Goal: Task Accomplishment & Management: Complete application form

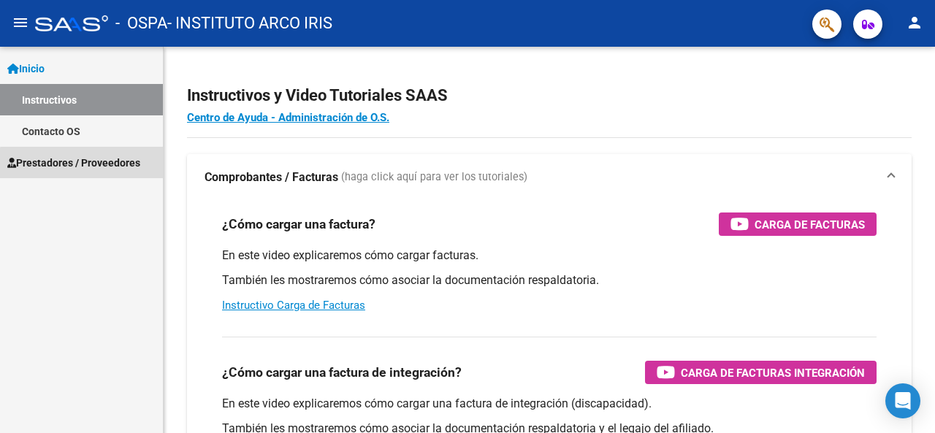
click at [92, 164] on span "Prestadores / Proveedores" at bounding box center [73, 163] width 133 height 16
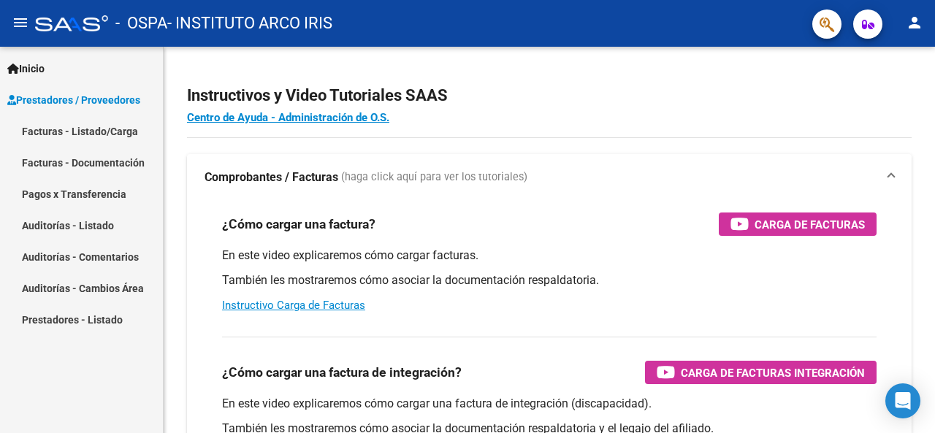
click at [105, 135] on link "Facturas - Listado/Carga" at bounding box center [81, 130] width 163 height 31
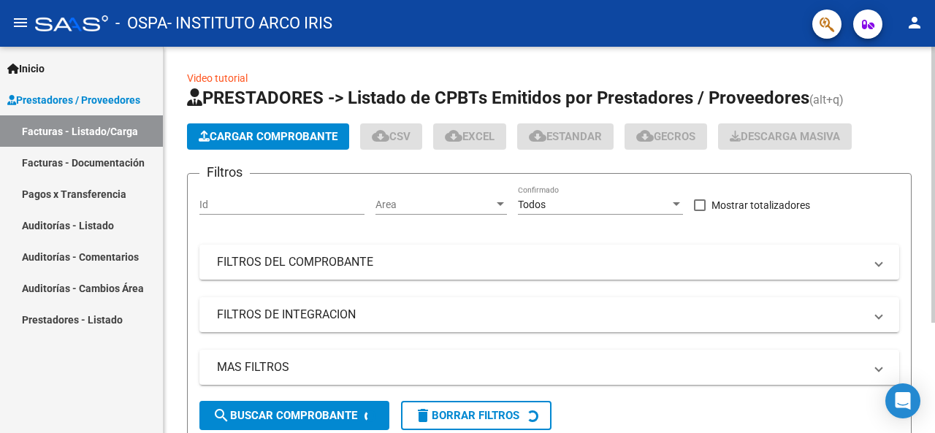
click at [275, 137] on span "Cargar Comprobante" at bounding box center [268, 136] width 139 height 13
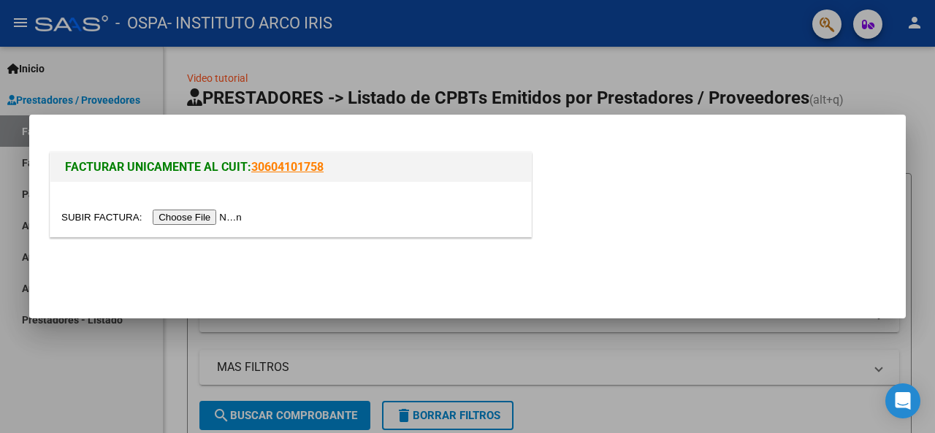
click at [218, 208] on div at bounding box center [290, 209] width 481 height 55
click at [218, 214] on input "file" at bounding box center [153, 217] width 185 height 15
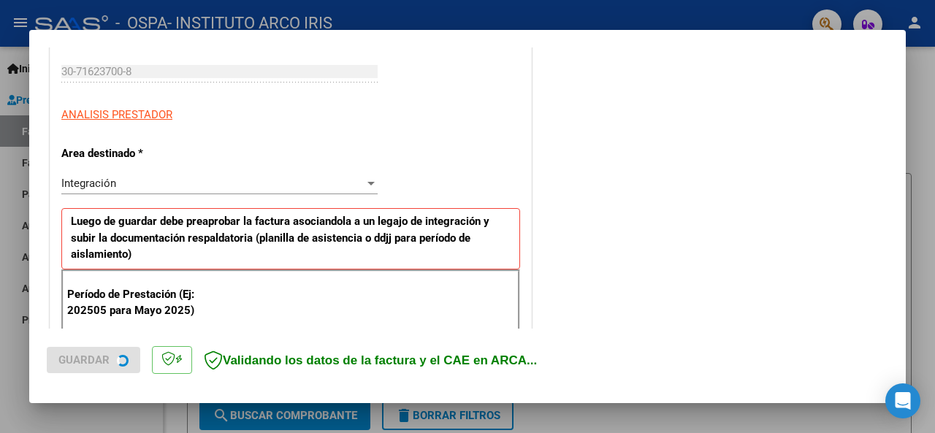
scroll to position [311, 0]
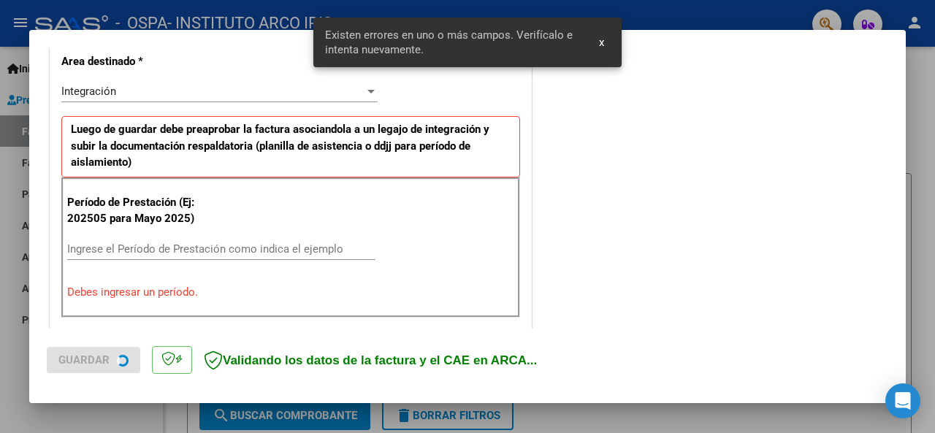
click at [134, 238] on div "Ingrese el Período de Prestación como indica el ejemplo" at bounding box center [221, 249] width 308 height 22
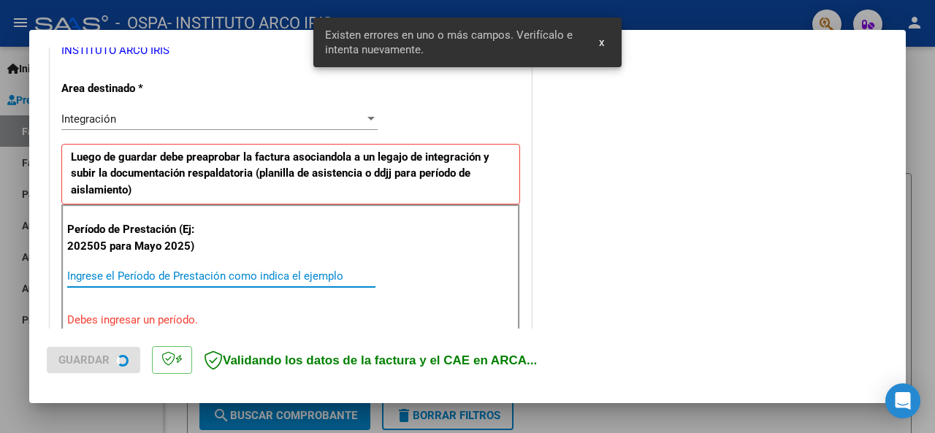
click at [132, 270] on input "Ingrese el Período de Prestación como indica el ejemplo" at bounding box center [221, 276] width 308 height 13
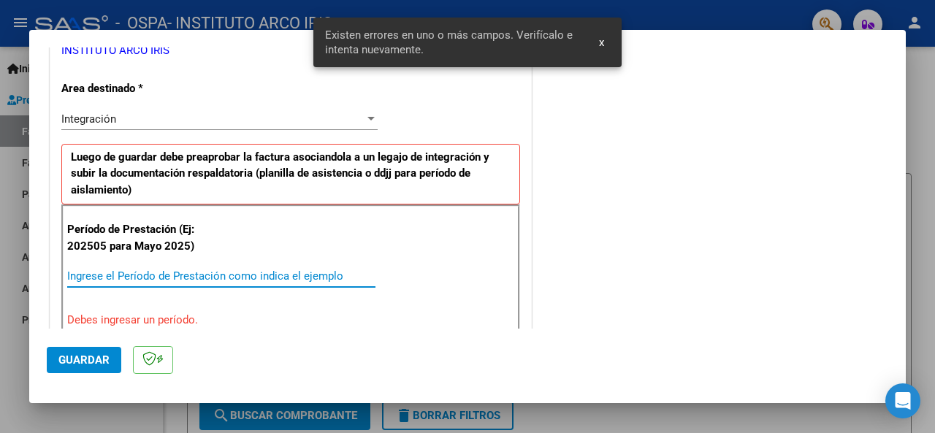
scroll to position [381, 0]
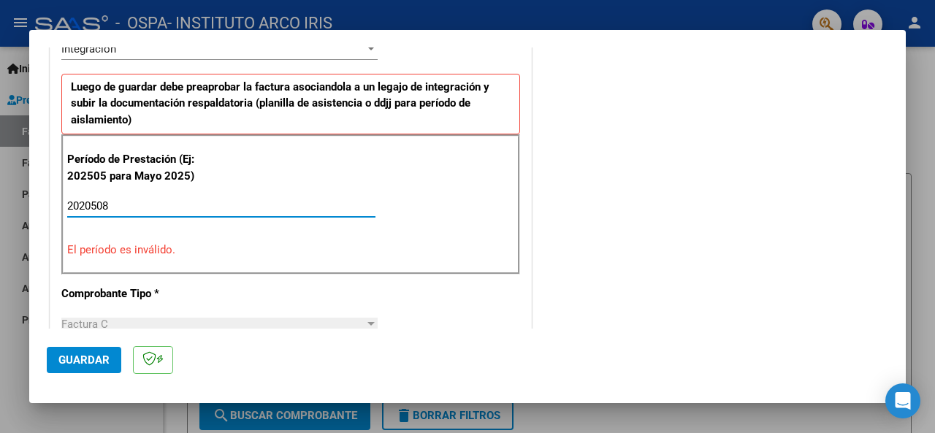
click at [94, 204] on input "2020508" at bounding box center [221, 205] width 308 height 13
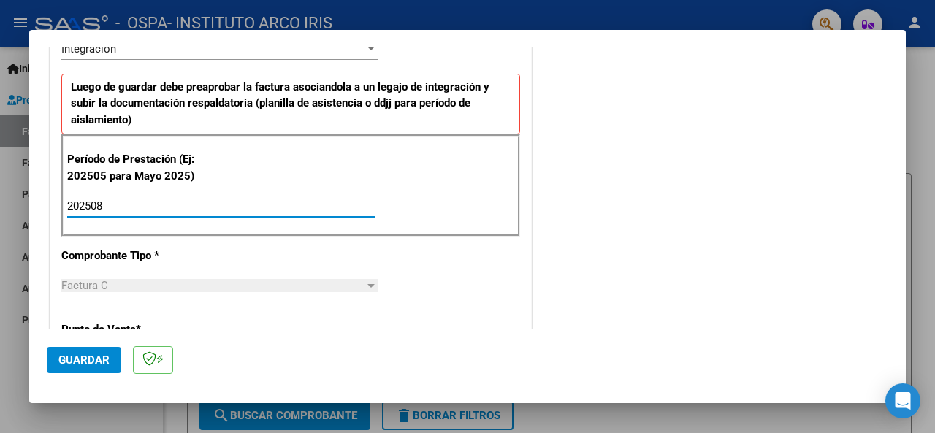
type input "202508"
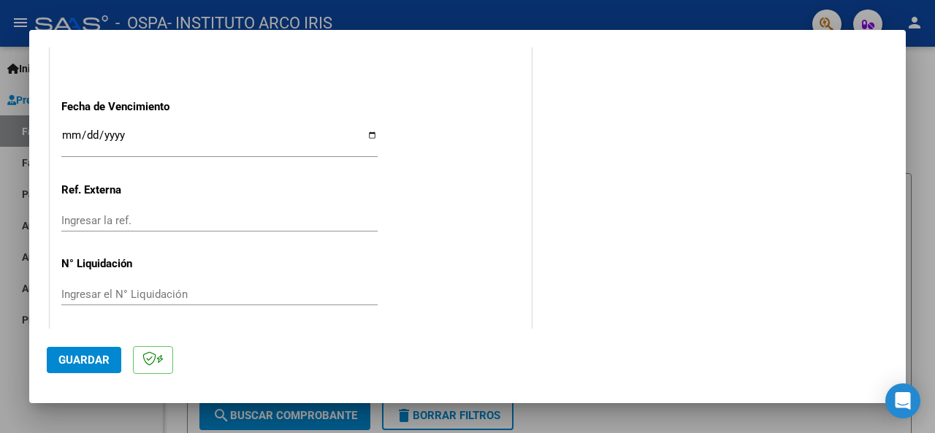
scroll to position [1033, 0]
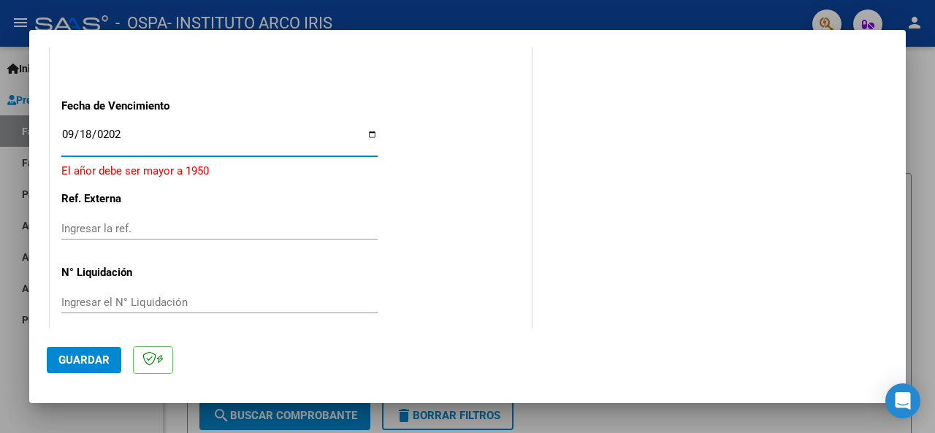
type input "[DATE]"
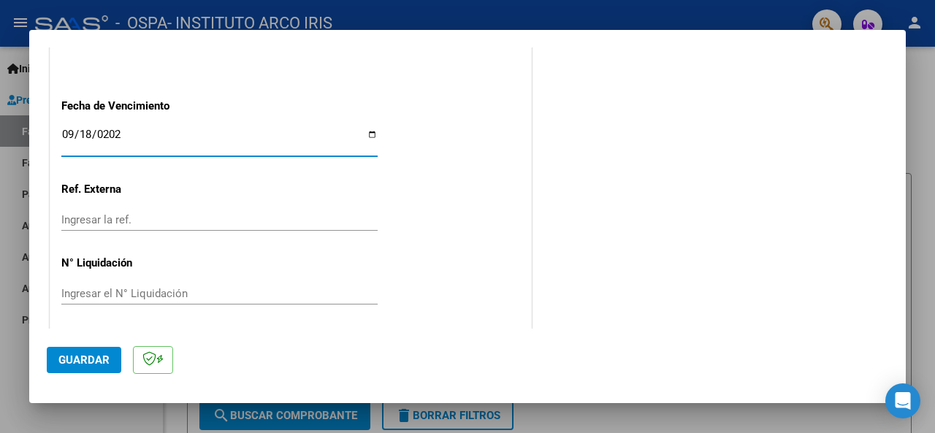
drag, startPoint x: 71, startPoint y: 134, endPoint x: 267, endPoint y: 72, distance: 205.9
click at [72, 134] on input "[DATE]" at bounding box center [219, 140] width 316 height 23
click at [102, 357] on span "Guardar" at bounding box center [83, 360] width 51 height 13
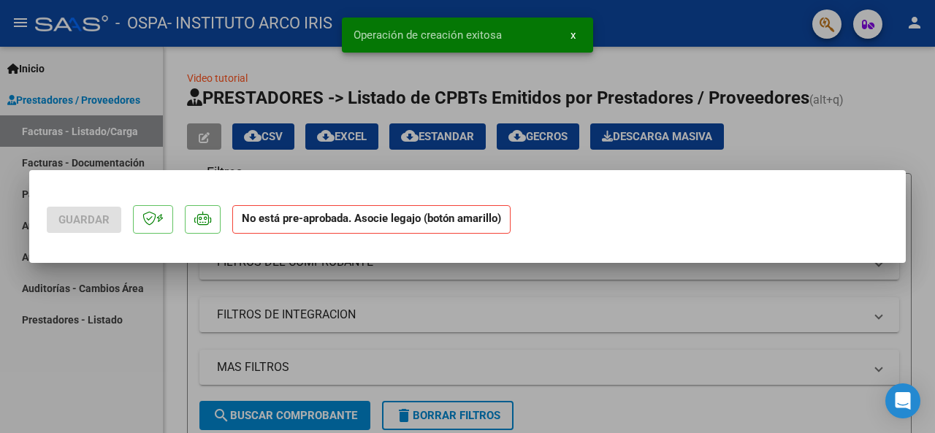
scroll to position [0, 0]
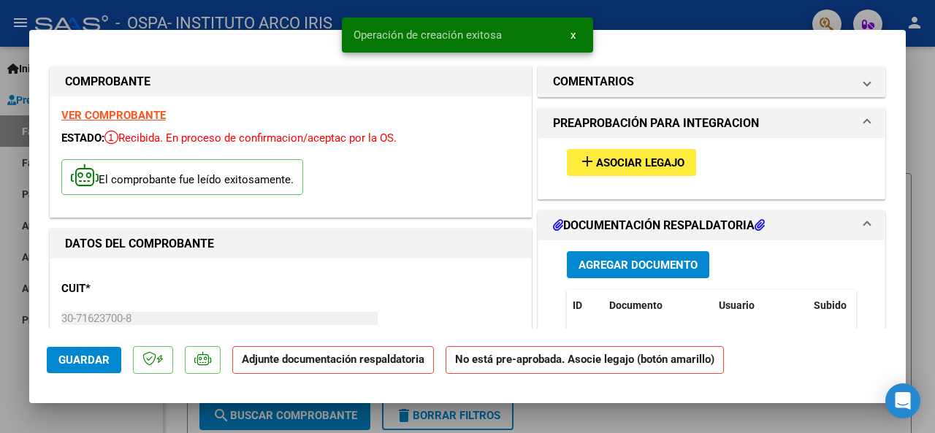
click at [631, 168] on span "Asociar Legajo" at bounding box center [640, 162] width 88 height 13
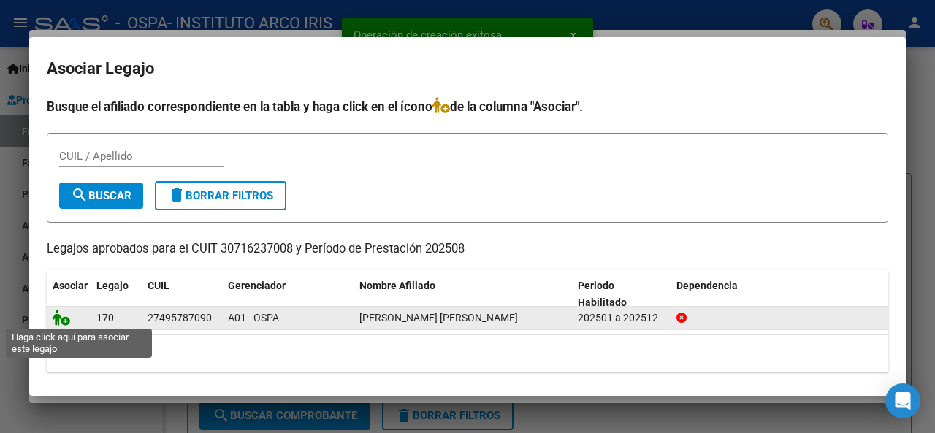
click at [61, 316] on icon at bounding box center [62, 318] width 18 height 16
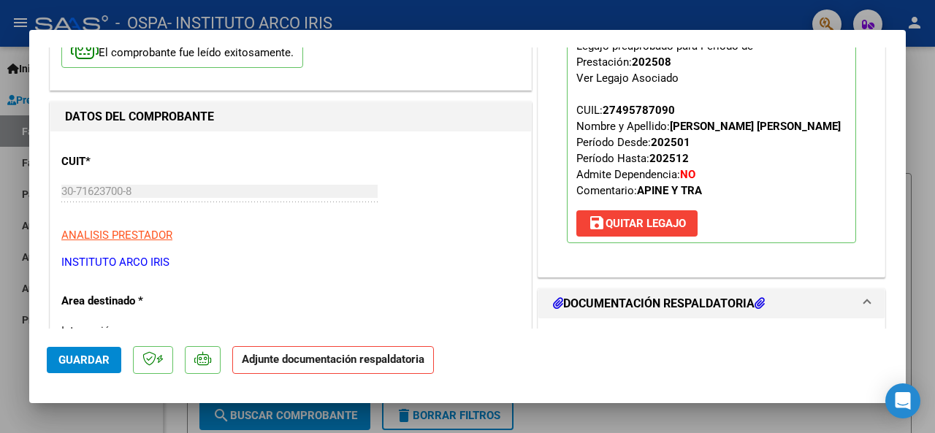
scroll to position [219, 0]
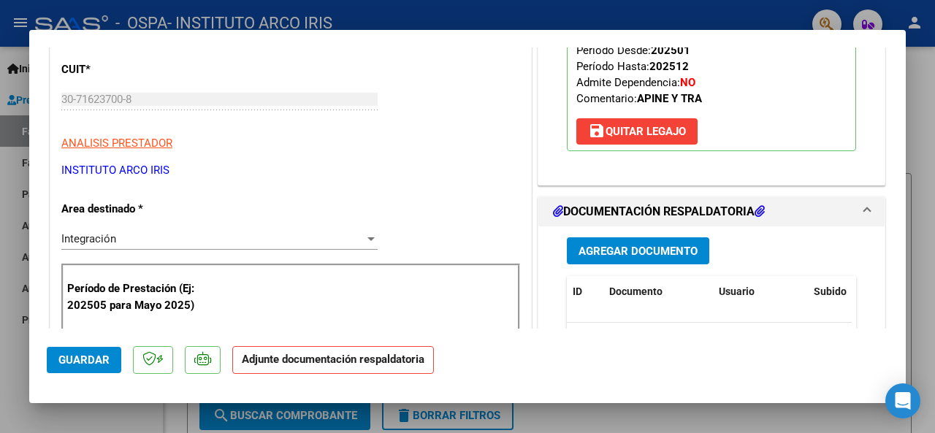
click at [632, 258] on span "Agregar Documento" at bounding box center [638, 251] width 119 height 13
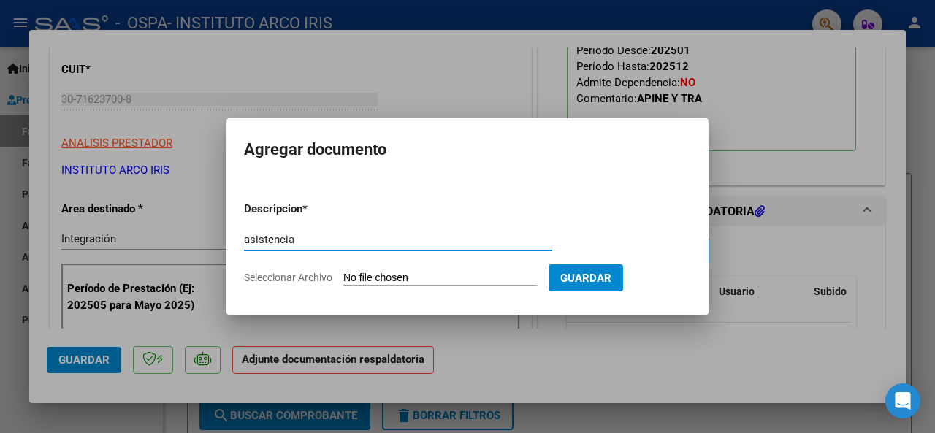
type input "asistencia"
click at [468, 280] on input "Seleccionar Archivo" at bounding box center [440, 279] width 194 height 14
type input "C:\fakepath\Asistencia Modulo.pdf"
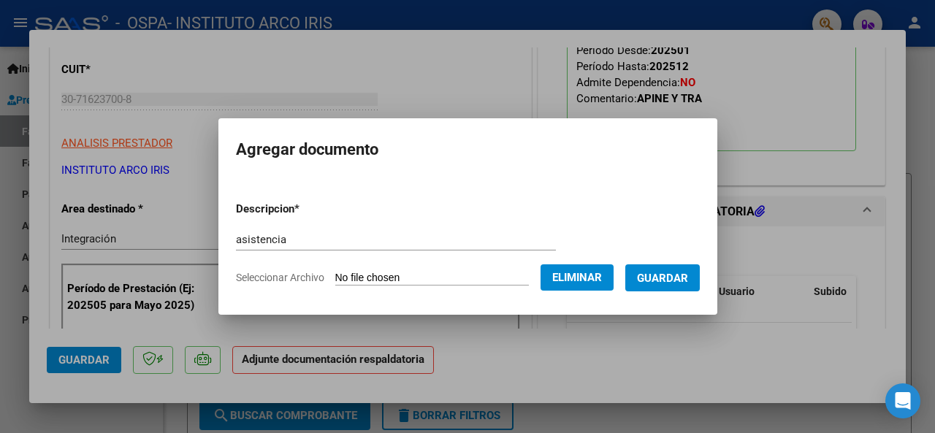
click at [688, 279] on span "Guardar" at bounding box center [662, 278] width 51 height 13
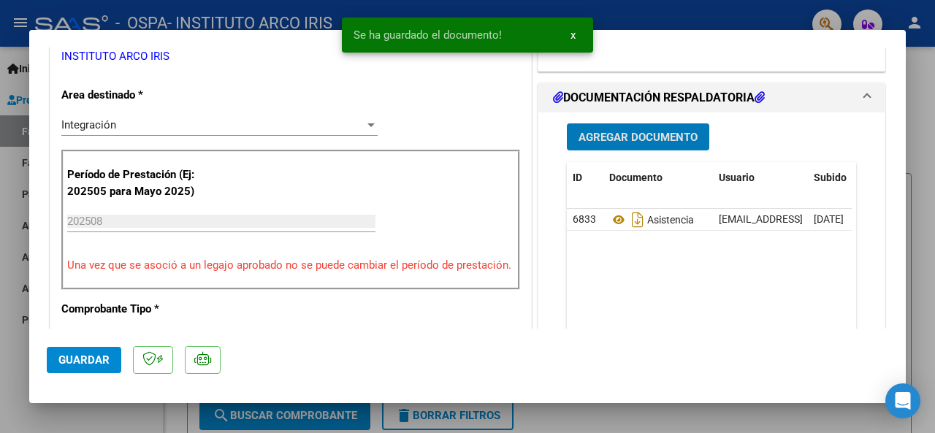
scroll to position [438, 0]
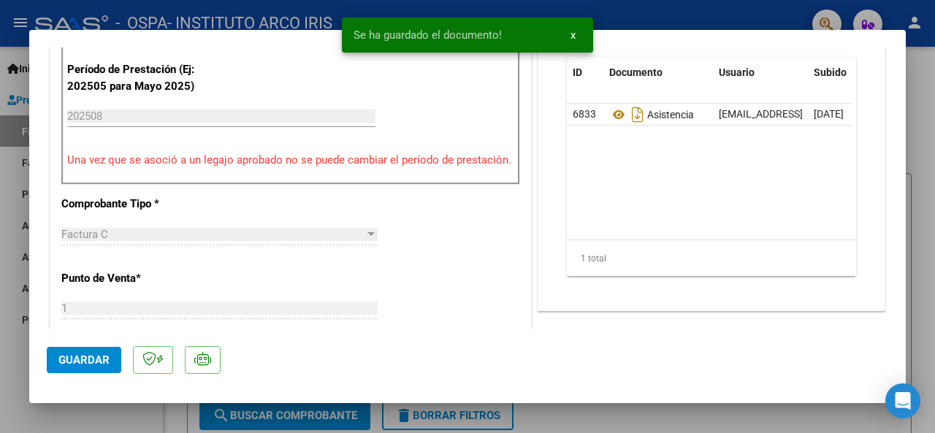
click at [81, 365] on span "Guardar" at bounding box center [83, 360] width 51 height 13
click at [918, 237] on div at bounding box center [467, 216] width 935 height 433
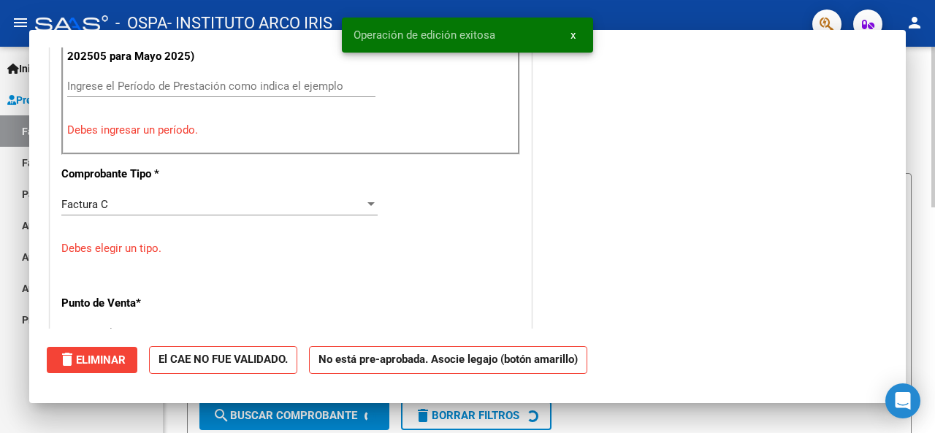
scroll to position [0, 0]
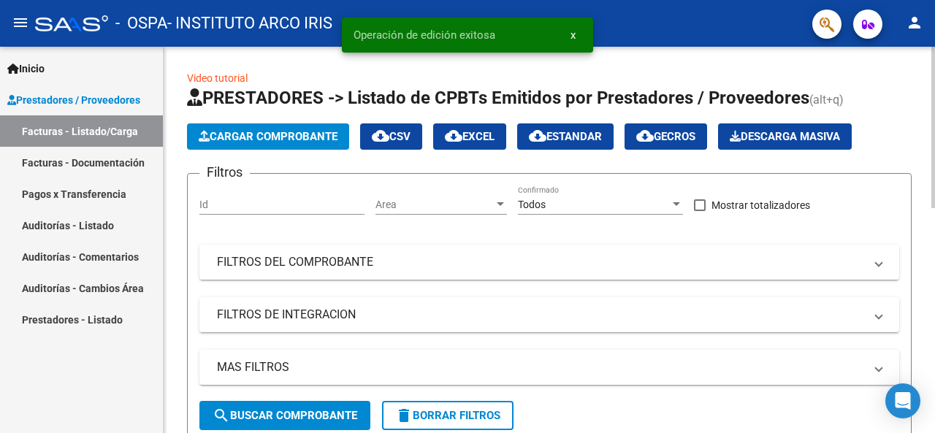
click at [248, 134] on span "Cargar Comprobante" at bounding box center [268, 136] width 139 height 13
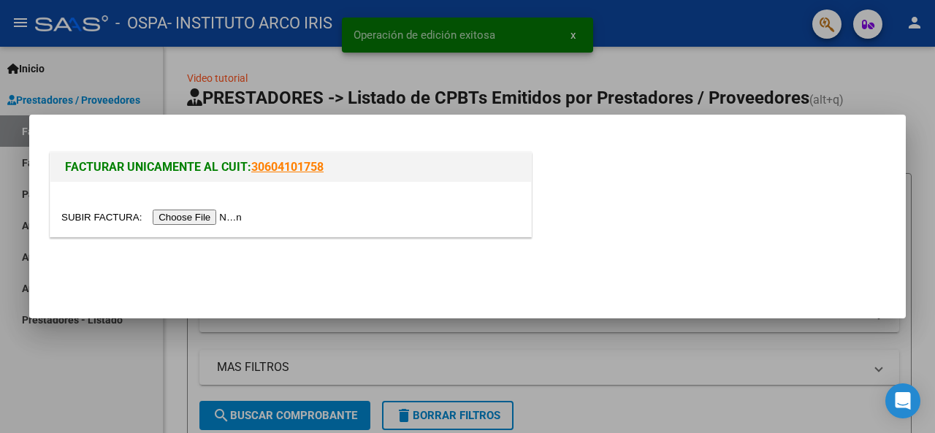
click at [217, 219] on input "file" at bounding box center [153, 217] width 185 height 15
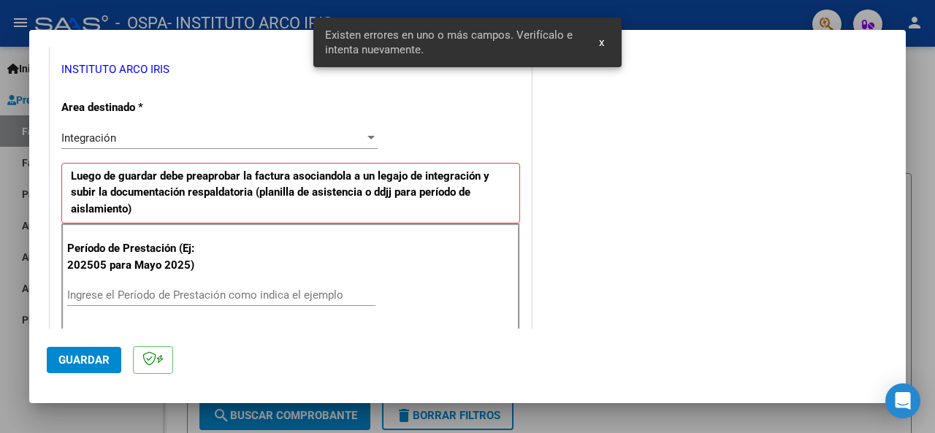
scroll to position [381, 0]
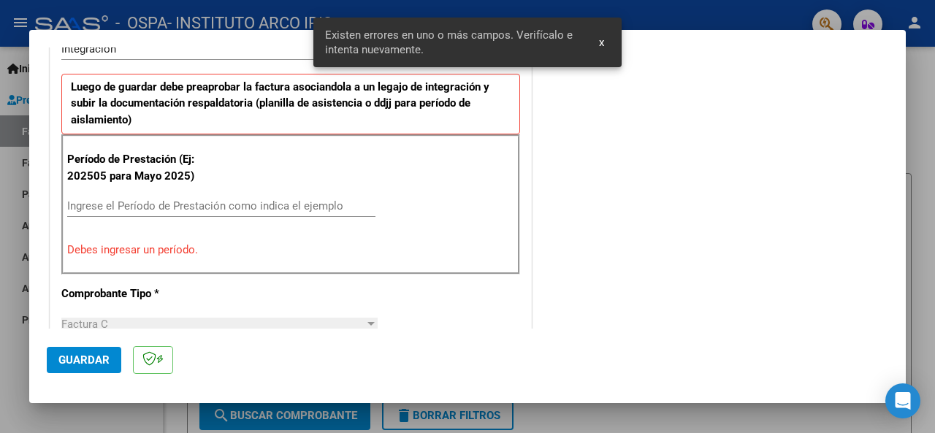
click at [160, 205] on input "Ingrese el Período de Prestación como indica el ejemplo" at bounding box center [221, 205] width 308 height 13
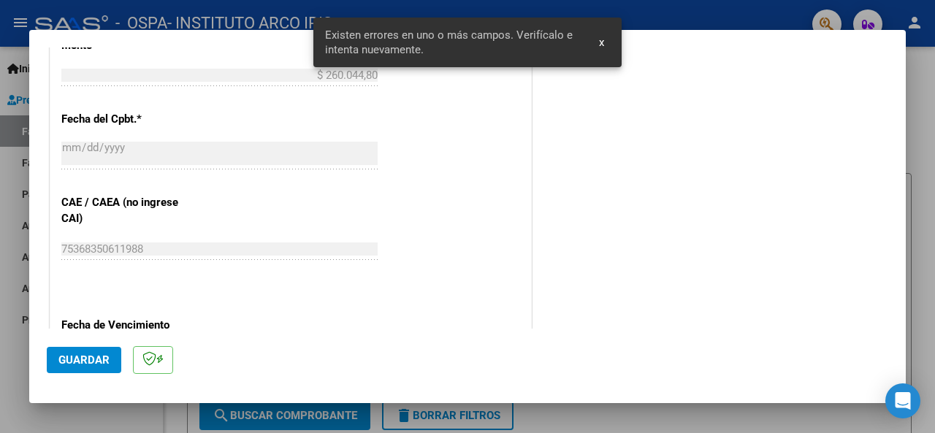
scroll to position [893, 0]
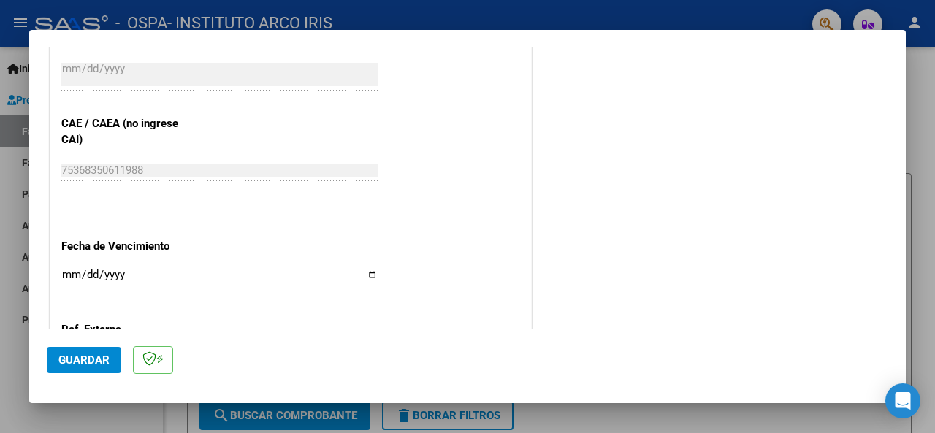
type input "202508"
click at [73, 273] on input "Ingresar la fecha" at bounding box center [219, 280] width 316 height 23
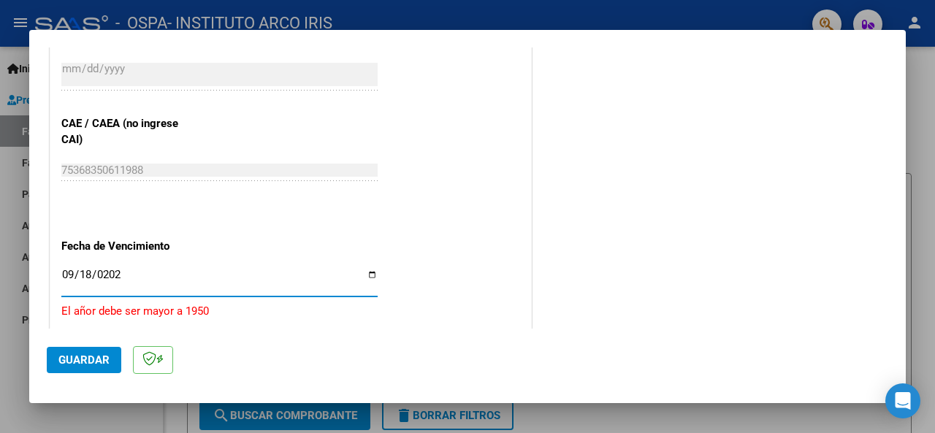
type input "[DATE]"
click at [95, 366] on span "Guardar" at bounding box center [83, 360] width 51 height 13
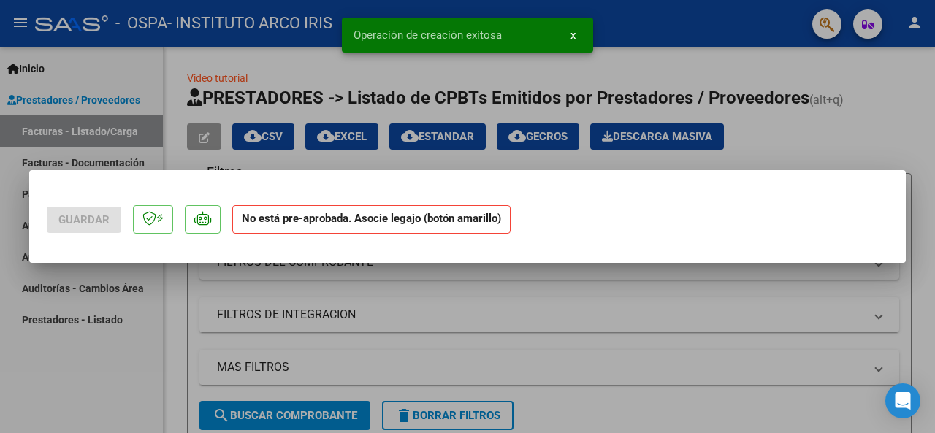
scroll to position [0, 0]
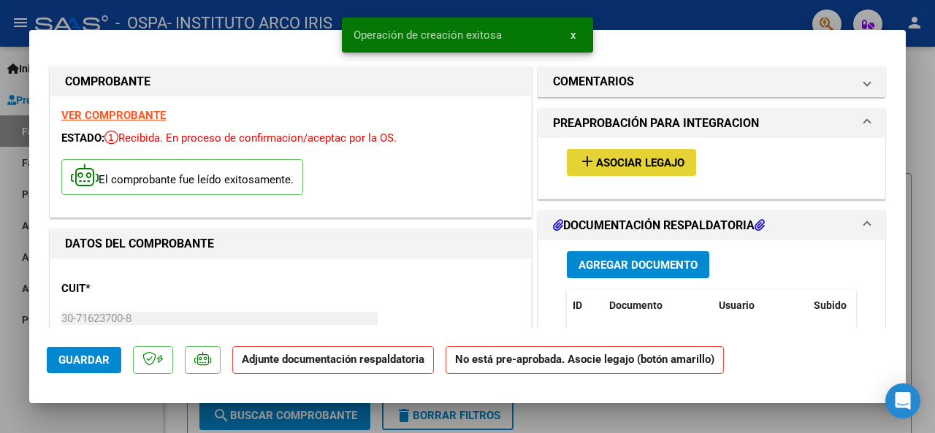
click at [623, 166] on span "Asociar Legajo" at bounding box center [640, 162] width 88 height 13
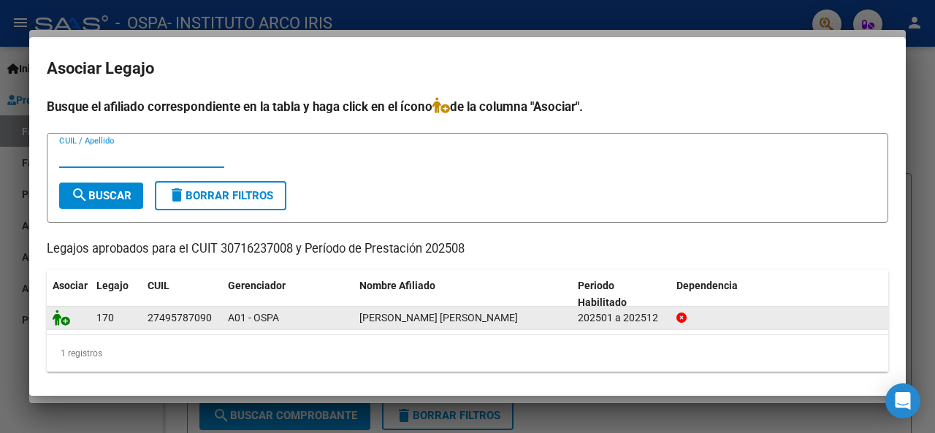
click at [66, 321] on icon at bounding box center [62, 318] width 18 height 16
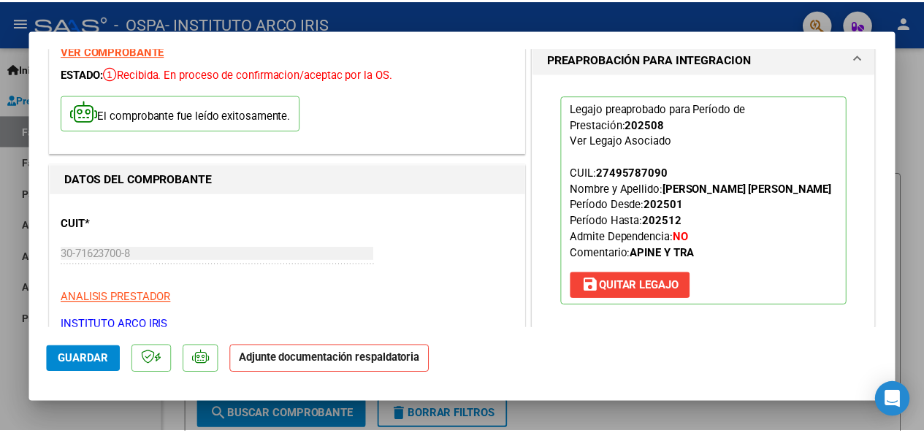
scroll to position [219, 0]
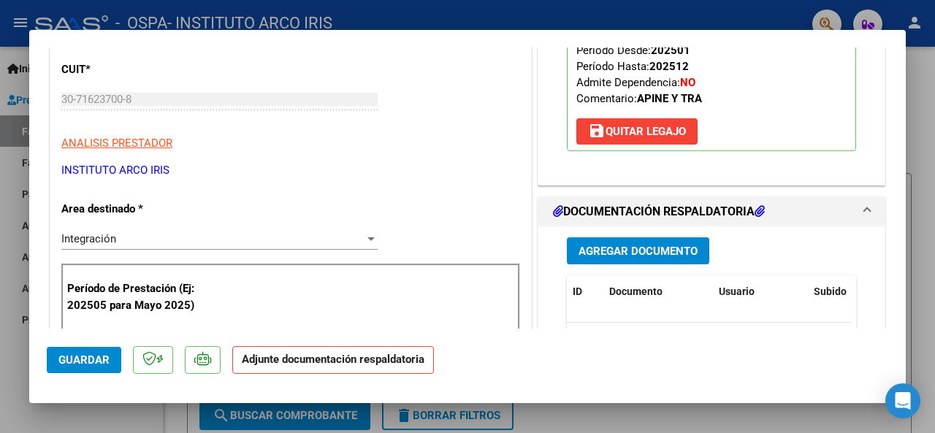
click at [599, 258] on span "Agregar Documento" at bounding box center [638, 251] width 119 height 13
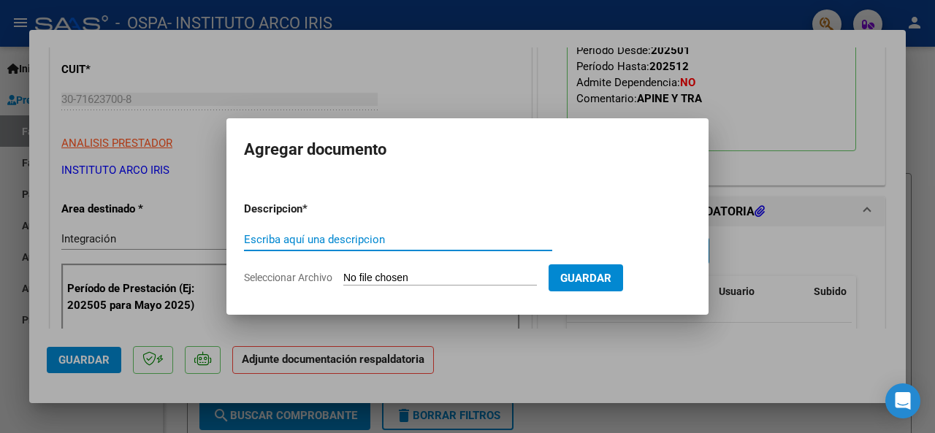
click at [323, 243] on input "Escriba aquí una descripcion" at bounding box center [398, 239] width 308 height 13
type input "asistencia"
click at [387, 275] on input "Seleccionar Archivo" at bounding box center [440, 279] width 194 height 14
type input "C:\fakepath\Asistencia Transporte.pdf"
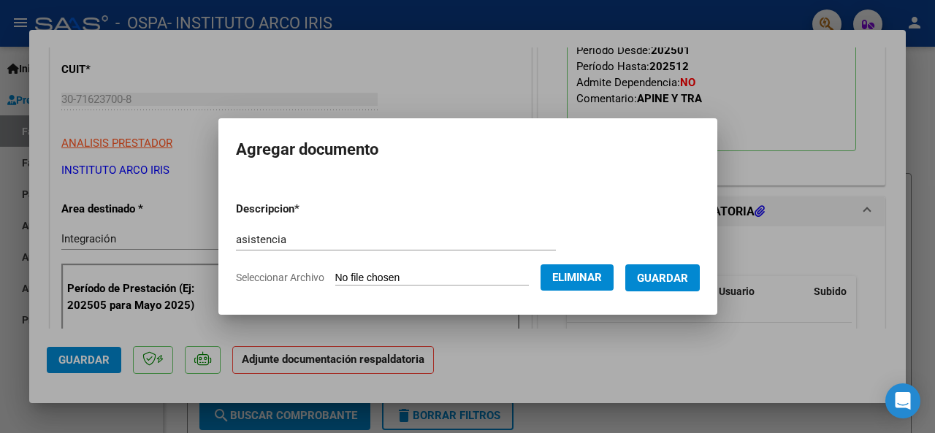
click at [684, 280] on span "Guardar" at bounding box center [662, 278] width 51 height 13
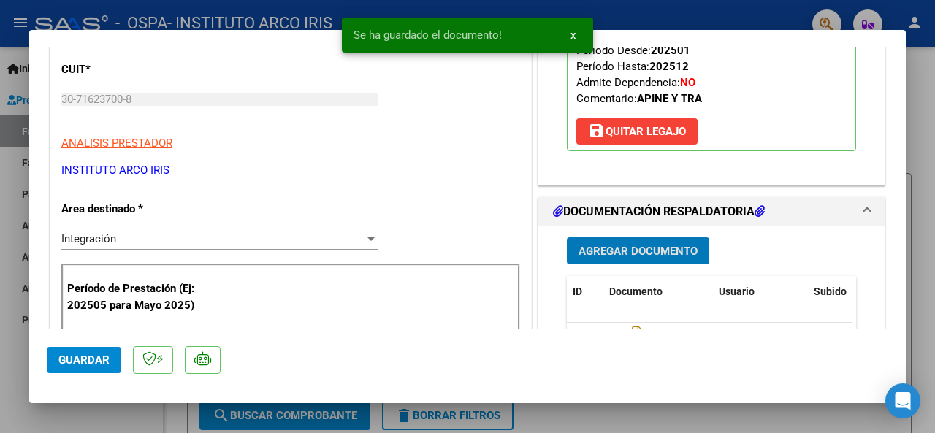
click at [86, 359] on span "Guardar" at bounding box center [83, 360] width 51 height 13
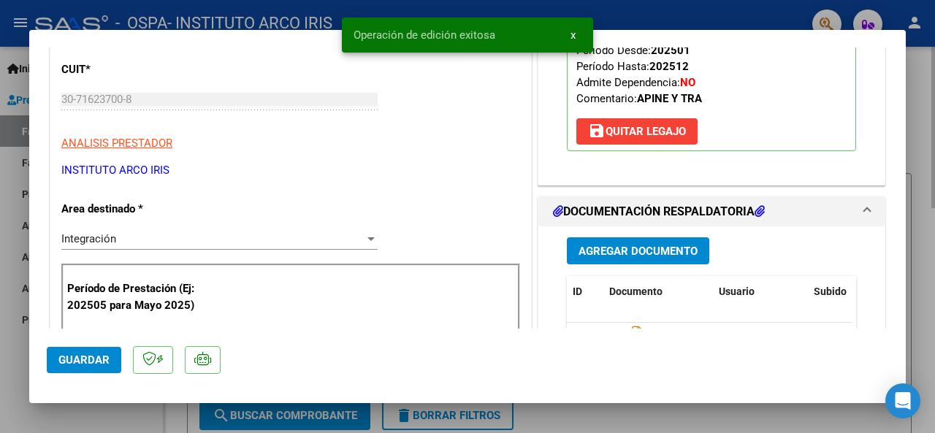
click at [919, 151] on div at bounding box center [467, 216] width 935 height 433
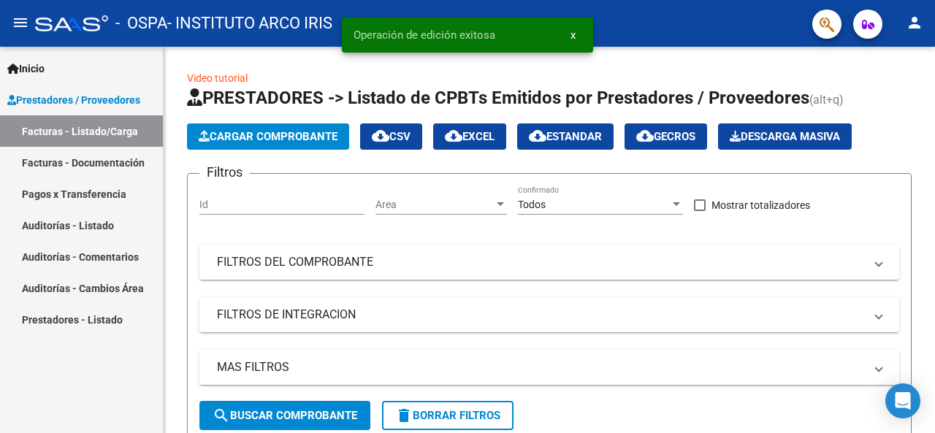
click at [915, 26] on mat-icon "person" at bounding box center [915, 23] width 18 height 18
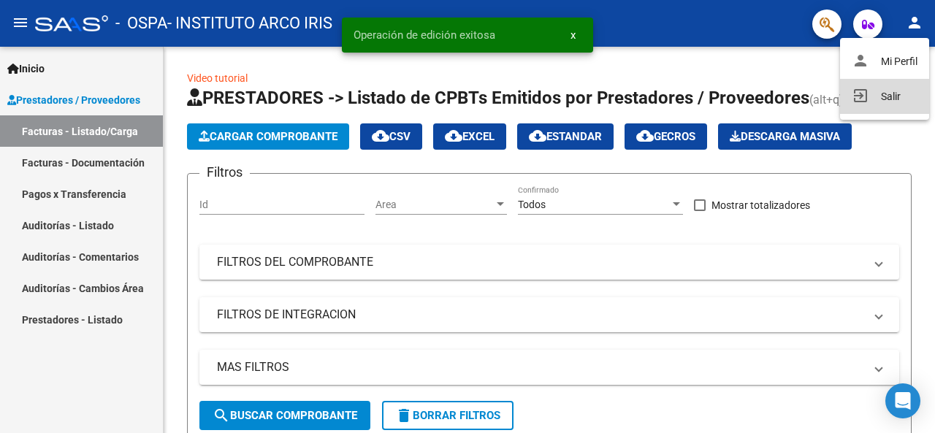
click at [867, 94] on button "exit_to_app Salir" at bounding box center [884, 96] width 89 height 35
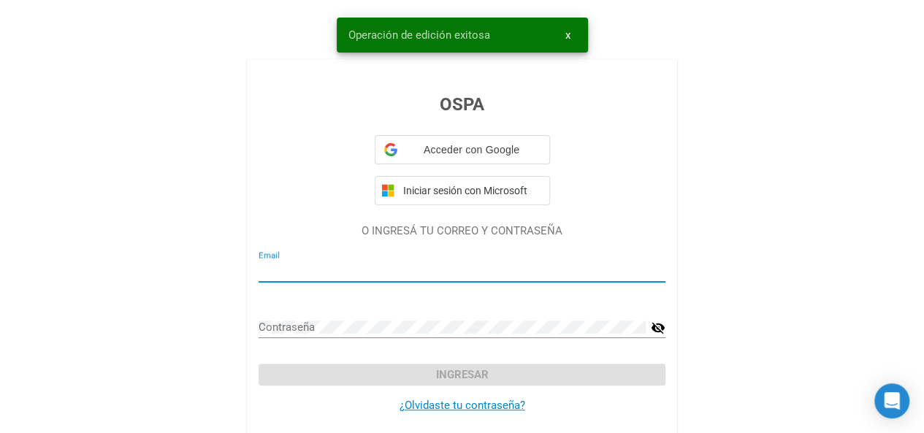
type input "instituto.arcoiris.adm@gmail.com"
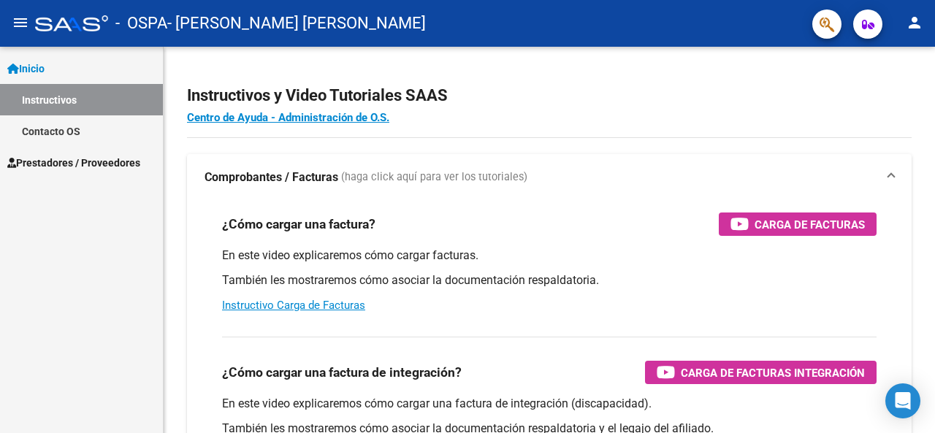
click at [99, 166] on span "Prestadores / Proveedores" at bounding box center [73, 163] width 133 height 16
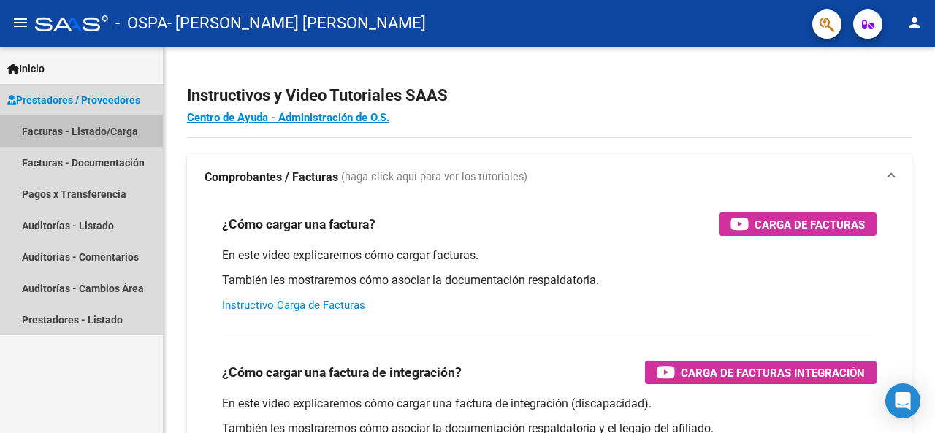
click at [94, 126] on link "Facturas - Listado/Carga" at bounding box center [81, 130] width 163 height 31
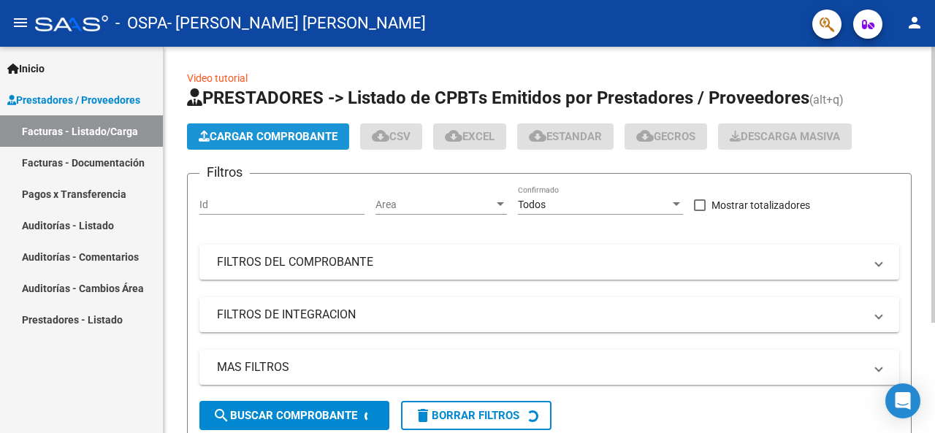
click at [248, 141] on span "Cargar Comprobante" at bounding box center [268, 136] width 139 height 13
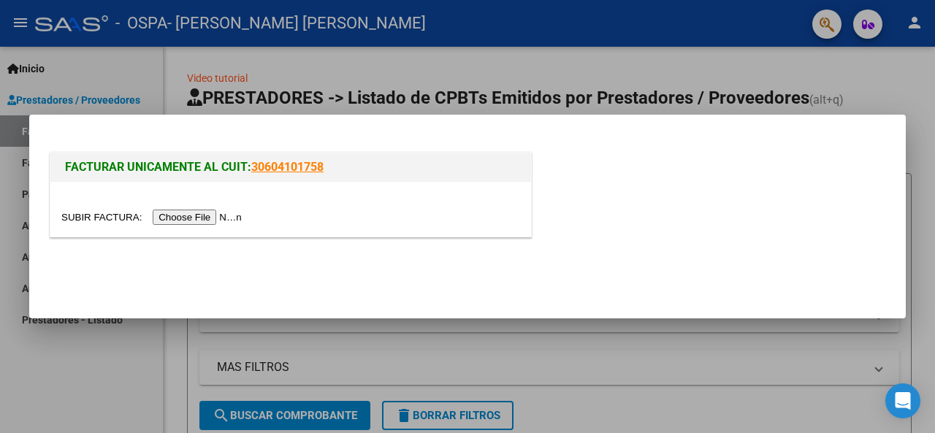
click at [224, 216] on input "file" at bounding box center [153, 217] width 185 height 15
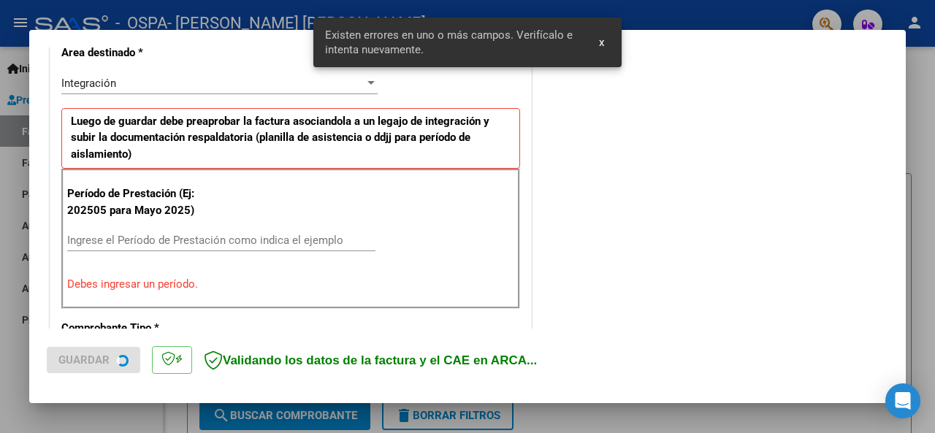
scroll to position [354, 0]
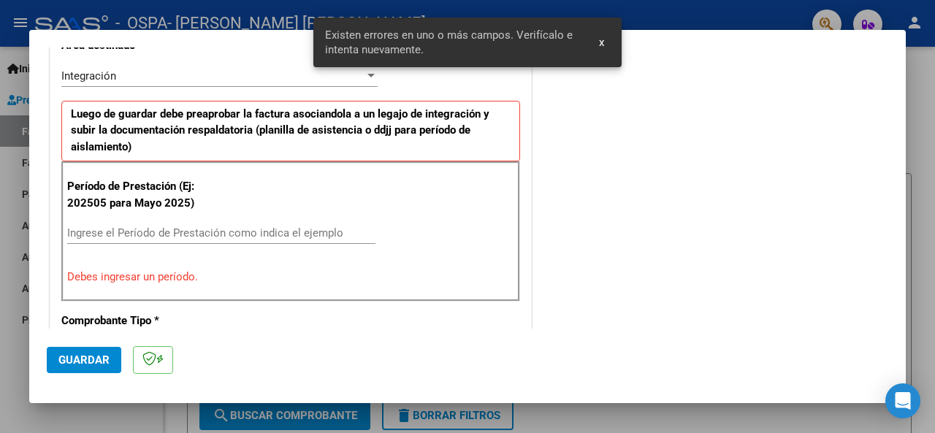
click at [158, 230] on input "Ingrese el Período de Prestación como indica el ejemplo" at bounding box center [221, 233] width 308 height 13
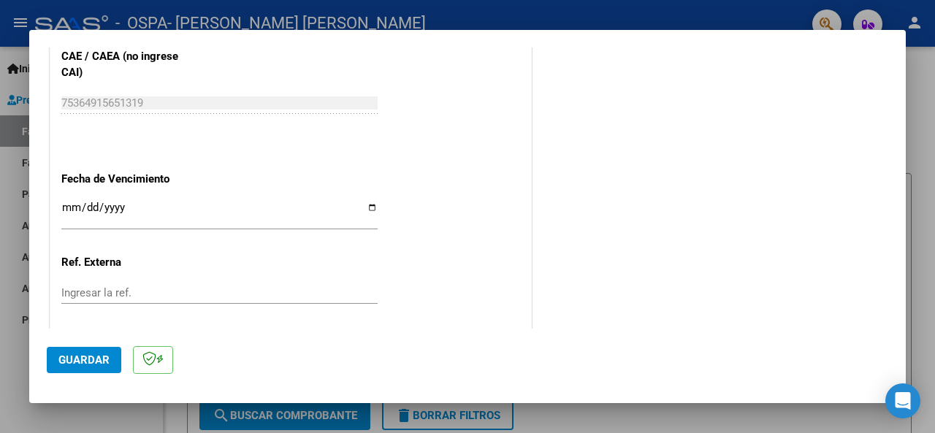
scroll to position [1012, 0]
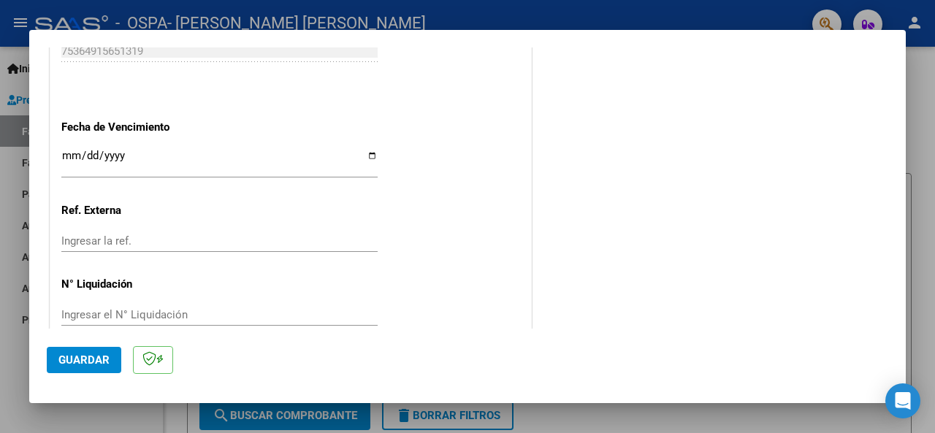
type input "202508"
click at [70, 153] on input "Ingresar la fecha" at bounding box center [219, 161] width 316 height 23
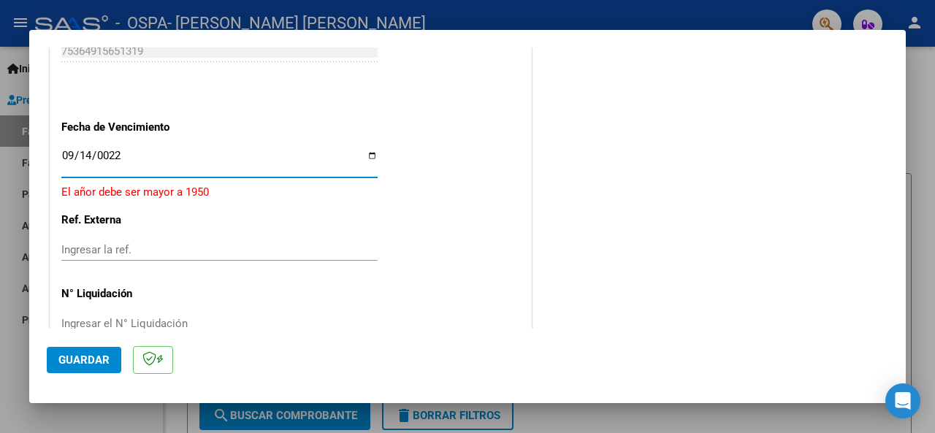
type input "0225-09-14"
type input "[DATE]"
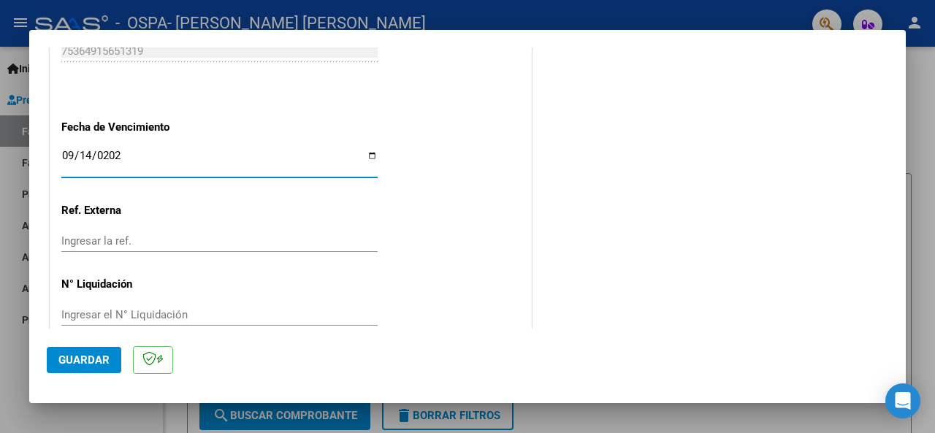
click at [120, 358] on button "Guardar" at bounding box center [84, 360] width 75 height 26
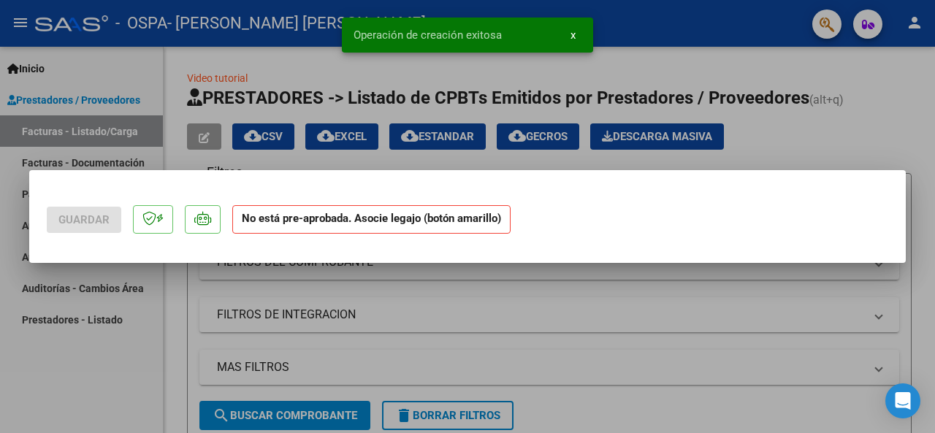
scroll to position [0, 0]
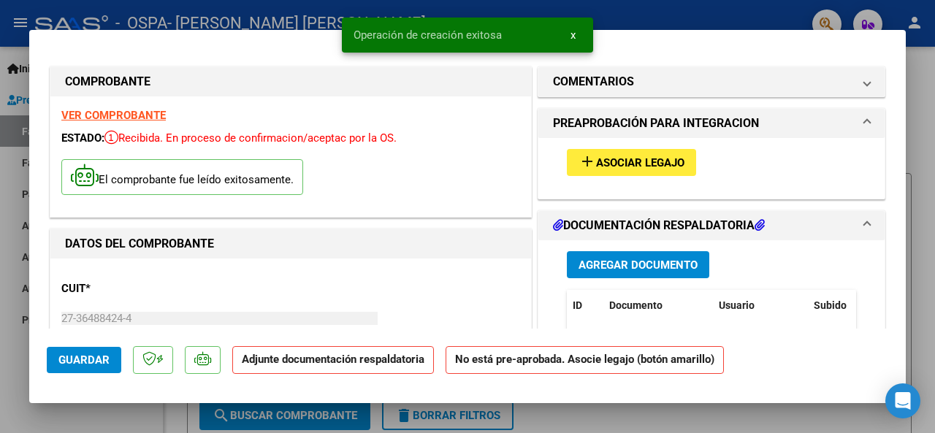
click at [628, 164] on span "Asociar Legajo" at bounding box center [640, 162] width 88 height 13
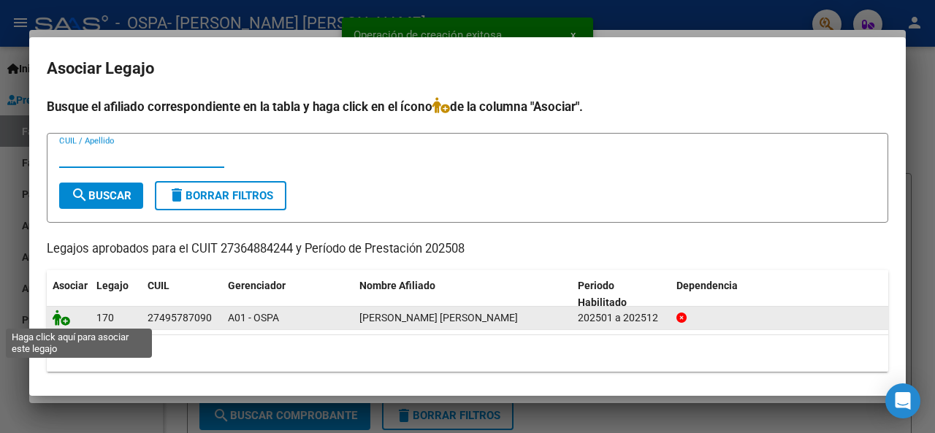
click at [58, 319] on icon at bounding box center [62, 318] width 18 height 16
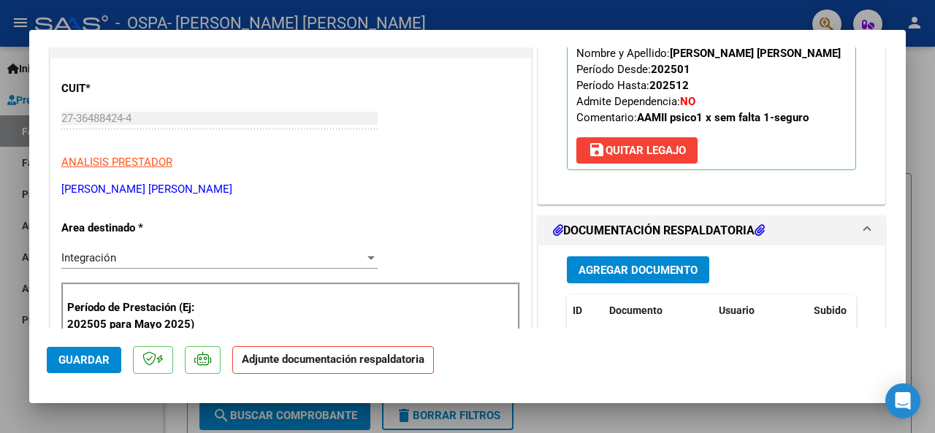
scroll to position [219, 0]
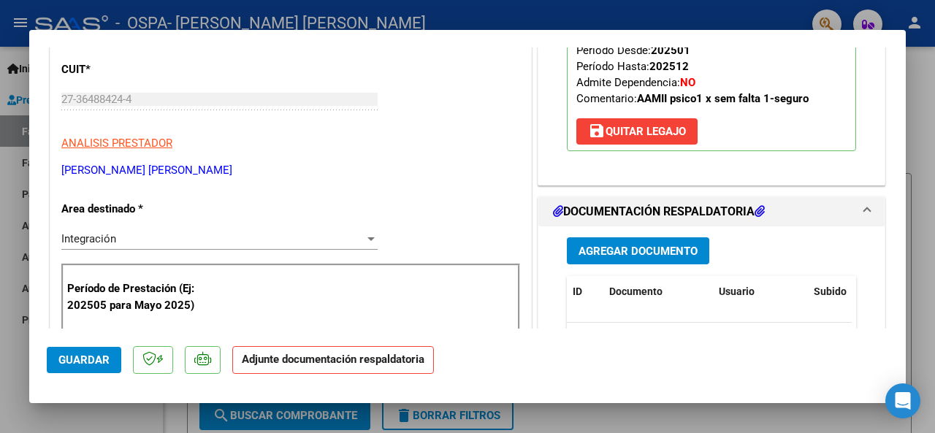
click at [661, 265] on button "Agregar Documento" at bounding box center [638, 250] width 142 height 27
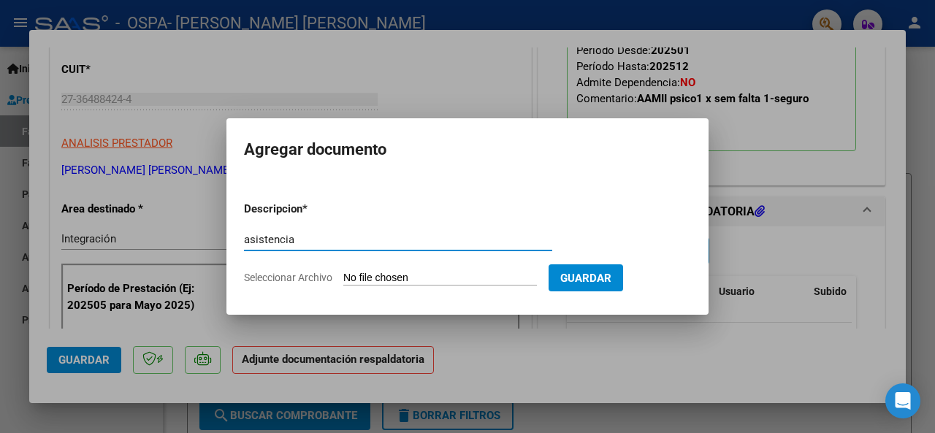
type input "asistencia"
click at [410, 278] on input "Seleccionar Archivo" at bounding box center [440, 279] width 194 height 14
type input "C:\fakepath\Asistencia Psico.pdf"
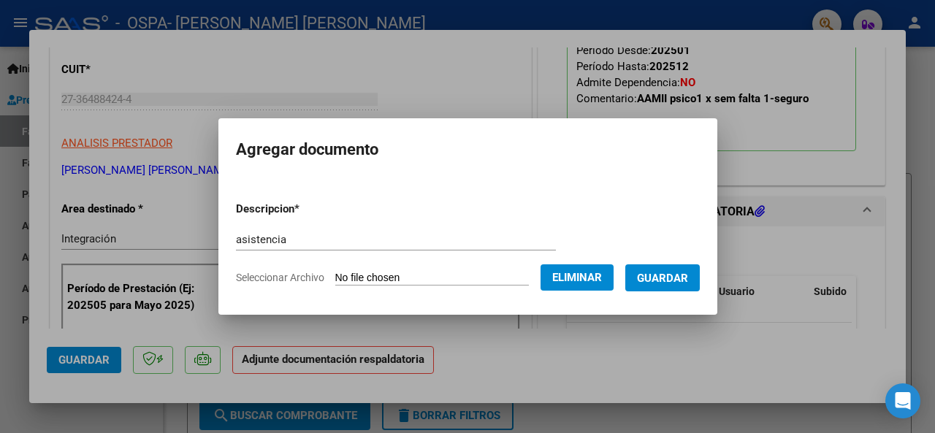
click at [667, 275] on span "Guardar" at bounding box center [662, 278] width 51 height 13
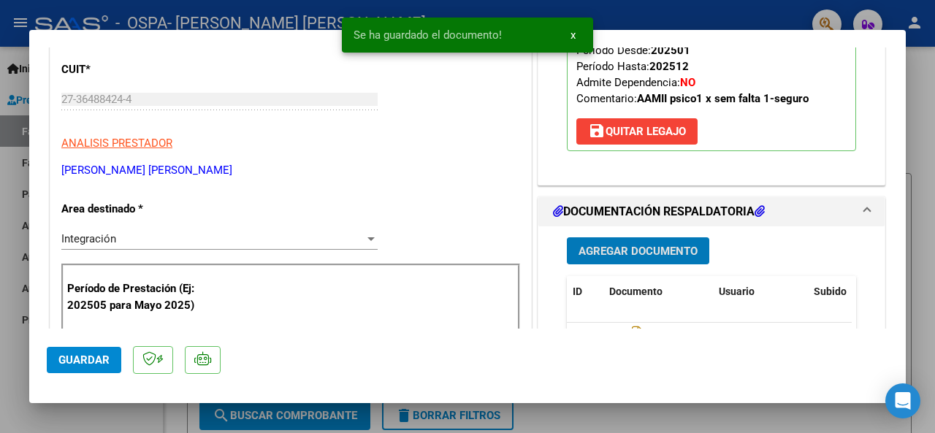
click at [101, 363] on span "Guardar" at bounding box center [83, 360] width 51 height 13
click at [919, 191] on div at bounding box center [467, 216] width 935 height 433
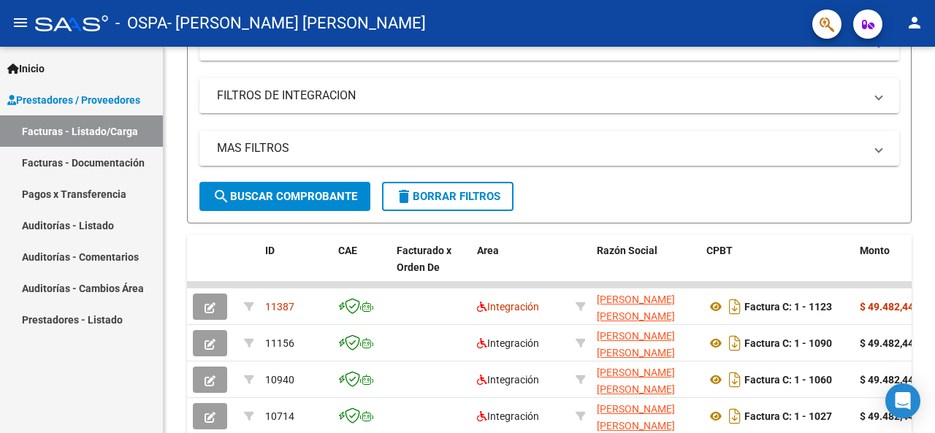
click at [910, 27] on mat-icon "person" at bounding box center [915, 23] width 18 height 18
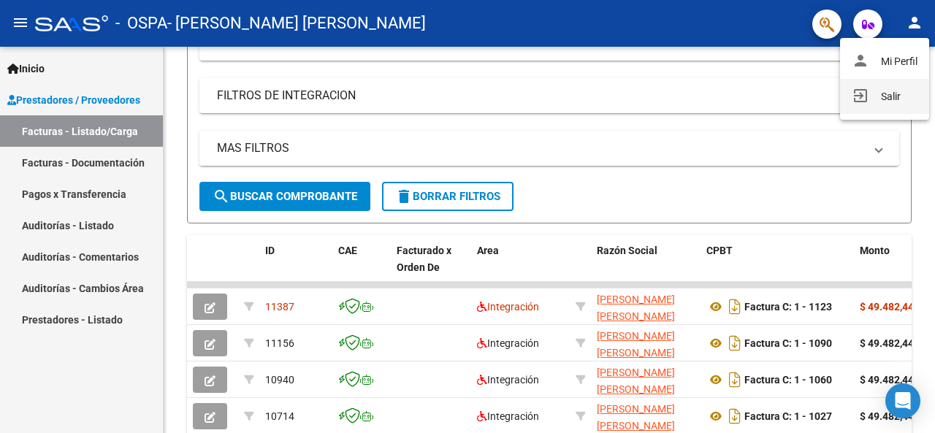
click at [865, 96] on mat-icon "exit_to_app" at bounding box center [861, 96] width 18 height 18
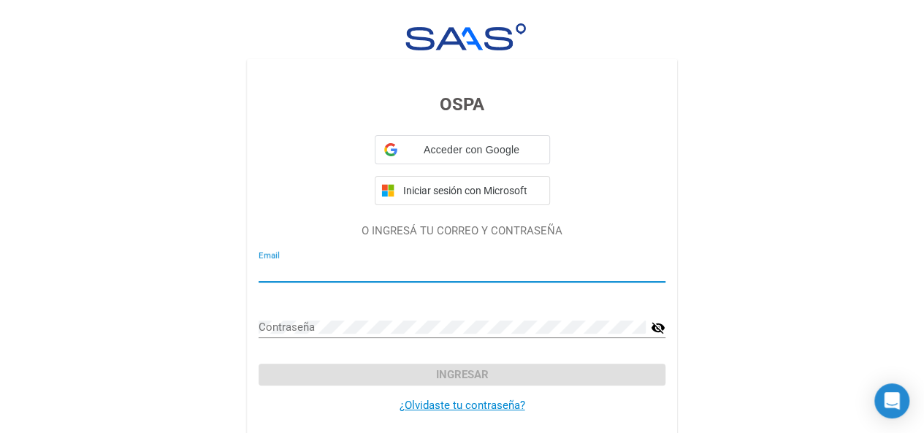
type input "paufg_19@hotmail.com"
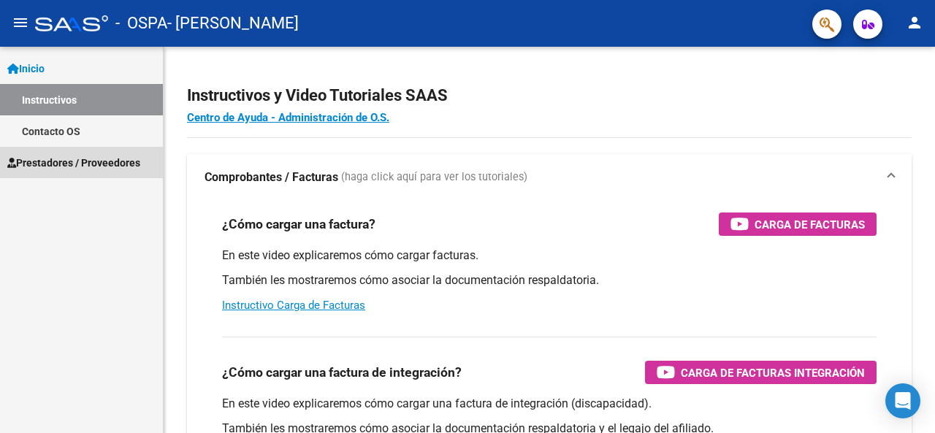
click at [107, 172] on link "Prestadores / Proveedores" at bounding box center [81, 162] width 163 height 31
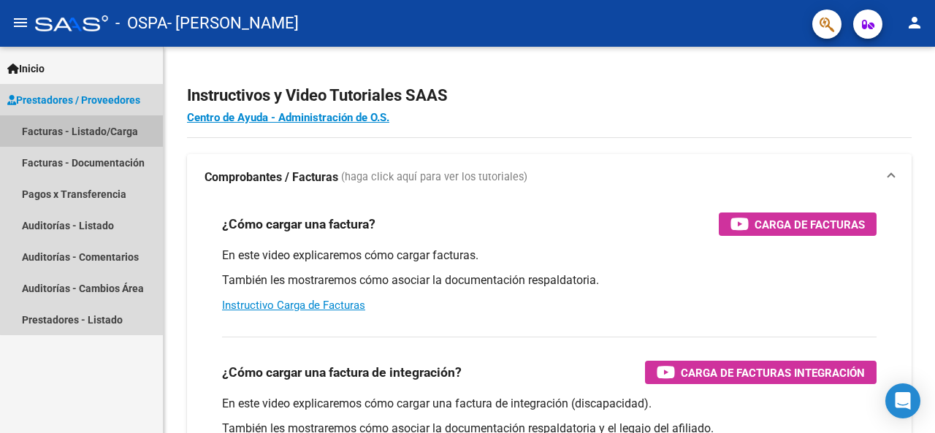
click at [105, 120] on link "Facturas - Listado/Carga" at bounding box center [81, 130] width 163 height 31
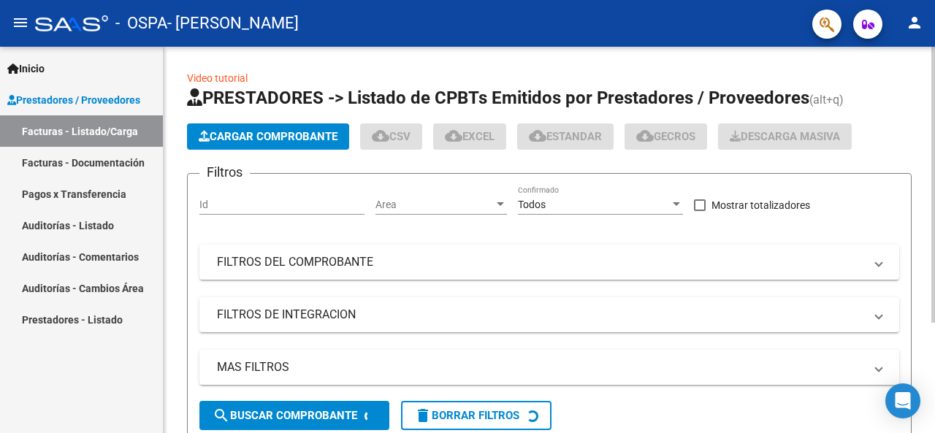
click at [286, 135] on span "Cargar Comprobante" at bounding box center [268, 136] width 139 height 13
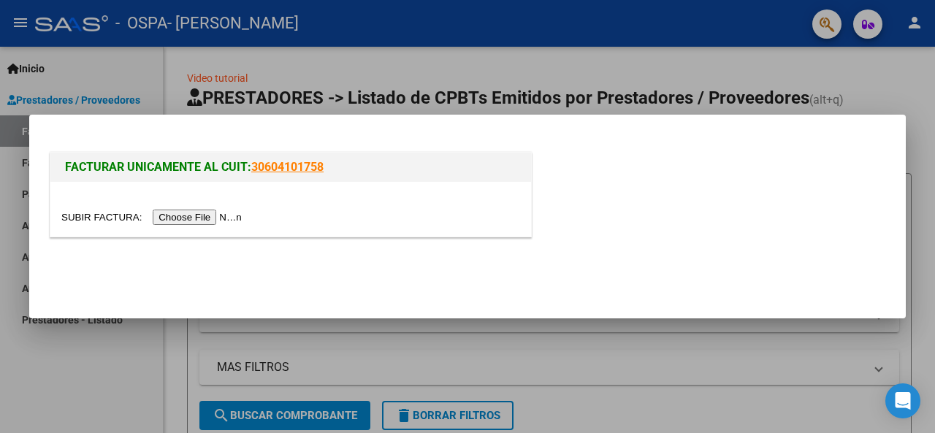
click at [184, 219] on input "file" at bounding box center [153, 217] width 185 height 15
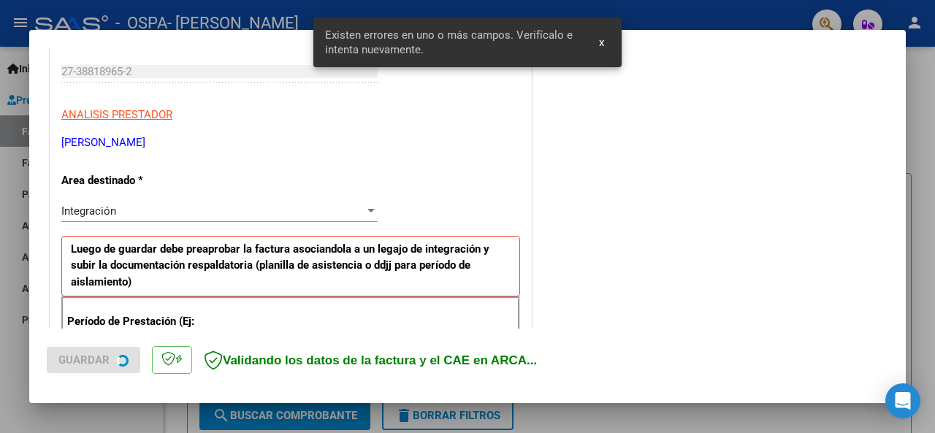
scroll to position [381, 0]
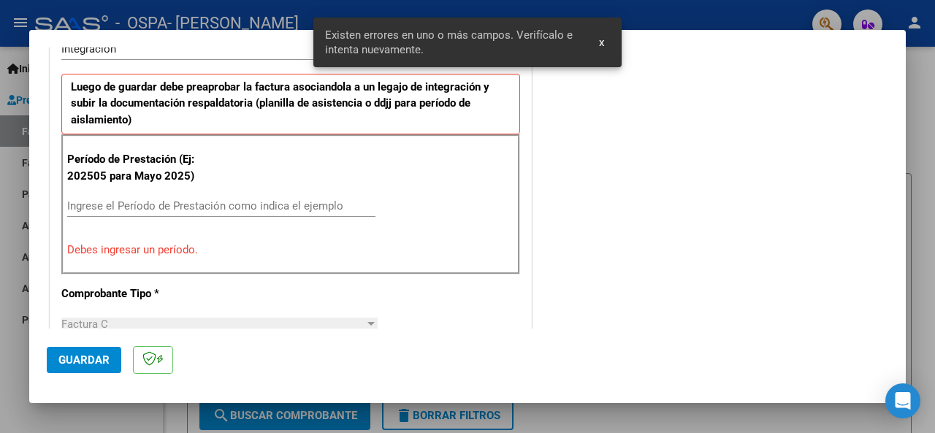
click at [114, 206] on input "Ingrese el Período de Prestación como indica el ejemplo" at bounding box center [221, 205] width 308 height 13
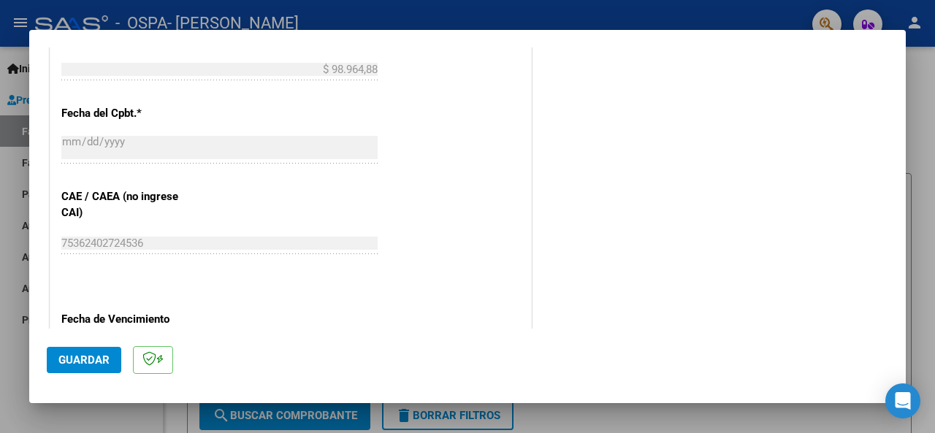
scroll to position [966, 0]
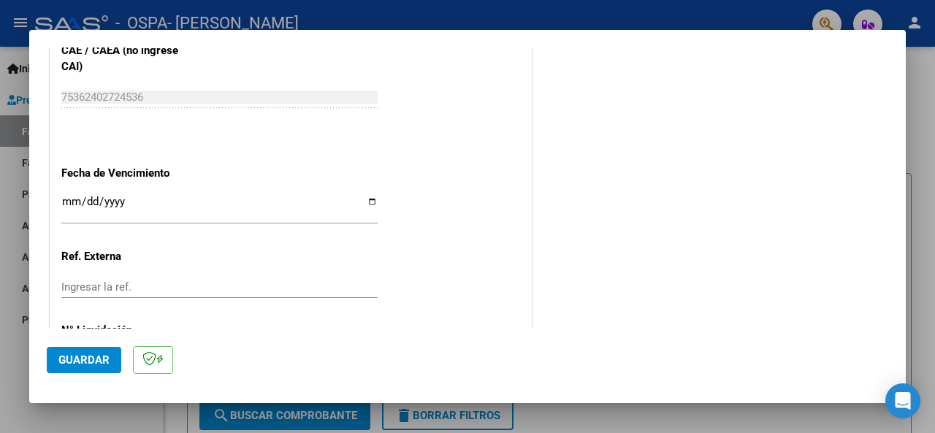
type input "202508"
click at [75, 199] on input "Ingresar la fecha" at bounding box center [219, 207] width 316 height 23
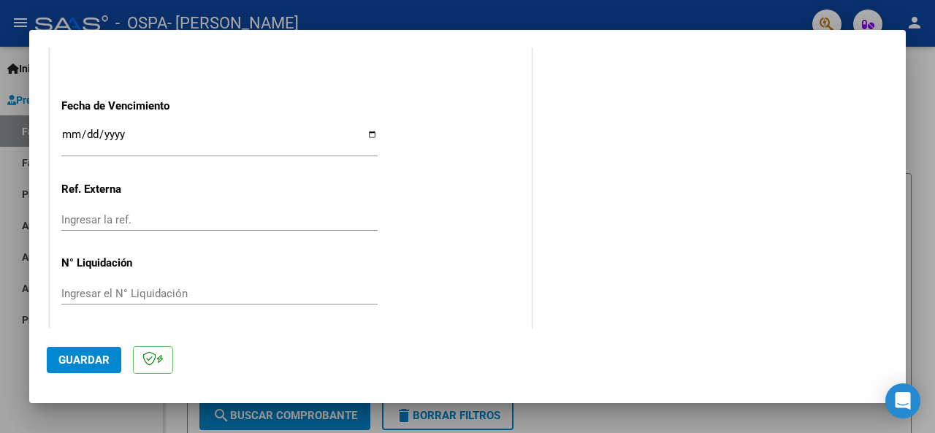
click at [87, 132] on input "Ingresar la fecha" at bounding box center [219, 140] width 316 height 23
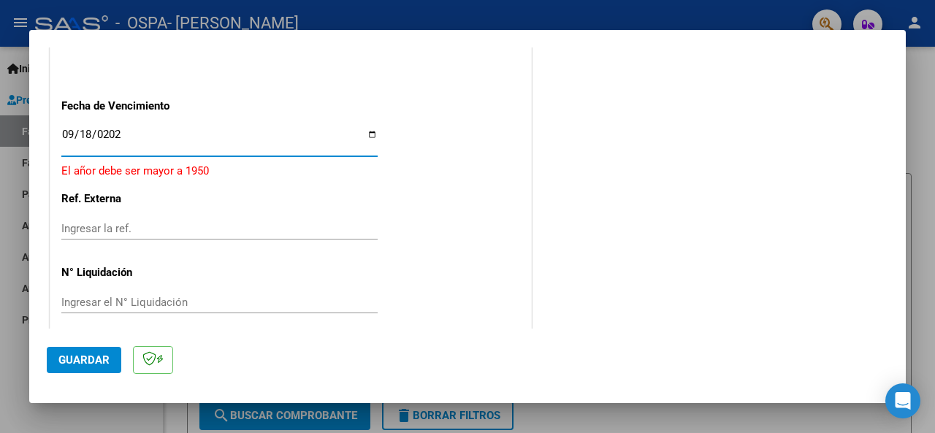
type input "[DATE]"
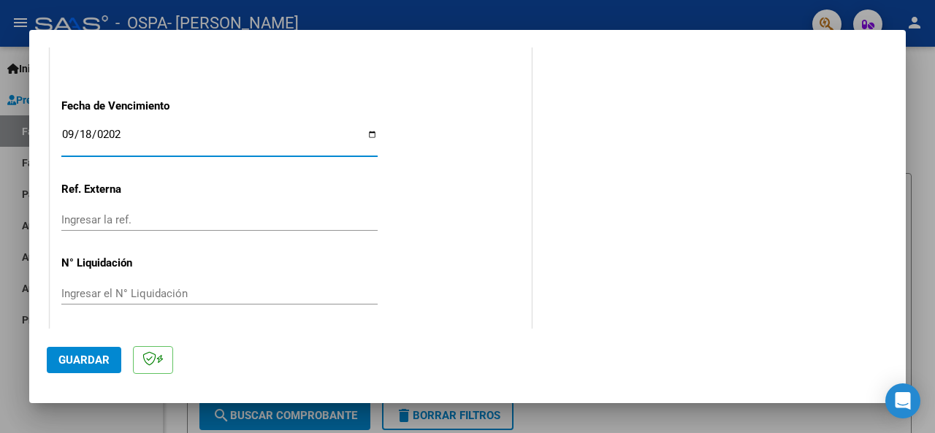
click at [91, 359] on span "Guardar" at bounding box center [83, 360] width 51 height 13
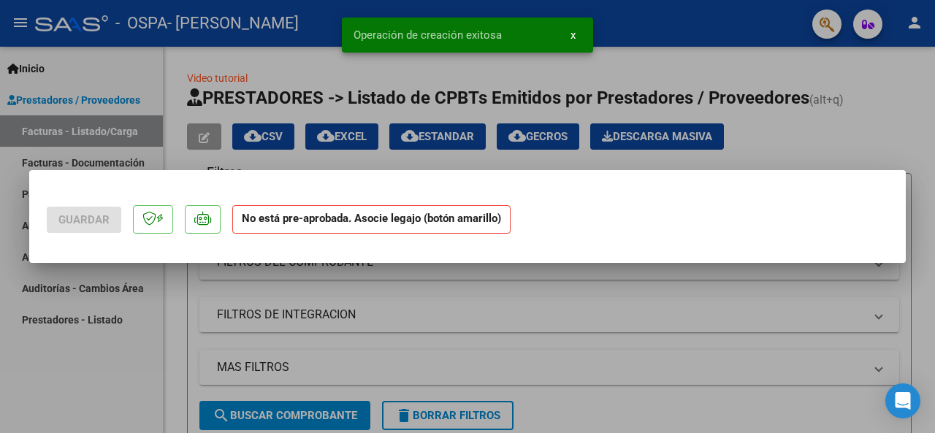
scroll to position [0, 0]
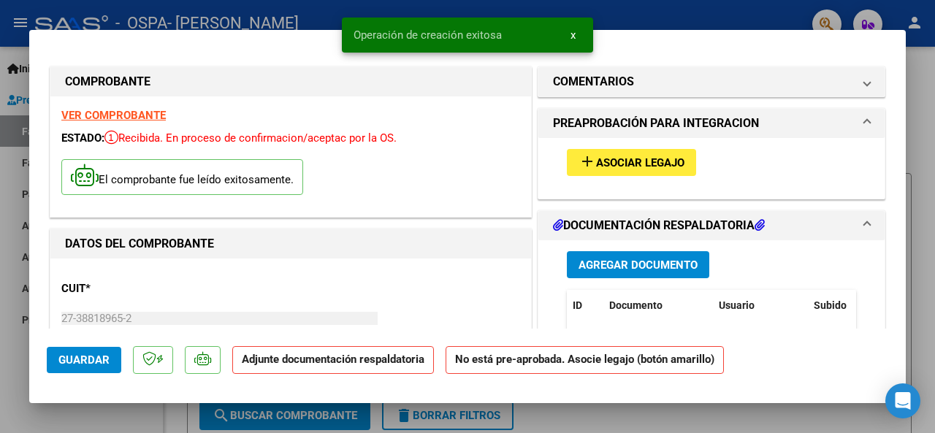
click at [637, 166] on span "Asociar Legajo" at bounding box center [640, 162] width 88 height 13
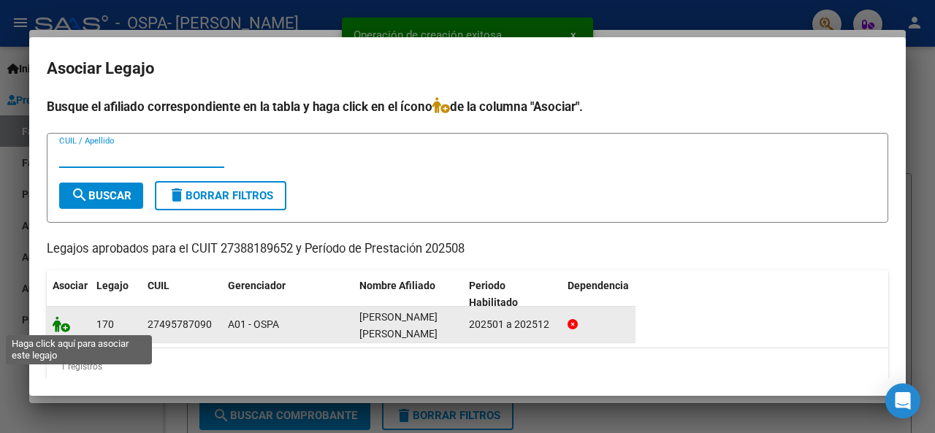
click at [64, 324] on icon at bounding box center [62, 324] width 18 height 16
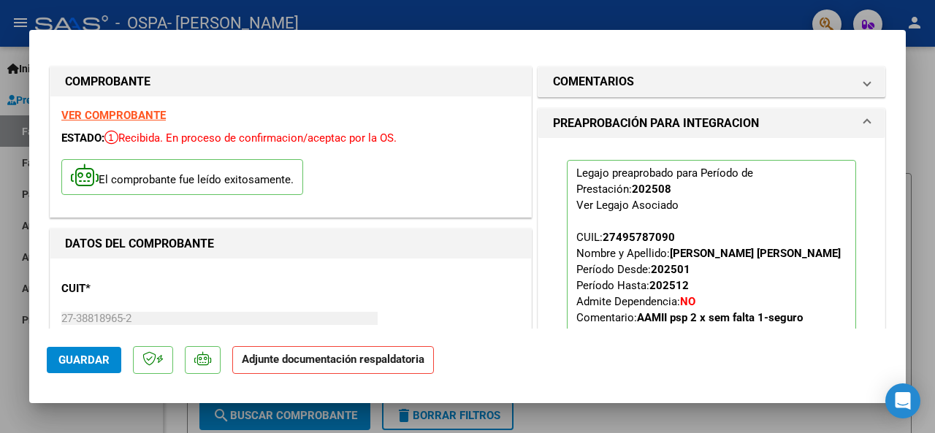
scroll to position [219, 0]
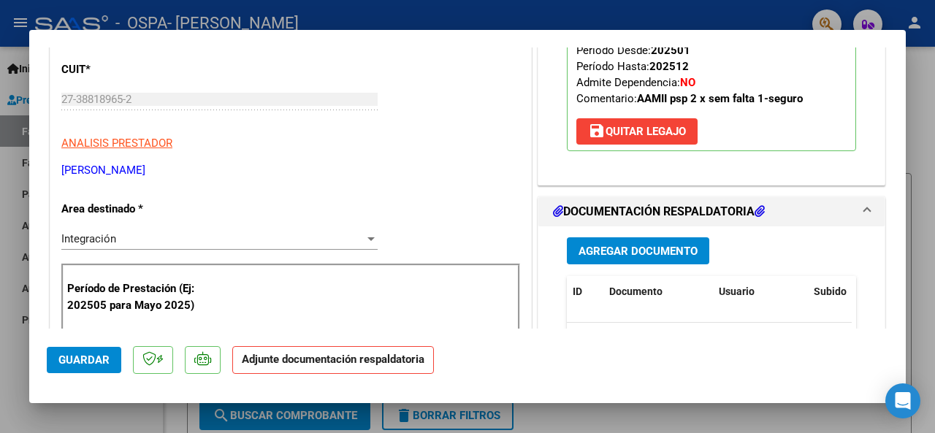
click at [600, 258] on span "Agregar Documento" at bounding box center [638, 251] width 119 height 13
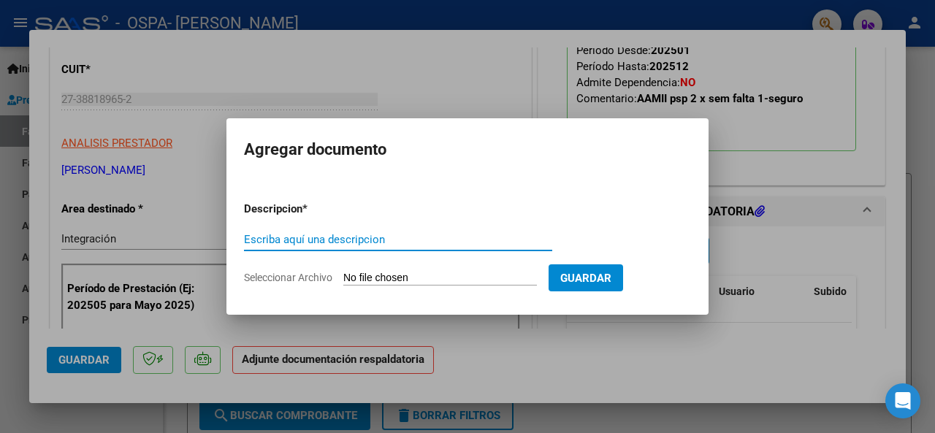
click at [327, 239] on input "Escriba aquí una descripcion" at bounding box center [398, 239] width 308 height 13
type input "asistencia"
click at [400, 278] on input "Seleccionar Archivo" at bounding box center [440, 279] width 194 height 14
type input "C:\fakepath\Asistencia Psicop.pdf"
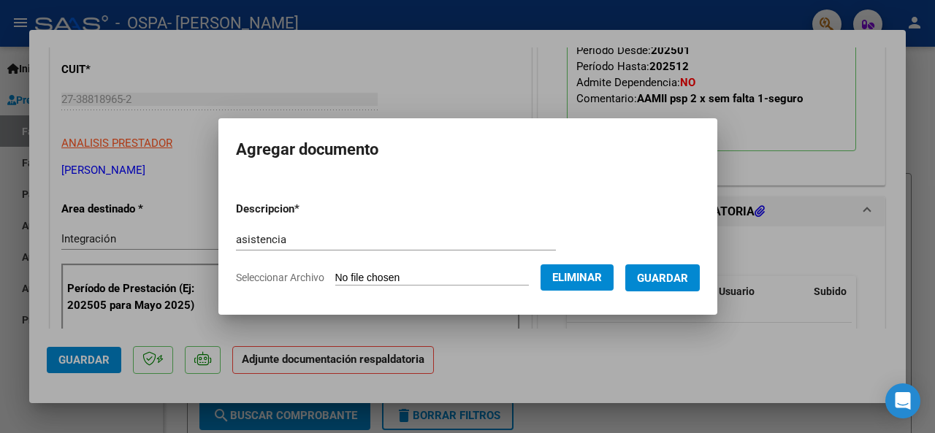
click at [681, 277] on span "Guardar" at bounding box center [662, 278] width 51 height 13
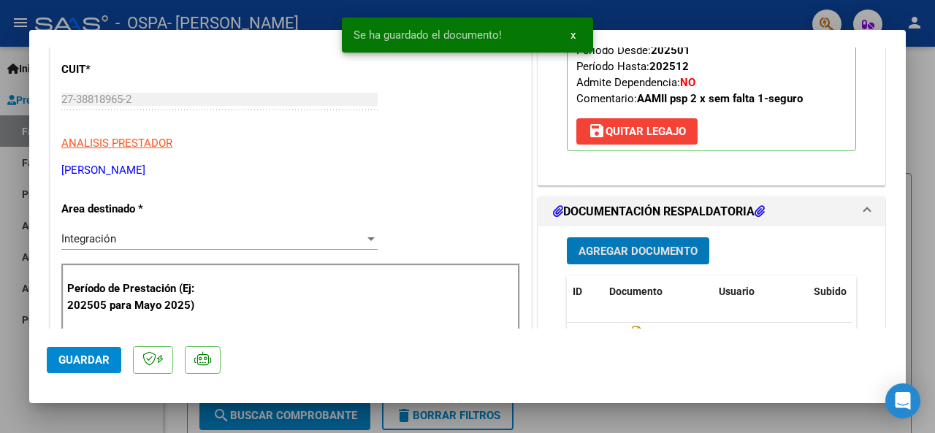
click at [69, 364] on span "Guardar" at bounding box center [83, 360] width 51 height 13
click at [924, 209] on div at bounding box center [467, 216] width 935 height 433
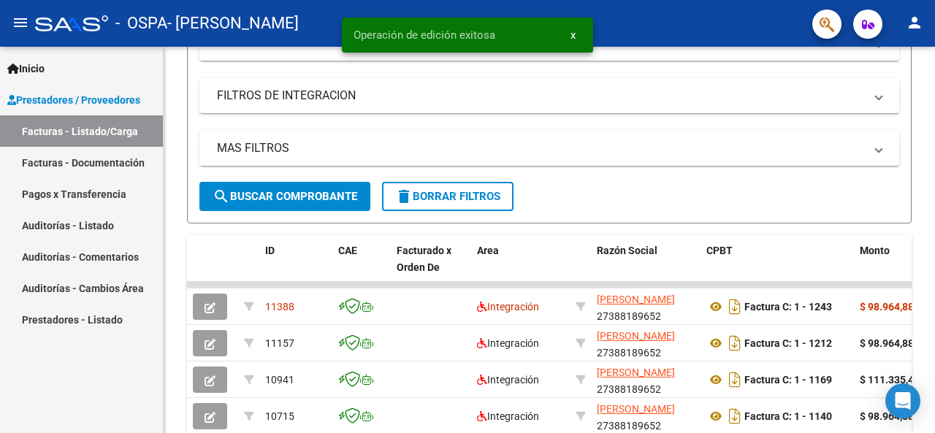
click at [909, 31] on mat-icon "person" at bounding box center [915, 23] width 18 height 18
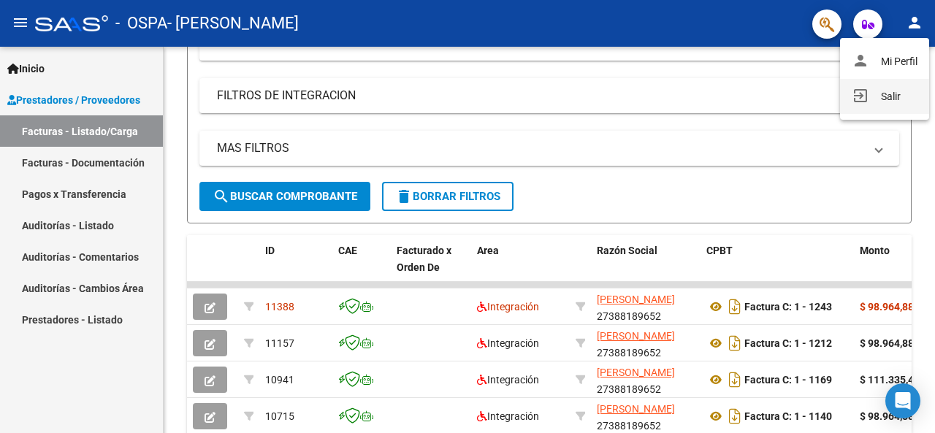
click at [883, 96] on button "exit_to_app Salir" at bounding box center [884, 96] width 89 height 35
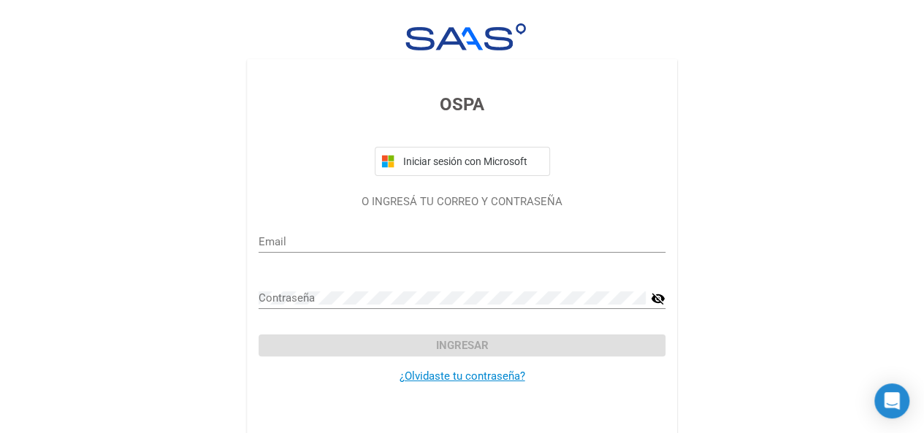
type input "alfonsinab@hotmail.es"
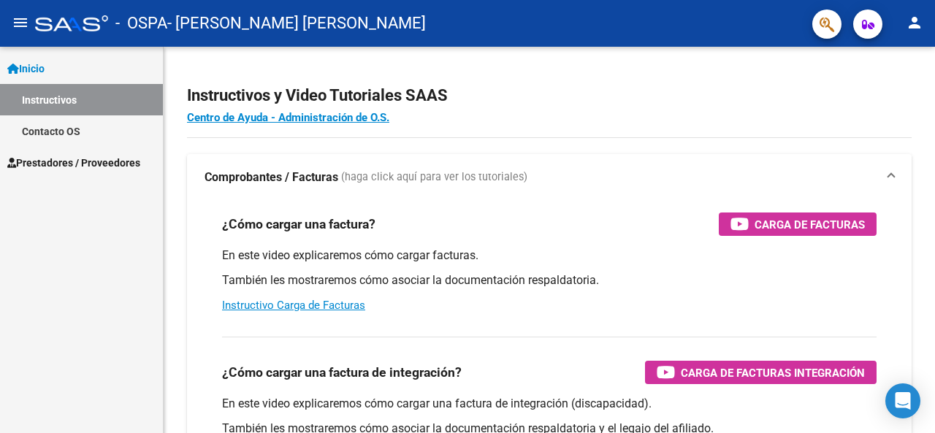
click at [86, 163] on span "Prestadores / Proveedores" at bounding box center [73, 163] width 133 height 16
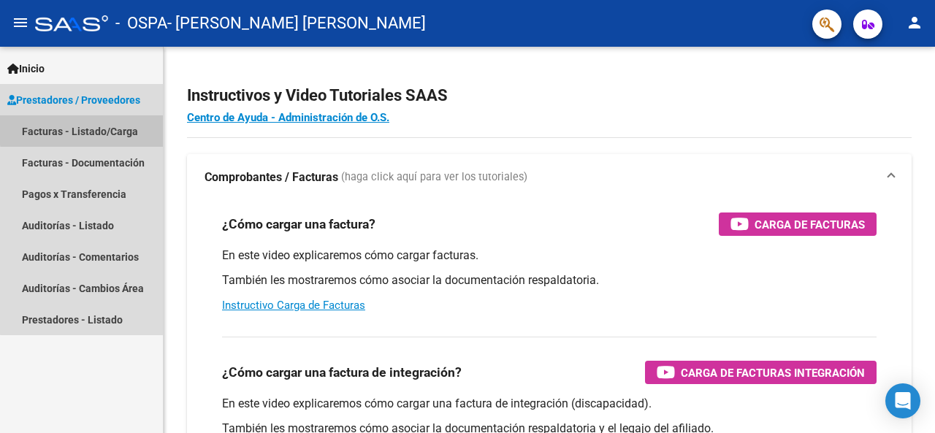
click at [101, 129] on link "Facturas - Listado/Carga" at bounding box center [81, 130] width 163 height 31
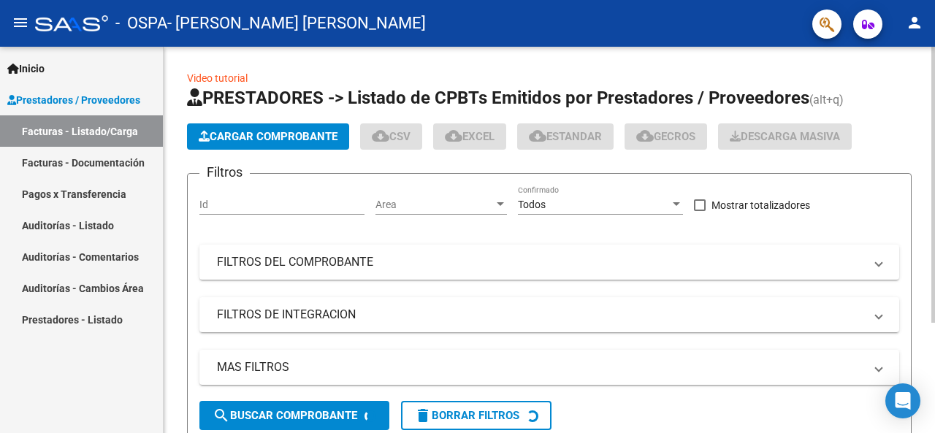
click at [284, 137] on span "Cargar Comprobante" at bounding box center [268, 136] width 139 height 13
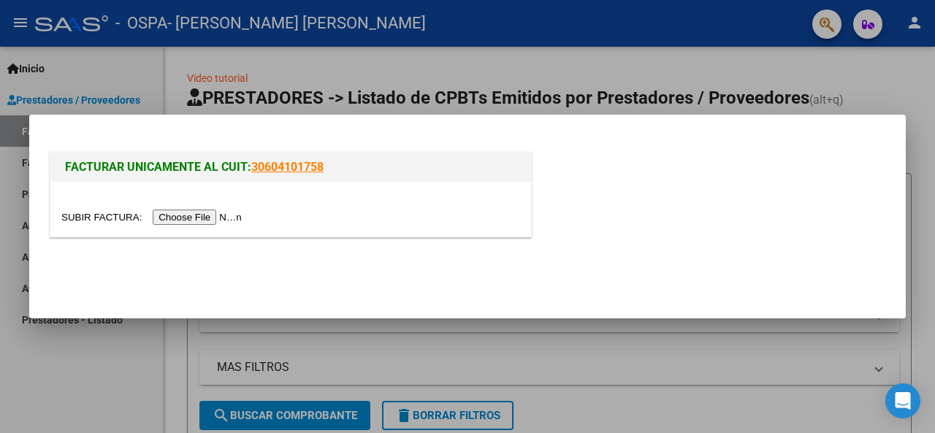
click at [213, 221] on input "file" at bounding box center [153, 217] width 185 height 15
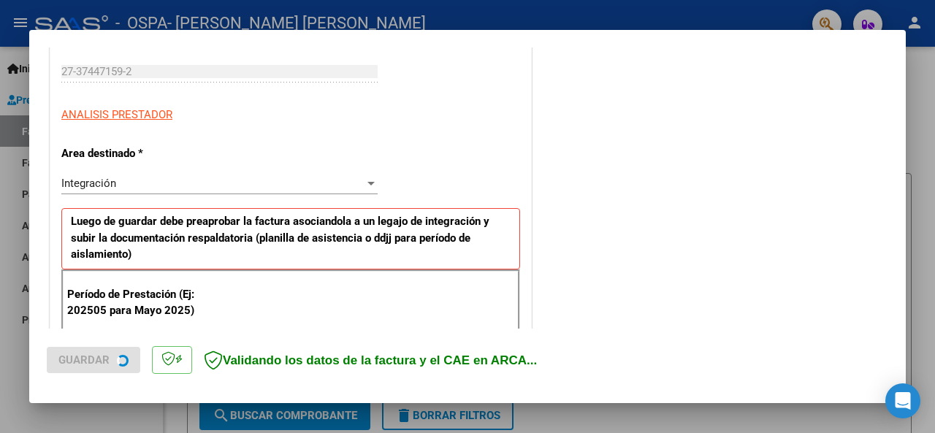
scroll to position [279, 0]
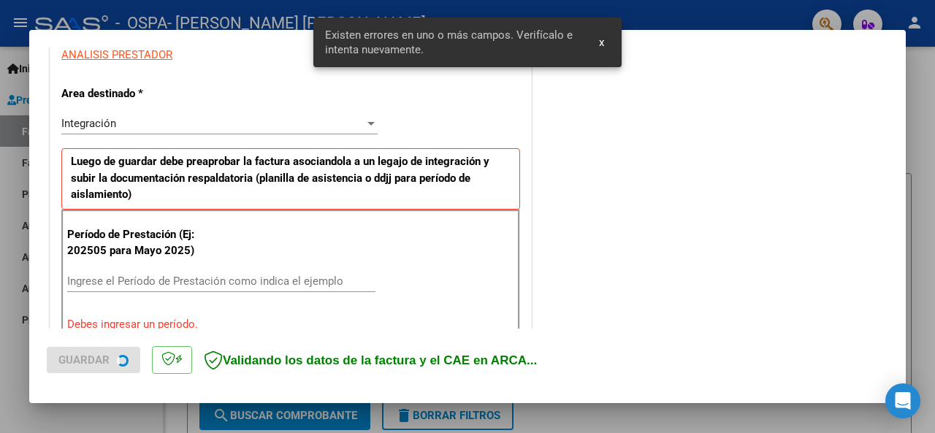
click at [137, 275] on input "Ingrese el Período de Prestación como indica el ejemplo" at bounding box center [221, 281] width 308 height 13
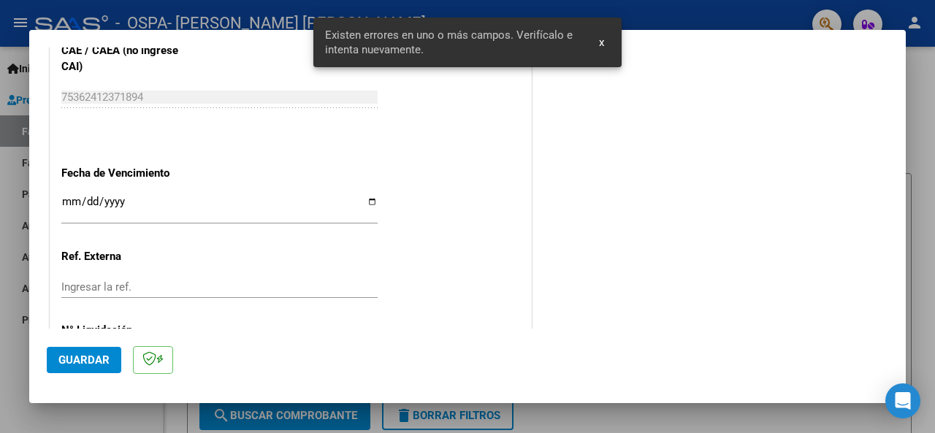
scroll to position [1033, 0]
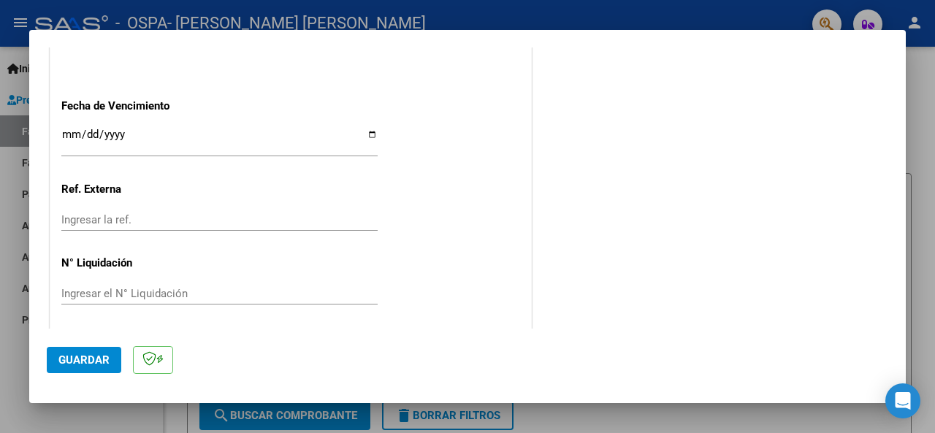
type input "202508"
click at [69, 130] on input "Ingresar la fecha" at bounding box center [219, 140] width 316 height 23
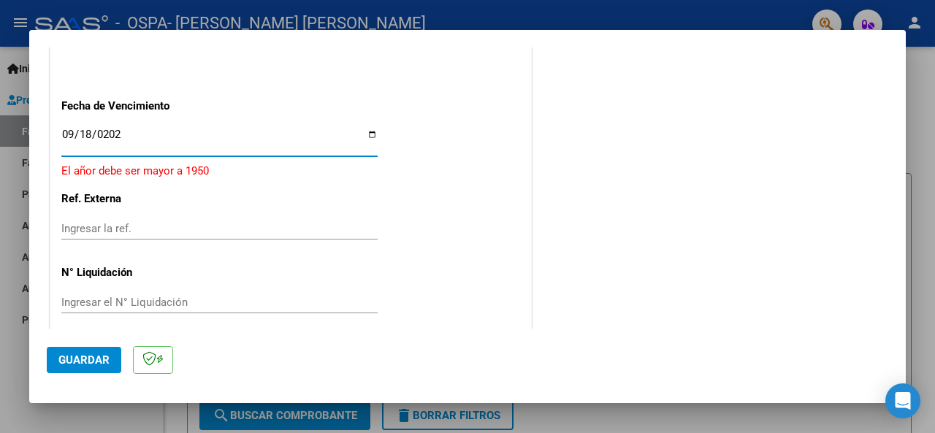
type input "[DATE]"
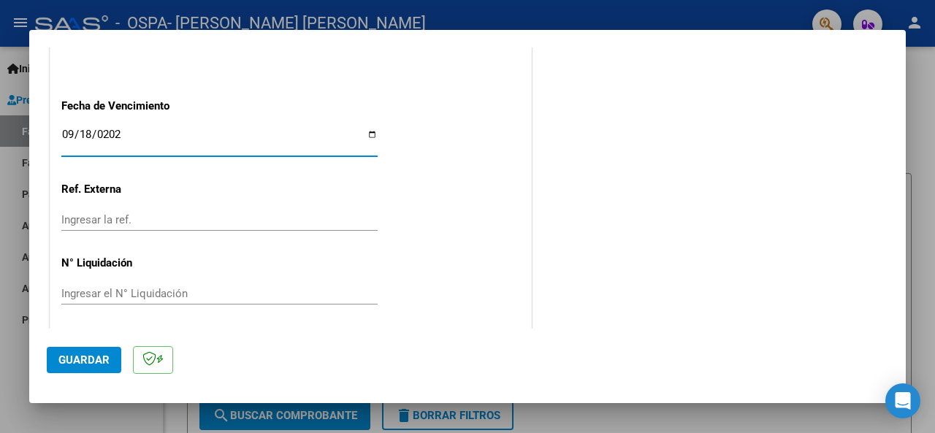
click at [99, 359] on span "Guardar" at bounding box center [83, 360] width 51 height 13
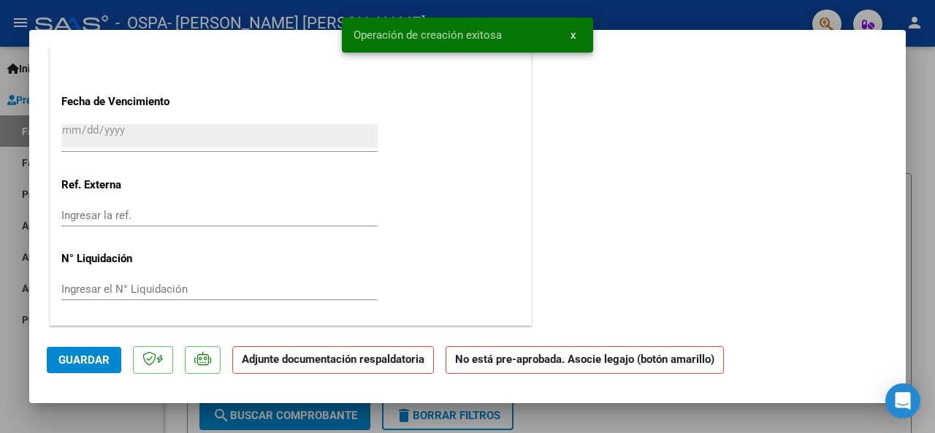
scroll to position [0, 0]
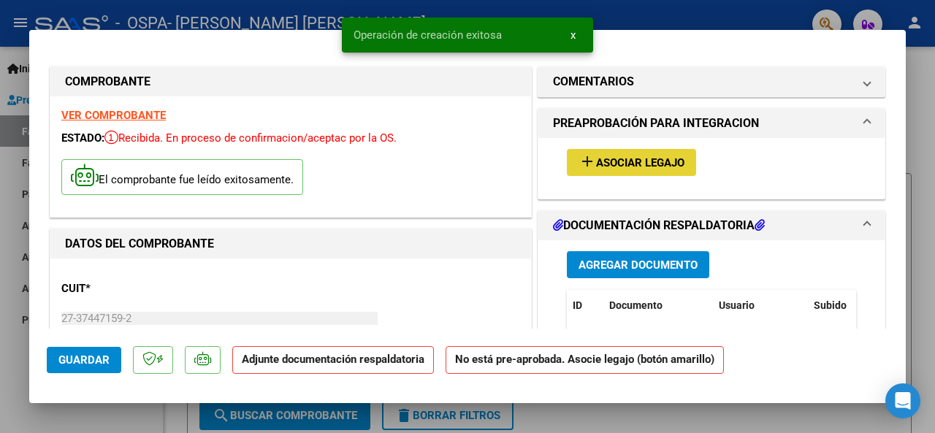
click at [607, 168] on span "Asociar Legajo" at bounding box center [640, 162] width 88 height 13
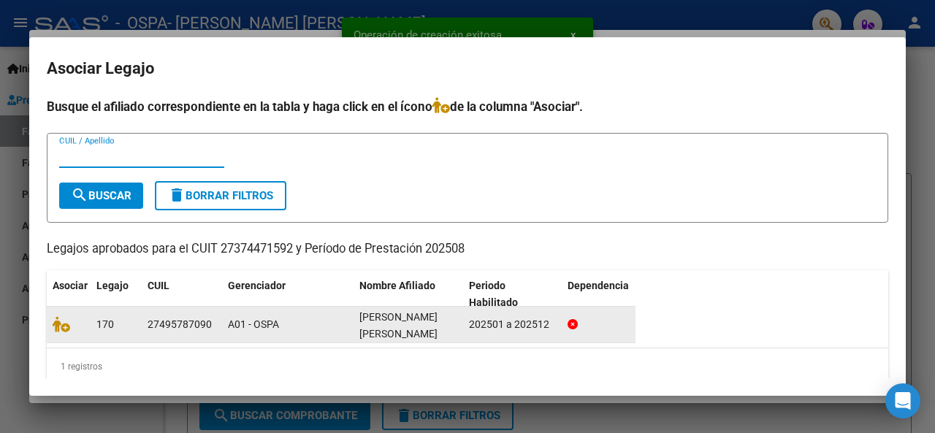
click at [63, 324] on icon at bounding box center [62, 324] width 18 height 16
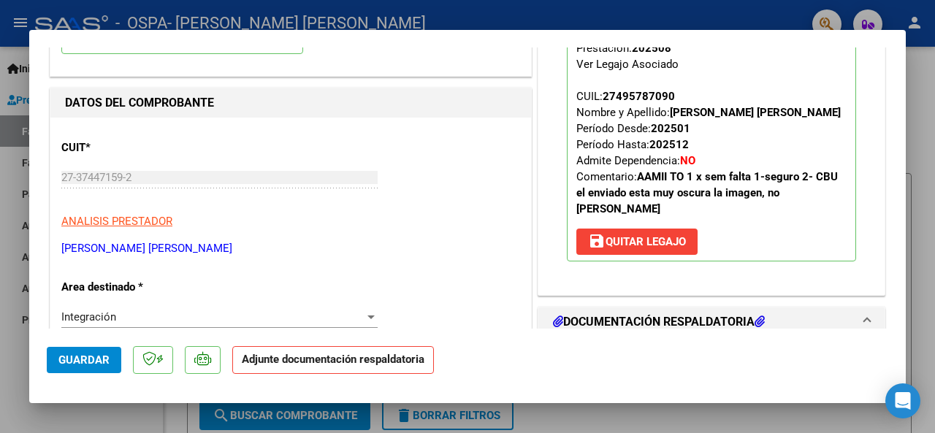
scroll to position [292, 0]
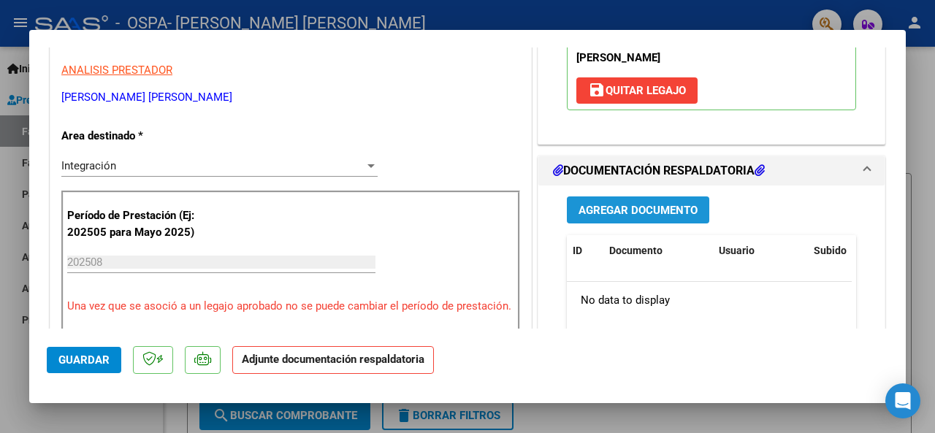
click at [620, 212] on span "Agregar Documento" at bounding box center [638, 210] width 119 height 13
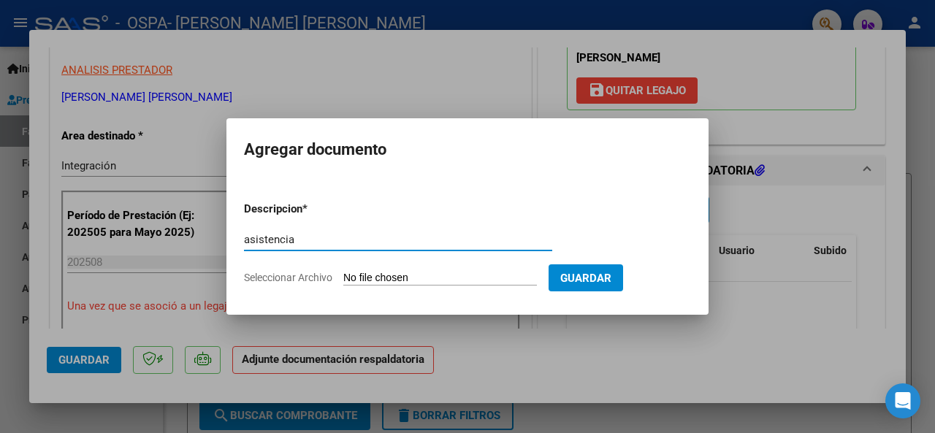
type input "asistencia"
click at [429, 281] on input "Seleccionar Archivo" at bounding box center [440, 279] width 194 height 14
type input "C:\fakepath\Asistencia T.O.pdf"
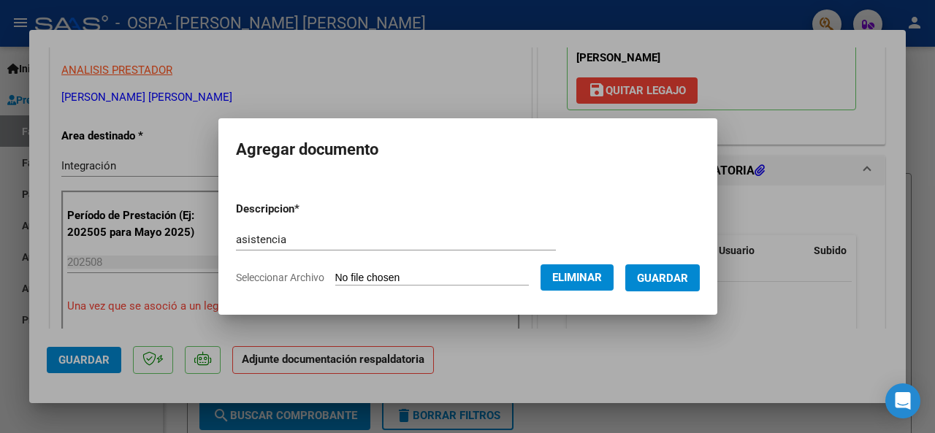
click at [677, 273] on span "Guardar" at bounding box center [662, 278] width 51 height 13
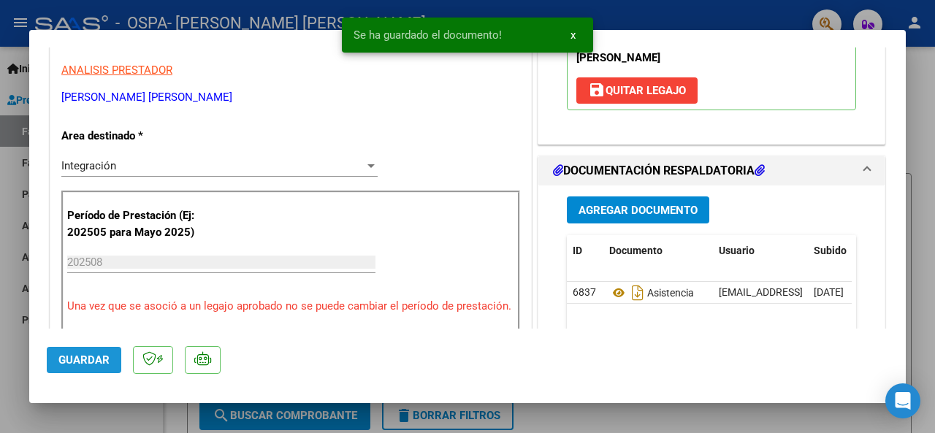
click at [95, 356] on span "Guardar" at bounding box center [83, 360] width 51 height 13
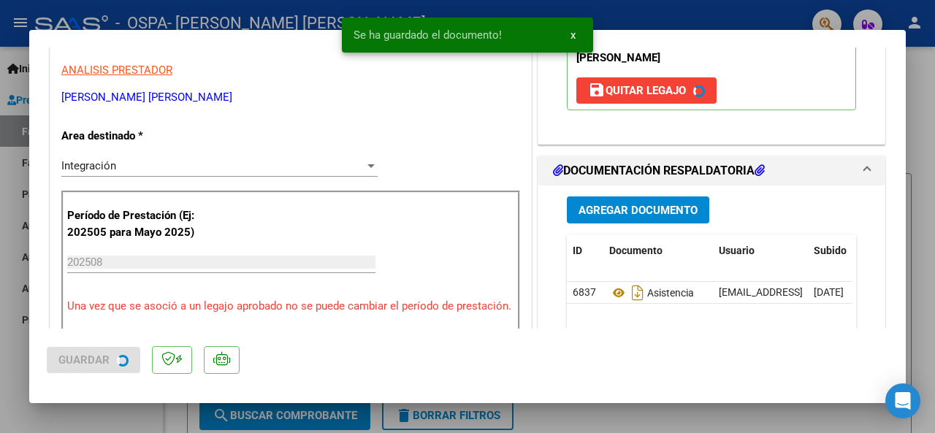
click at [913, 264] on div at bounding box center [467, 216] width 935 height 433
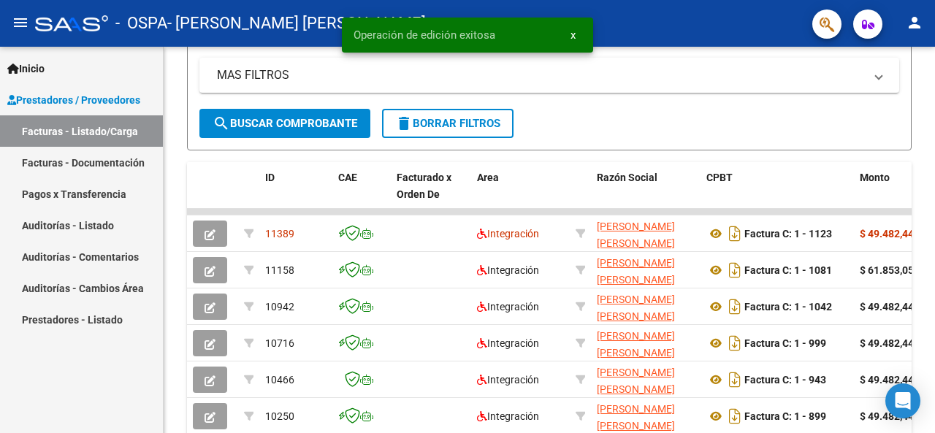
click at [909, 24] on mat-icon "person" at bounding box center [915, 23] width 18 height 18
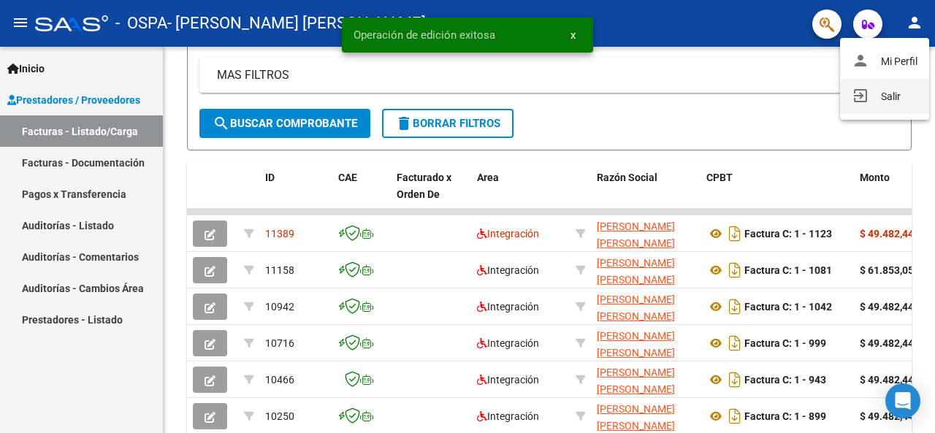
click at [891, 94] on button "exit_to_app Salir" at bounding box center [884, 96] width 89 height 35
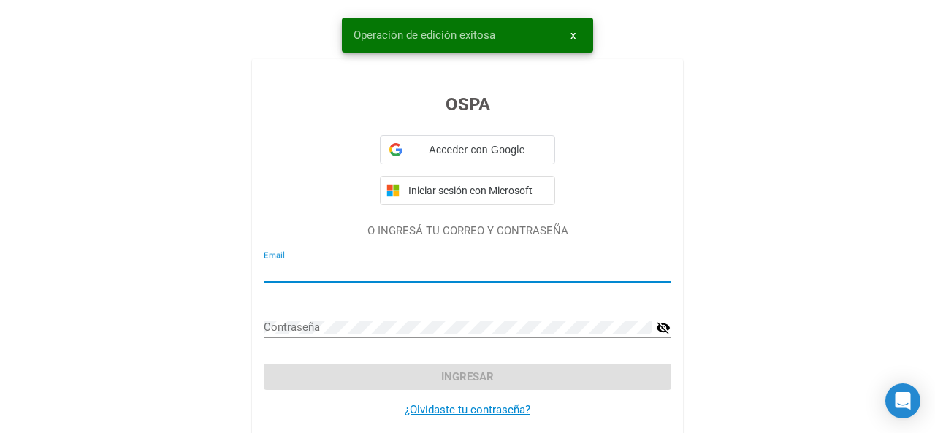
type input "julietabaez1994@gmail.com"
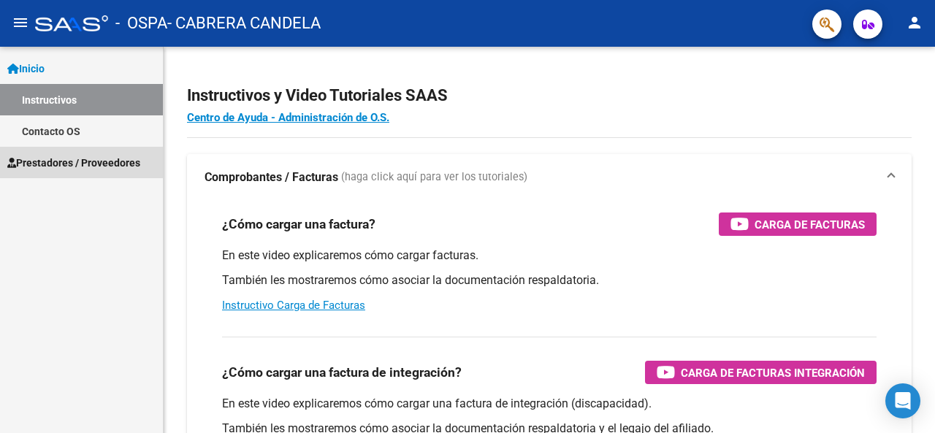
click at [75, 162] on span "Prestadores / Proveedores" at bounding box center [73, 163] width 133 height 16
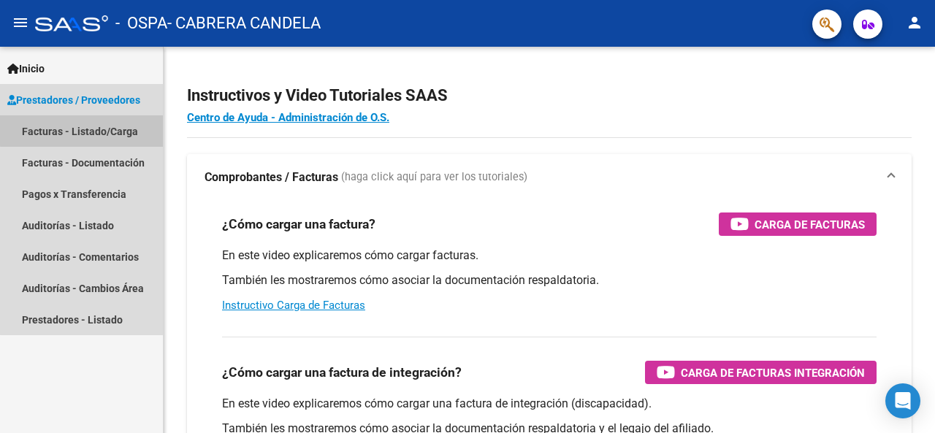
click at [113, 123] on link "Facturas - Listado/Carga" at bounding box center [81, 130] width 163 height 31
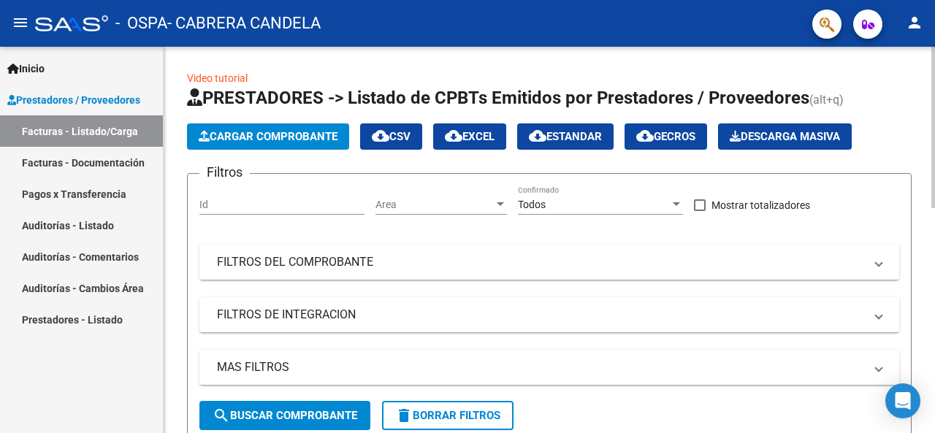
click at [300, 139] on span "Cargar Comprobante" at bounding box center [268, 136] width 139 height 13
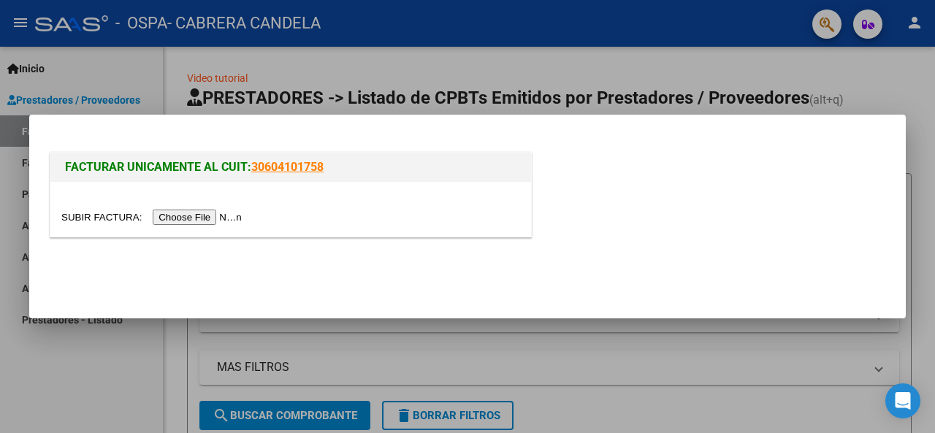
click at [197, 214] on input "file" at bounding box center [153, 217] width 185 height 15
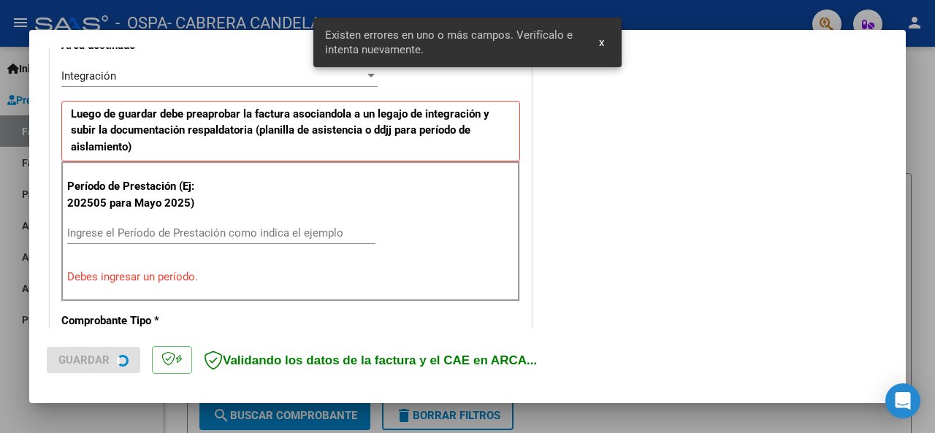
scroll to position [381, 0]
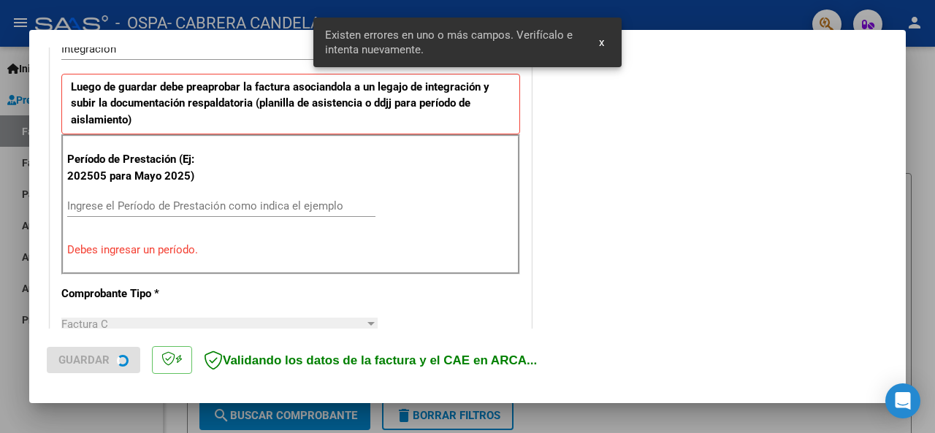
click at [126, 208] on input "Ingrese el Período de Prestación como indica el ejemplo" at bounding box center [221, 205] width 308 height 13
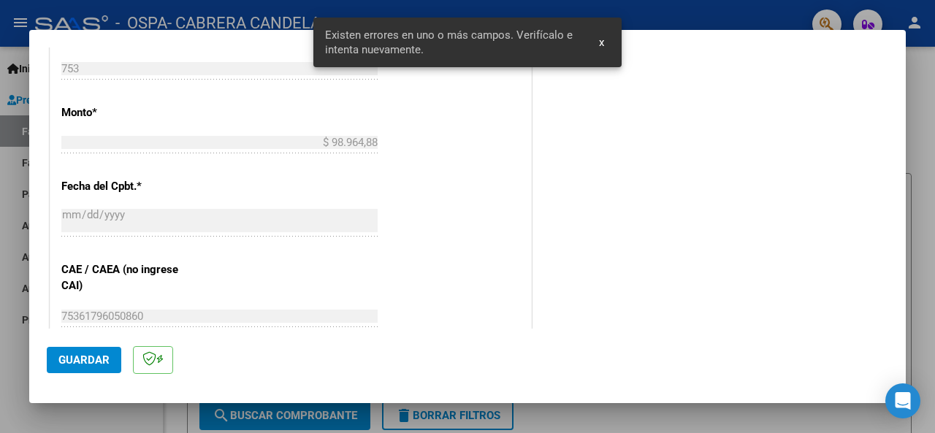
scroll to position [893, 0]
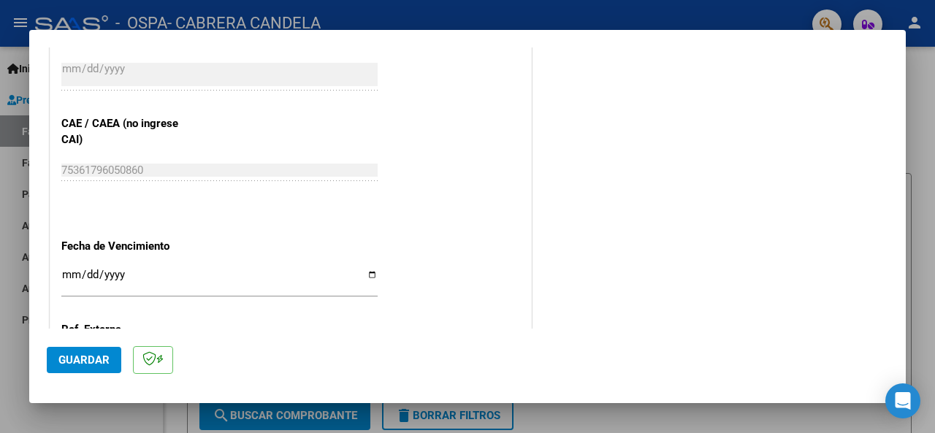
type input "202508"
click at [75, 273] on input "Ingresar la fecha" at bounding box center [219, 280] width 316 height 23
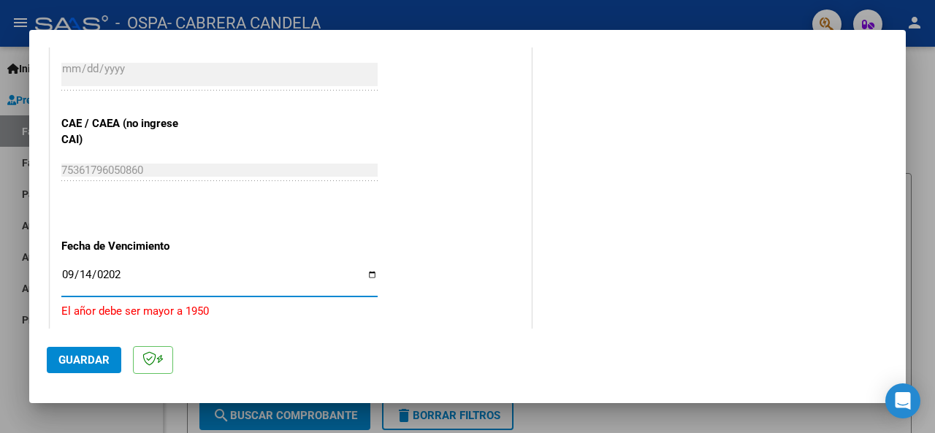
type input "[DATE]"
click at [87, 356] on span "Guardar" at bounding box center [83, 360] width 51 height 13
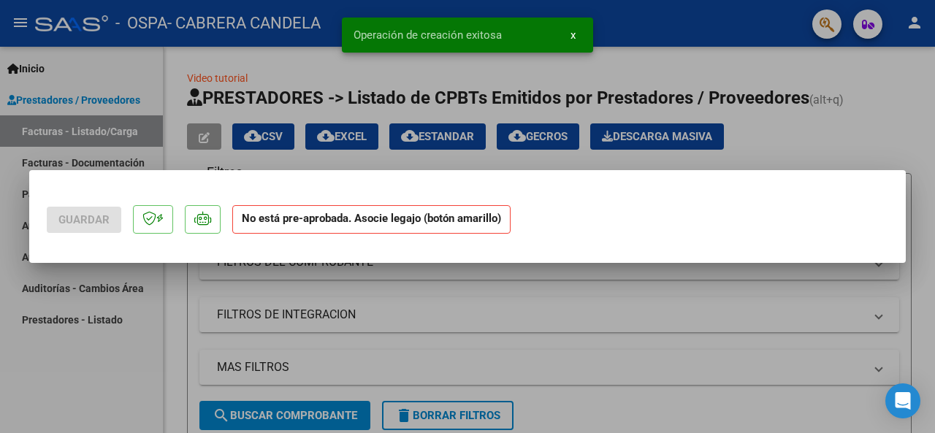
scroll to position [0, 0]
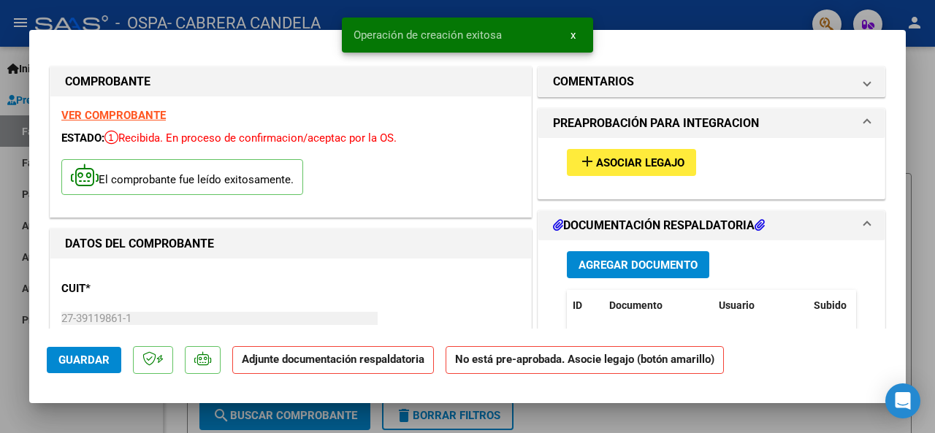
click at [644, 165] on span "Asociar Legajo" at bounding box center [640, 162] width 88 height 13
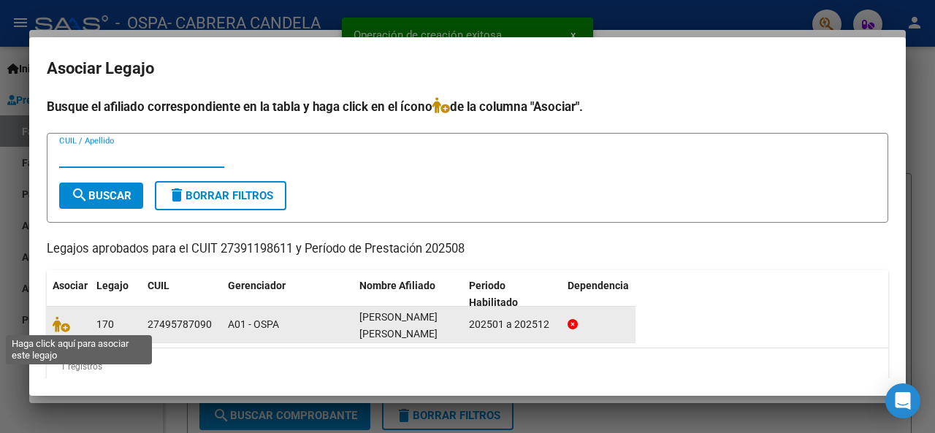
click at [69, 330] on icon at bounding box center [62, 324] width 18 height 16
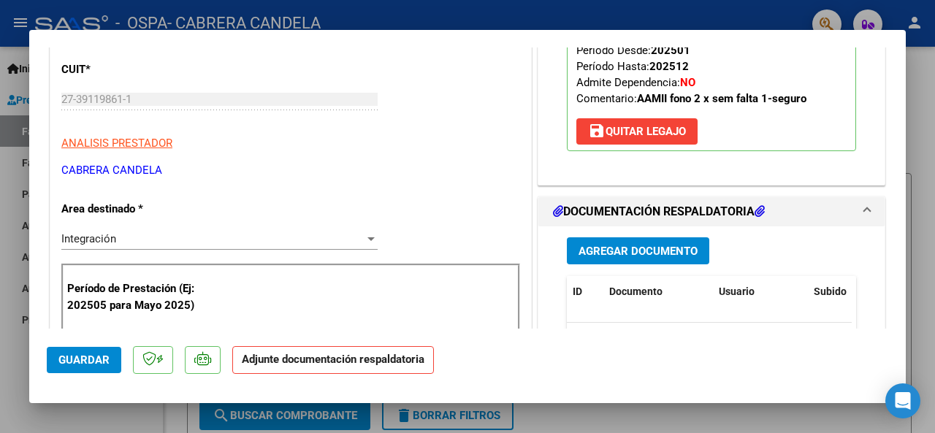
scroll to position [292, 0]
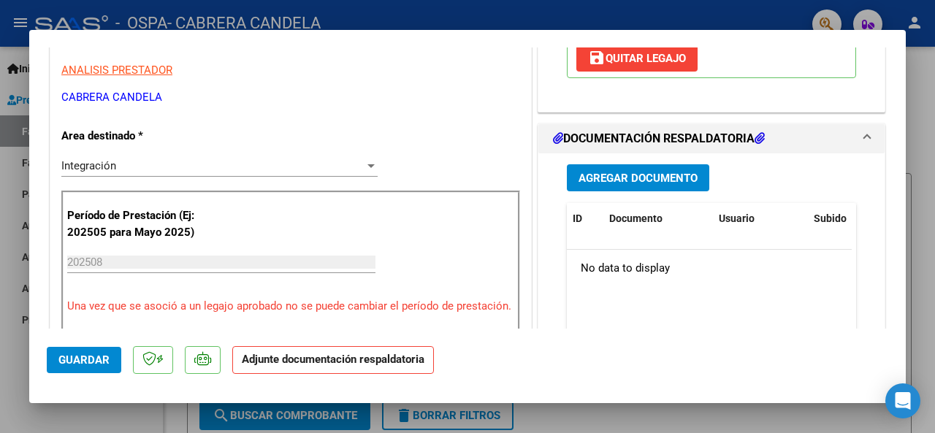
click at [631, 185] on span "Agregar Documento" at bounding box center [638, 178] width 119 height 13
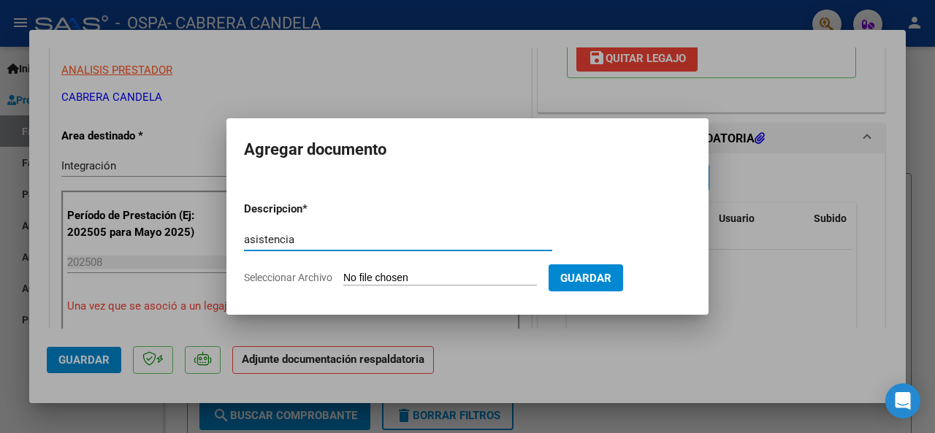
type input "asistencia"
click at [394, 275] on input "Seleccionar Archivo" at bounding box center [440, 279] width 194 height 14
type input "C:\fakepath\Asistencia Fono.pdf"
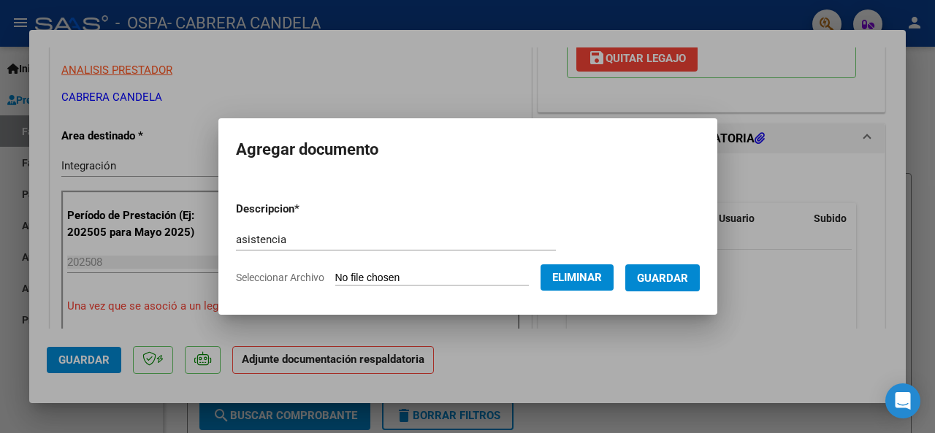
click at [156, 150] on div at bounding box center [467, 216] width 935 height 433
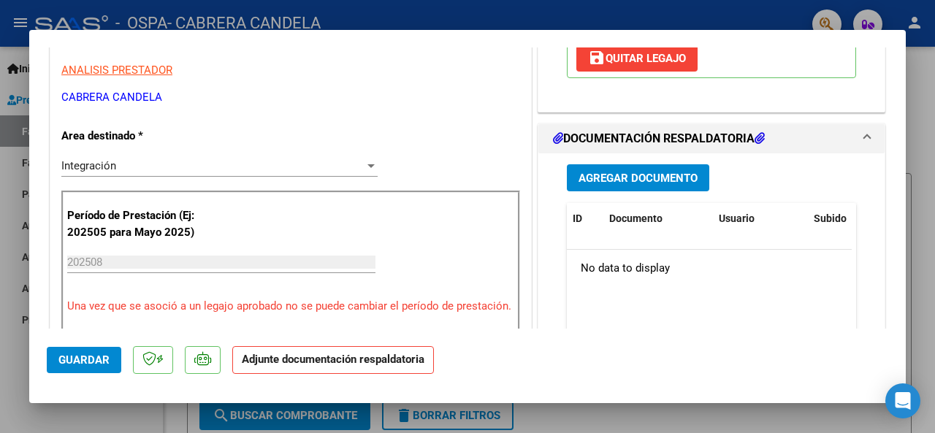
click at [663, 191] on button "Agregar Documento" at bounding box center [638, 177] width 142 height 27
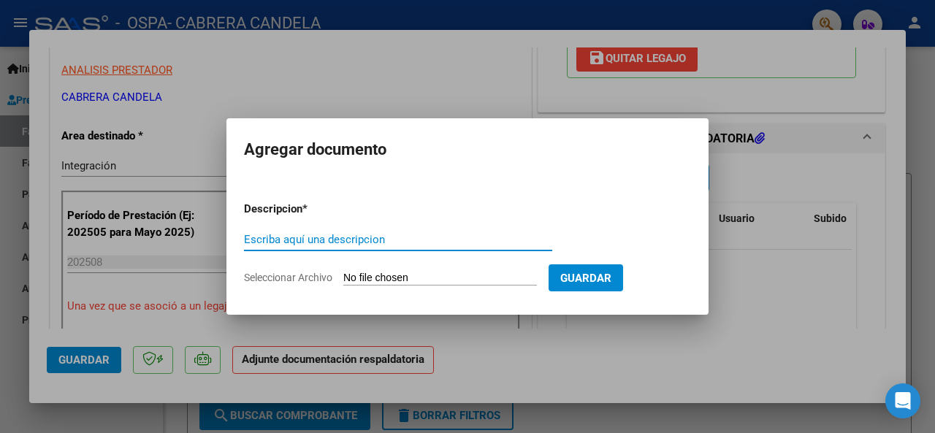
click at [329, 236] on input "Escriba aquí una descripcion" at bounding box center [398, 239] width 308 height 13
type input "asistencia"
click at [430, 271] on app-file-uploader "Seleccionar Archivo" at bounding box center [396, 277] width 305 height 13
click at [414, 278] on input "Seleccionar Archivo" at bounding box center [440, 279] width 194 height 14
type input "C:\fakepath\Asistencia Fono.pdf"
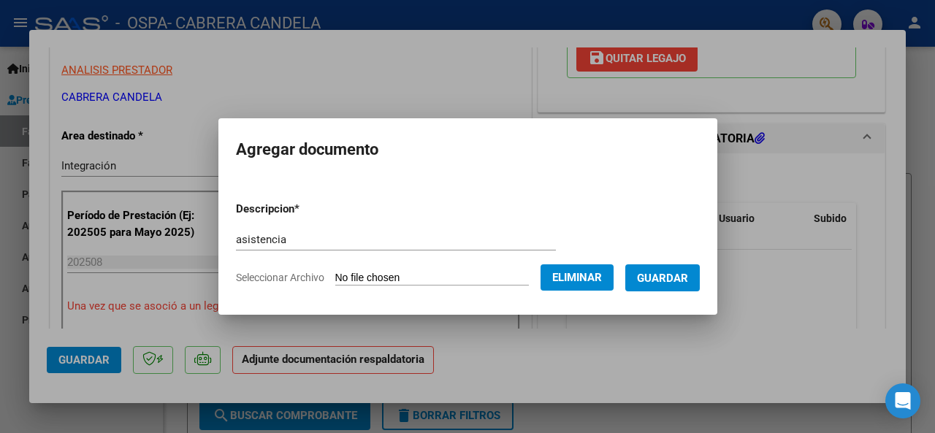
click at [682, 274] on span "Guardar" at bounding box center [662, 278] width 51 height 13
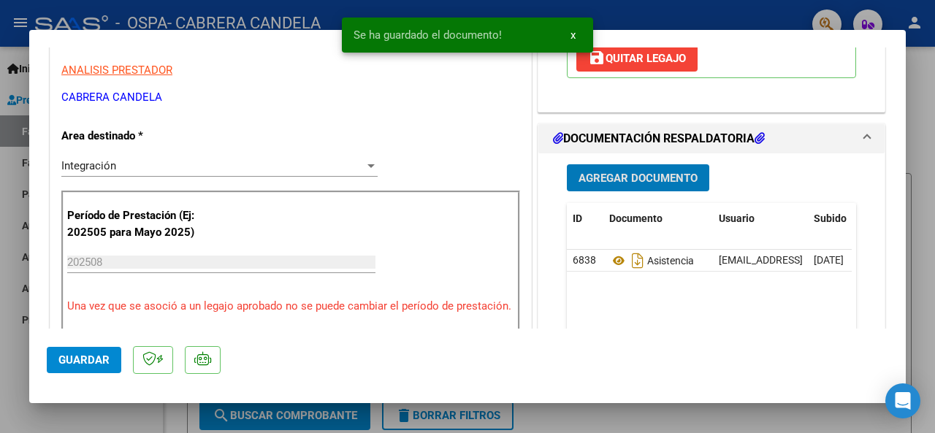
click at [96, 363] on span "Guardar" at bounding box center [83, 360] width 51 height 13
click at [918, 263] on div at bounding box center [467, 216] width 935 height 433
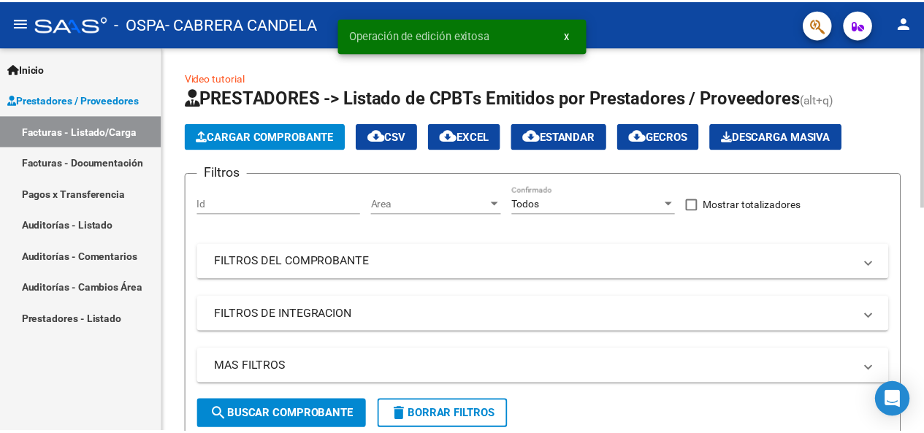
scroll to position [146, 0]
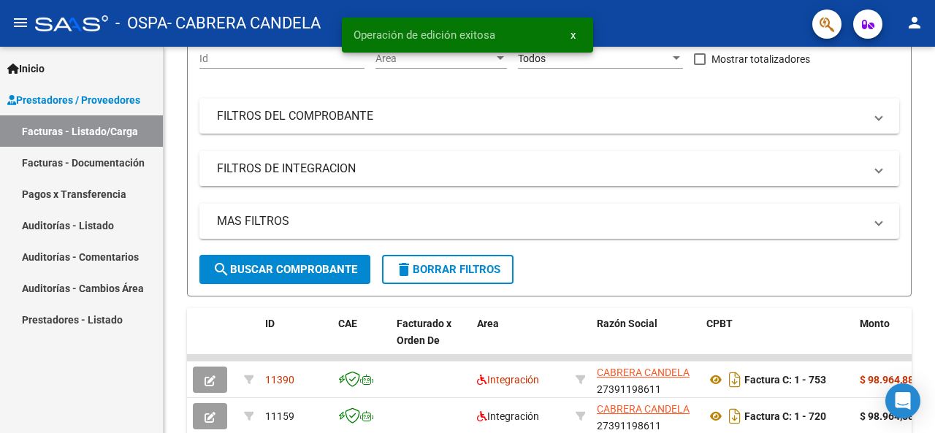
click at [913, 23] on mat-icon "person" at bounding box center [915, 23] width 18 height 18
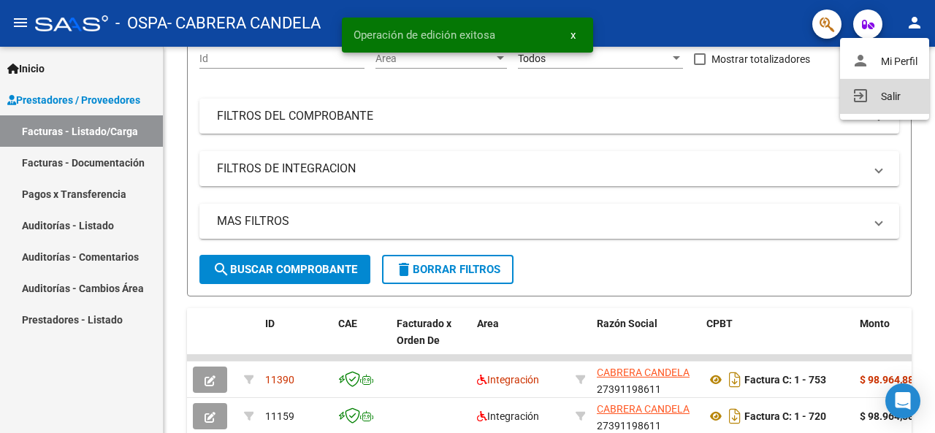
click at [887, 99] on button "exit_to_app Salir" at bounding box center [884, 96] width 89 height 35
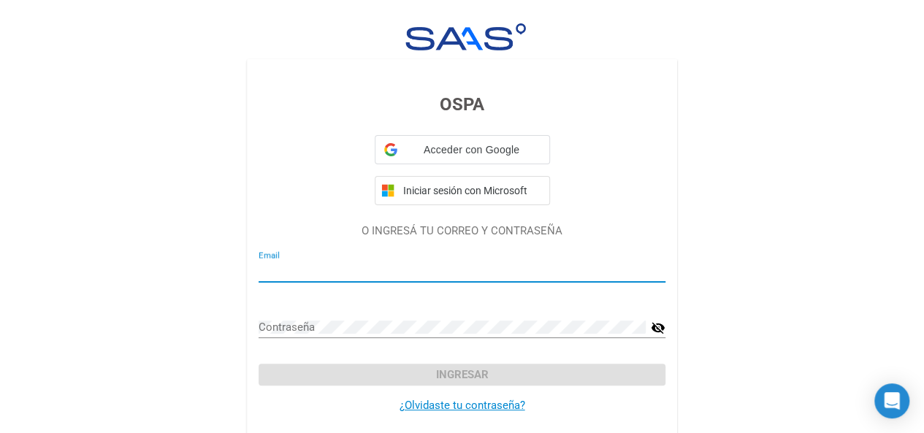
type input "[EMAIL_ADDRESS][DOMAIN_NAME]"
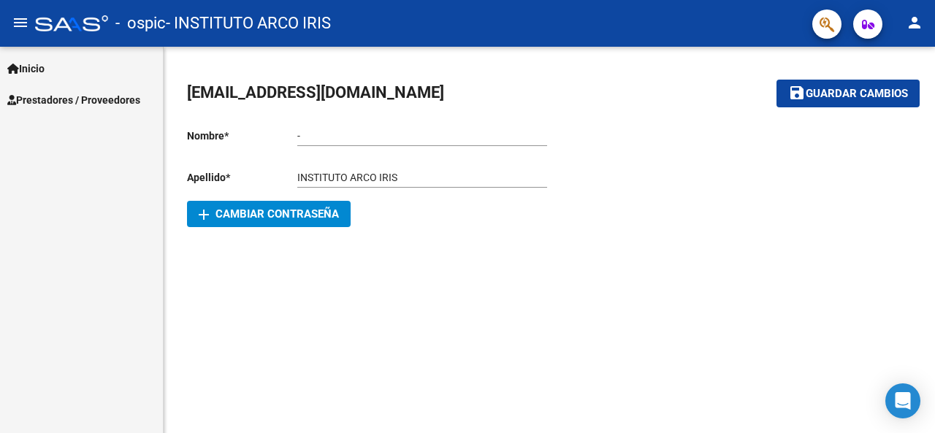
click at [60, 99] on span "Prestadores / Proveedores" at bounding box center [73, 100] width 133 height 16
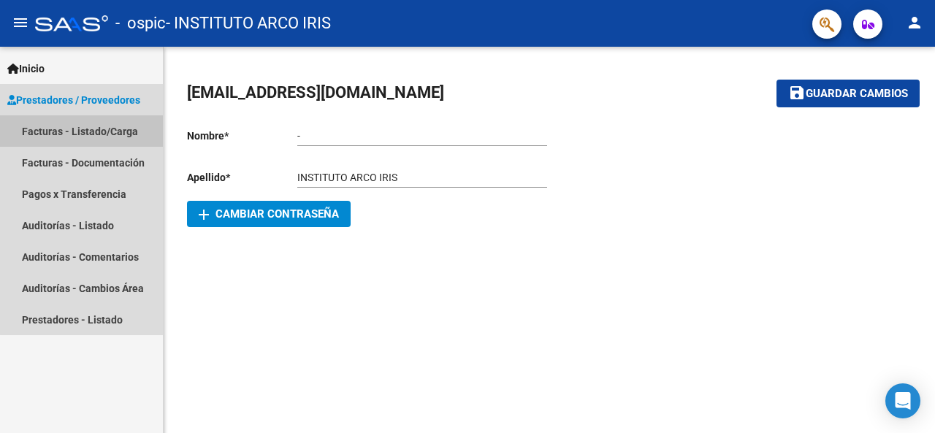
click at [113, 137] on link "Facturas - Listado/Carga" at bounding box center [81, 130] width 163 height 31
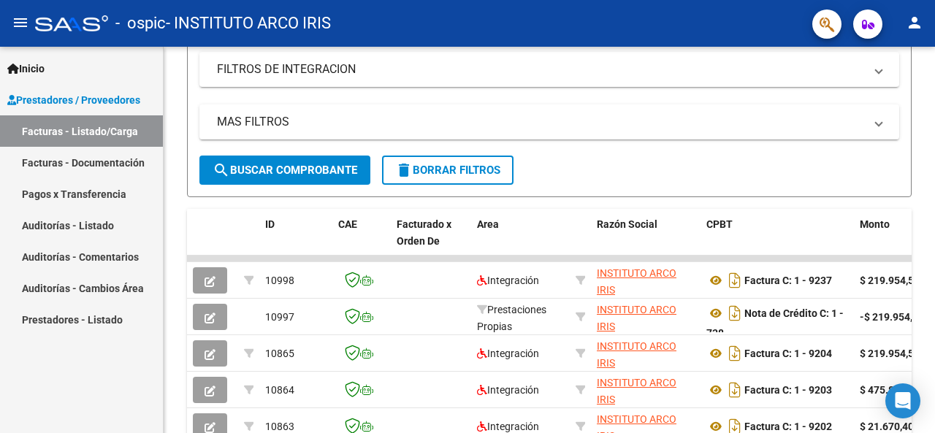
scroll to position [26, 0]
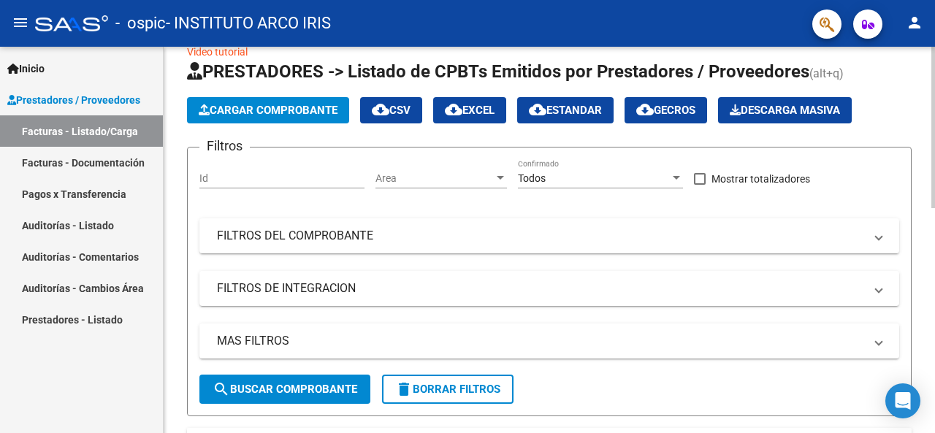
click at [250, 112] on span "Cargar Comprobante" at bounding box center [268, 110] width 139 height 13
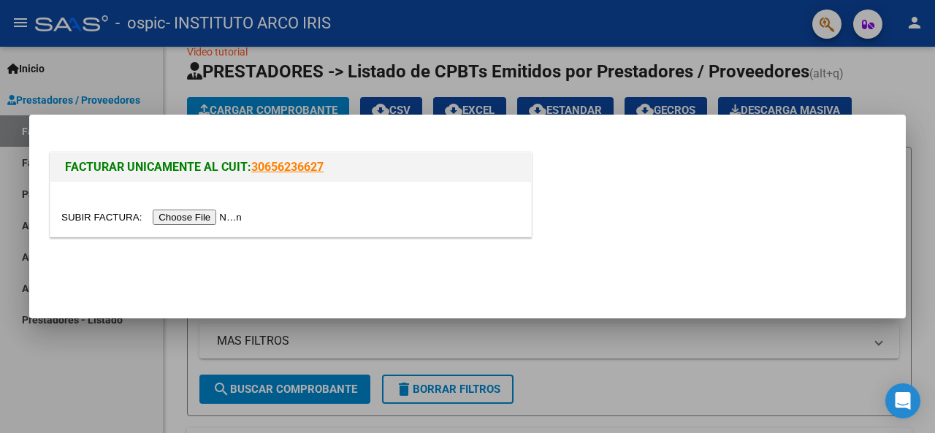
click at [229, 220] on input "file" at bounding box center [153, 217] width 185 height 15
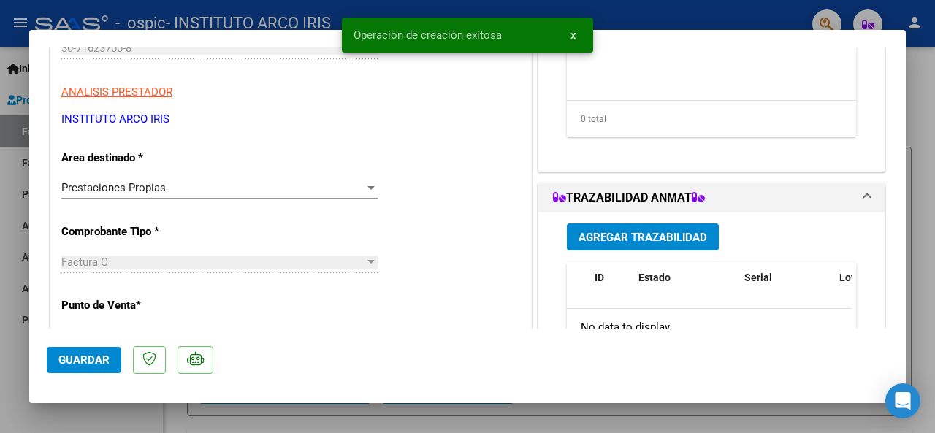
scroll to position [292, 0]
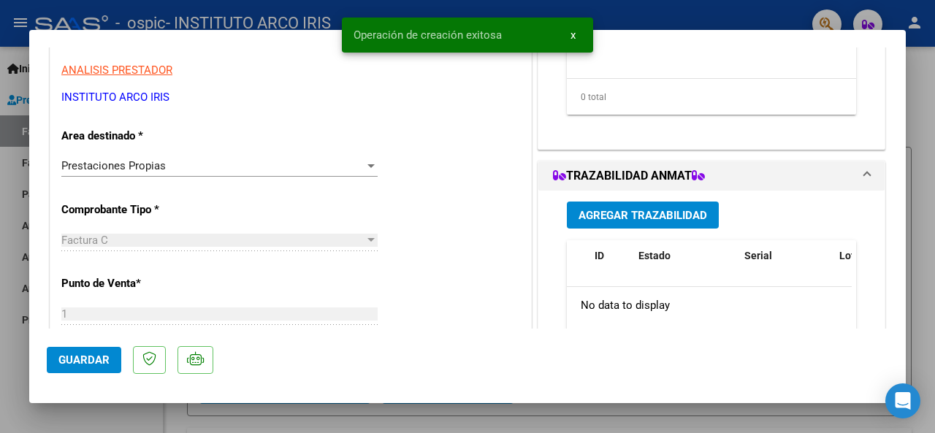
click at [162, 161] on span "Prestaciones Propias" at bounding box center [113, 165] width 104 height 13
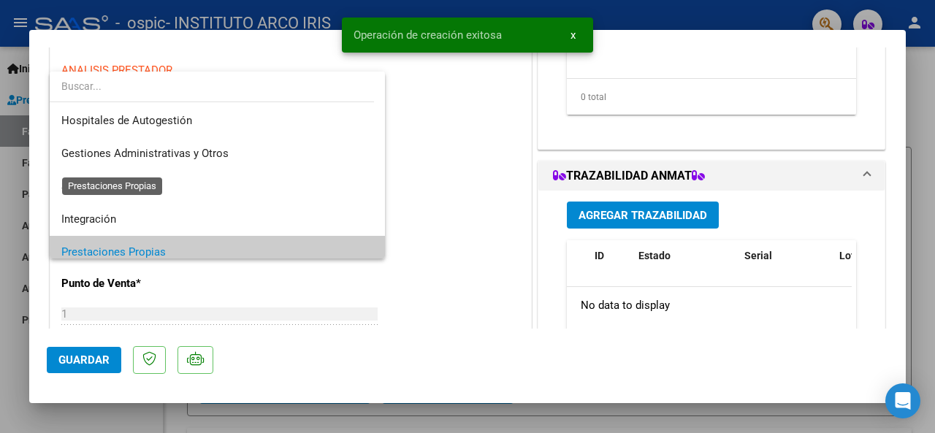
scroll to position [87, 0]
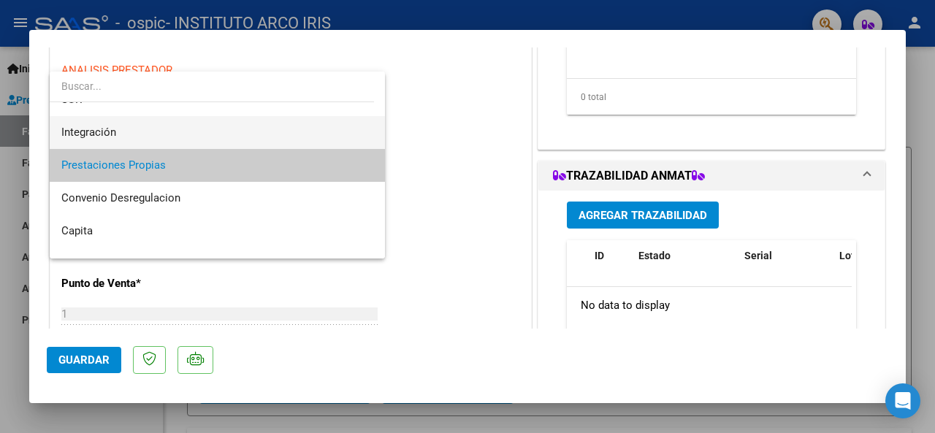
click at [124, 135] on span "Integración" at bounding box center [217, 132] width 313 height 33
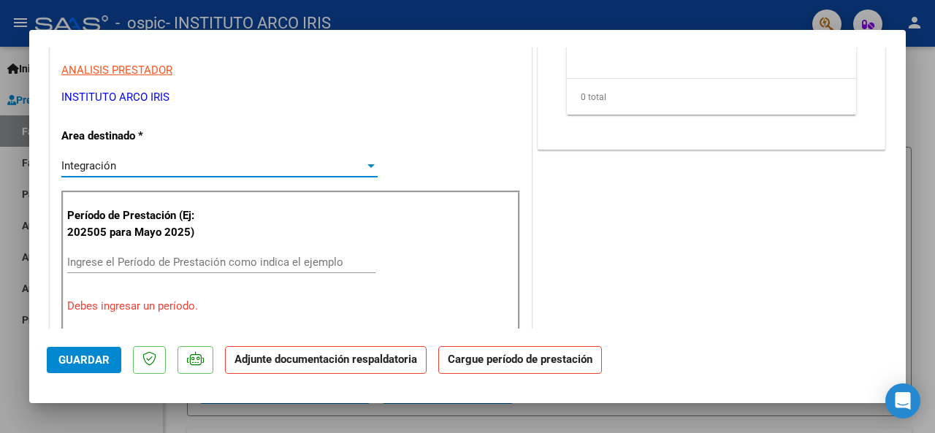
click at [140, 256] on input "Ingrese el Período de Prestación como indica el ejemplo" at bounding box center [221, 262] width 308 height 13
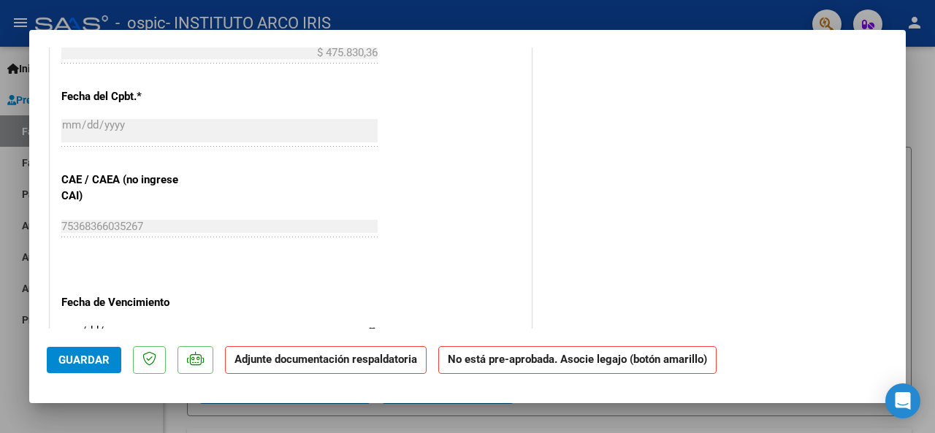
scroll to position [1001, 0]
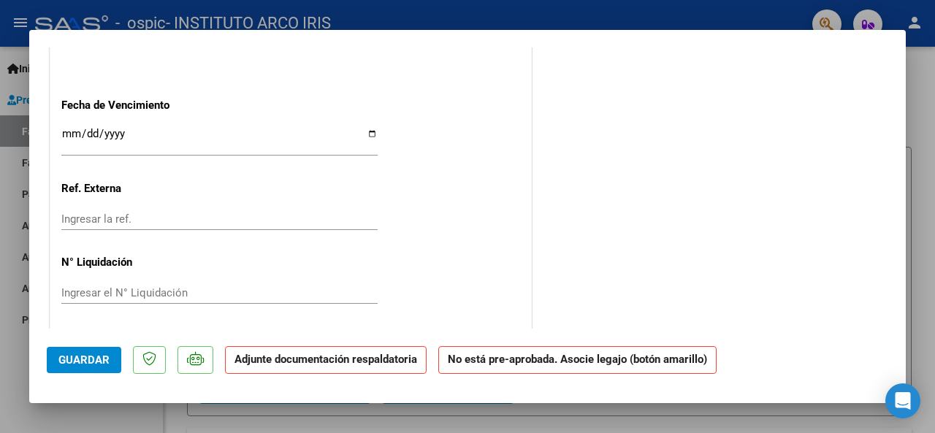
type input "202508"
click at [69, 132] on input "Ingresar la fecha" at bounding box center [219, 139] width 316 height 23
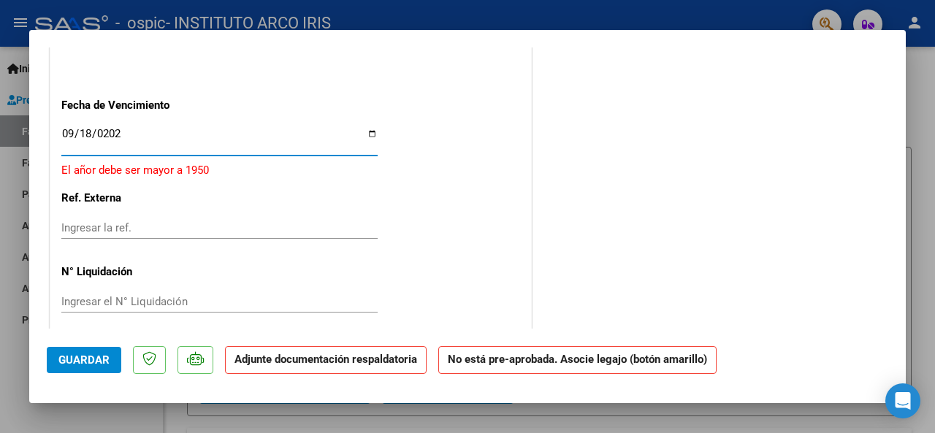
type input "[DATE]"
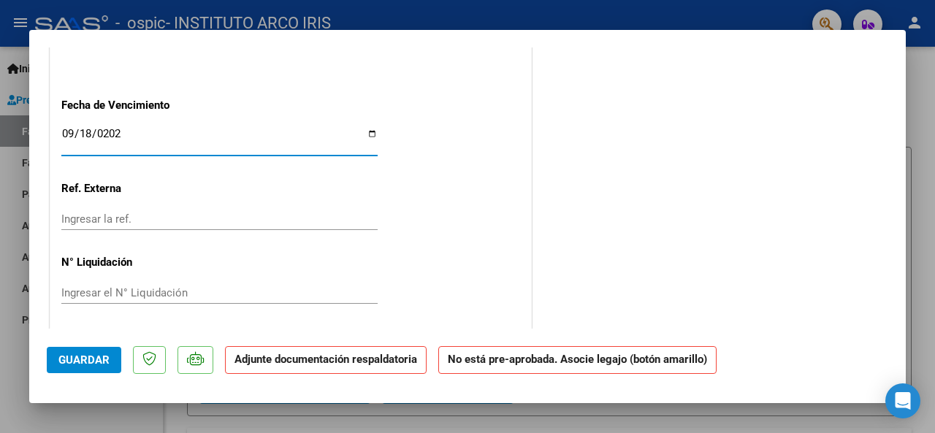
click at [75, 359] on span "Guardar" at bounding box center [83, 360] width 51 height 13
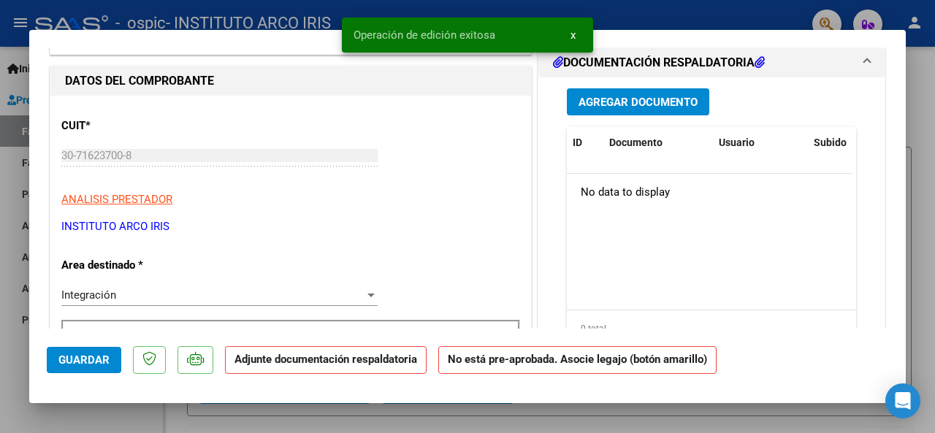
scroll to position [51, 0]
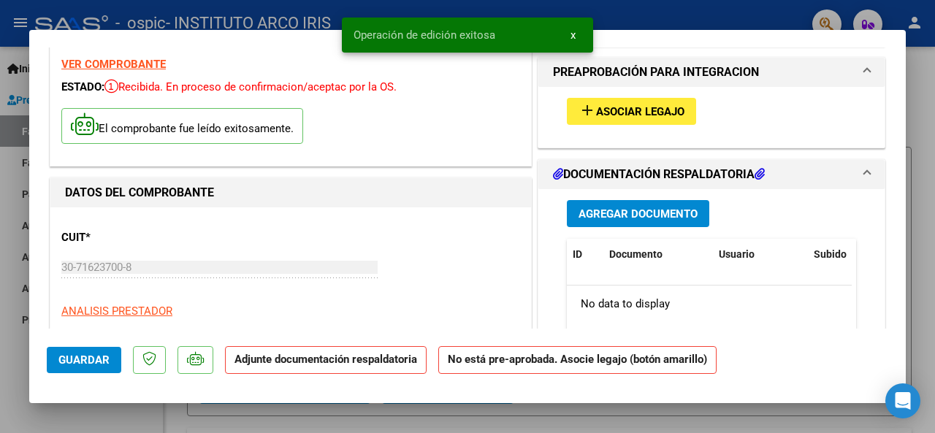
click at [642, 111] on span "Asociar Legajo" at bounding box center [640, 111] width 88 height 13
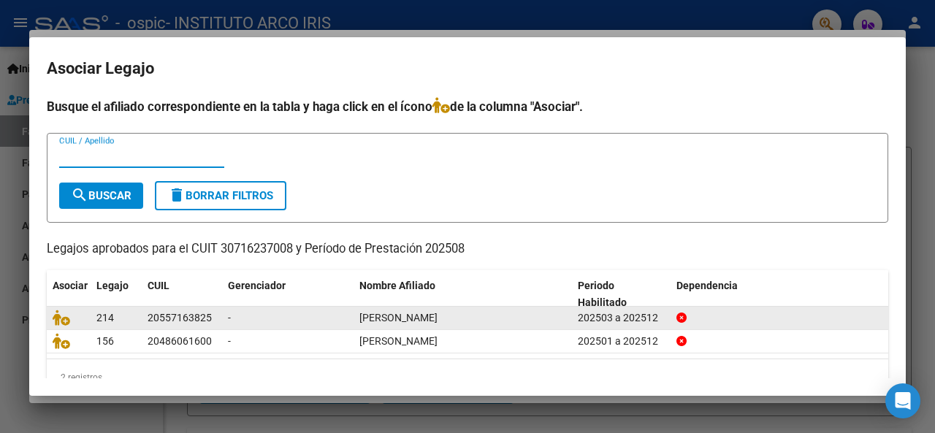
click at [64, 317] on icon at bounding box center [62, 318] width 18 height 16
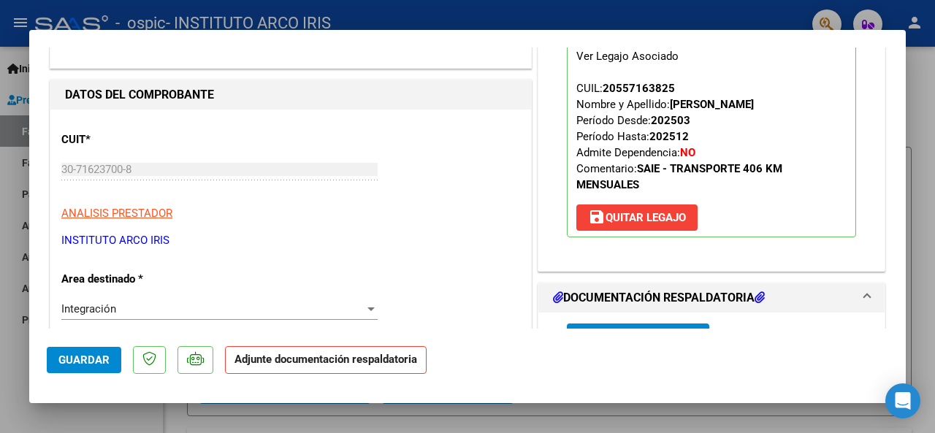
scroll to position [270, 0]
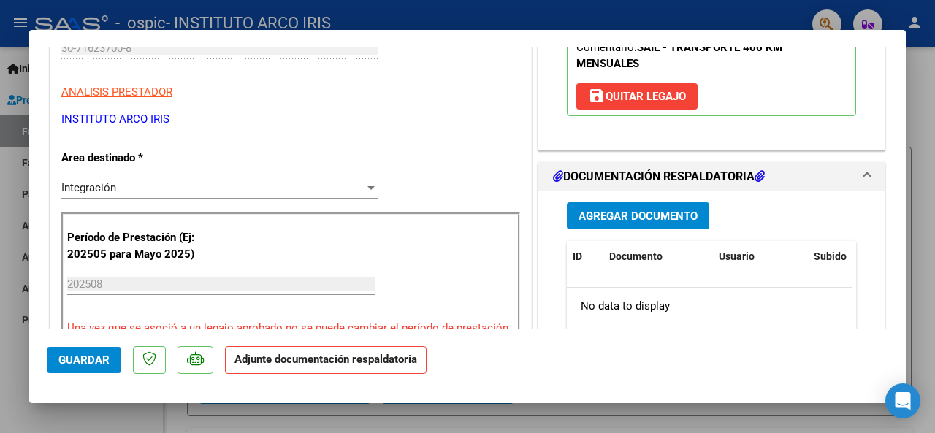
click at [625, 219] on span "Agregar Documento" at bounding box center [638, 216] width 119 height 13
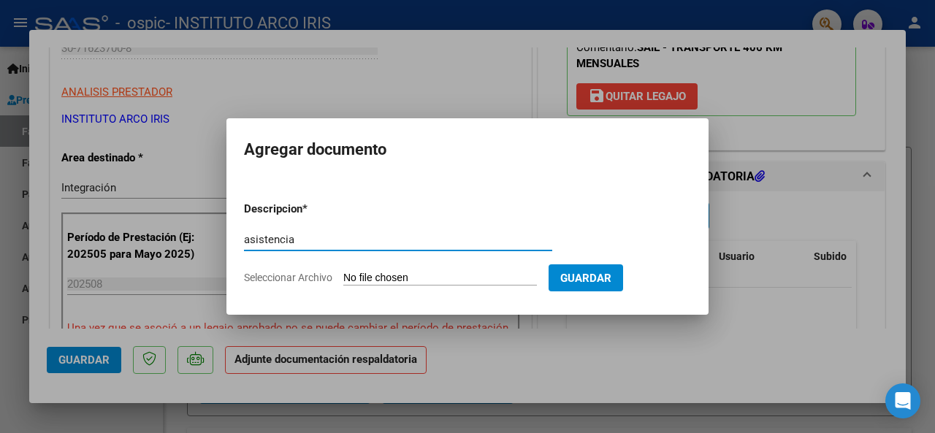
type input "asistencia"
click at [452, 281] on input "Seleccionar Archivo" at bounding box center [440, 279] width 194 height 14
type input "C:\fakepath\Asistencia Modulo.pdf"
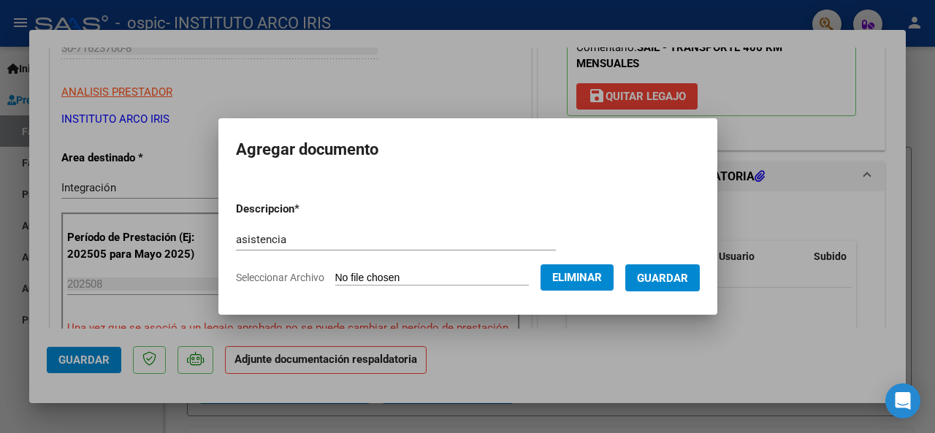
click at [688, 272] on span "Guardar" at bounding box center [662, 278] width 51 height 13
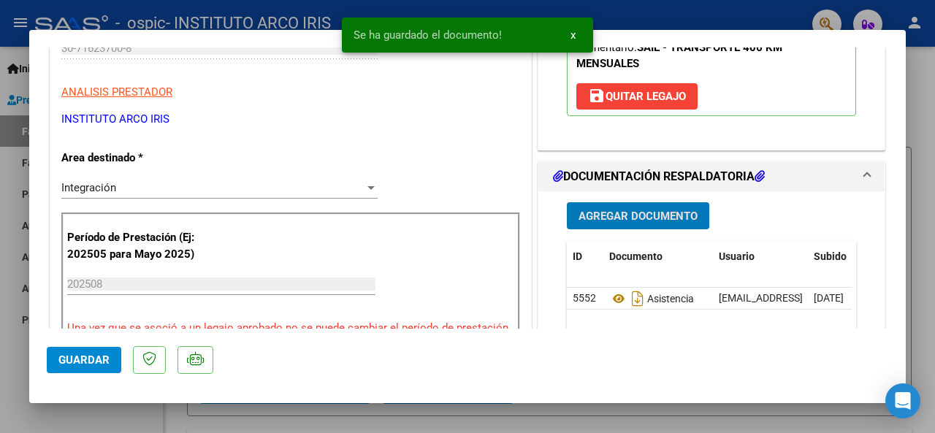
click at [103, 362] on span "Guardar" at bounding box center [83, 360] width 51 height 13
click at [913, 353] on div at bounding box center [467, 216] width 935 height 433
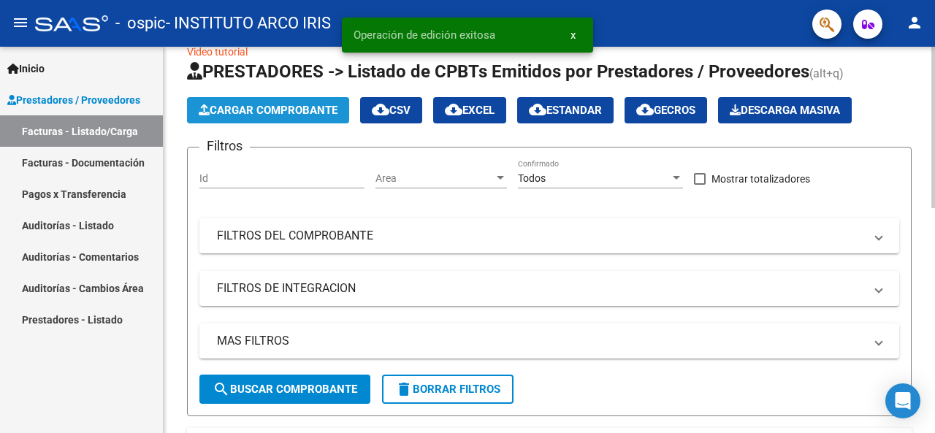
click at [261, 107] on span "Cargar Comprobante" at bounding box center [268, 110] width 139 height 13
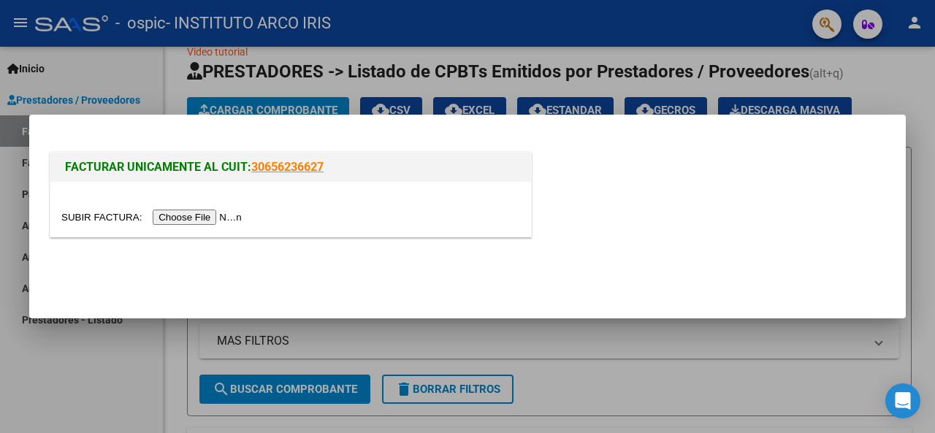
click at [224, 218] on input "file" at bounding box center [153, 217] width 185 height 15
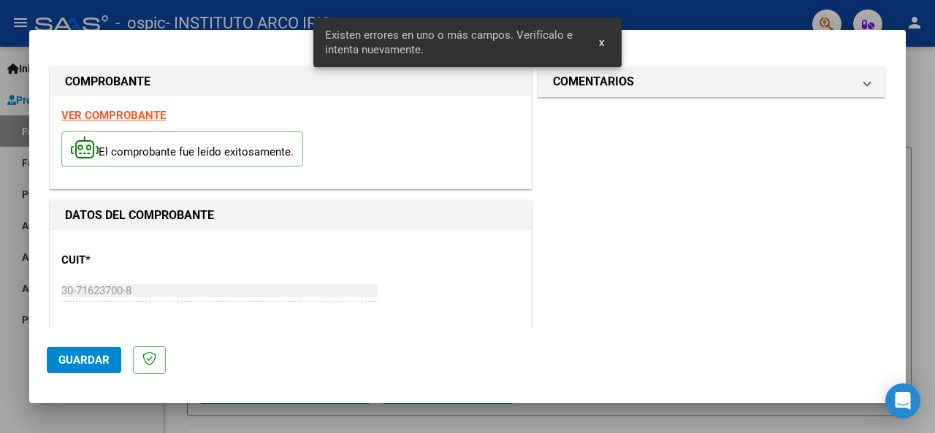
scroll to position [354, 0]
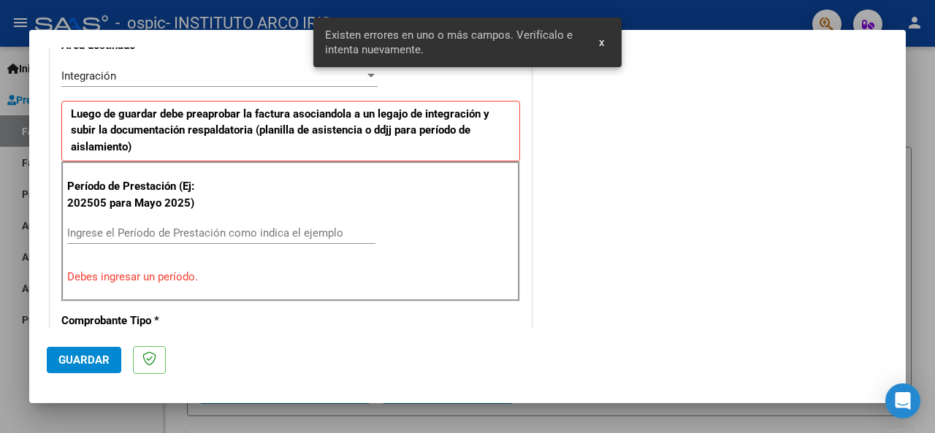
click at [126, 232] on input "Ingrese el Período de Prestación como indica el ejemplo" at bounding box center [221, 233] width 308 height 13
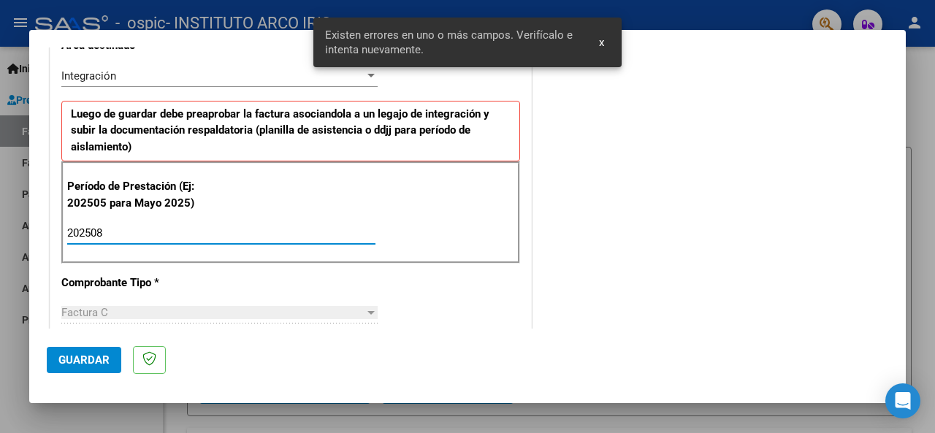
type input "202508"
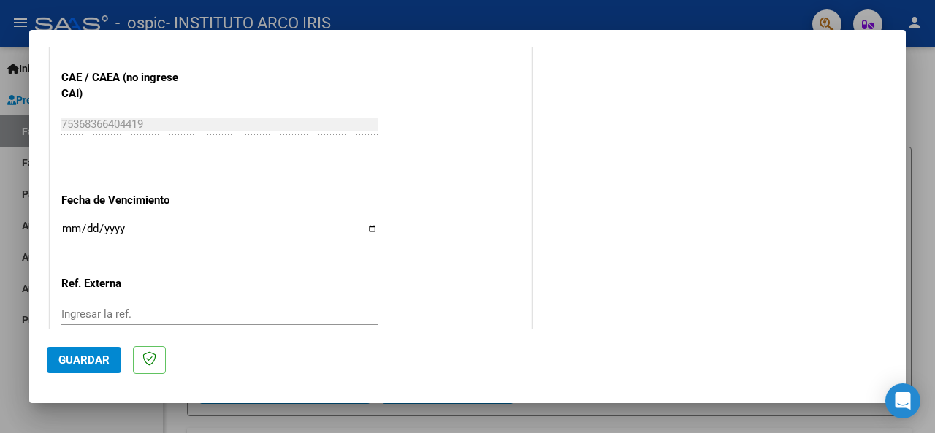
scroll to position [1012, 0]
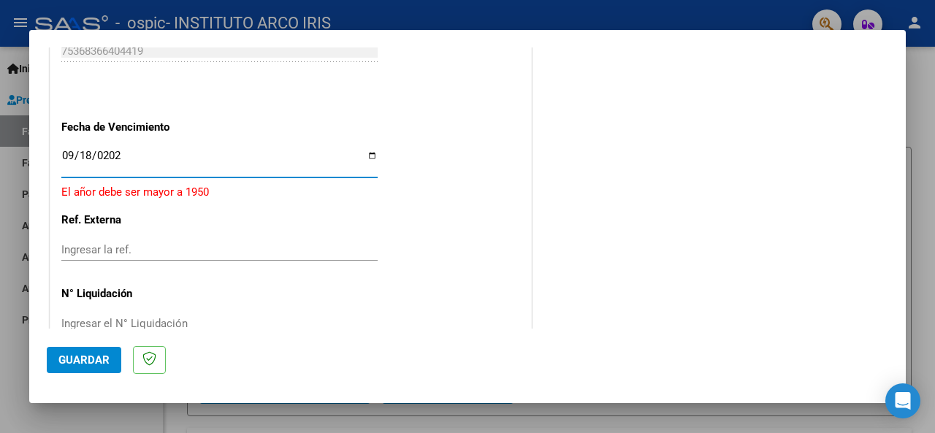
type input "[DATE]"
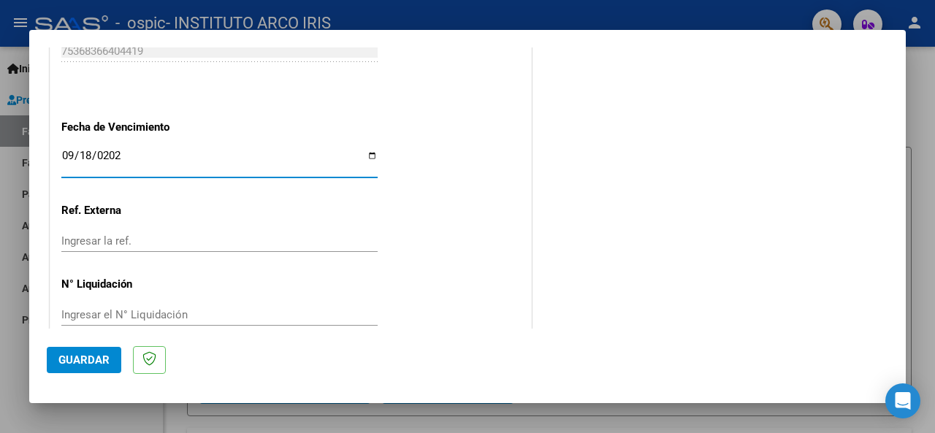
drag, startPoint x: 68, startPoint y: 154, endPoint x: 86, endPoint y: 144, distance: 20.9
click at [69, 154] on input "[DATE]" at bounding box center [219, 161] width 316 height 23
click at [90, 362] on span "Guardar" at bounding box center [83, 360] width 51 height 13
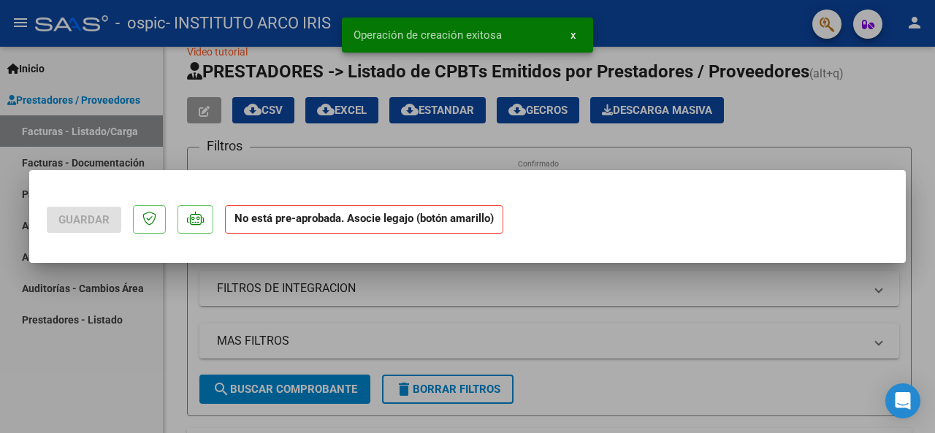
scroll to position [0, 0]
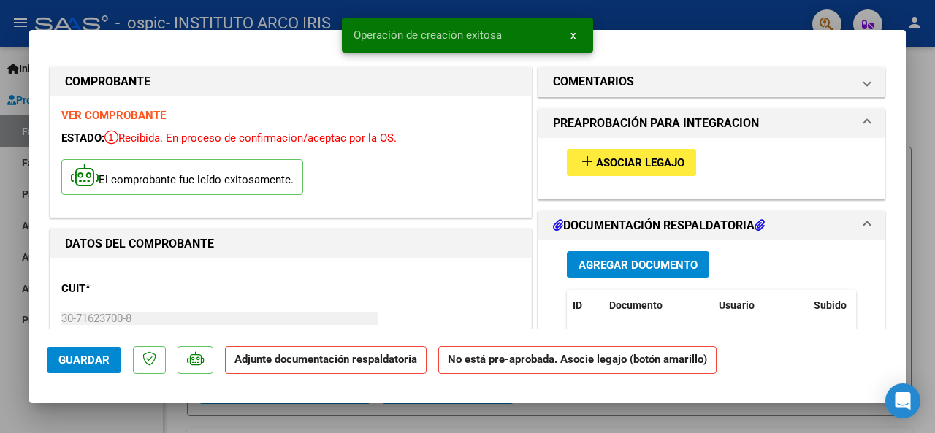
click at [616, 159] on span "Asociar Legajo" at bounding box center [640, 162] width 88 height 13
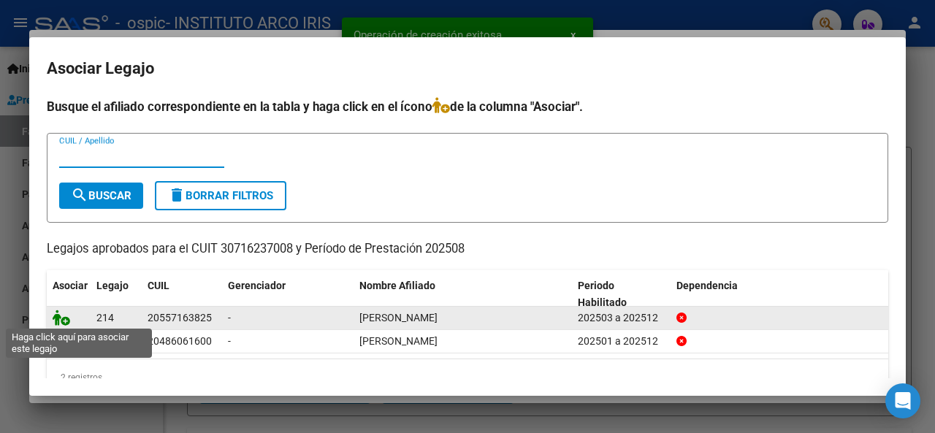
click at [63, 319] on icon at bounding box center [62, 318] width 18 height 16
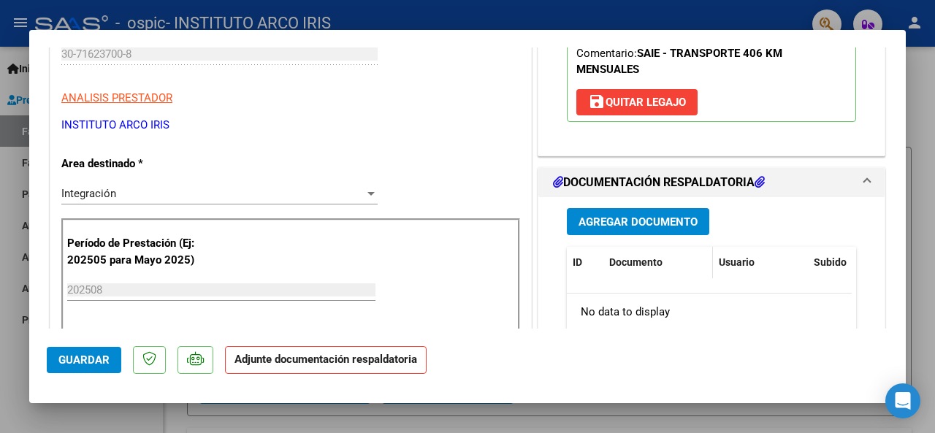
scroll to position [292, 0]
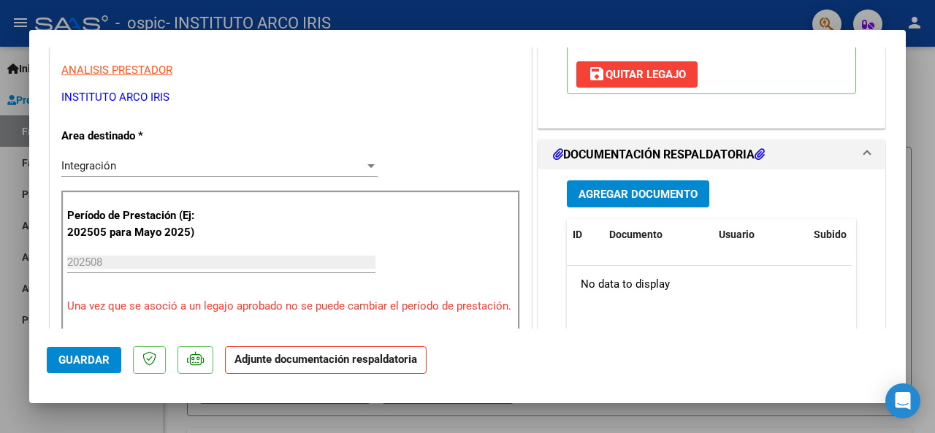
click at [620, 191] on span "Agregar Documento" at bounding box center [638, 194] width 119 height 13
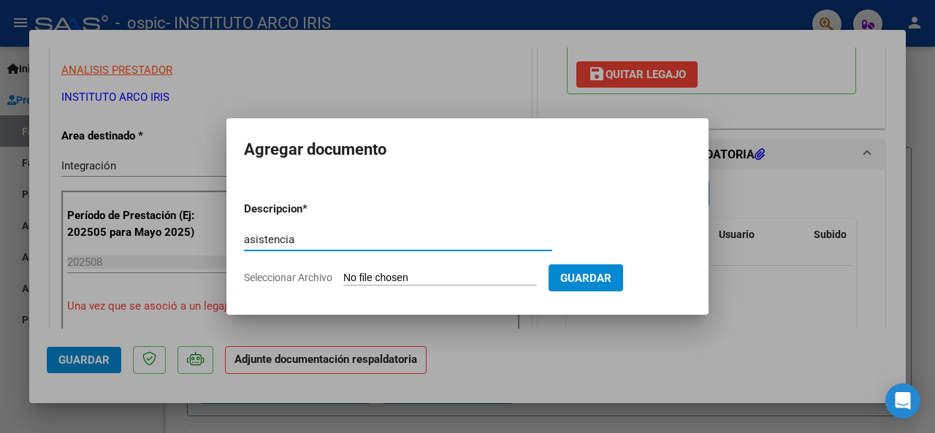
type input "asistencia"
click at [427, 275] on input "Seleccionar Archivo" at bounding box center [440, 279] width 194 height 14
type input "C:\fakepath\Asistencia Transporte.pdf"
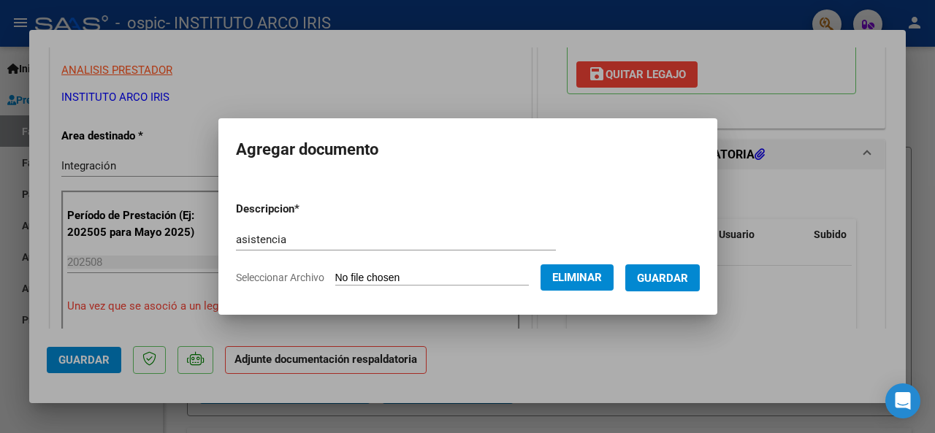
click at [679, 279] on span "Guardar" at bounding box center [662, 278] width 51 height 13
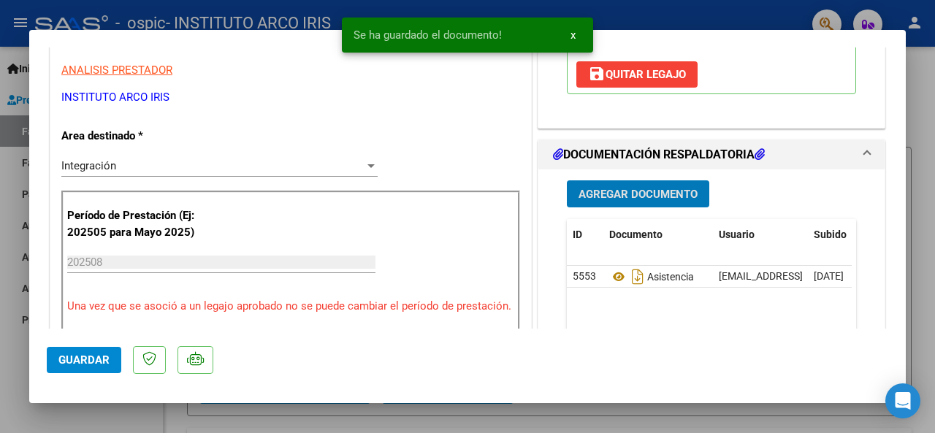
click at [98, 360] on span "Guardar" at bounding box center [83, 360] width 51 height 13
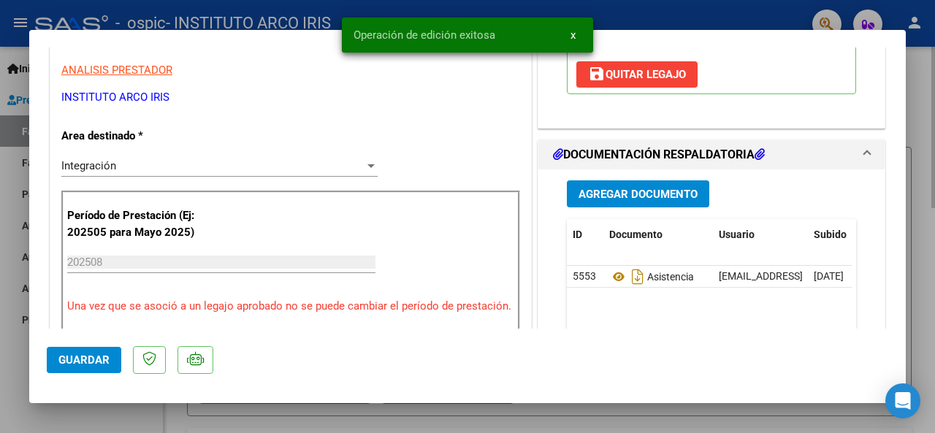
click at [921, 303] on div at bounding box center [467, 216] width 935 height 433
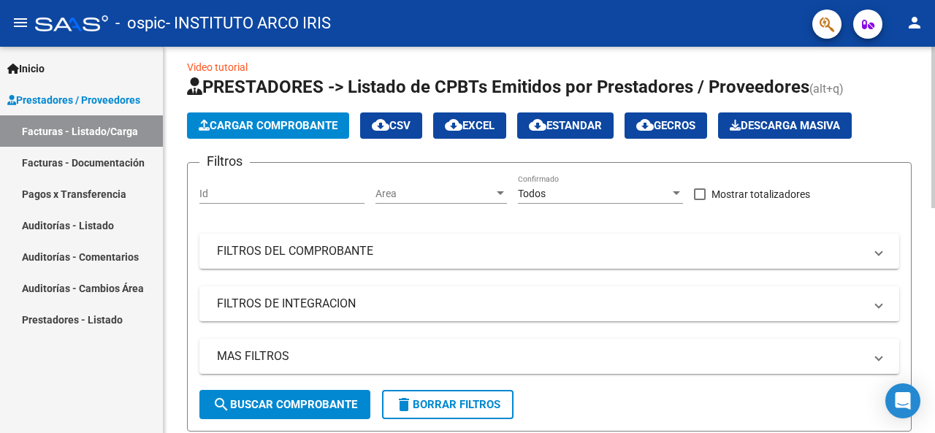
scroll to position [0, 0]
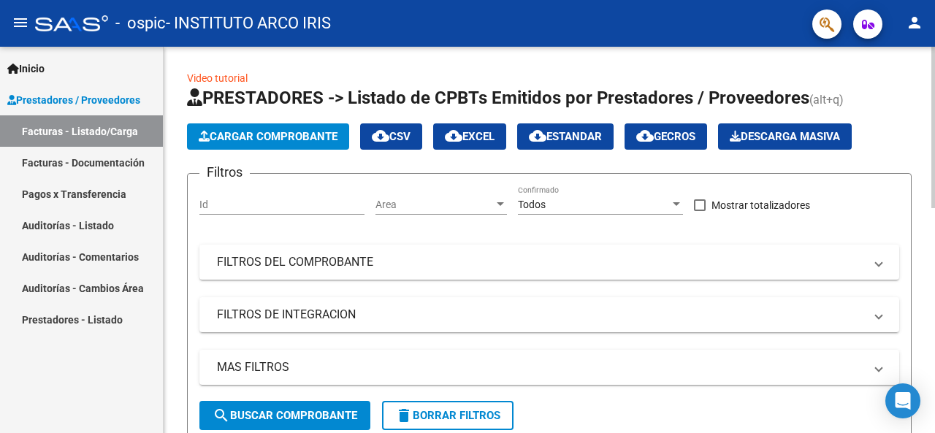
click at [286, 132] on span "Cargar Comprobante" at bounding box center [268, 136] width 139 height 13
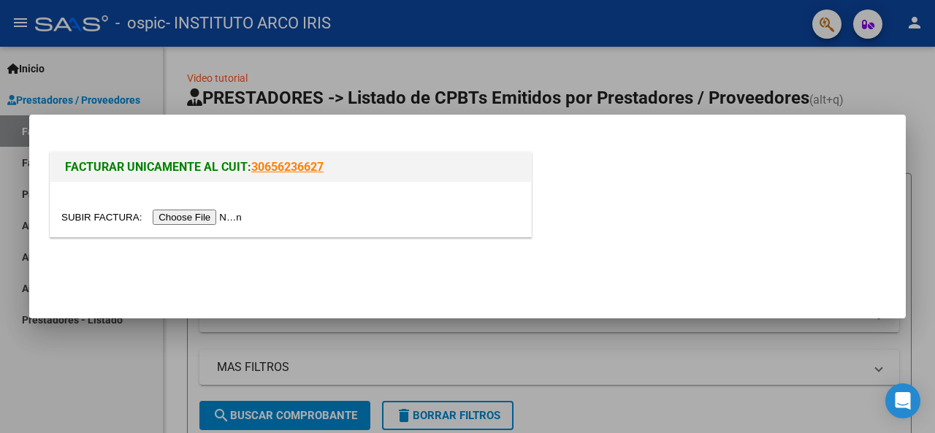
click at [191, 213] on input "file" at bounding box center [153, 217] width 185 height 15
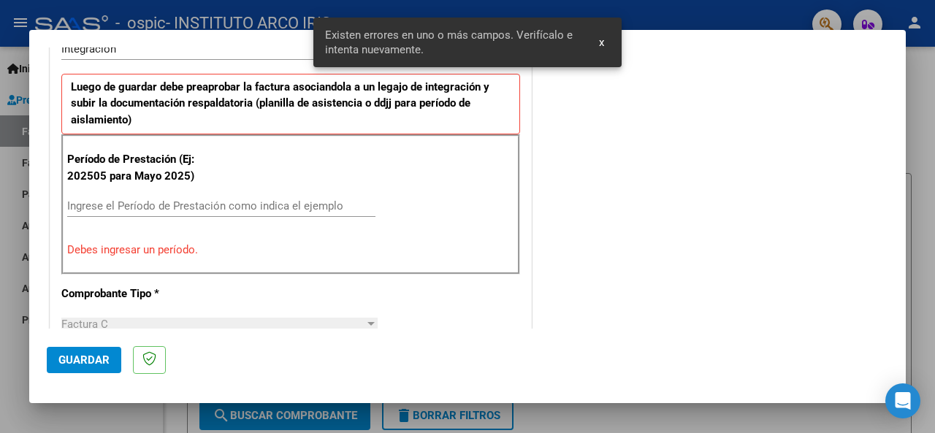
scroll to position [308, 0]
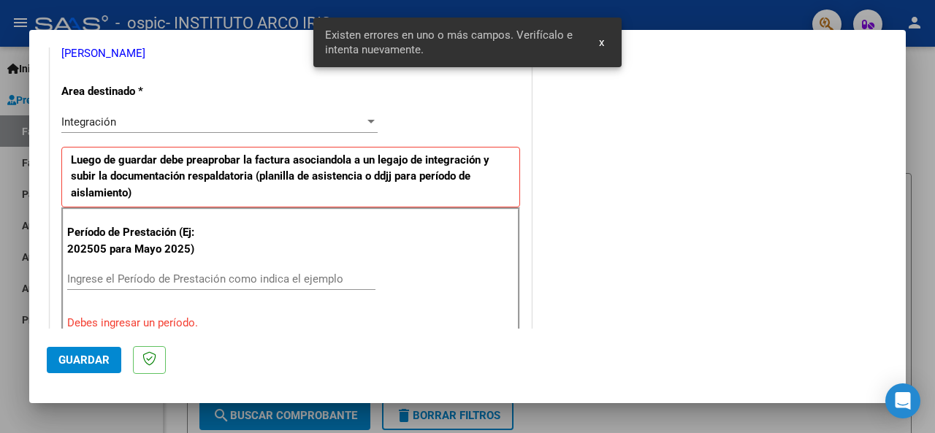
click at [137, 273] on input "Ingrese el Período de Prestación como indica el ejemplo" at bounding box center [221, 279] width 308 height 13
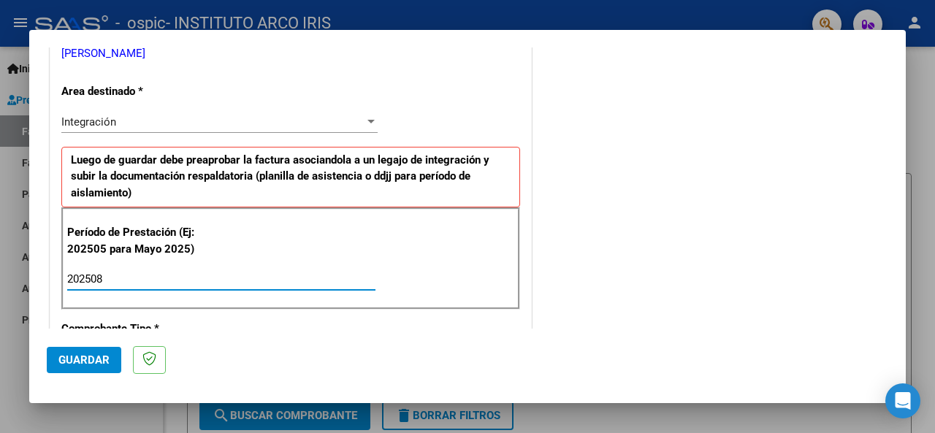
type input "202508"
click at [102, 361] on span "Guardar" at bounding box center [83, 360] width 51 height 13
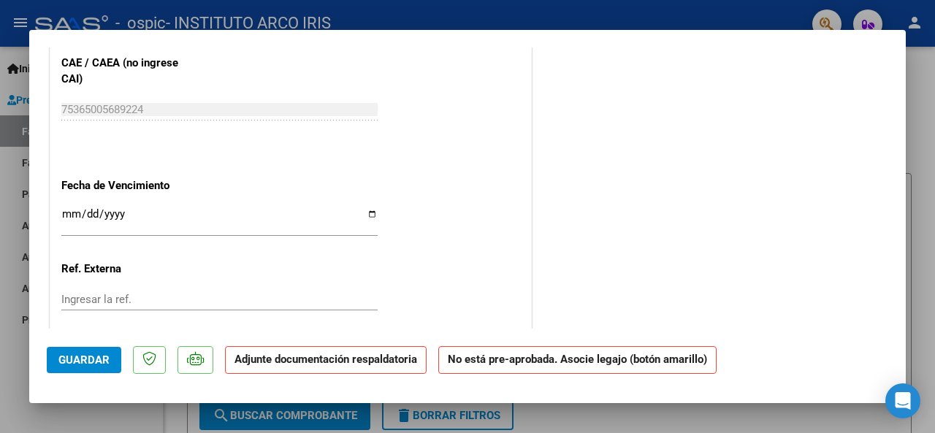
scroll to position [1001, 0]
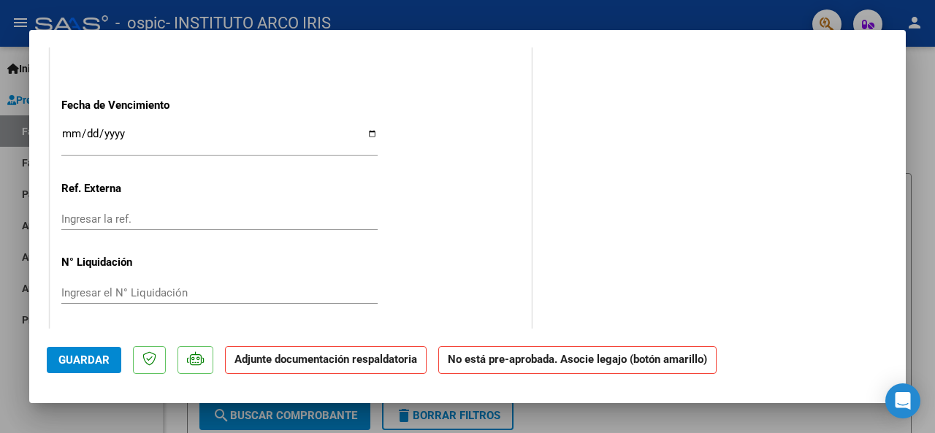
click at [67, 137] on input "Ingresar la fecha" at bounding box center [219, 139] width 316 height 23
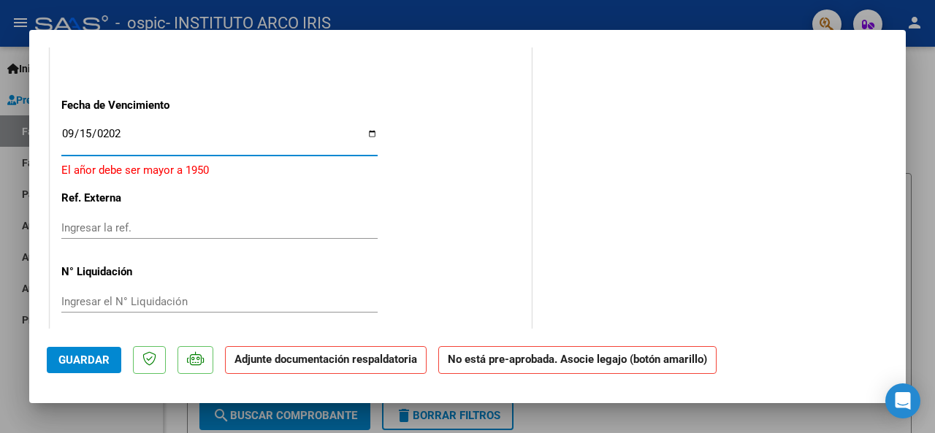
type input "2025-09-15"
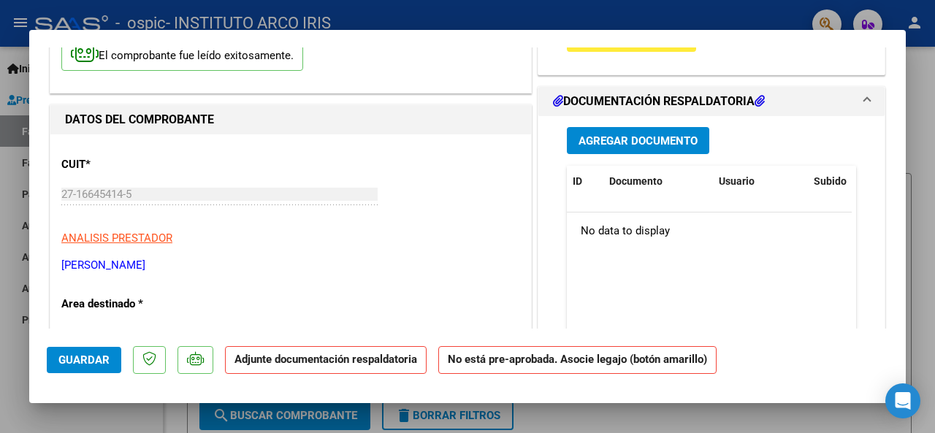
scroll to position [0, 0]
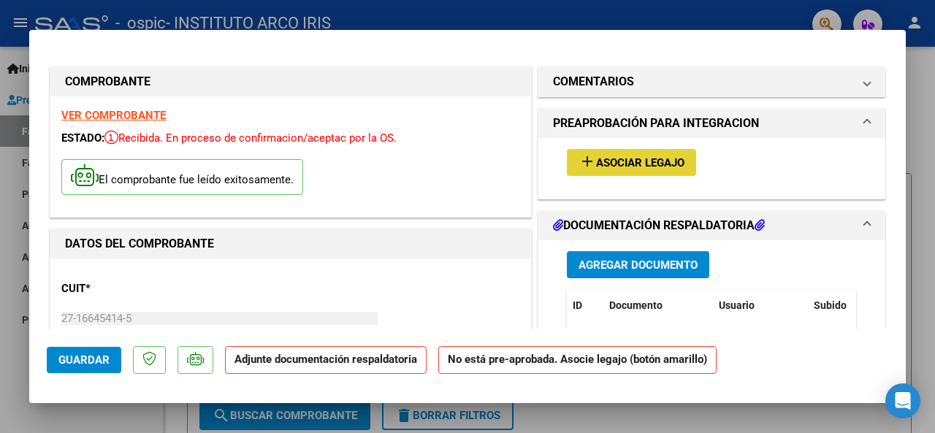
click at [625, 161] on span "Asociar Legajo" at bounding box center [640, 162] width 88 height 13
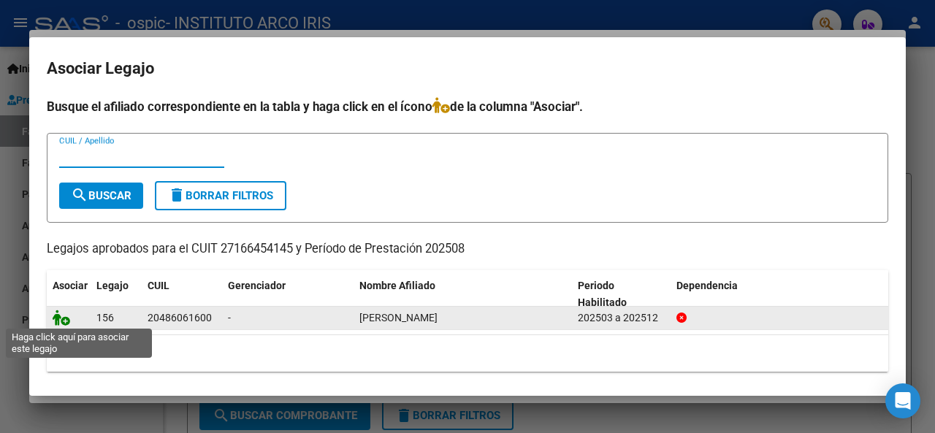
click at [67, 315] on icon at bounding box center [62, 318] width 18 height 16
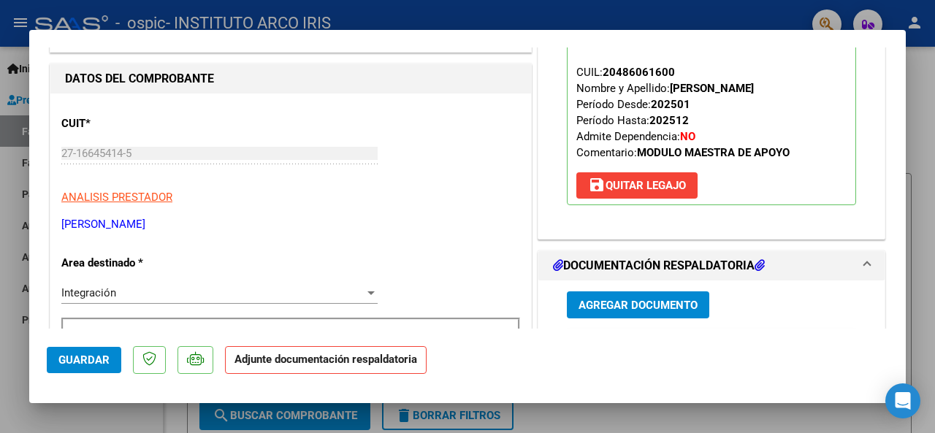
scroll to position [219, 0]
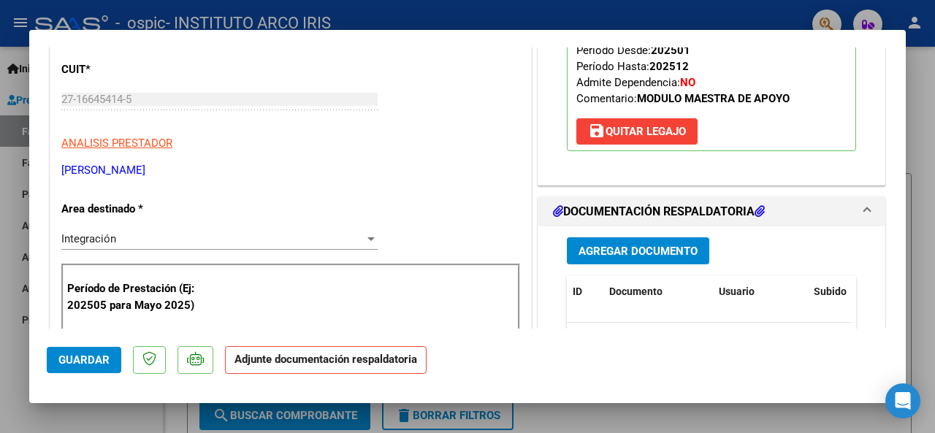
click at [643, 251] on span "Agregar Documento" at bounding box center [638, 251] width 119 height 13
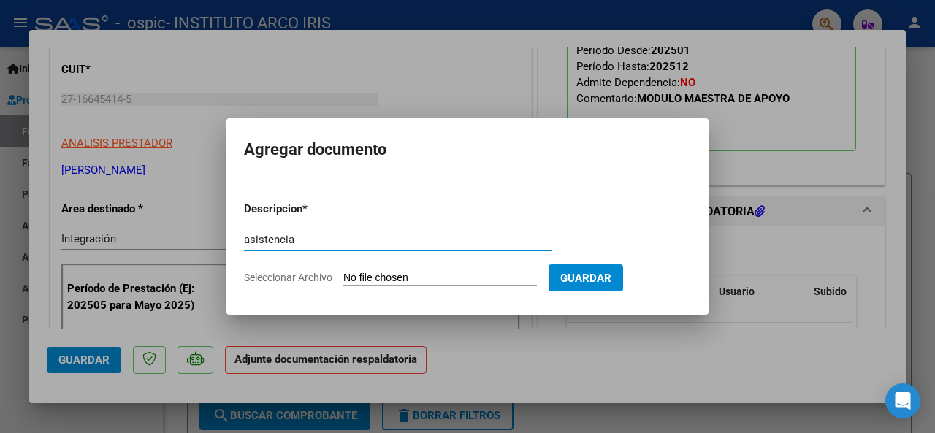
type input "asistencia"
click at [408, 273] on input "Seleccionar Archivo" at bounding box center [440, 279] width 194 height 14
type input "C:\fakepath\Asistencia Apoyo Escolar.pdf"
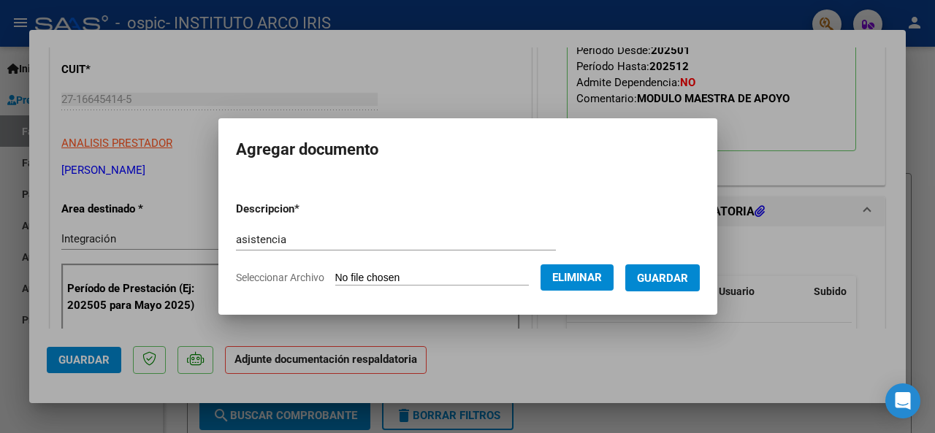
click at [700, 290] on button "Guardar" at bounding box center [662, 278] width 75 height 27
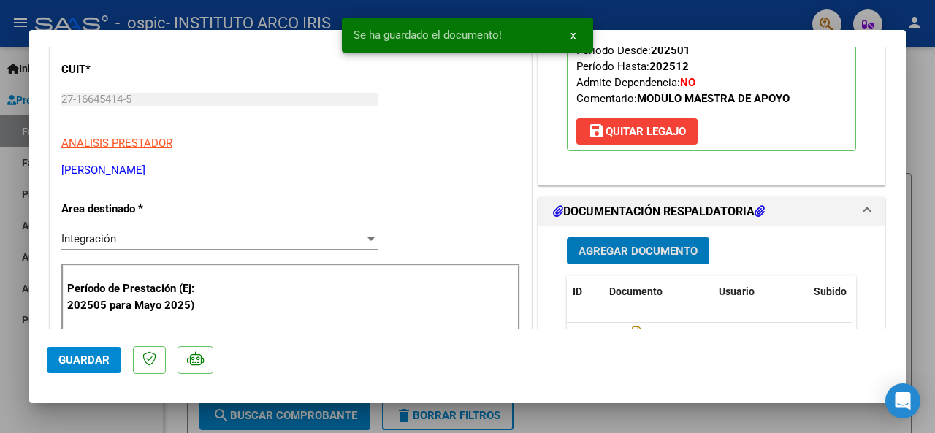
click at [102, 362] on span "Guardar" at bounding box center [83, 360] width 51 height 13
drag, startPoint x: 919, startPoint y: 278, endPoint x: 671, endPoint y: 377, distance: 267.3
click at [918, 278] on div at bounding box center [467, 216] width 935 height 433
type input "$ 0,00"
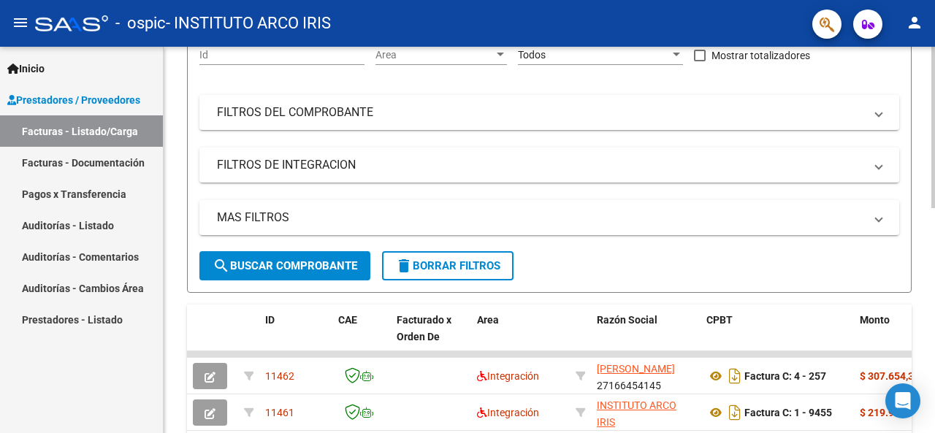
scroll to position [0, 0]
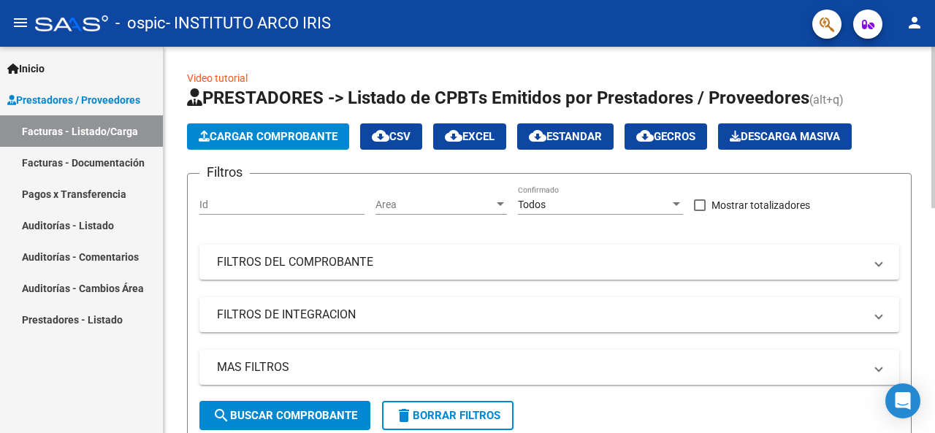
click at [255, 126] on button "Cargar Comprobante" at bounding box center [268, 136] width 162 height 26
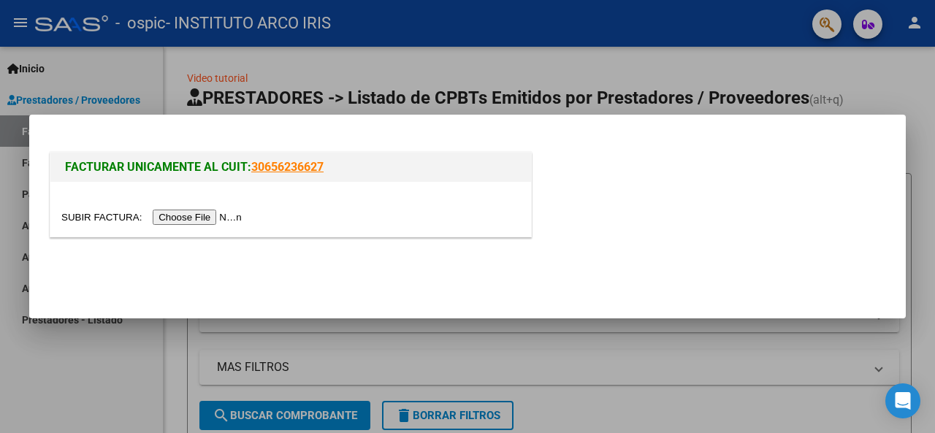
click at [224, 226] on div at bounding box center [290, 209] width 481 height 55
click at [218, 213] on input "file" at bounding box center [153, 217] width 185 height 15
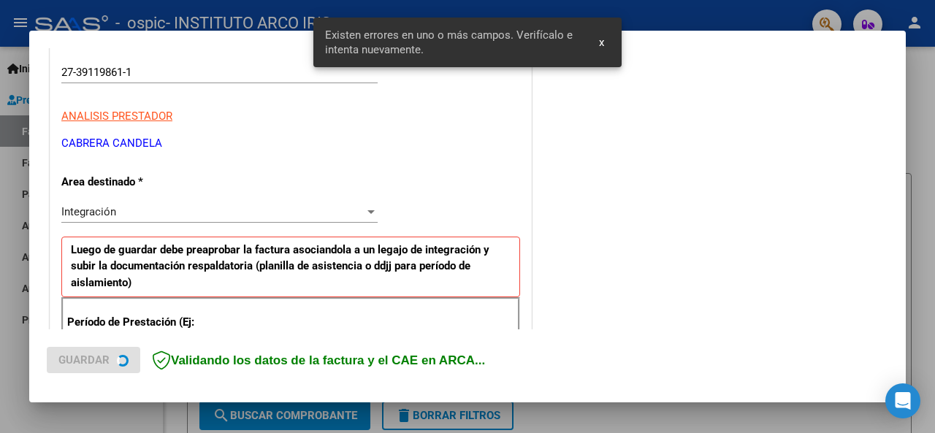
scroll to position [354, 0]
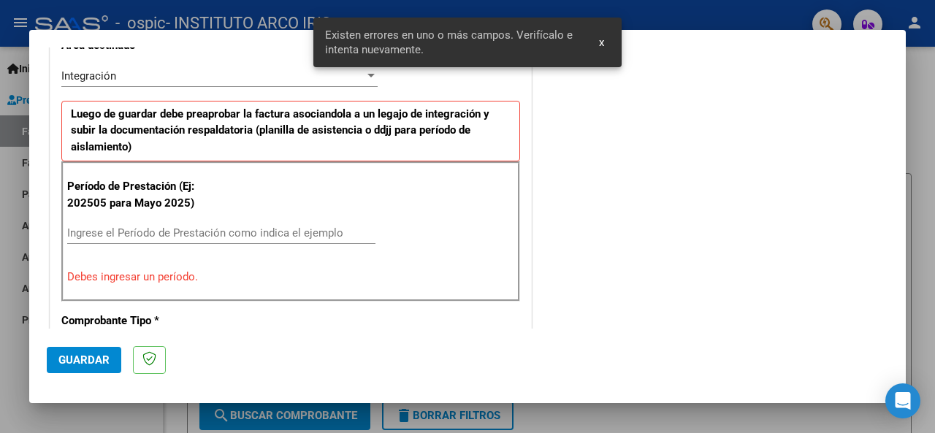
click at [145, 232] on input "Ingrese el Período de Prestación como indica el ejemplo" at bounding box center [221, 233] width 308 height 13
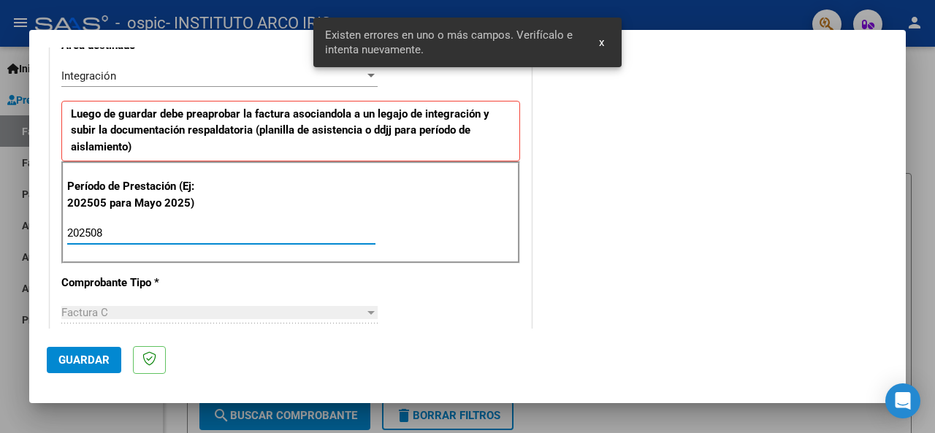
type input "202508"
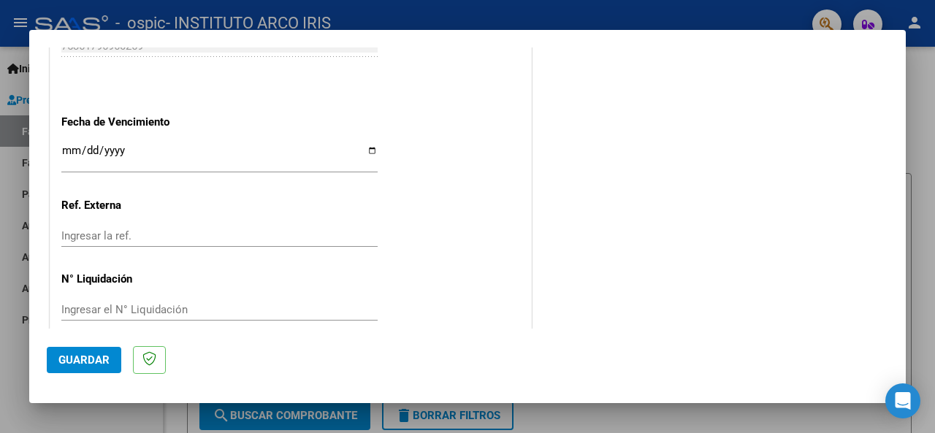
scroll to position [1033, 0]
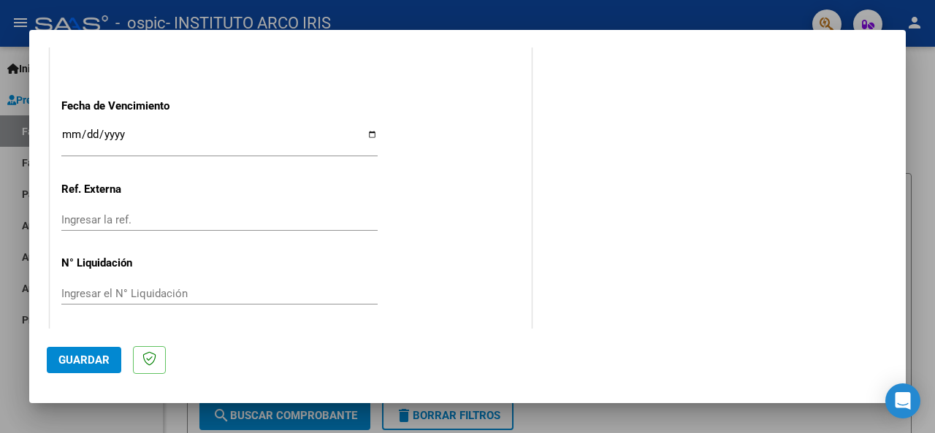
click at [69, 134] on input "Ingresar la fecha" at bounding box center [219, 140] width 316 height 23
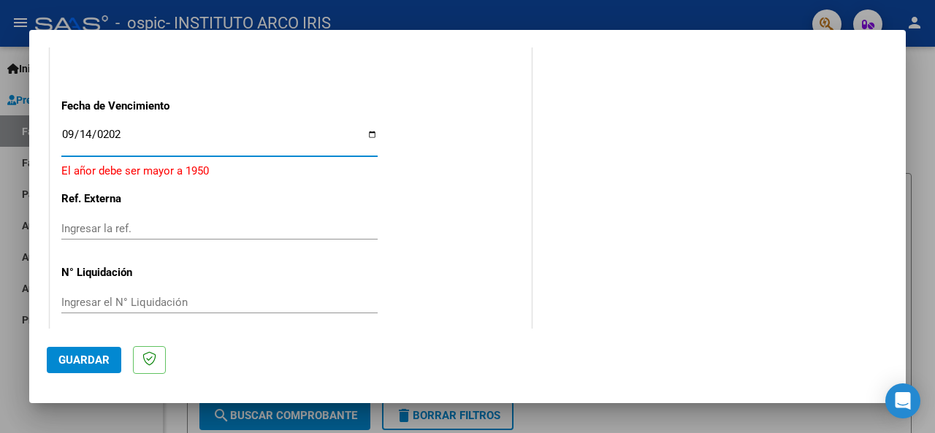
type input "2025-09-14"
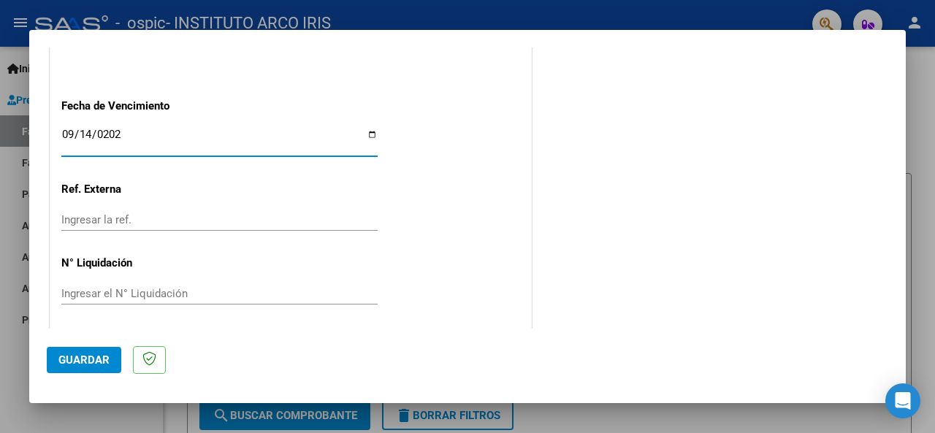
click at [101, 356] on span "Guardar" at bounding box center [83, 360] width 51 height 13
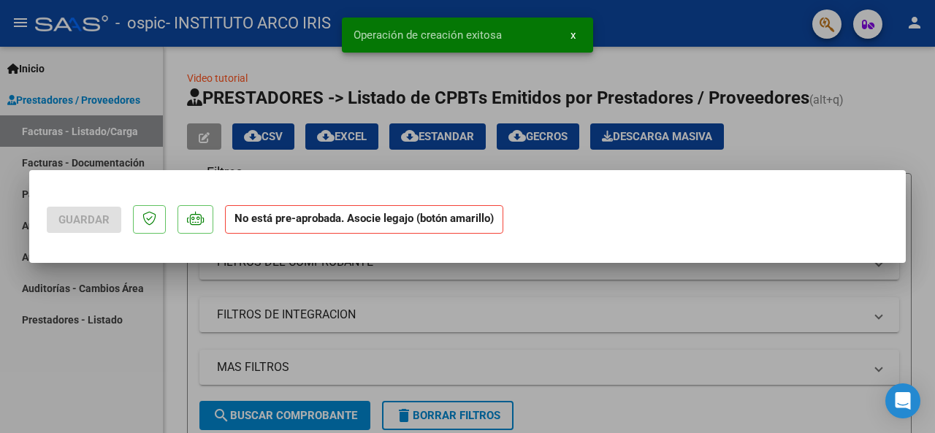
scroll to position [0, 0]
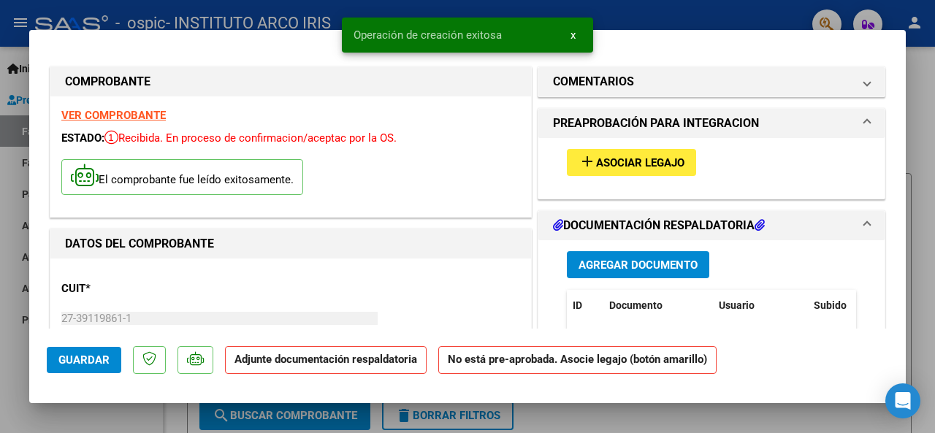
click at [637, 164] on span "Asociar Legajo" at bounding box center [640, 162] width 88 height 13
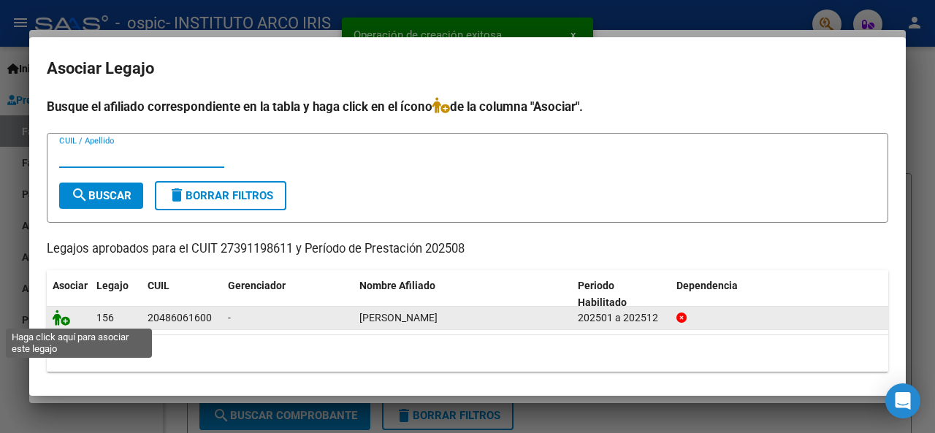
click at [63, 316] on icon at bounding box center [62, 318] width 18 height 16
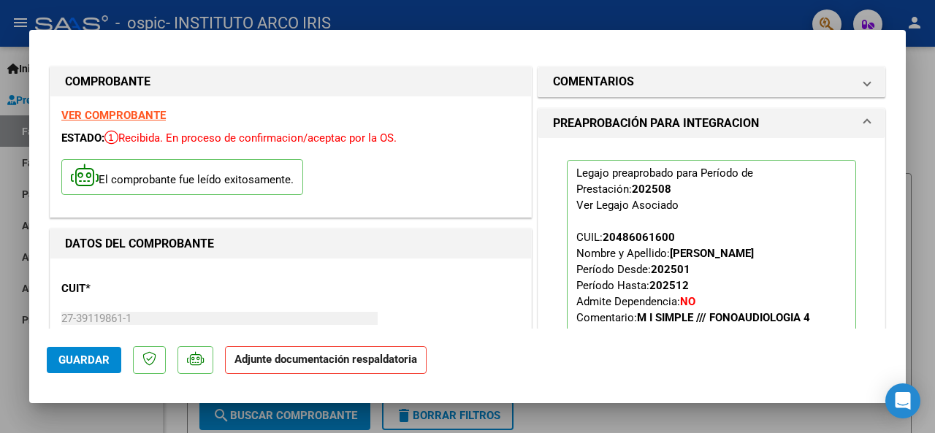
scroll to position [219, 0]
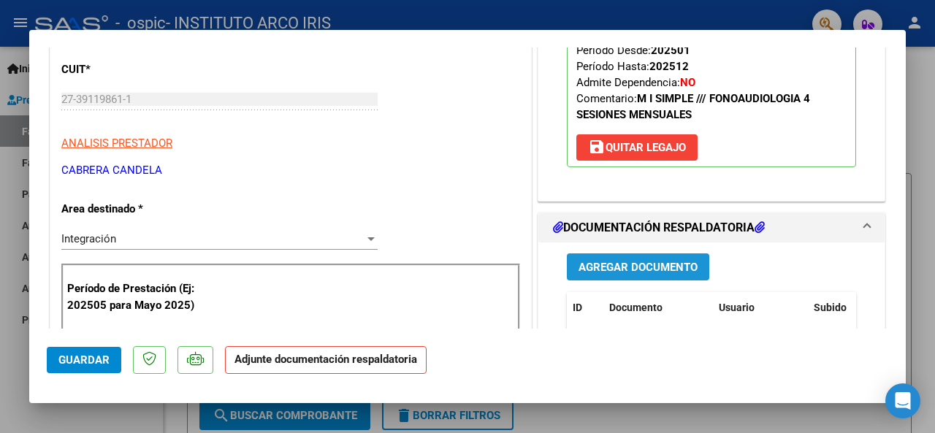
click at [625, 267] on span "Agregar Documento" at bounding box center [638, 267] width 119 height 13
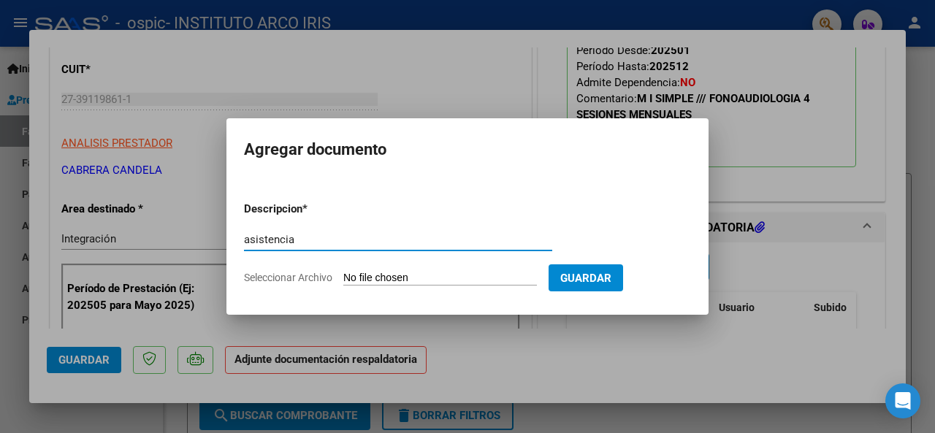
type input "asistencia"
click at [434, 278] on input "Seleccionar Archivo" at bounding box center [440, 279] width 194 height 14
type input "C:\fakepath\Asistencia Fono.pdf"
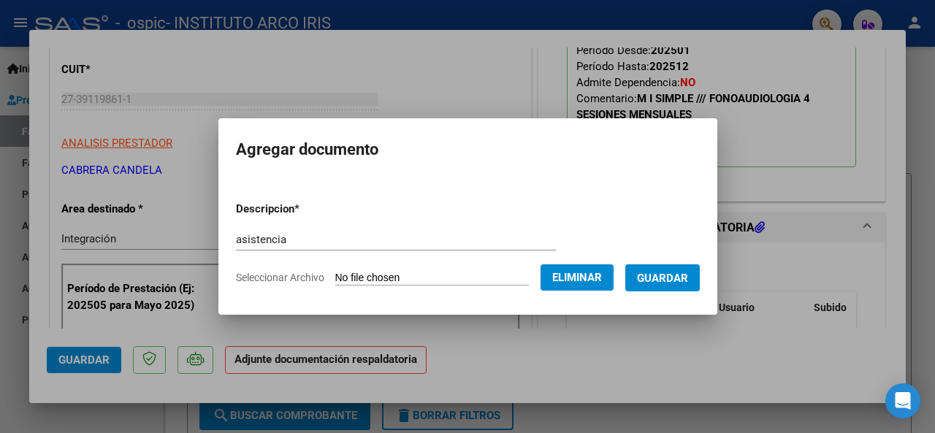
click at [671, 289] on button "Guardar" at bounding box center [662, 278] width 75 height 27
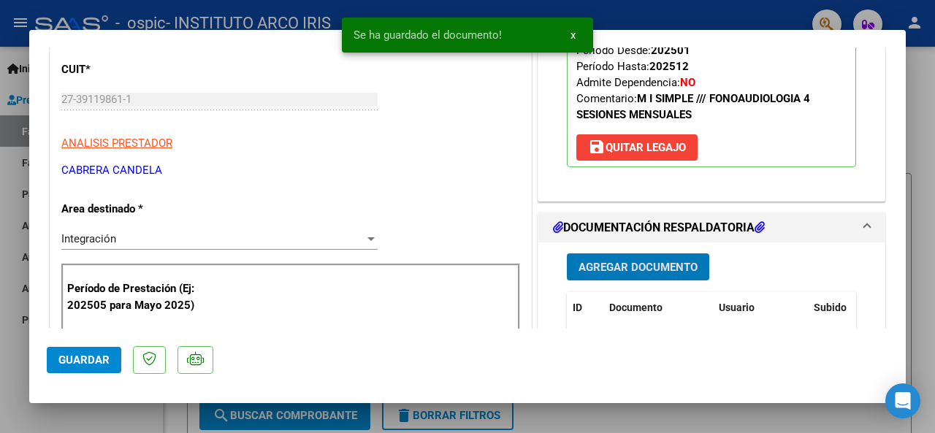
click at [98, 354] on span "Guardar" at bounding box center [83, 360] width 51 height 13
click at [923, 256] on div at bounding box center [467, 216] width 935 height 433
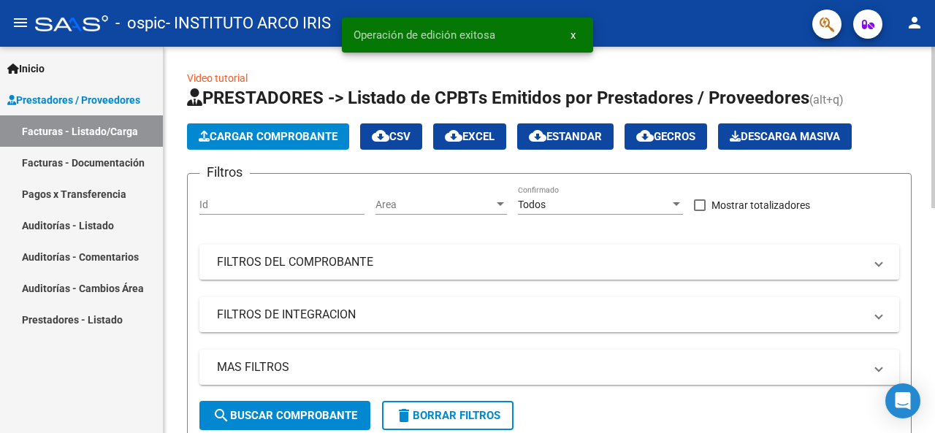
click at [278, 139] on span "Cargar Comprobante" at bounding box center [268, 136] width 139 height 13
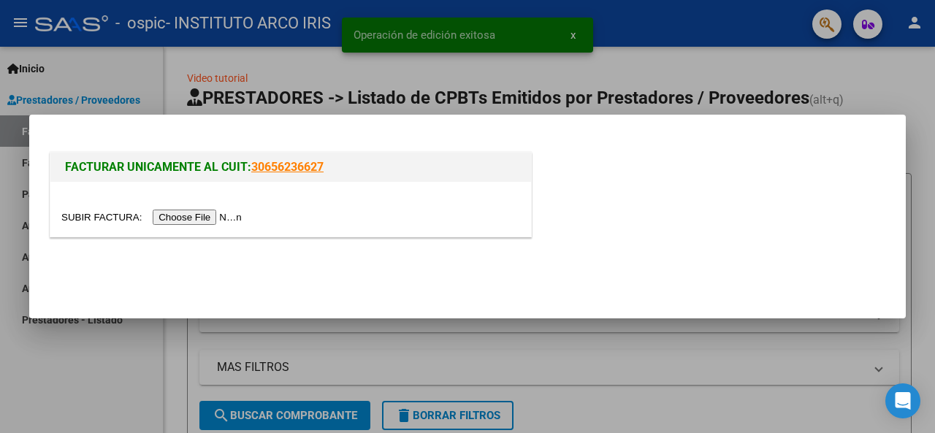
click at [218, 216] on input "file" at bounding box center [153, 217] width 185 height 15
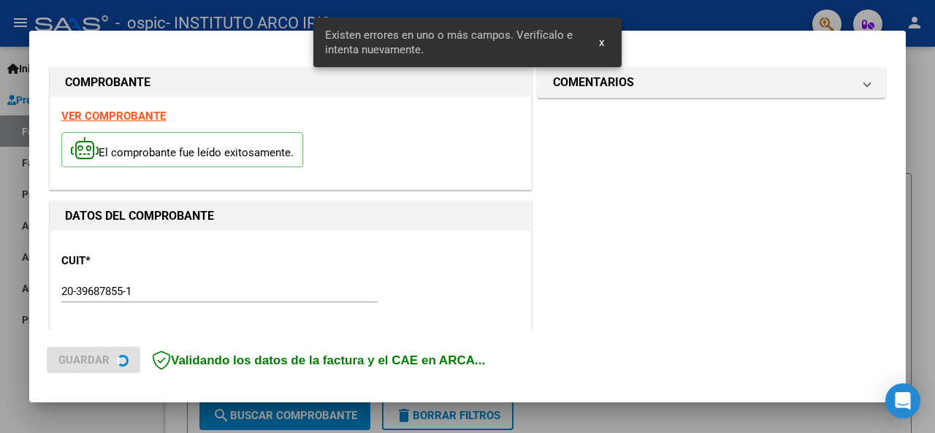
scroll to position [354, 0]
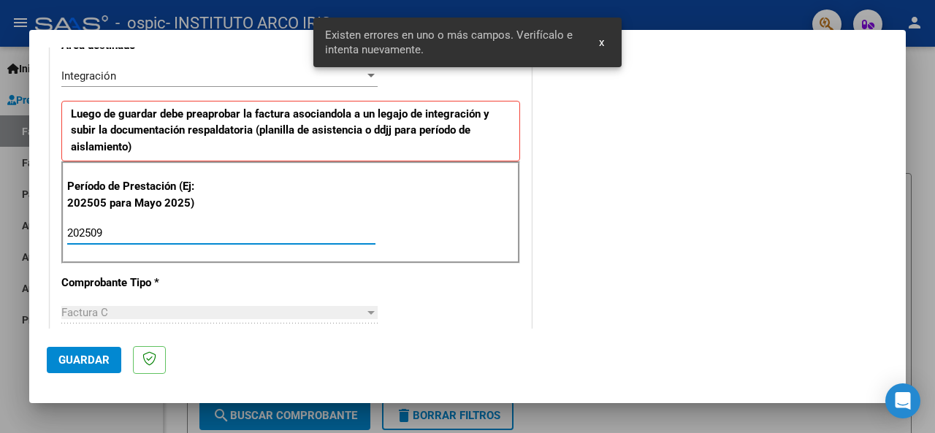
drag, startPoint x: 152, startPoint y: 231, endPoint x: 152, endPoint y: 258, distance: 27.0
click at [152, 232] on input "202509" at bounding box center [221, 233] width 308 height 13
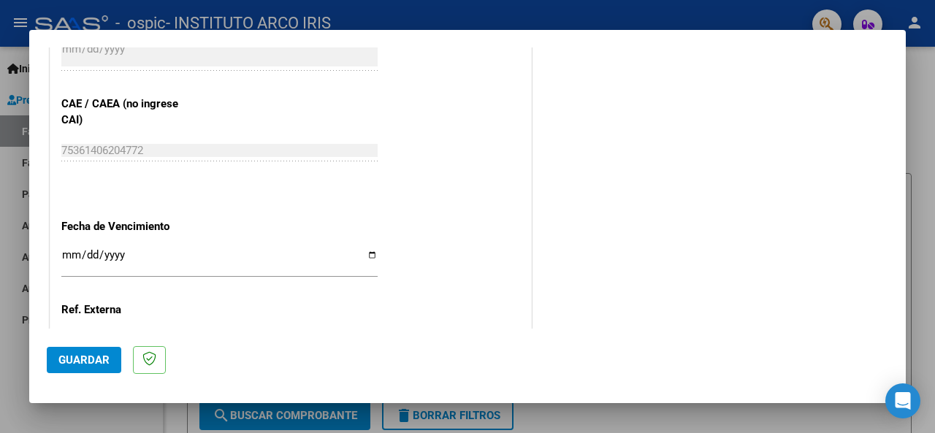
scroll to position [939, 0]
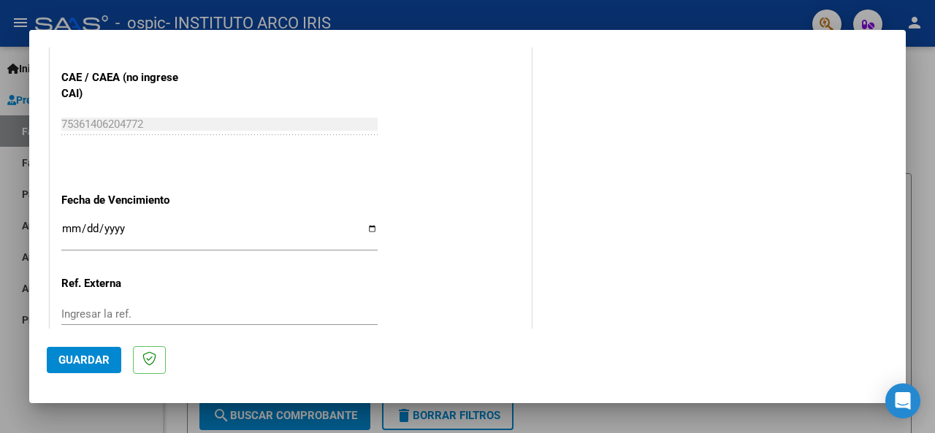
type input "202508"
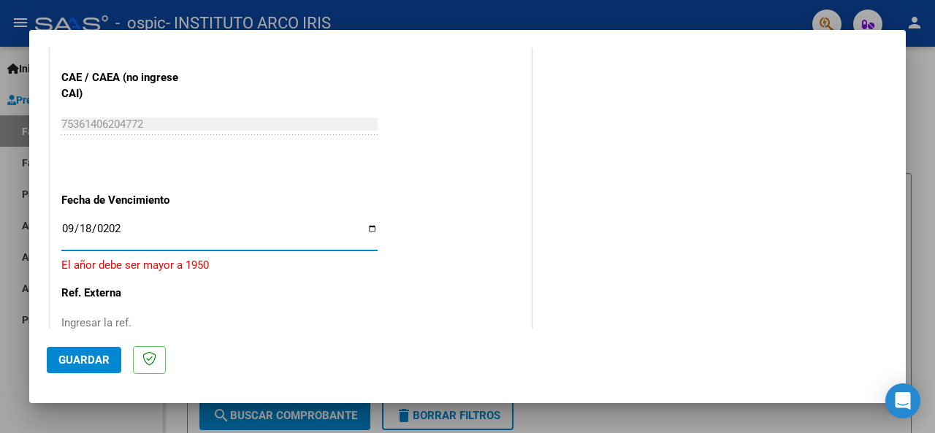
type input "2025-09-18"
drag, startPoint x: 64, startPoint y: 226, endPoint x: 564, endPoint y: 189, distance: 501.9
click at [64, 226] on input "[DATE]" at bounding box center [219, 234] width 316 height 23
click at [107, 354] on span "Guardar" at bounding box center [83, 360] width 51 height 13
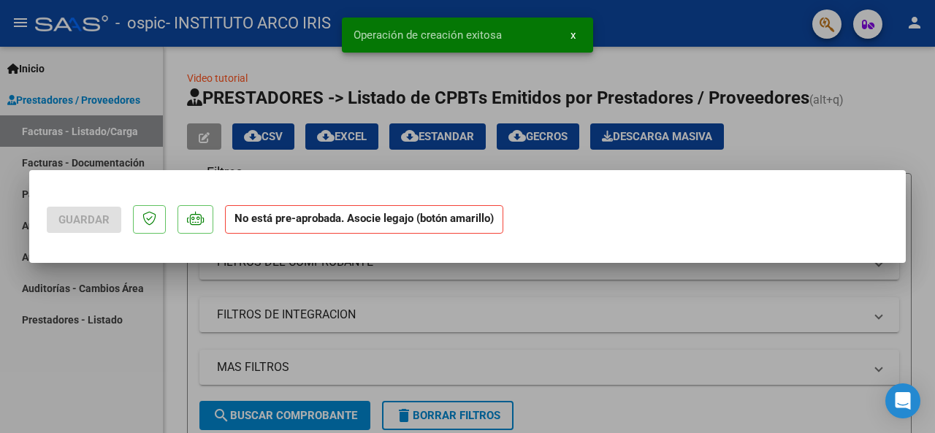
scroll to position [0, 0]
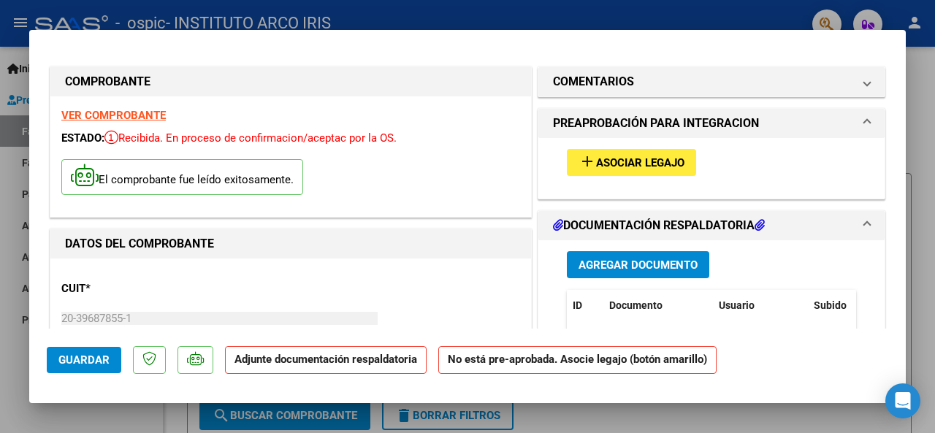
click at [639, 161] on span "Asociar Legajo" at bounding box center [640, 162] width 88 height 13
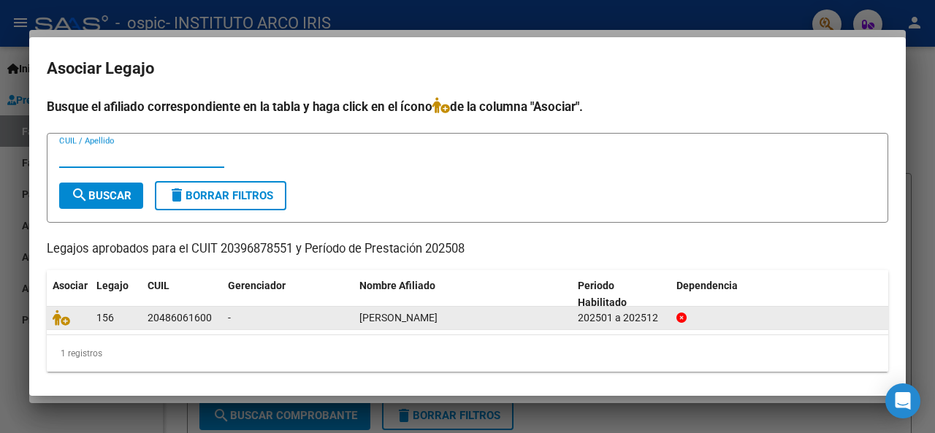
click at [59, 318] on icon at bounding box center [62, 318] width 18 height 16
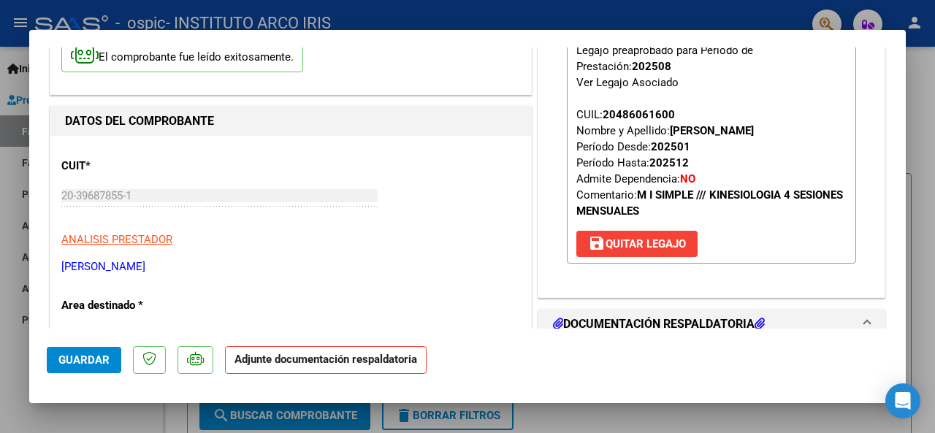
scroll to position [219, 0]
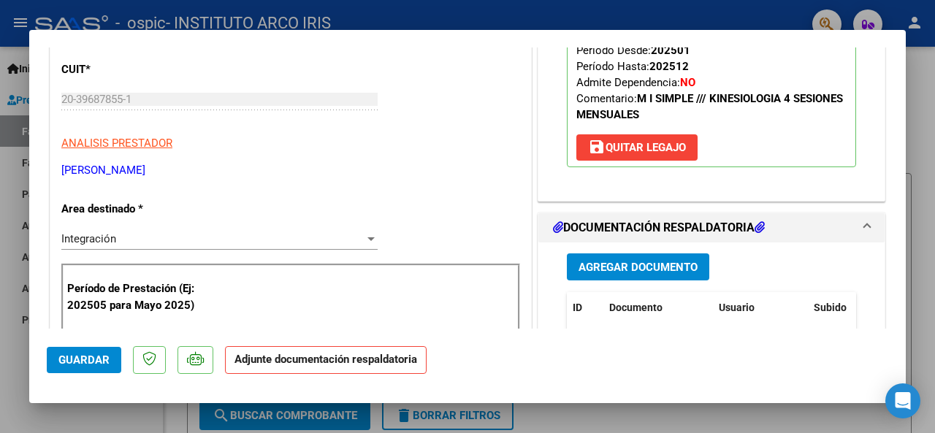
click at [643, 265] on span "Agregar Documento" at bounding box center [638, 267] width 119 height 13
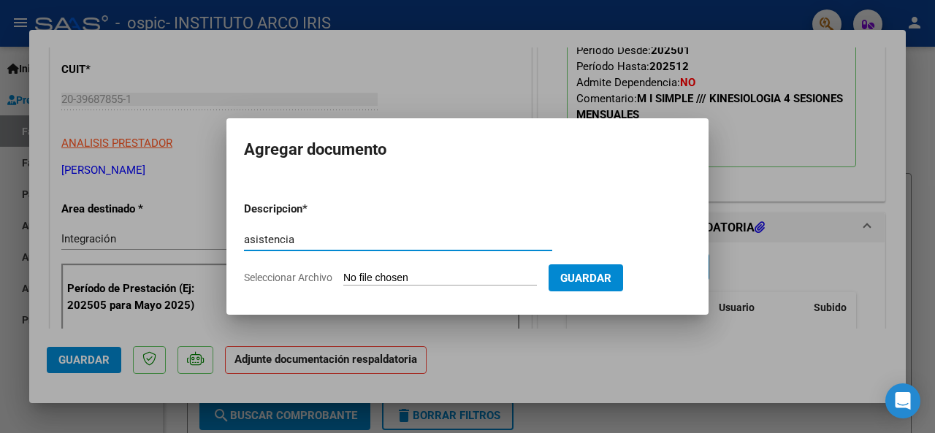
type input "asistencia"
click at [422, 279] on input "Seleccionar Archivo" at bounding box center [440, 279] width 194 height 14
type input "C:\fakepath\Asistencia Kine.pdf"
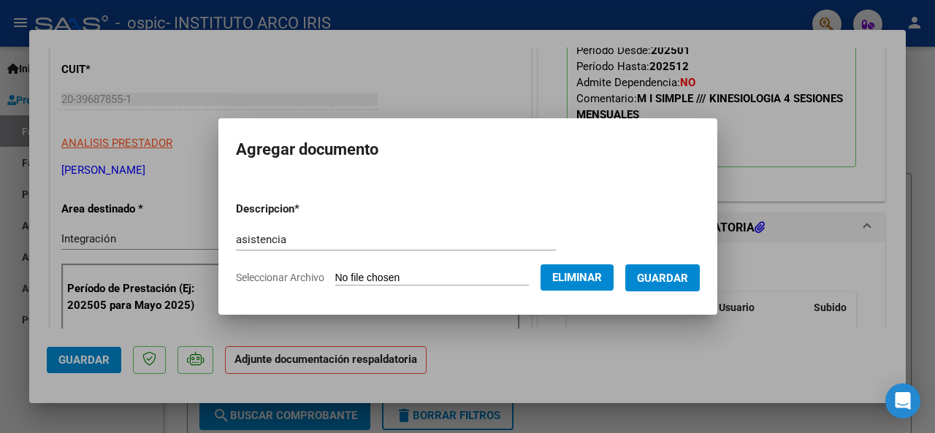
click at [676, 280] on span "Guardar" at bounding box center [662, 278] width 51 height 13
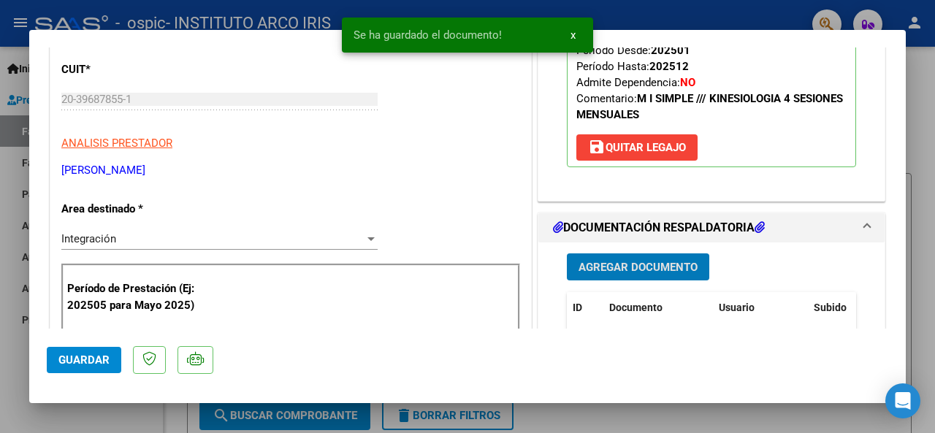
click at [68, 353] on button "Guardar" at bounding box center [84, 360] width 75 height 26
click at [919, 212] on div at bounding box center [467, 216] width 935 height 433
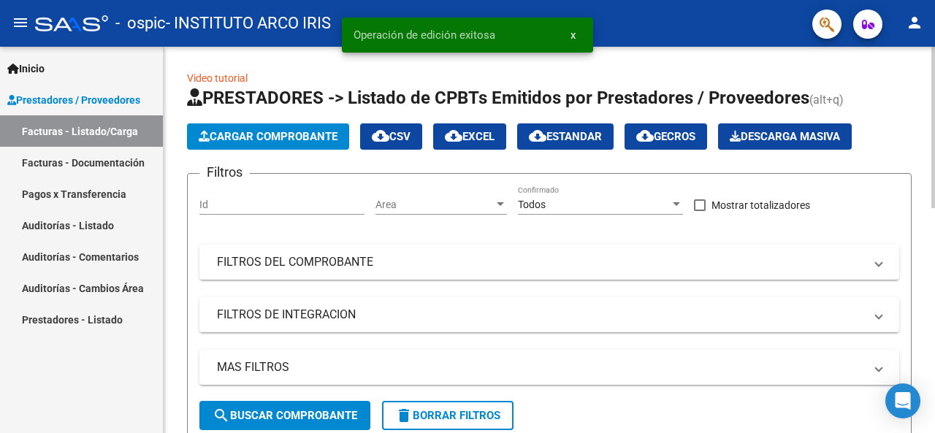
click at [264, 128] on button "Cargar Comprobante" at bounding box center [268, 136] width 162 height 26
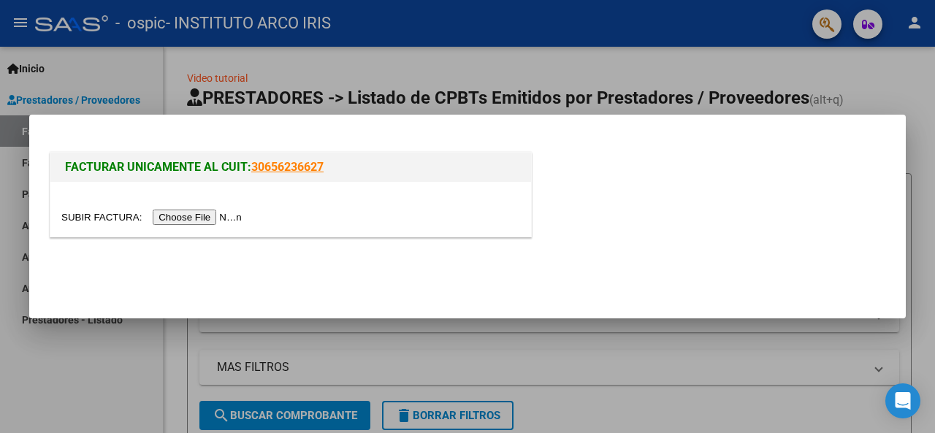
click at [218, 228] on div at bounding box center [290, 209] width 481 height 55
click at [220, 212] on input "file" at bounding box center [153, 217] width 185 height 15
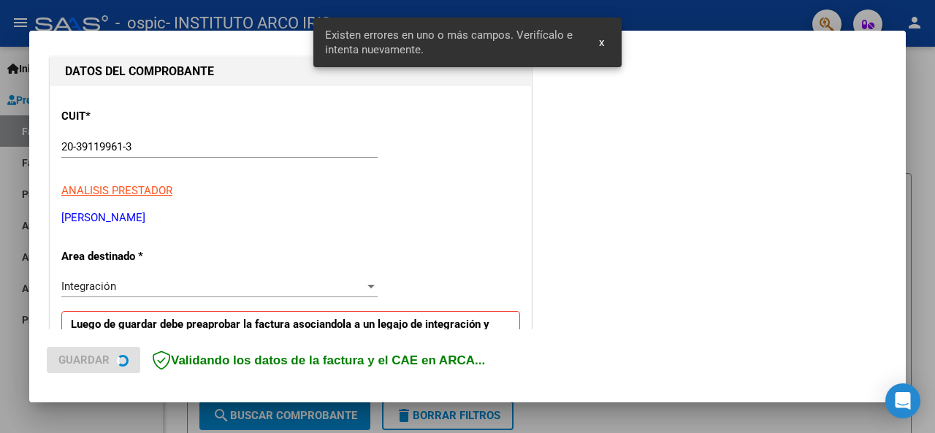
scroll to position [354, 0]
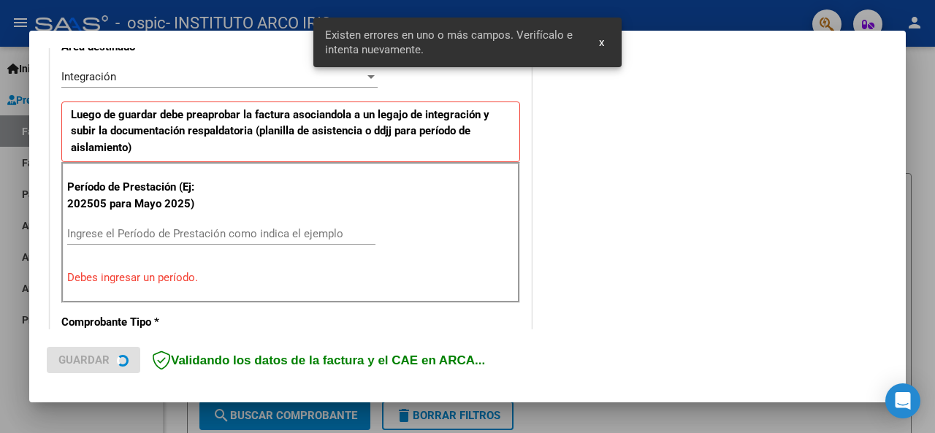
click at [115, 229] on input "Ingrese el Período de Prestación como indica el ejemplo" at bounding box center [221, 233] width 308 height 13
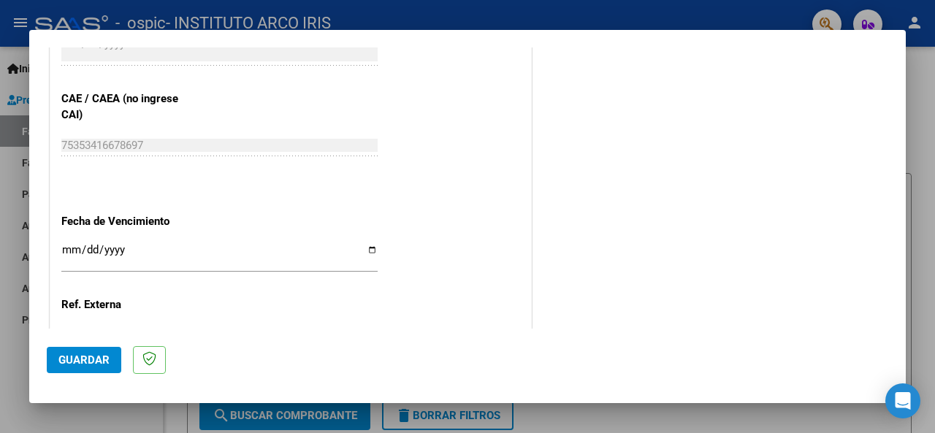
scroll to position [939, 0]
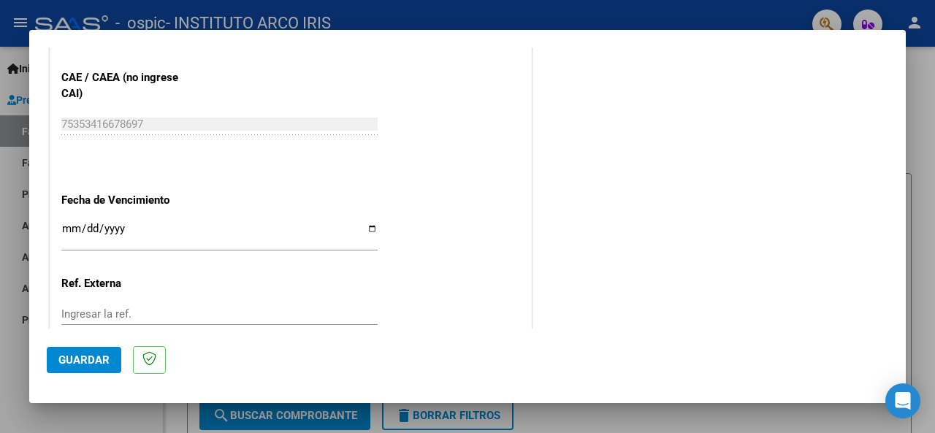
type input "202508"
click at [70, 227] on input "Ingresar la fecha" at bounding box center [219, 234] width 316 height 23
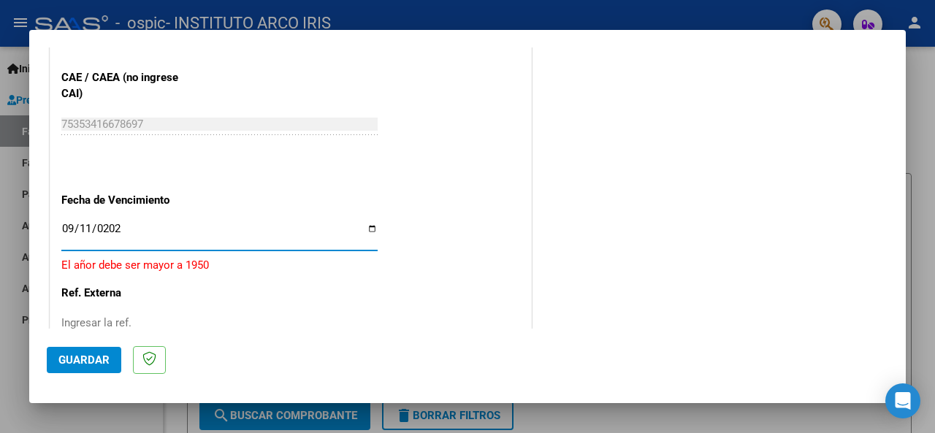
type input "2025-09-11"
click at [96, 354] on span "Guardar" at bounding box center [83, 360] width 51 height 13
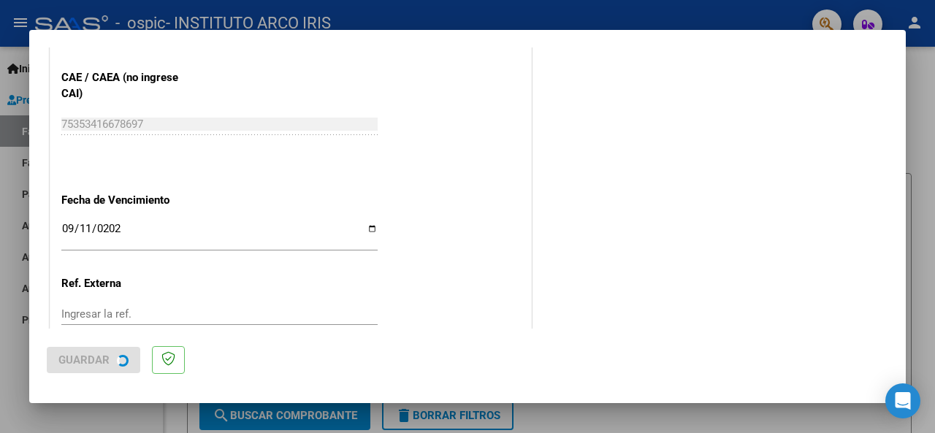
scroll to position [0, 0]
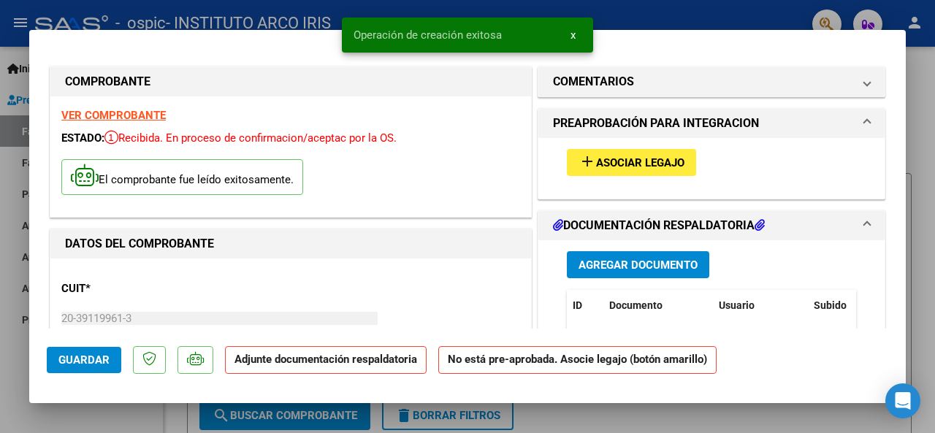
click at [596, 154] on button "add Asociar Legajo" at bounding box center [631, 162] width 129 height 27
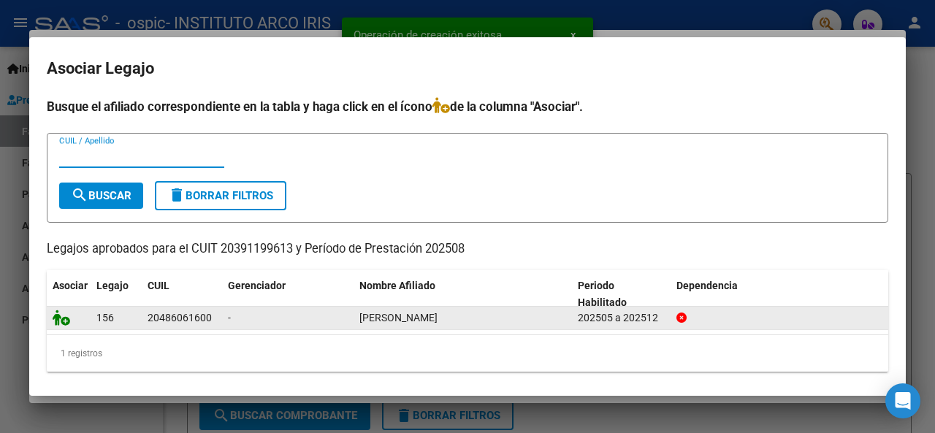
click at [56, 315] on icon at bounding box center [62, 318] width 18 height 16
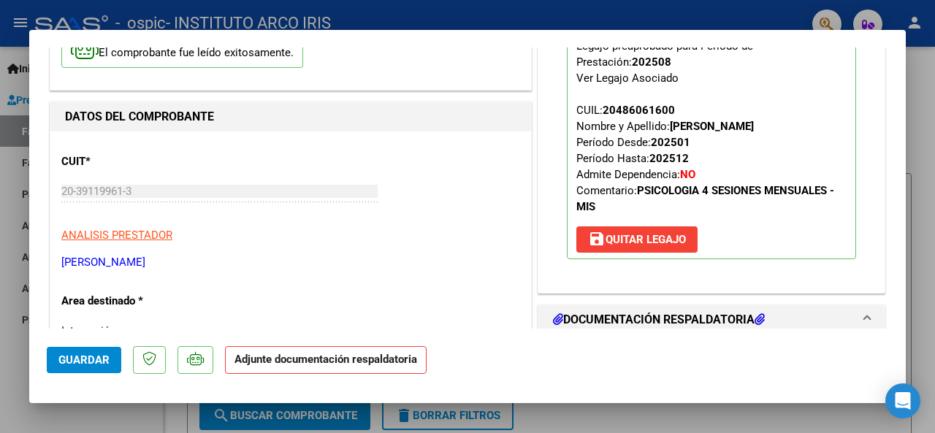
scroll to position [219, 0]
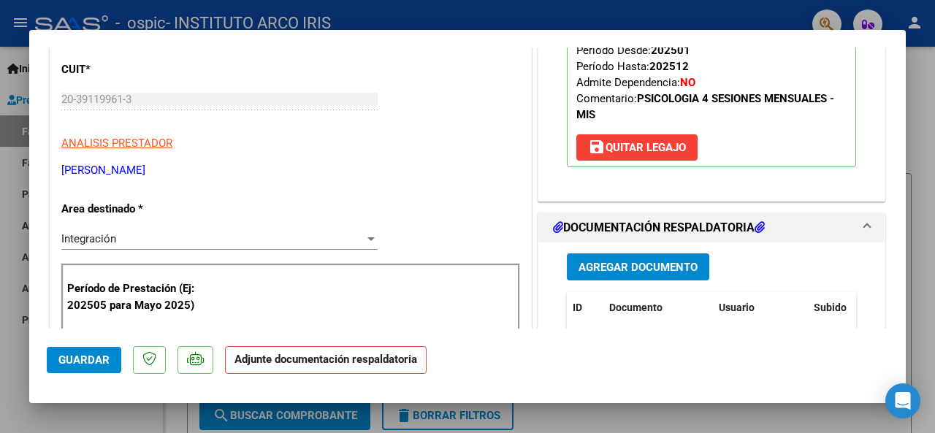
click at [636, 261] on span "Agregar Documento" at bounding box center [638, 267] width 119 height 13
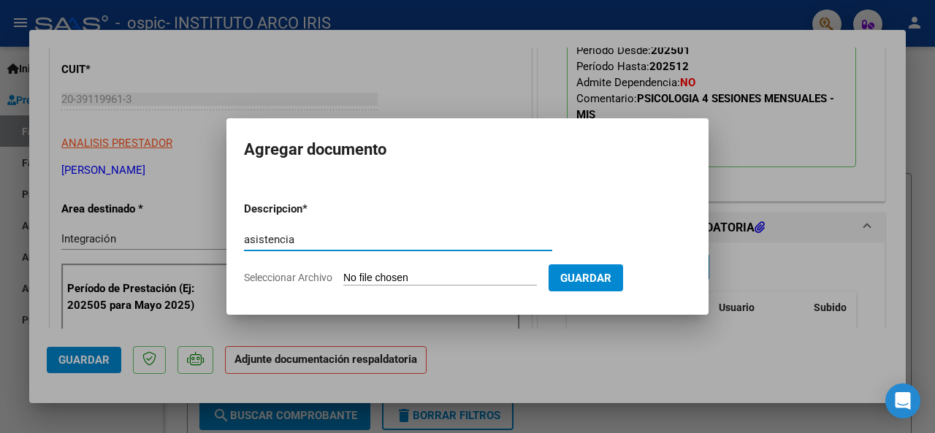
type input "asistencia"
click at [421, 278] on input "Seleccionar Archivo" at bounding box center [440, 279] width 194 height 14
type input "C:\fakepath\Asistencia Psico.pdf"
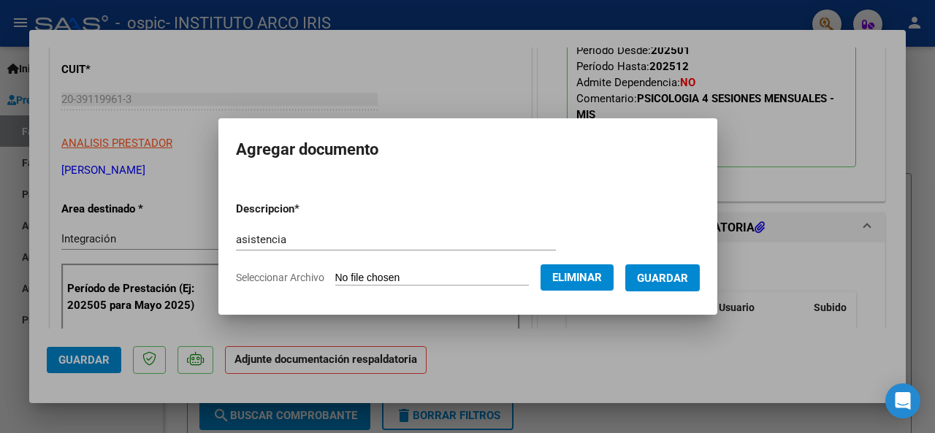
click at [679, 274] on span "Guardar" at bounding box center [662, 278] width 51 height 13
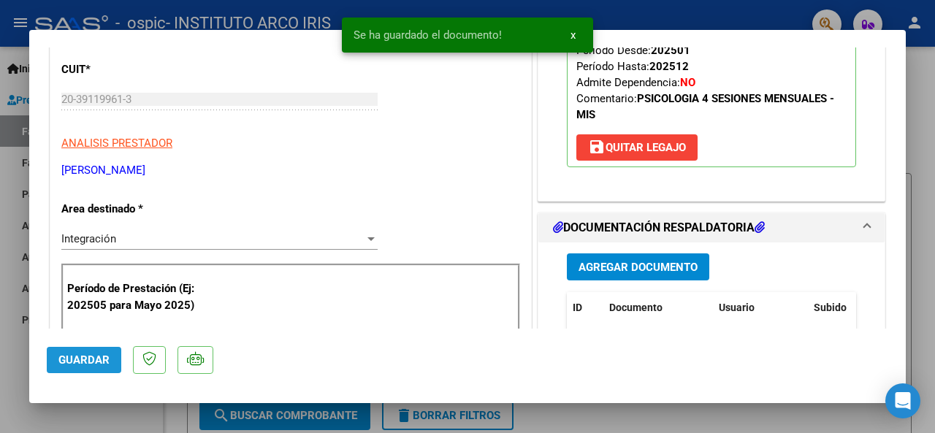
click at [76, 356] on span "Guardar" at bounding box center [83, 360] width 51 height 13
click at [925, 308] on div at bounding box center [467, 216] width 935 height 433
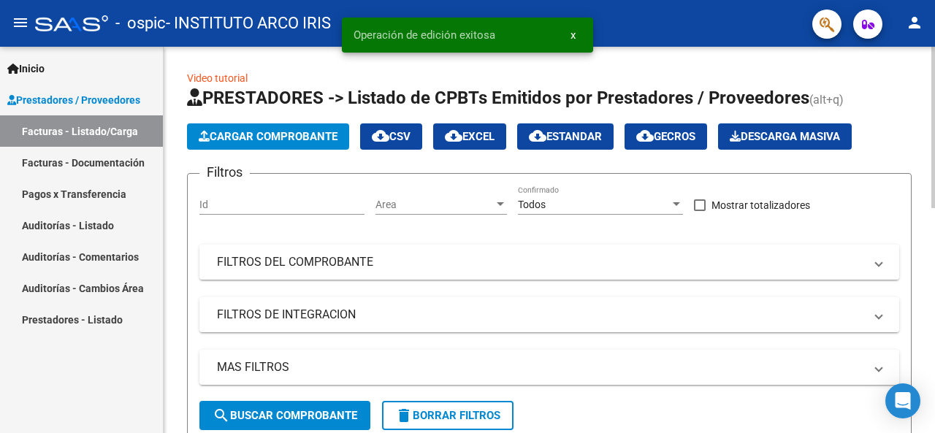
click at [248, 140] on span "Cargar Comprobante" at bounding box center [268, 136] width 139 height 13
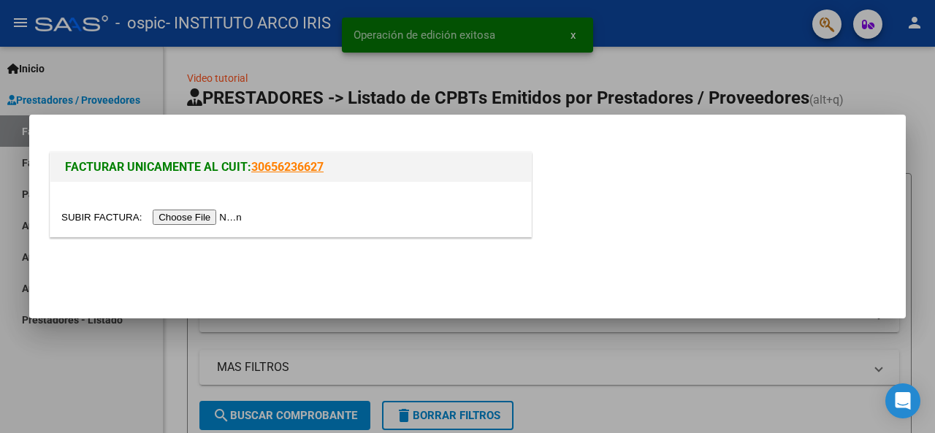
click at [213, 213] on input "file" at bounding box center [153, 217] width 185 height 15
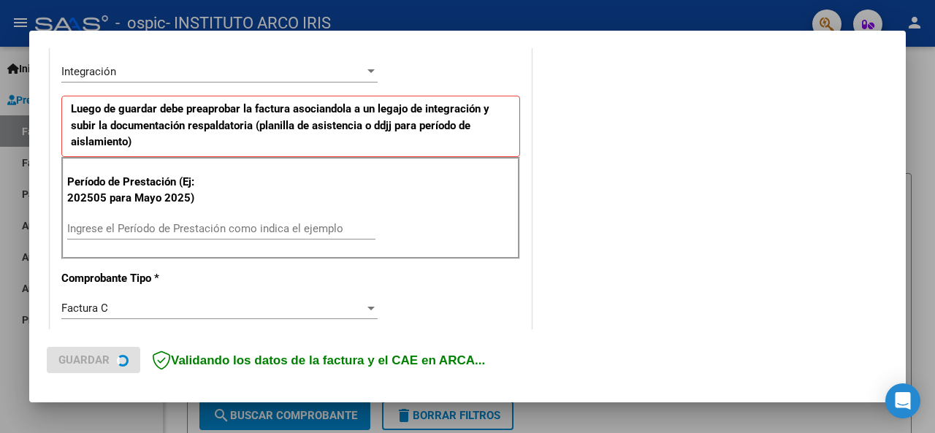
scroll to position [365, 0]
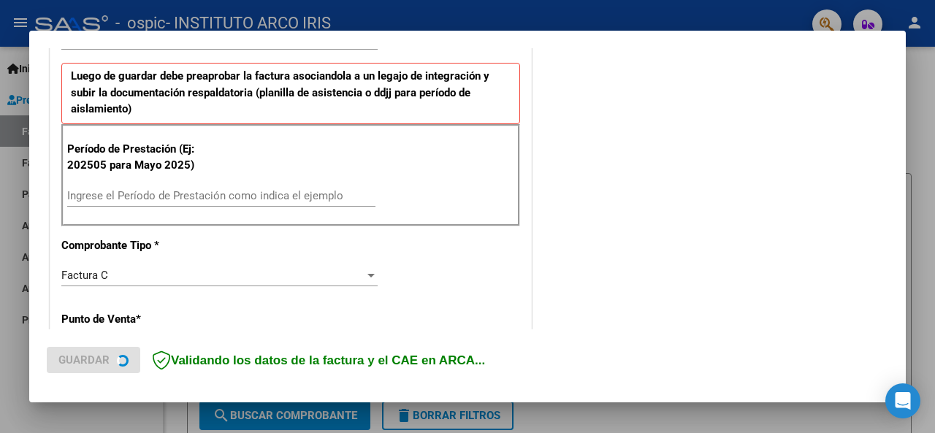
click at [134, 194] on input "Ingrese el Período de Prestación como indica el ejemplo" at bounding box center [221, 195] width 308 height 13
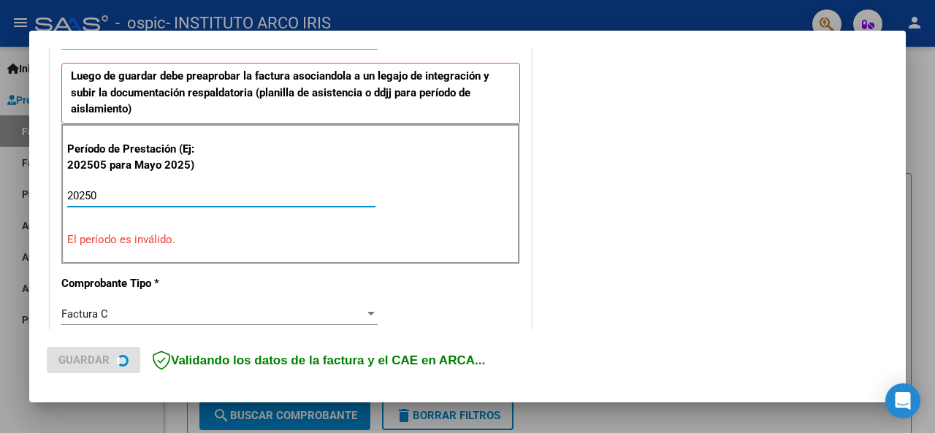
type input "202508"
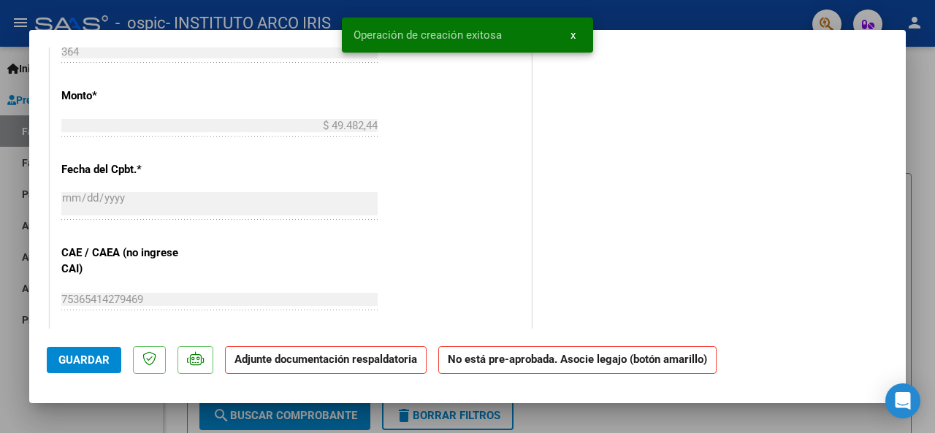
scroll to position [877, 0]
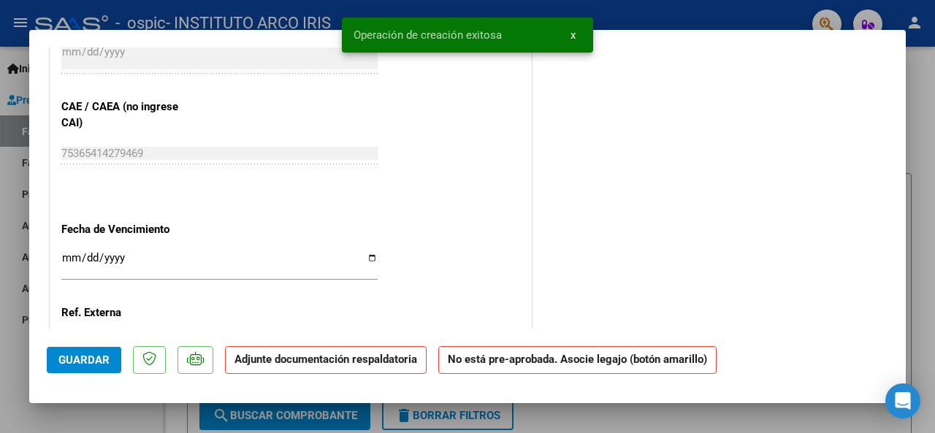
click at [71, 255] on input "Ingresar la fecha" at bounding box center [219, 263] width 316 height 23
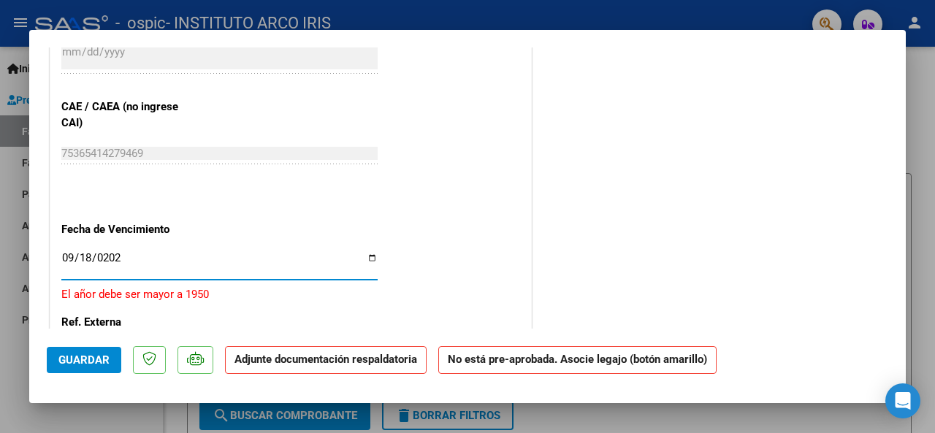
type input "[DATE]"
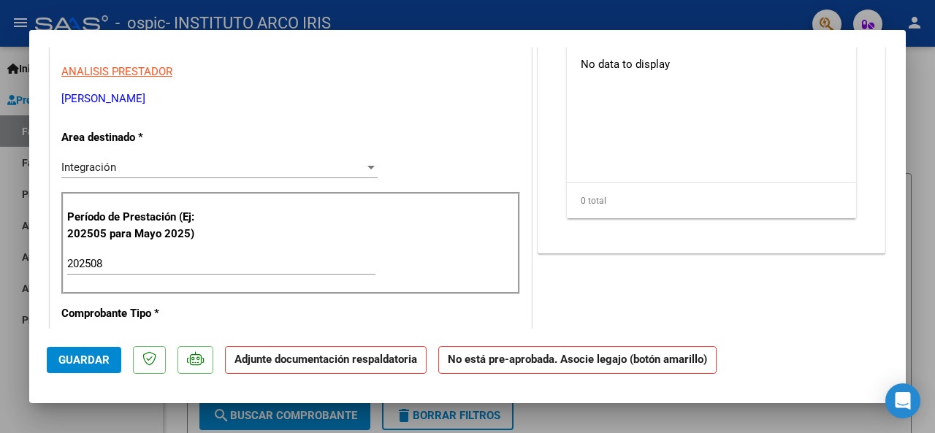
scroll to position [73, 0]
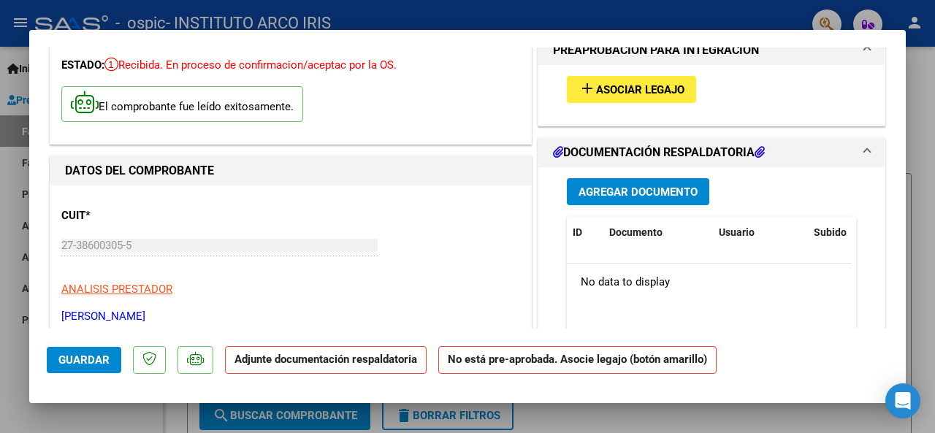
click at [650, 85] on span "Asociar Legajo" at bounding box center [640, 89] width 88 height 13
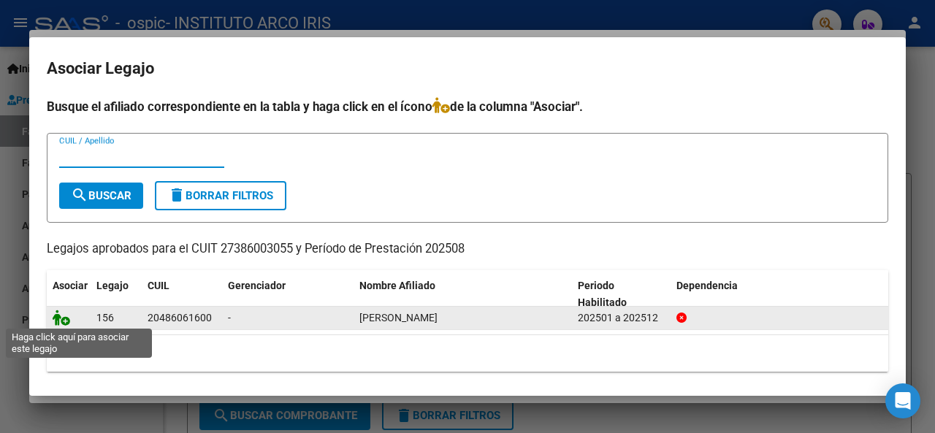
click at [58, 319] on icon at bounding box center [62, 318] width 18 height 16
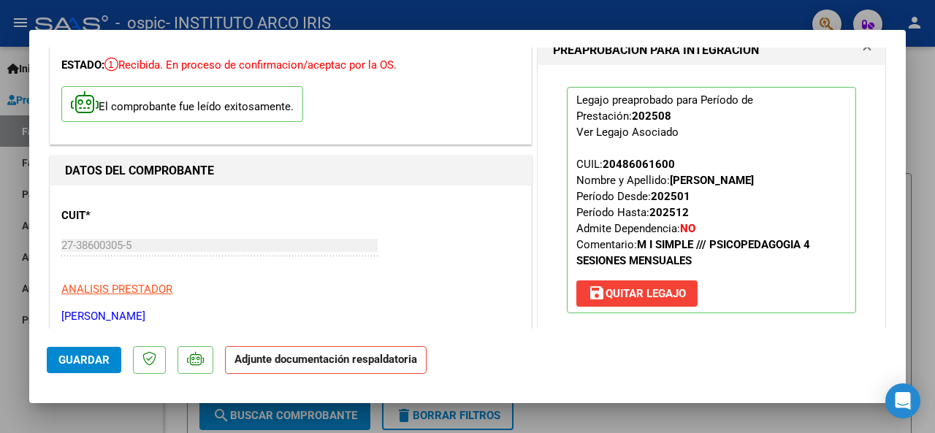
scroll to position [292, 0]
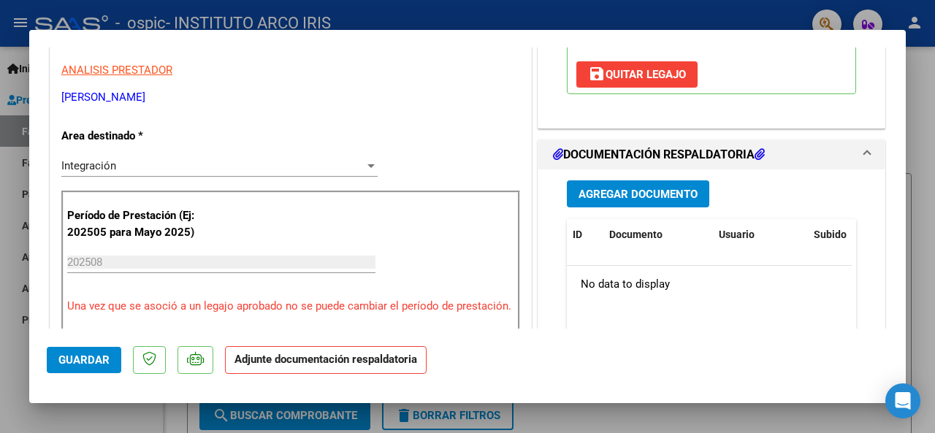
click at [631, 188] on span "Agregar Documento" at bounding box center [638, 194] width 119 height 13
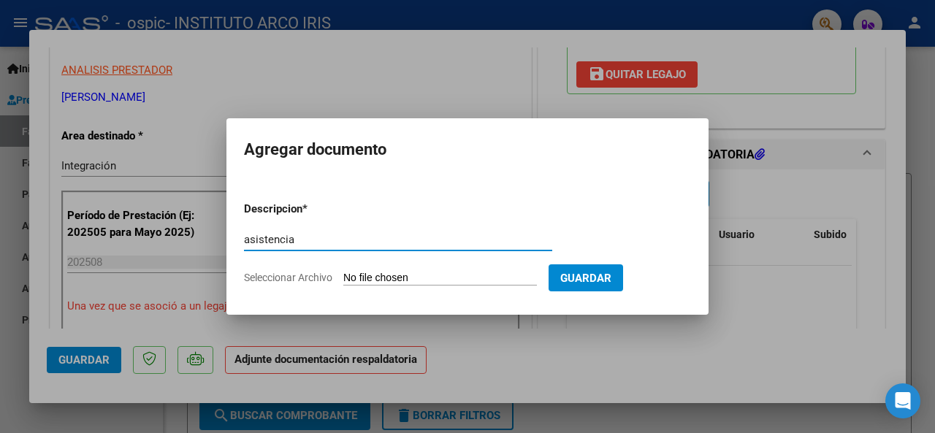
type input "asistencia"
click at [431, 274] on input "Seleccionar Archivo" at bounding box center [440, 279] width 194 height 14
type input "C:\fakepath\Asistencia Psicop.pdf"
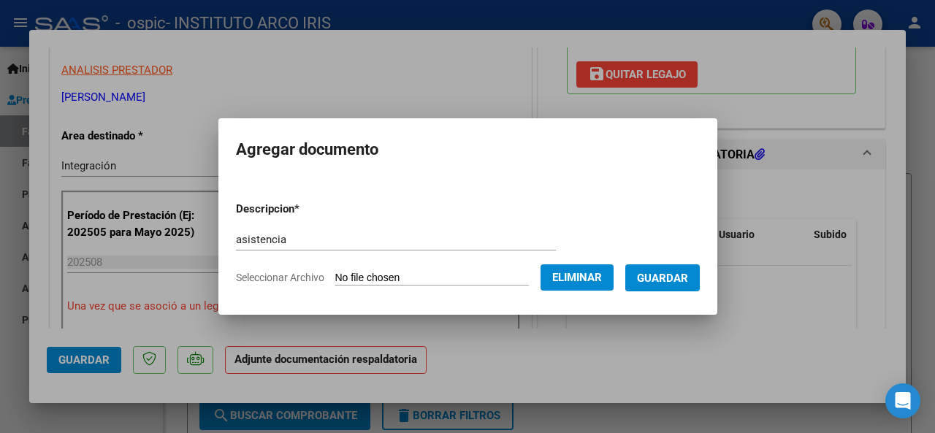
click at [662, 279] on span "Guardar" at bounding box center [662, 278] width 51 height 13
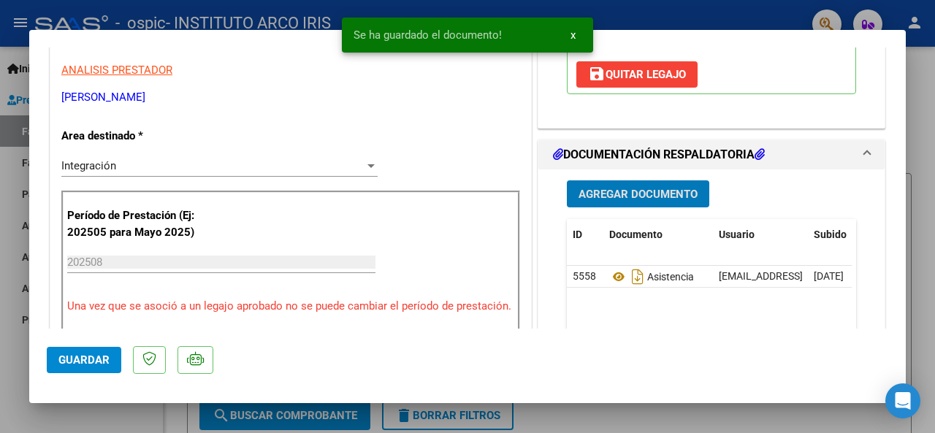
click at [85, 362] on span "Guardar" at bounding box center [83, 360] width 51 height 13
click at [929, 267] on div at bounding box center [467, 216] width 935 height 433
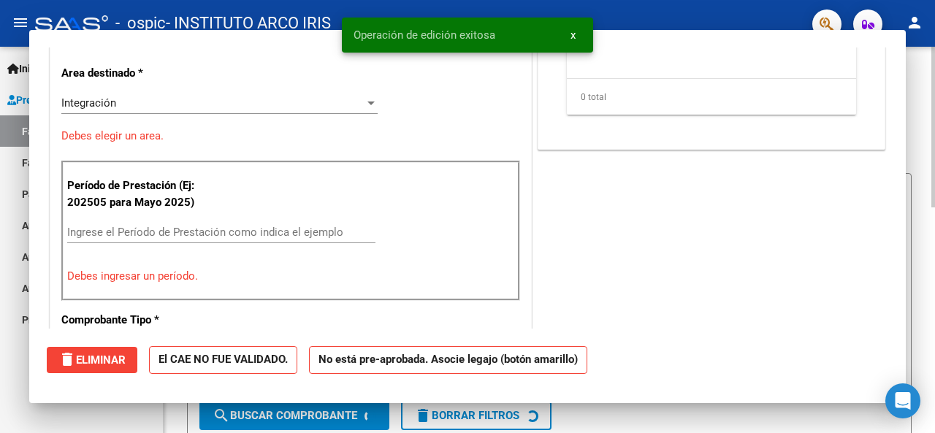
scroll to position [0, 0]
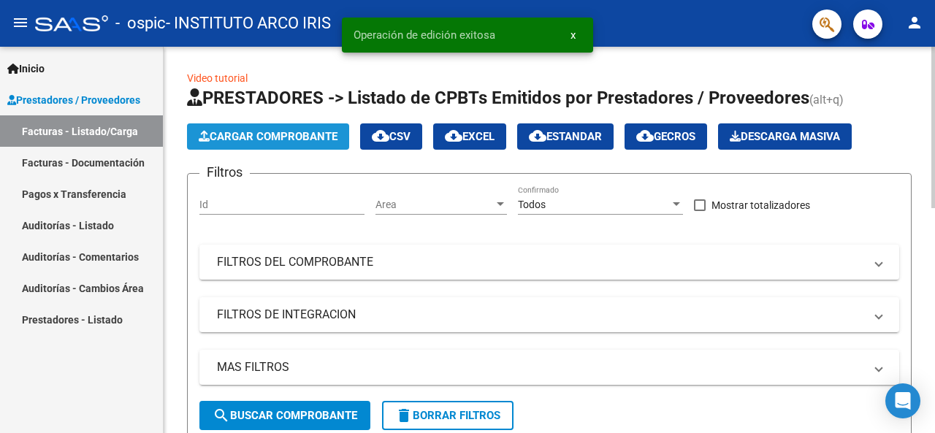
click at [273, 141] on span "Cargar Comprobante" at bounding box center [268, 136] width 139 height 13
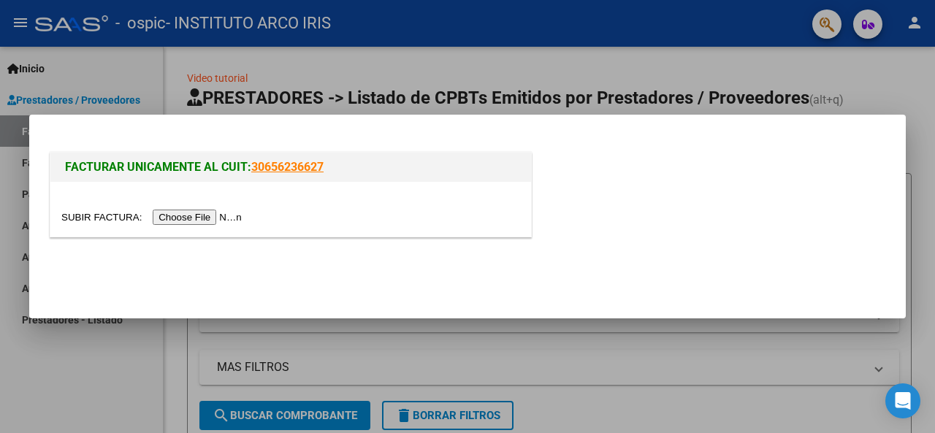
click at [222, 213] on input "file" at bounding box center [153, 217] width 185 height 15
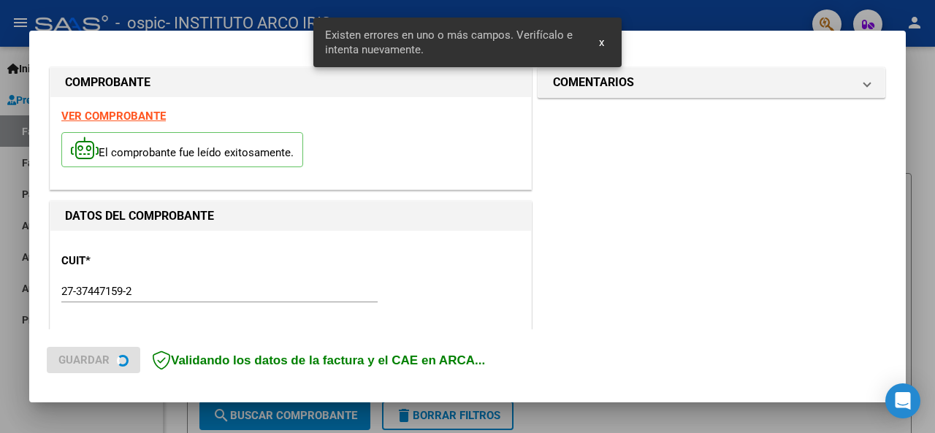
scroll to position [381, 0]
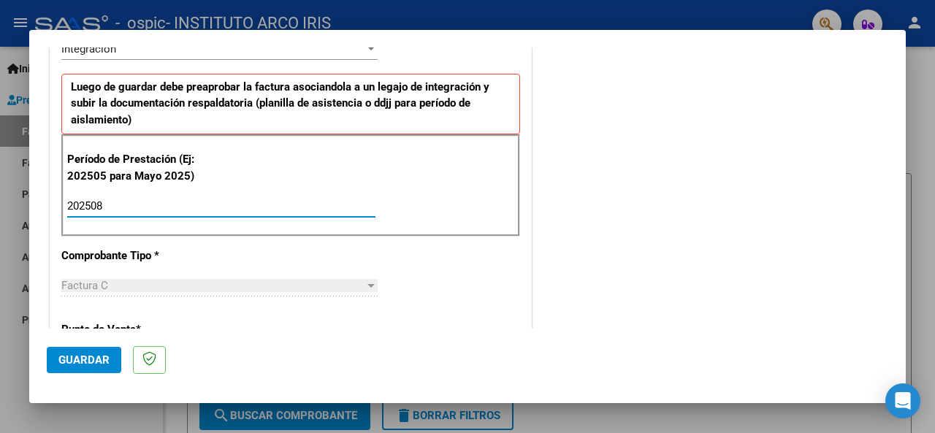
click at [120, 205] on input "202508" at bounding box center [221, 205] width 308 height 13
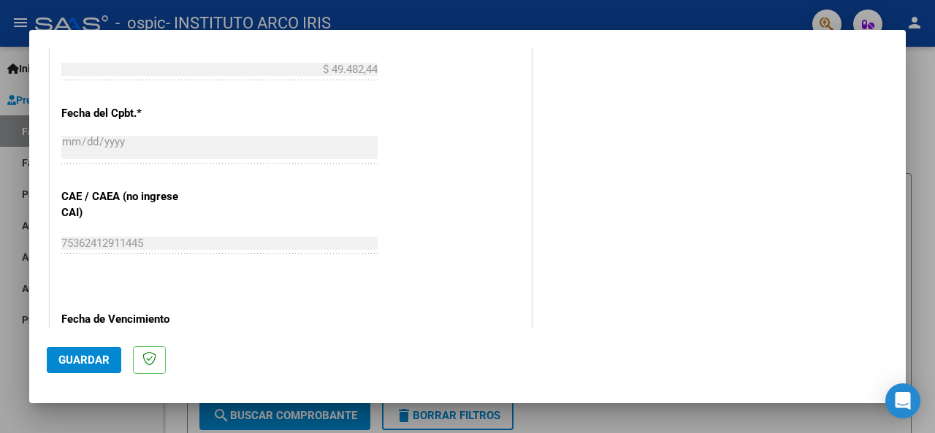
scroll to position [966, 0]
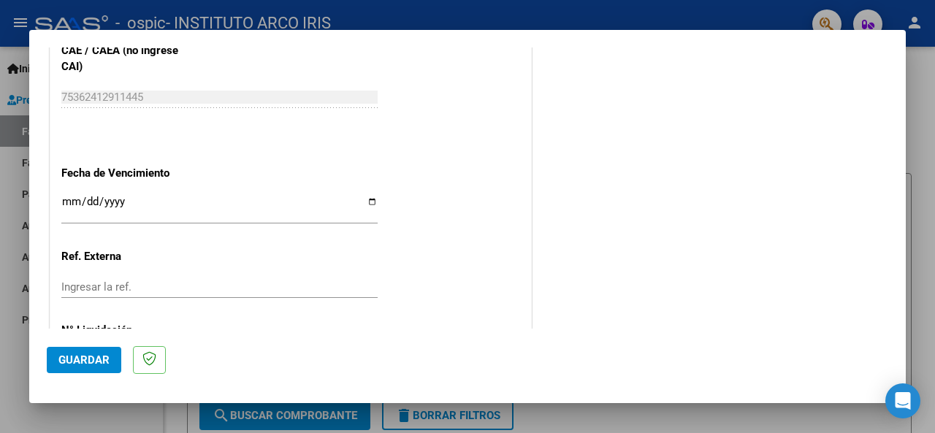
type input "202508"
click at [69, 198] on input "Ingresar la fecha" at bounding box center [219, 207] width 316 height 23
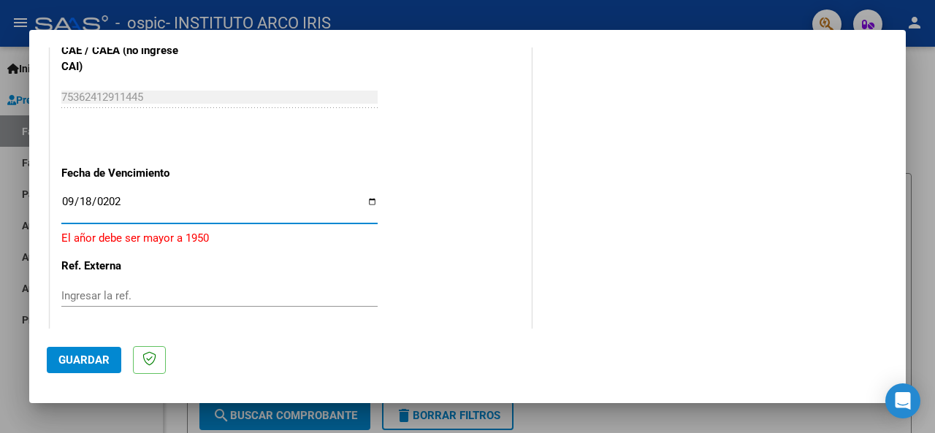
type input "[DATE]"
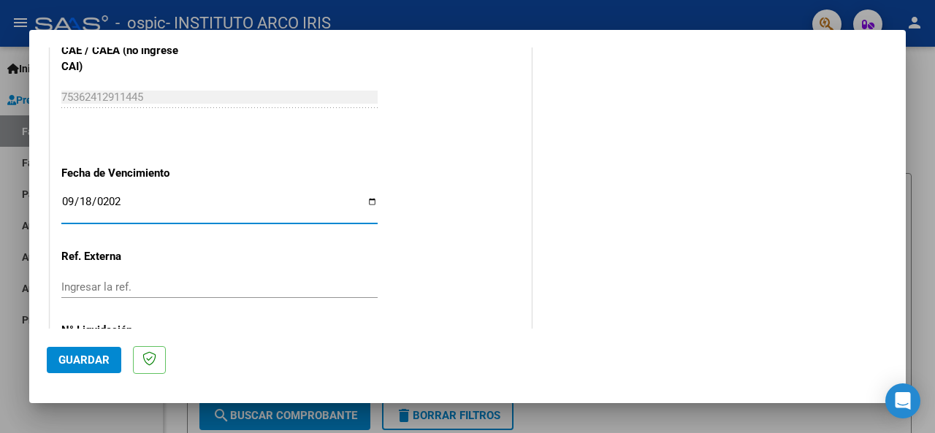
click at [75, 366] on span "Guardar" at bounding box center [83, 360] width 51 height 13
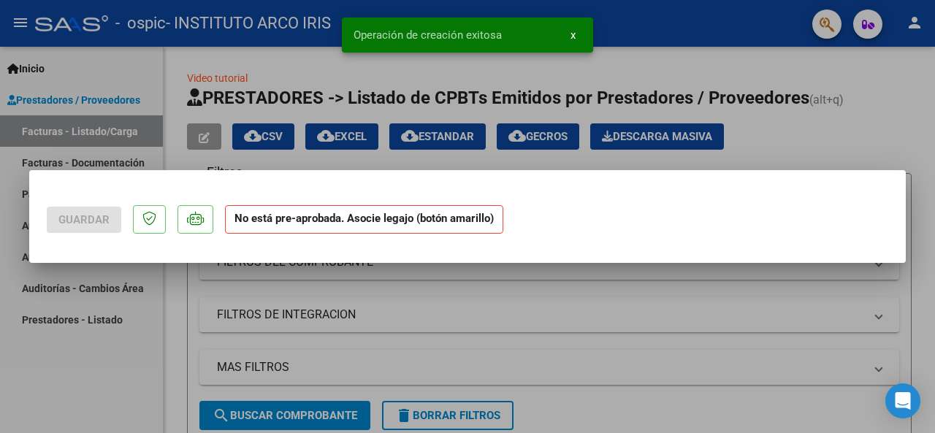
scroll to position [0, 0]
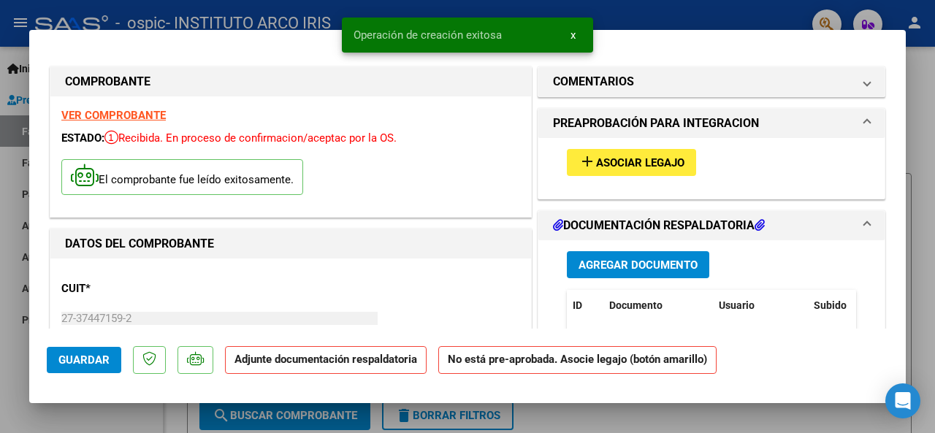
click at [625, 166] on span "Asociar Legajo" at bounding box center [640, 162] width 88 height 13
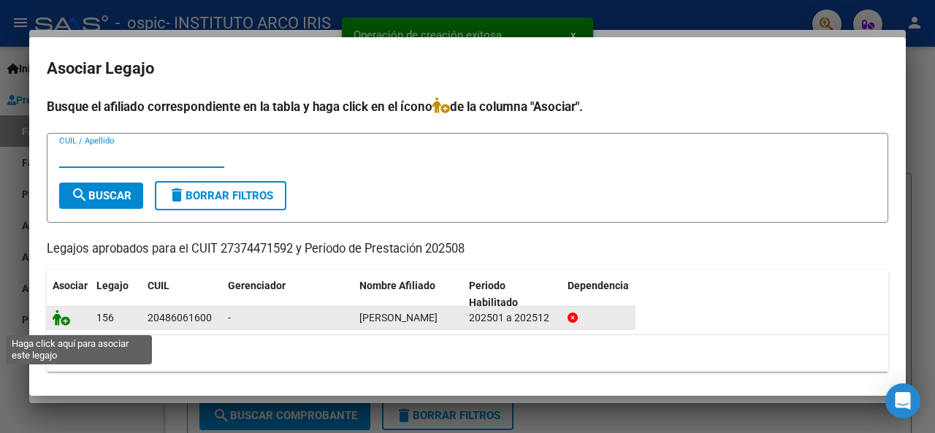
click at [64, 324] on icon at bounding box center [62, 318] width 18 height 16
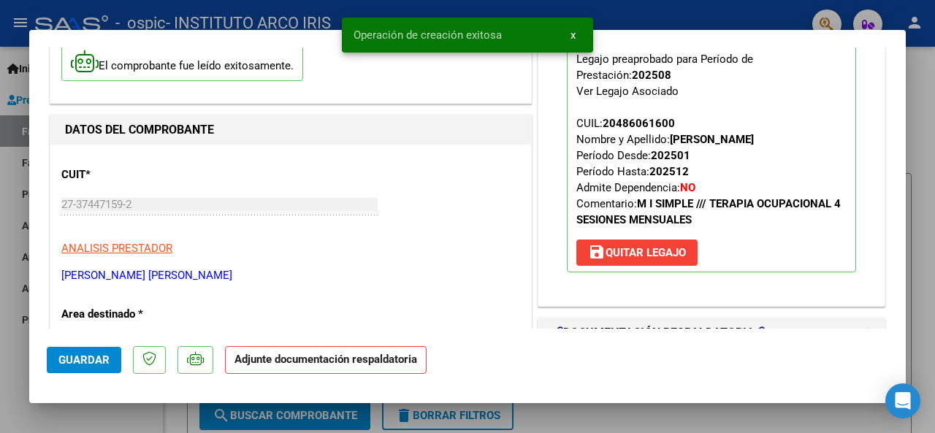
scroll to position [219, 0]
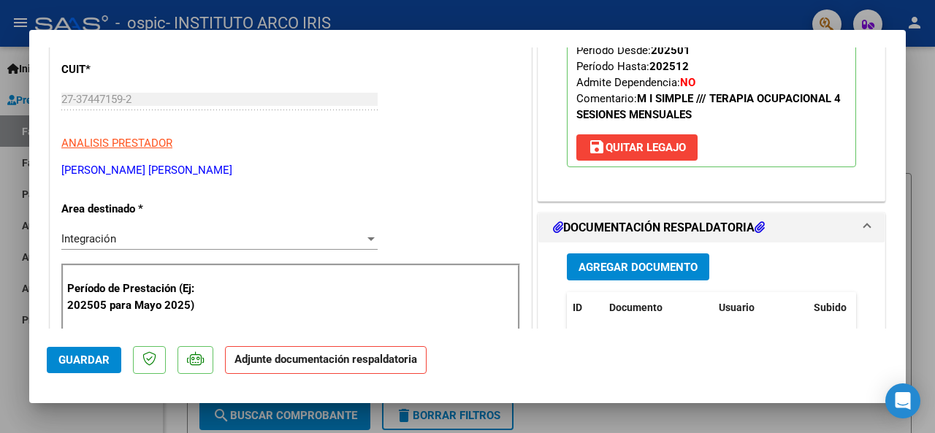
click at [628, 268] on span "Agregar Documento" at bounding box center [638, 267] width 119 height 13
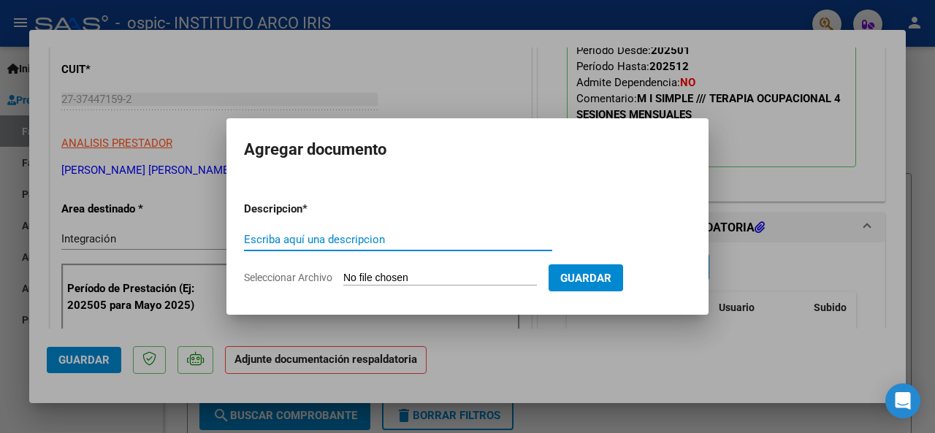
click at [307, 245] on input "Escriba aquí una descripcion" at bounding box center [398, 239] width 308 height 13
type input "asistencia"
click at [395, 271] on app-file-uploader "Seleccionar Archivo" at bounding box center [396, 277] width 305 height 13
click at [395, 277] on input "Seleccionar Archivo" at bounding box center [440, 279] width 194 height 14
type input "C:\fakepath\Asistencia T.O.pdf"
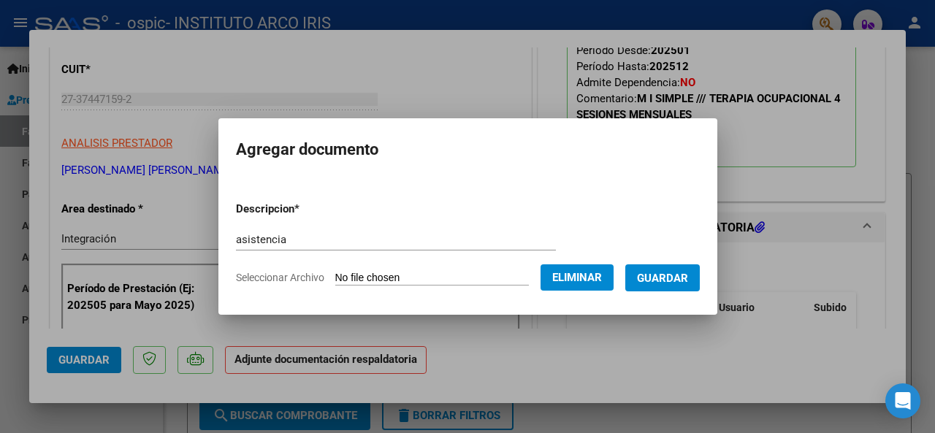
click at [686, 276] on span "Guardar" at bounding box center [662, 278] width 51 height 13
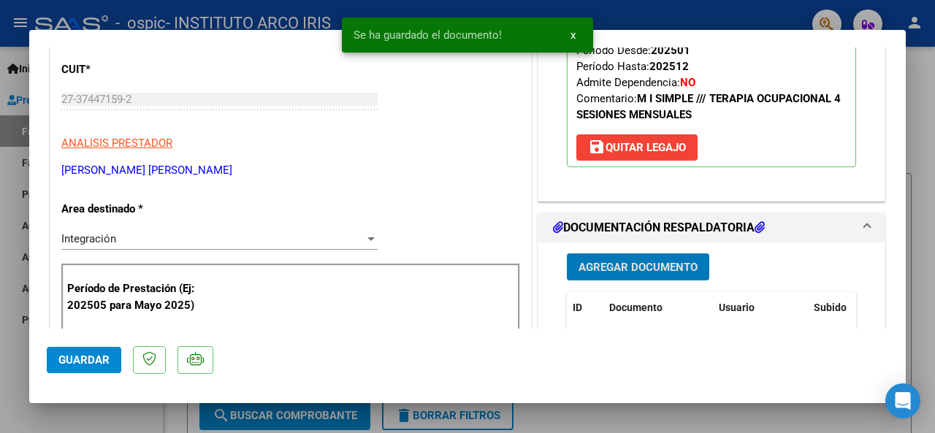
click at [105, 355] on span "Guardar" at bounding box center [83, 360] width 51 height 13
click at [919, 271] on div at bounding box center [467, 216] width 935 height 433
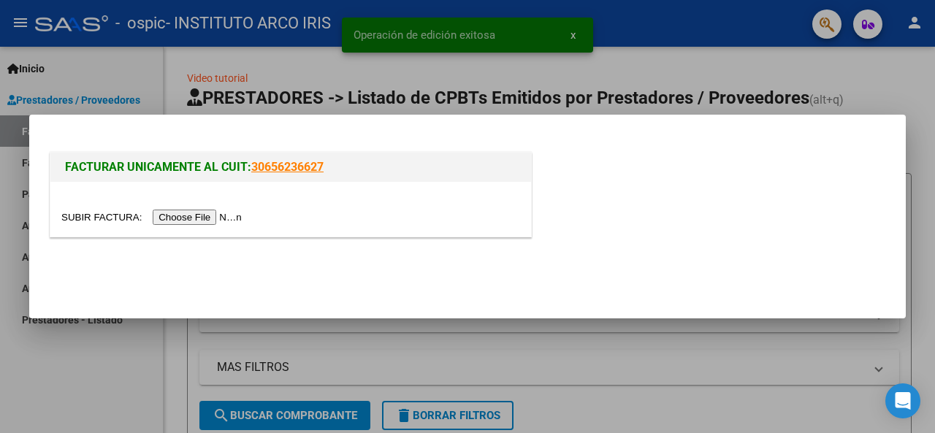
click at [199, 218] on input "file" at bounding box center [153, 217] width 185 height 15
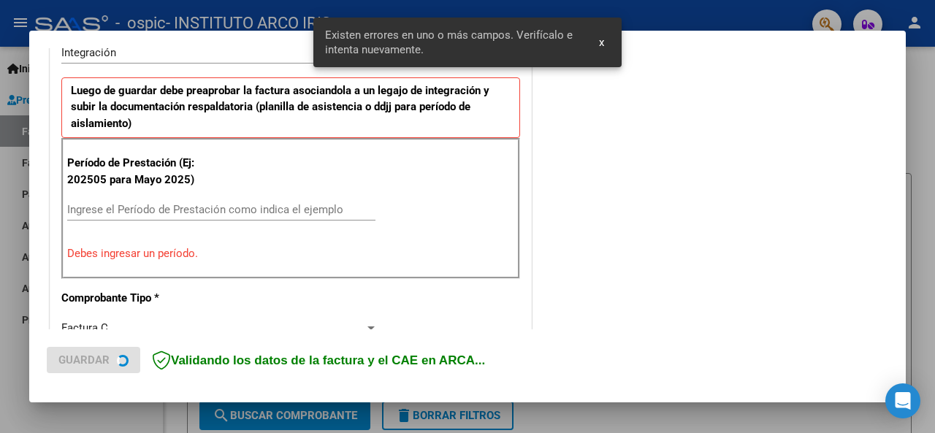
scroll to position [381, 0]
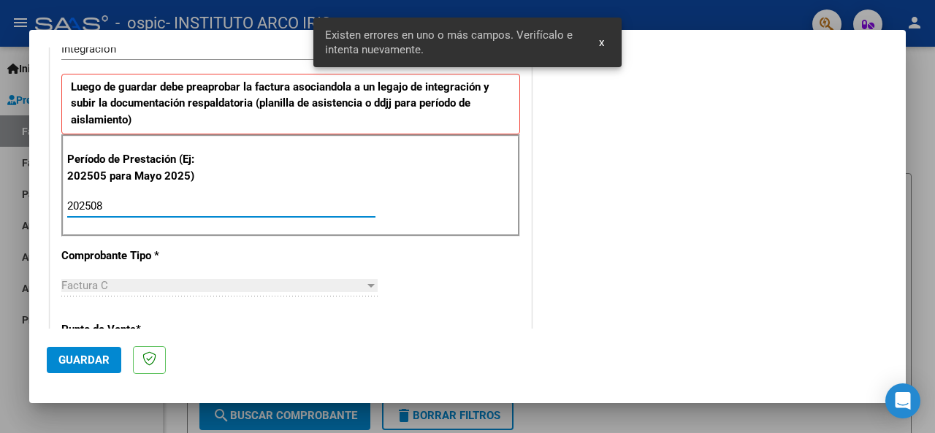
click at [88, 208] on input "202508" at bounding box center [221, 205] width 308 height 13
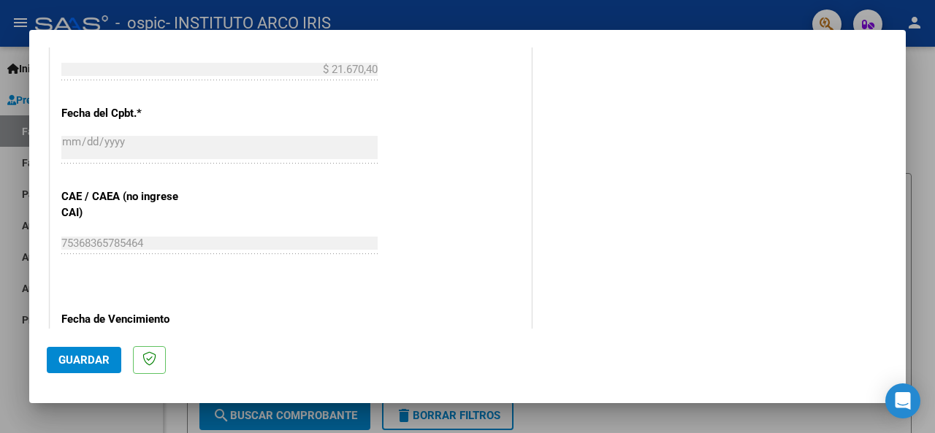
scroll to position [966, 0]
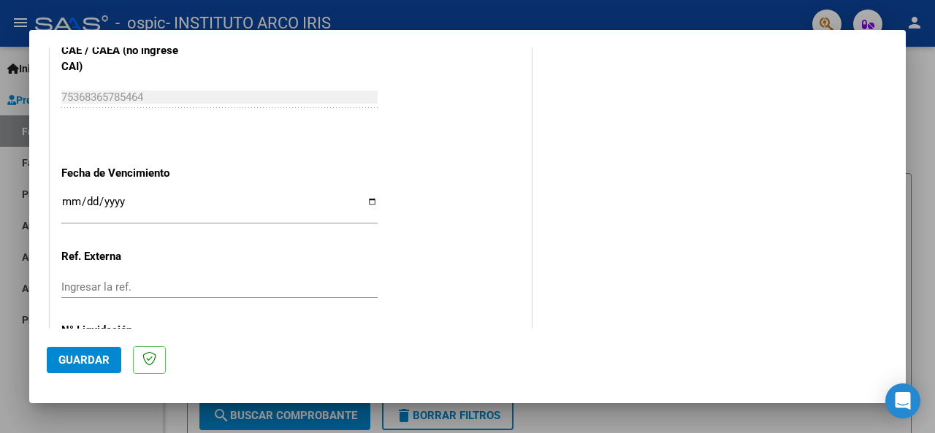
type input "202508"
click at [64, 198] on input "Ingresar la fecha" at bounding box center [219, 207] width 316 height 23
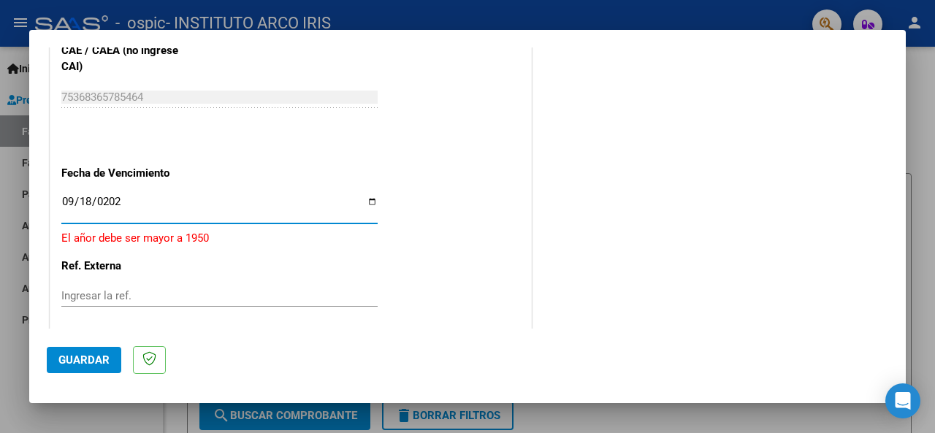
type input "[DATE]"
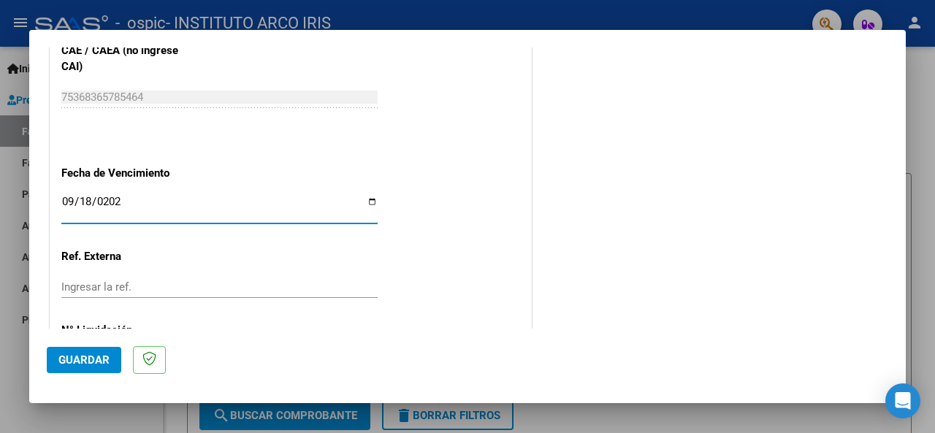
click at [89, 363] on span "Guardar" at bounding box center [83, 360] width 51 height 13
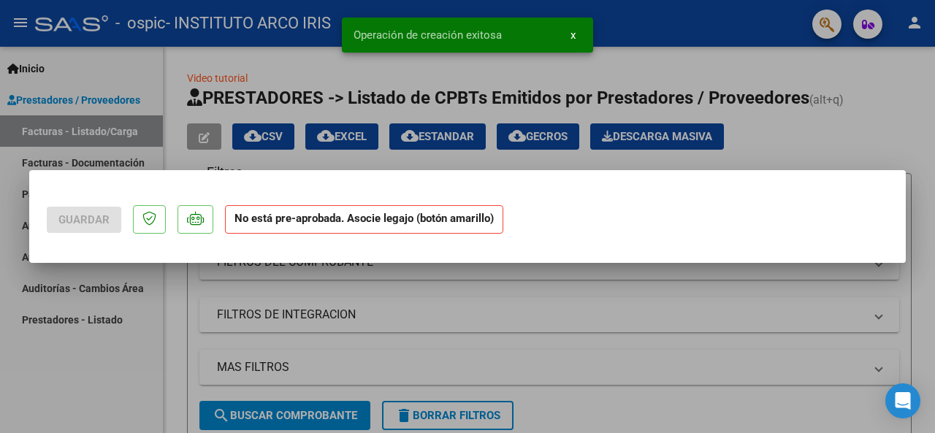
scroll to position [0, 0]
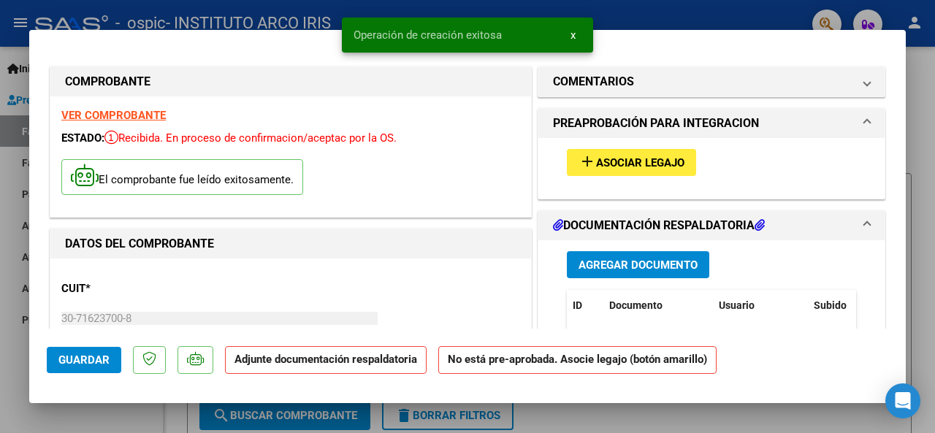
click at [623, 164] on span "Asociar Legajo" at bounding box center [640, 162] width 88 height 13
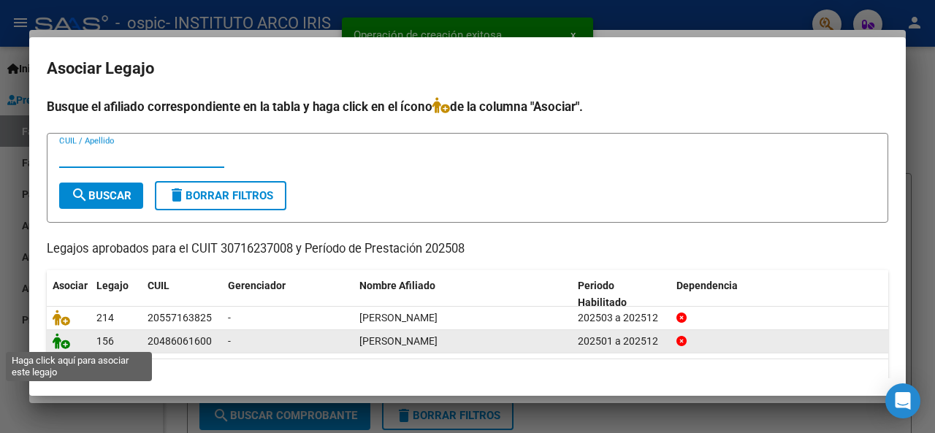
click at [64, 343] on icon at bounding box center [62, 341] width 18 height 16
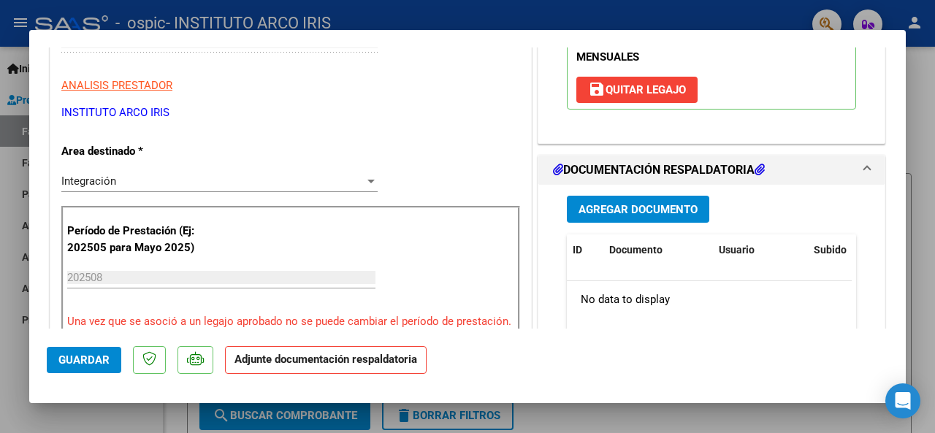
scroll to position [365, 0]
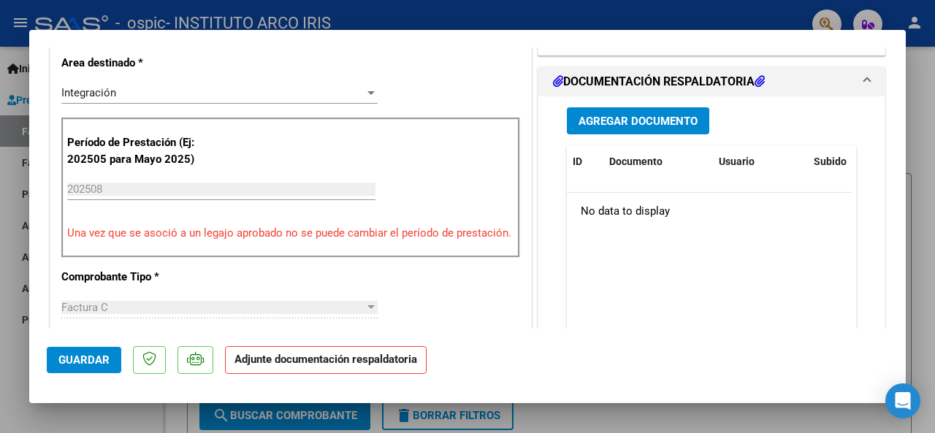
click at [639, 123] on span "Agregar Documento" at bounding box center [638, 121] width 119 height 13
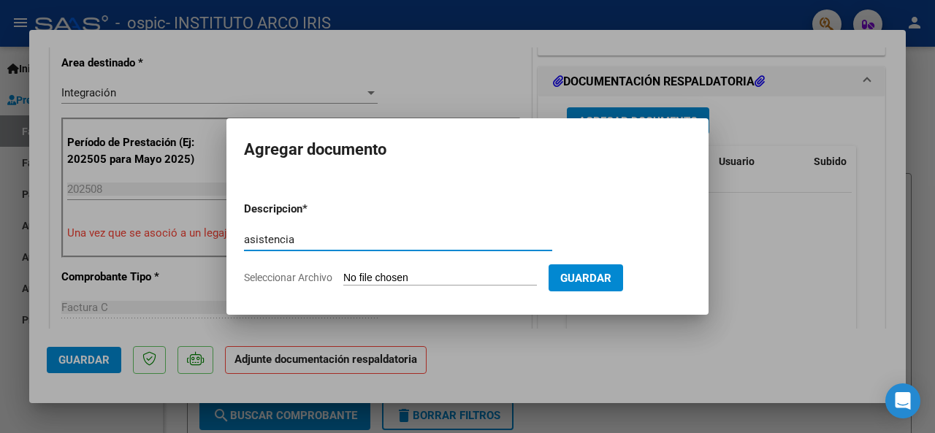
type input "asistencia"
click at [438, 278] on input "Seleccionar Archivo" at bounding box center [440, 279] width 194 height 14
type input "C:\fakepath\Asistencia Transporte.pdf"
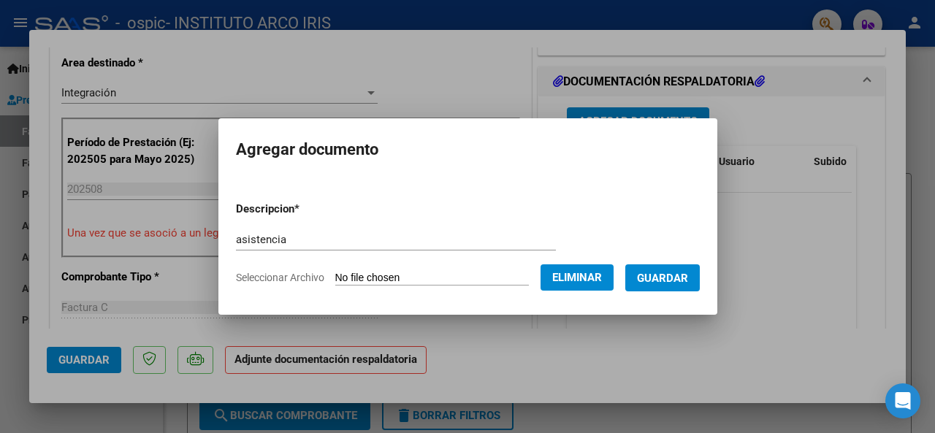
click at [680, 282] on span "Guardar" at bounding box center [662, 278] width 51 height 13
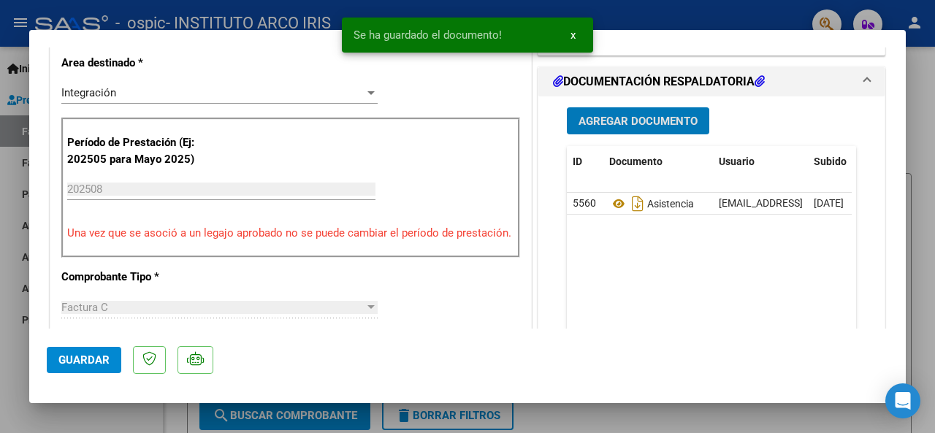
click at [81, 357] on span "Guardar" at bounding box center [83, 360] width 51 height 13
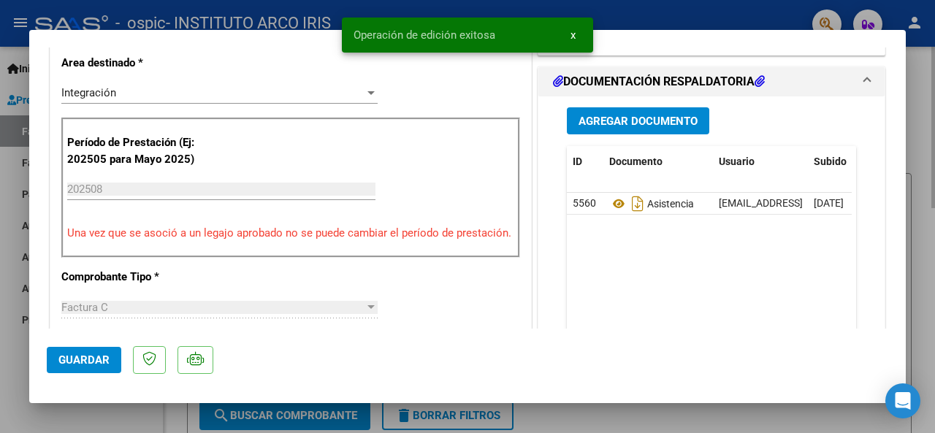
drag, startPoint x: 929, startPoint y: 268, endPoint x: 918, endPoint y: 154, distance: 114.5
click at [929, 268] on div at bounding box center [467, 216] width 935 height 433
type input "$ 0,00"
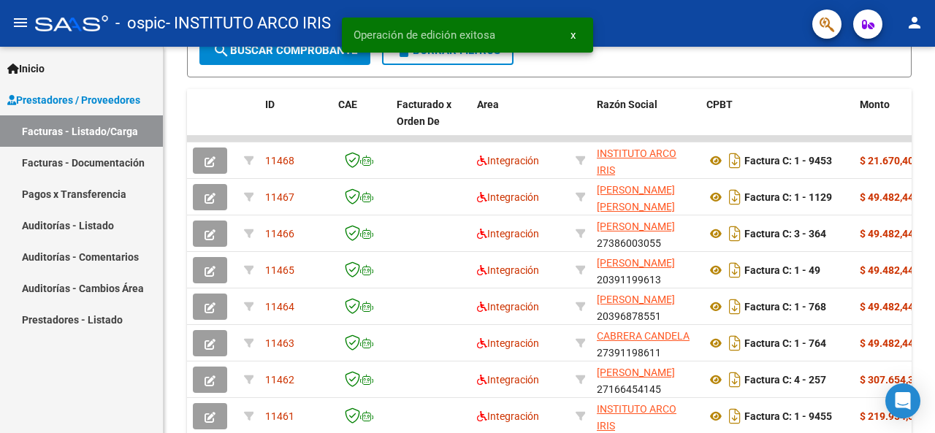
click at [916, 18] on mat-icon "person" at bounding box center [915, 23] width 18 height 18
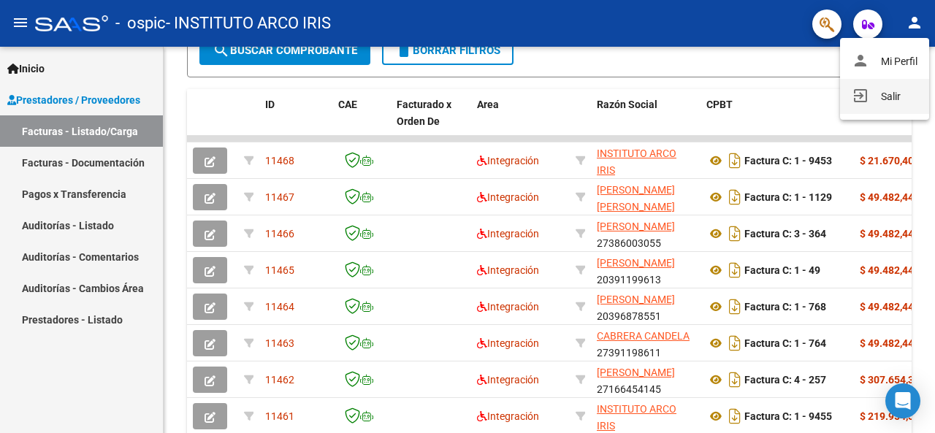
click at [881, 101] on button "exit_to_app Salir" at bounding box center [884, 96] width 89 height 35
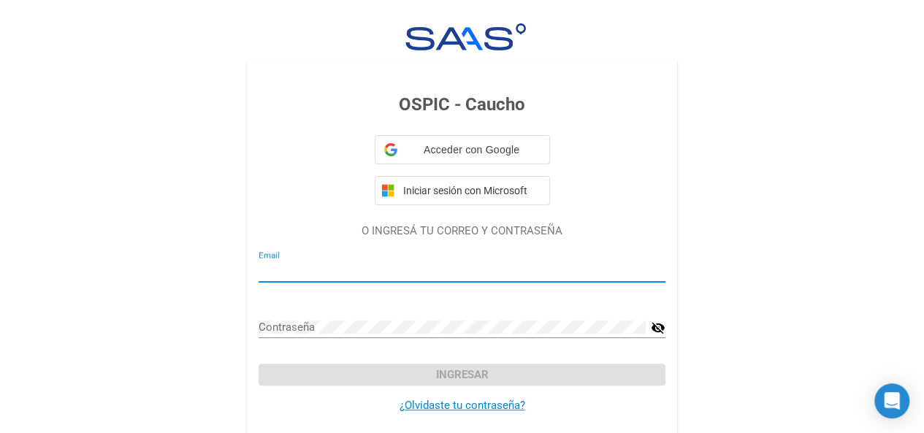
type input "instituto.arcoiris.adm@gmail.com"
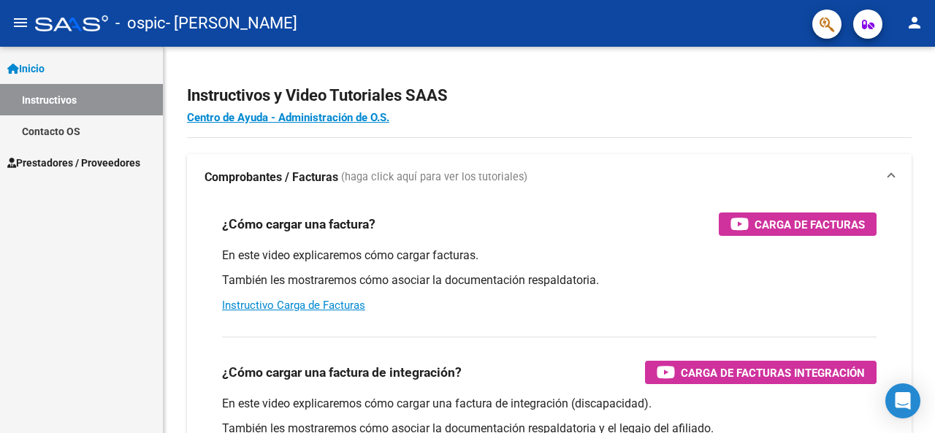
click at [104, 173] on link "Prestadores / Proveedores" at bounding box center [81, 162] width 163 height 31
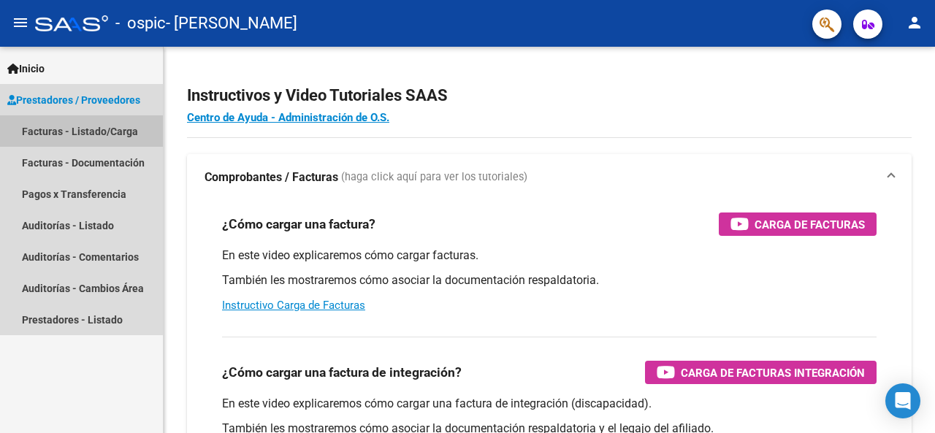
click at [97, 127] on link "Facturas - Listado/Carga" at bounding box center [81, 130] width 163 height 31
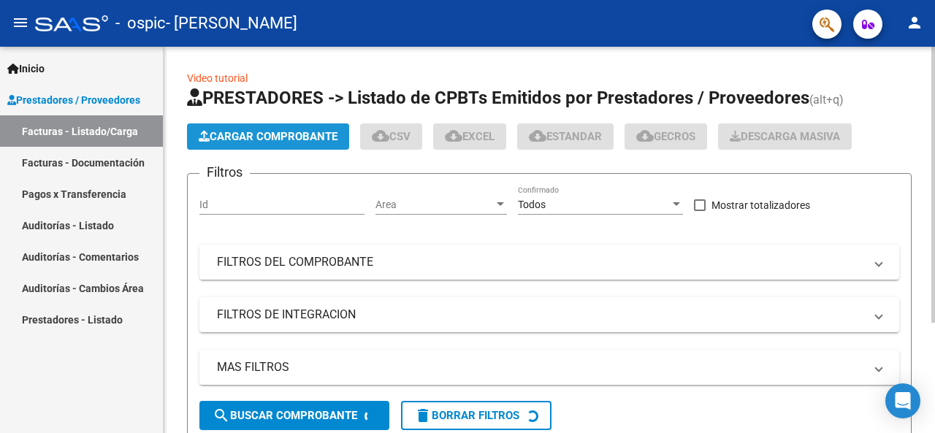
click at [297, 132] on span "Cargar Comprobante" at bounding box center [268, 136] width 139 height 13
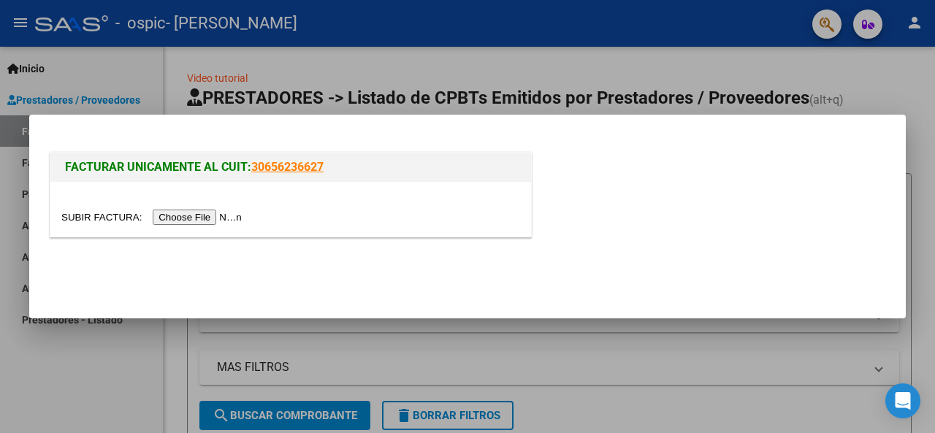
click at [199, 221] on input "file" at bounding box center [153, 217] width 185 height 15
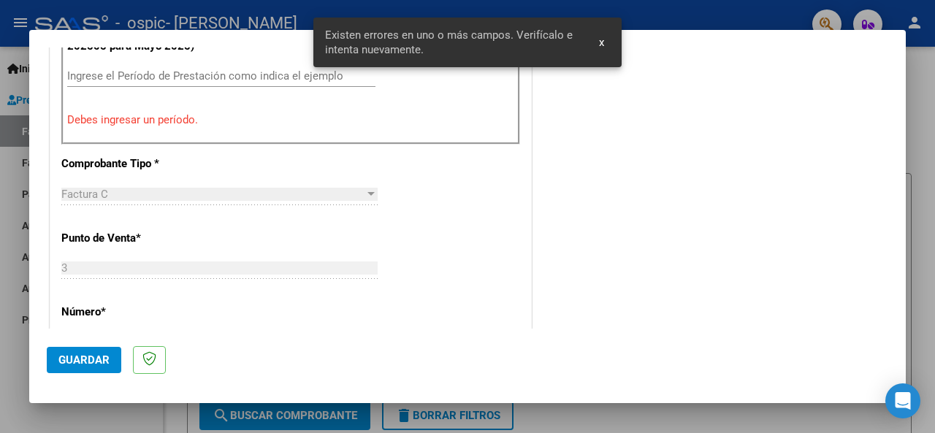
scroll to position [354, 0]
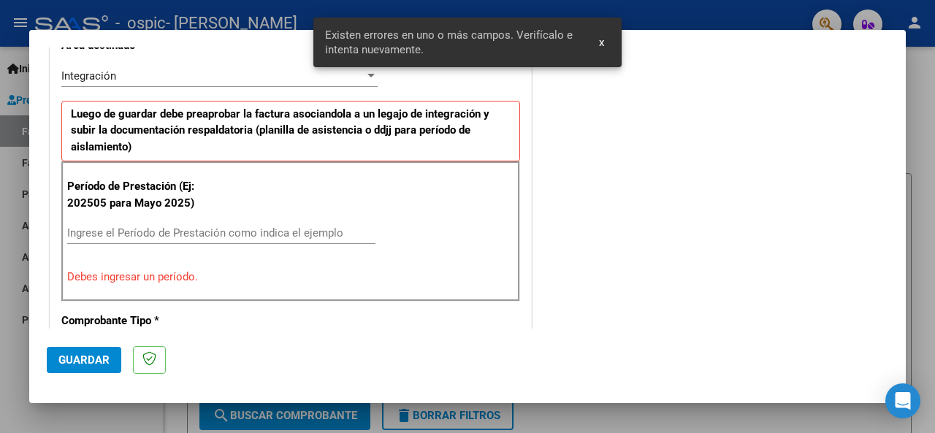
click at [126, 233] on input "Ingrese el Período de Prestación como indica el ejemplo" at bounding box center [221, 233] width 308 height 13
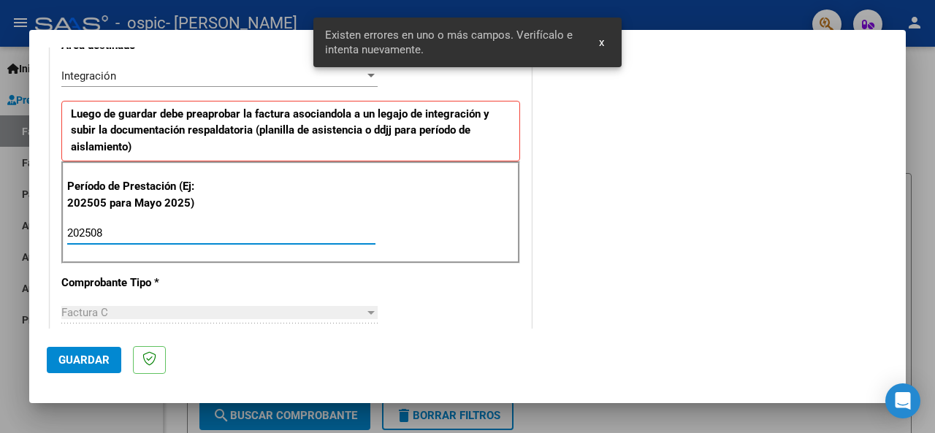
type input "202508"
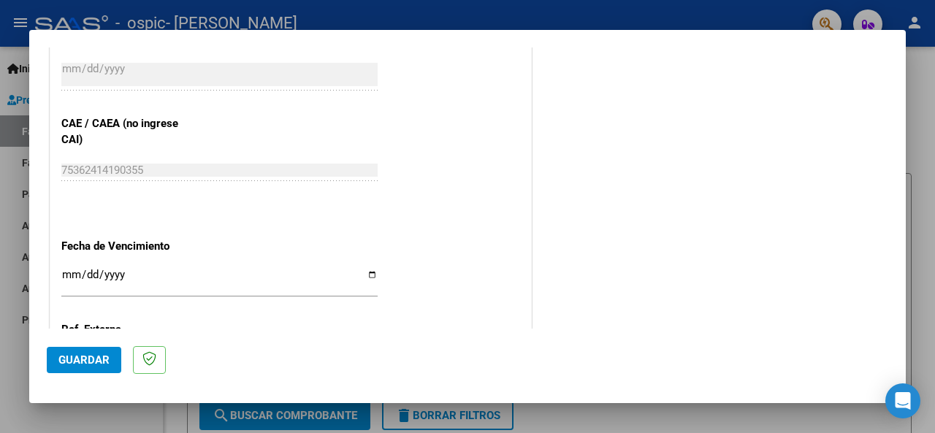
scroll to position [939, 0]
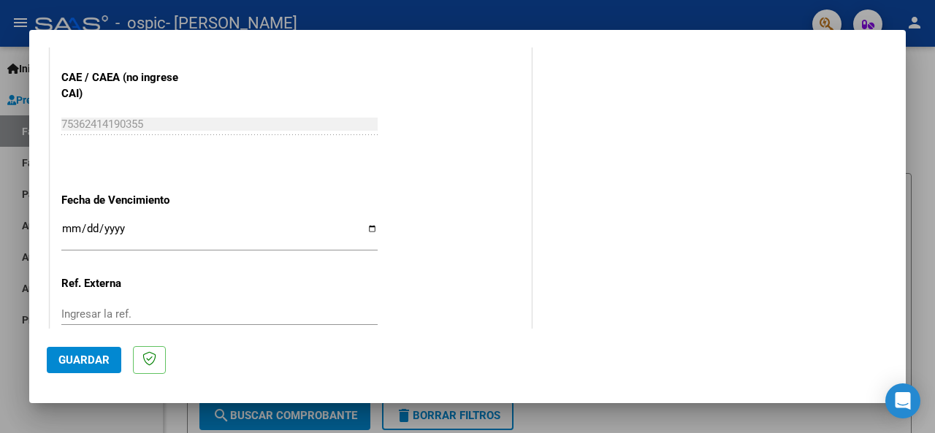
click at [71, 226] on input "Ingresar la fecha" at bounding box center [219, 234] width 316 height 23
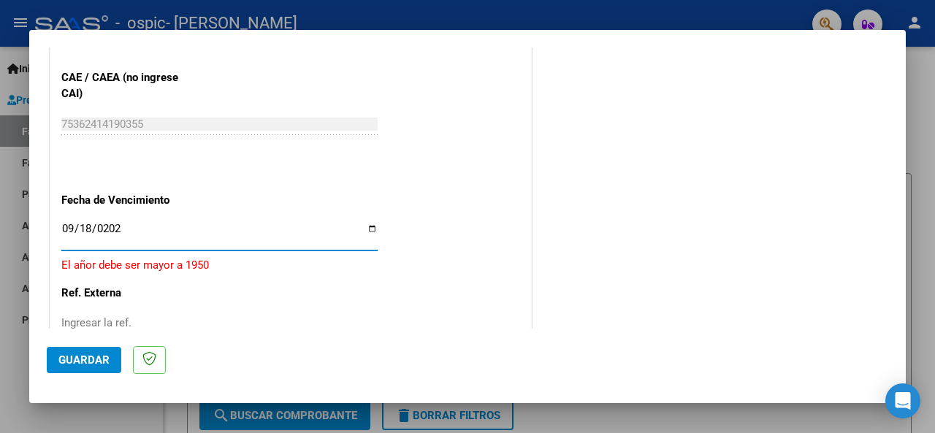
type input "[DATE]"
click at [73, 362] on span "Guardar" at bounding box center [83, 360] width 51 height 13
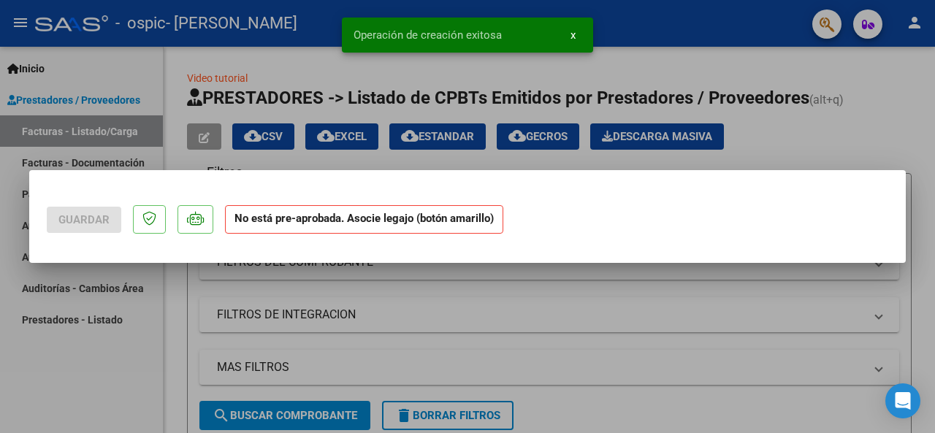
scroll to position [0, 0]
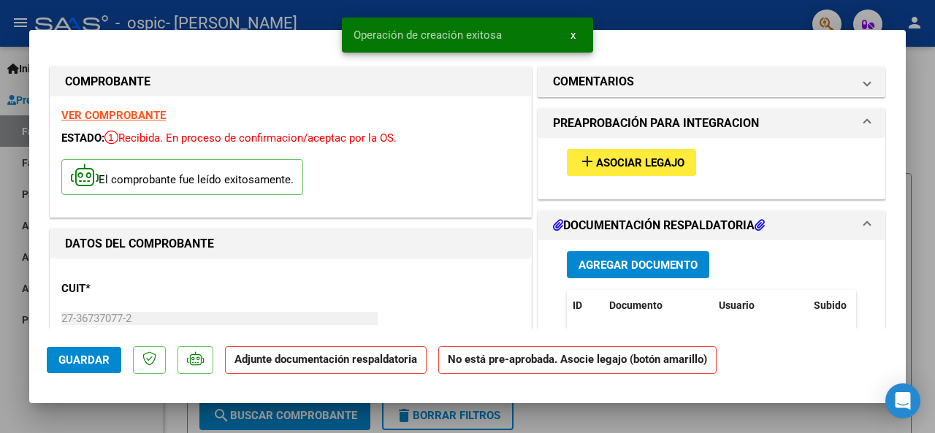
click at [619, 166] on span "Asociar Legajo" at bounding box center [640, 162] width 88 height 13
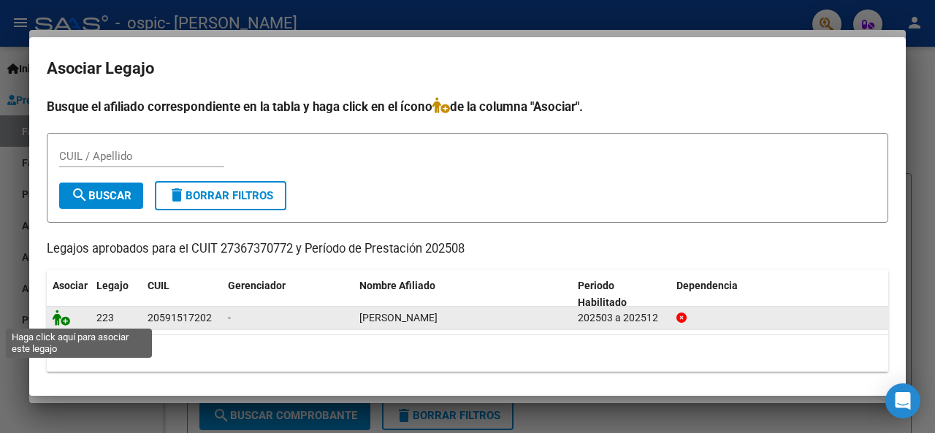
click at [58, 318] on icon at bounding box center [62, 318] width 18 height 16
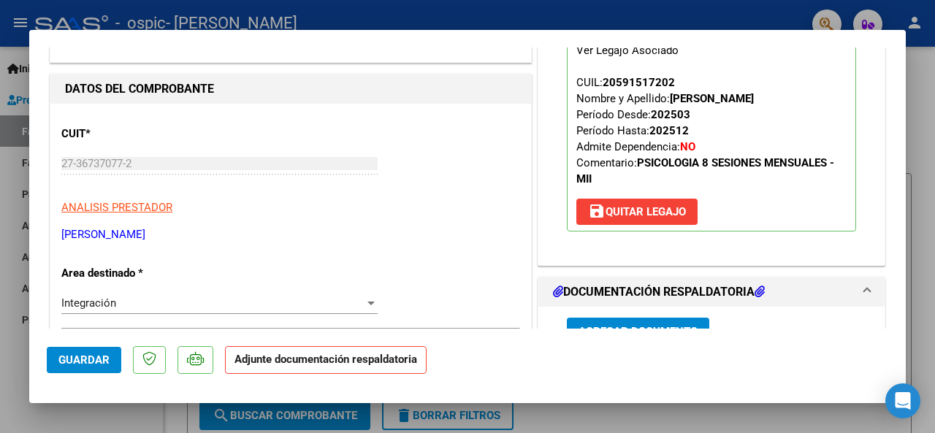
scroll to position [219, 0]
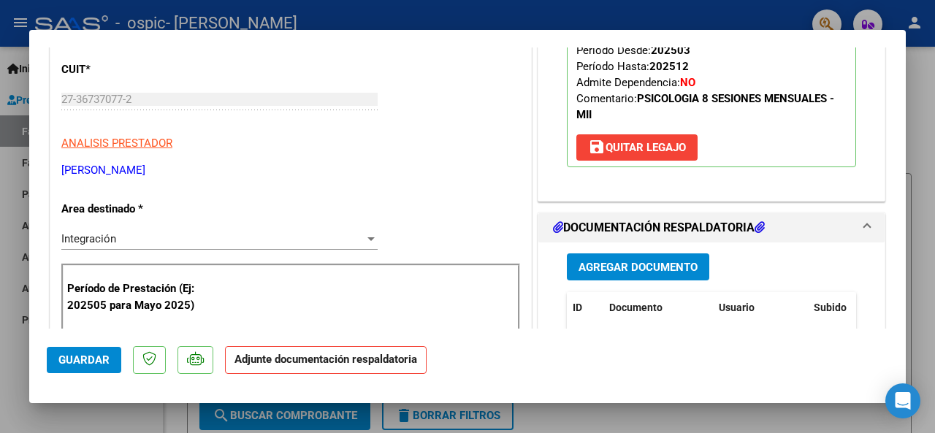
click at [631, 271] on span "Agregar Documento" at bounding box center [638, 267] width 119 height 13
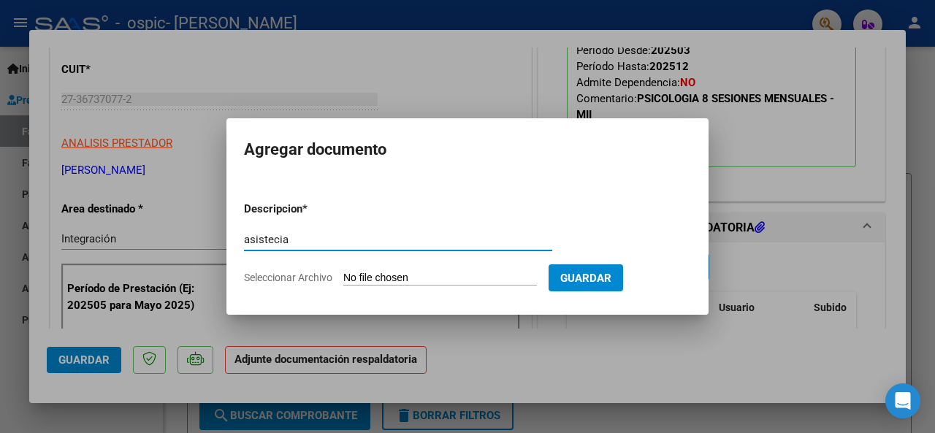
click at [275, 237] on input "asistecia" at bounding box center [398, 239] width 308 height 13
type input "asistencia"
click at [414, 275] on input "Seleccionar Archivo" at bounding box center [440, 279] width 194 height 14
type input "C:\fakepath\Asistencia.pdf"
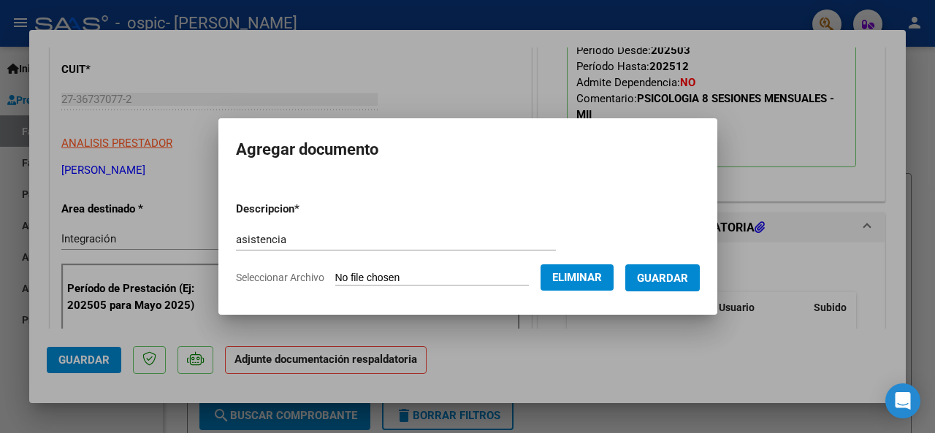
click at [678, 277] on span "Guardar" at bounding box center [662, 278] width 51 height 13
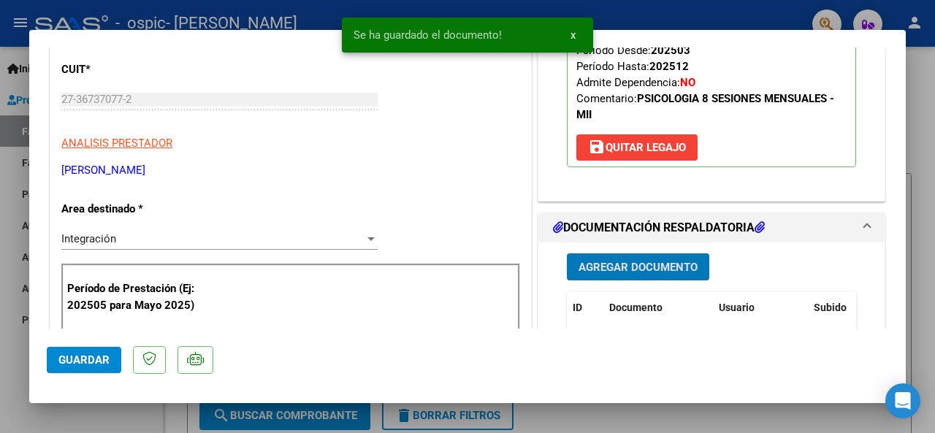
click at [91, 359] on span "Guardar" at bounding box center [83, 360] width 51 height 13
click at [912, 289] on div at bounding box center [467, 216] width 935 height 433
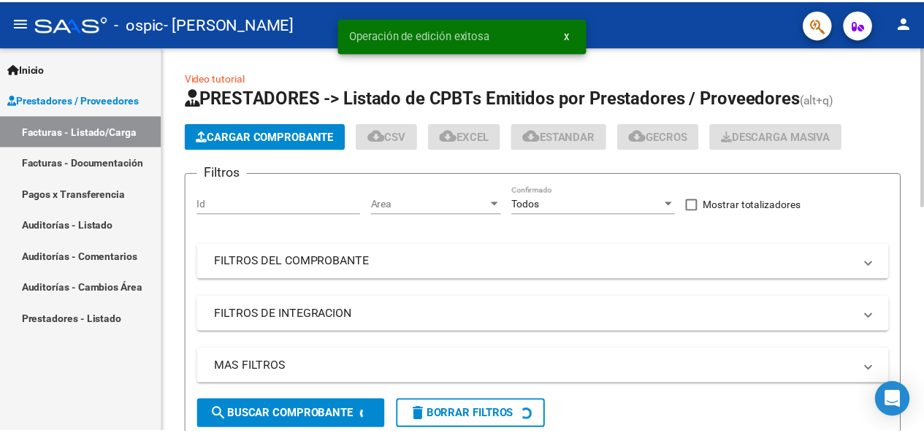
scroll to position [146, 0]
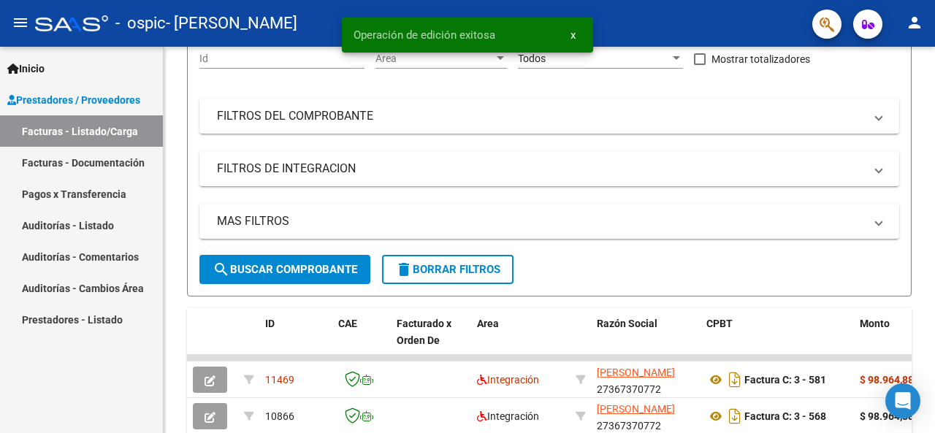
click at [918, 18] on mat-icon "person" at bounding box center [915, 23] width 18 height 18
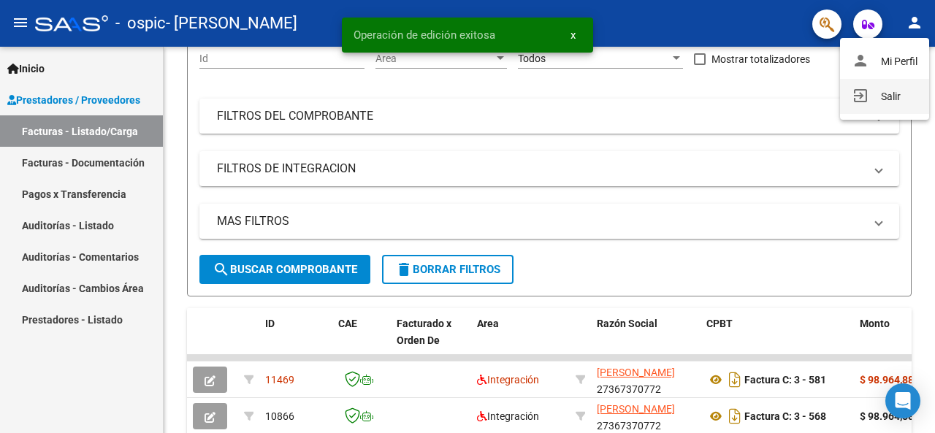
click at [897, 97] on button "exit_to_app Salir" at bounding box center [884, 96] width 89 height 35
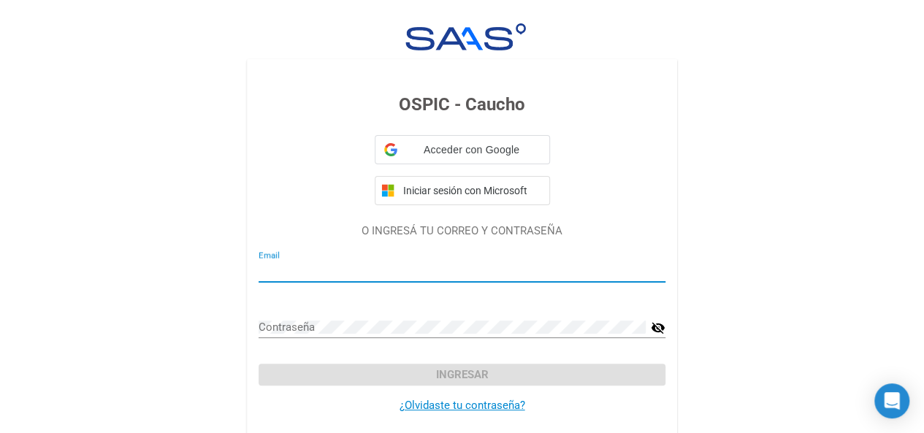
type input "[EMAIL_ADDRESS][DOMAIN_NAME]"
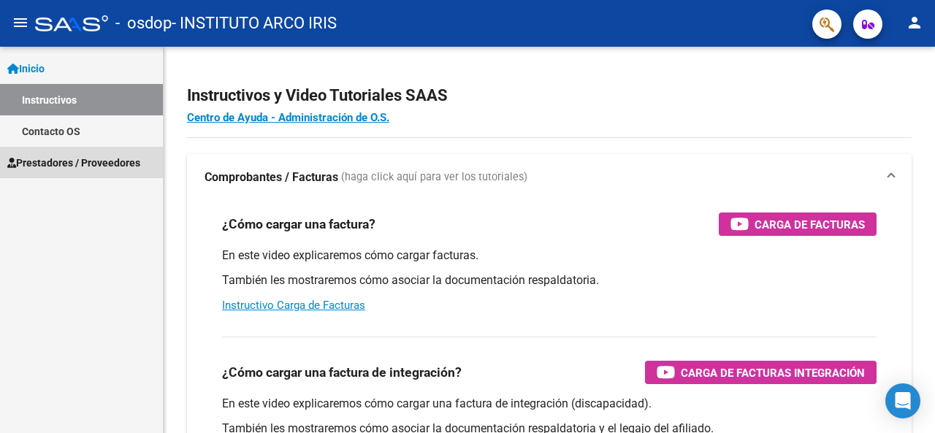
click at [98, 159] on span "Prestadores / Proveedores" at bounding box center [73, 163] width 133 height 16
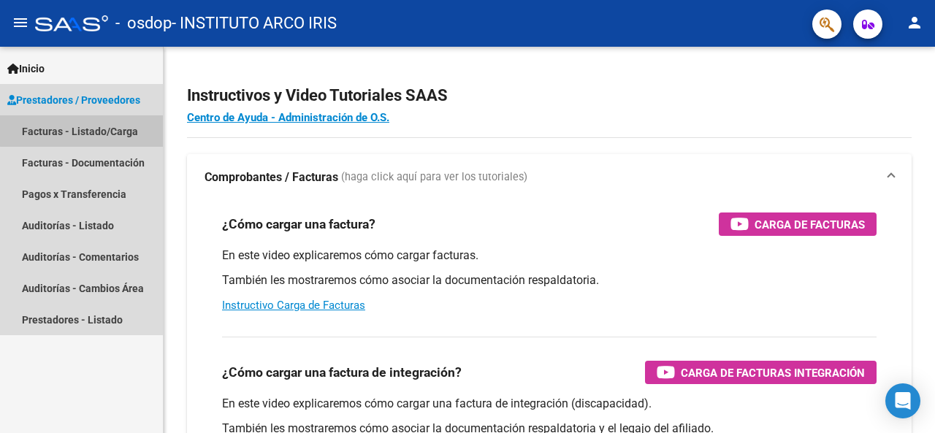
click at [107, 129] on link "Facturas - Listado/Carga" at bounding box center [81, 130] width 163 height 31
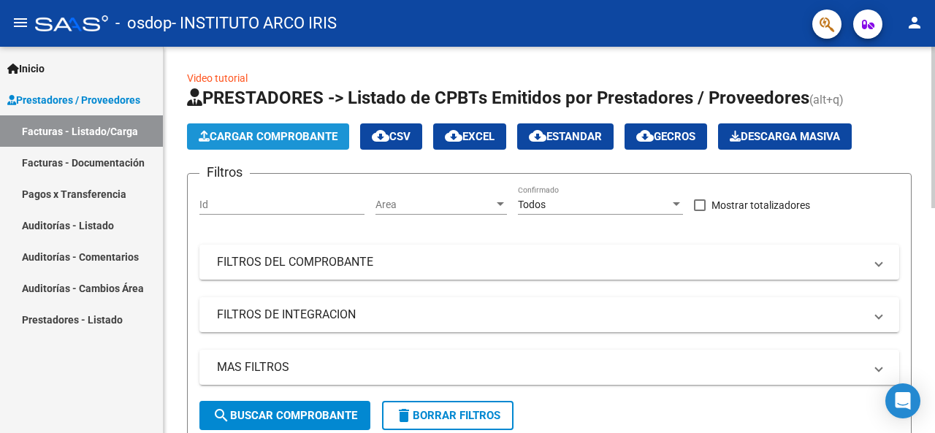
click at [250, 134] on span "Cargar Comprobante" at bounding box center [268, 136] width 139 height 13
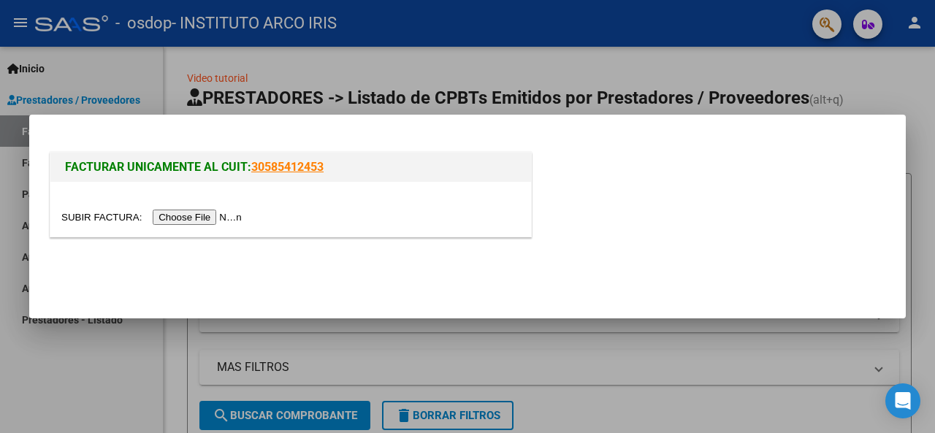
click at [195, 213] on input "file" at bounding box center [153, 217] width 185 height 15
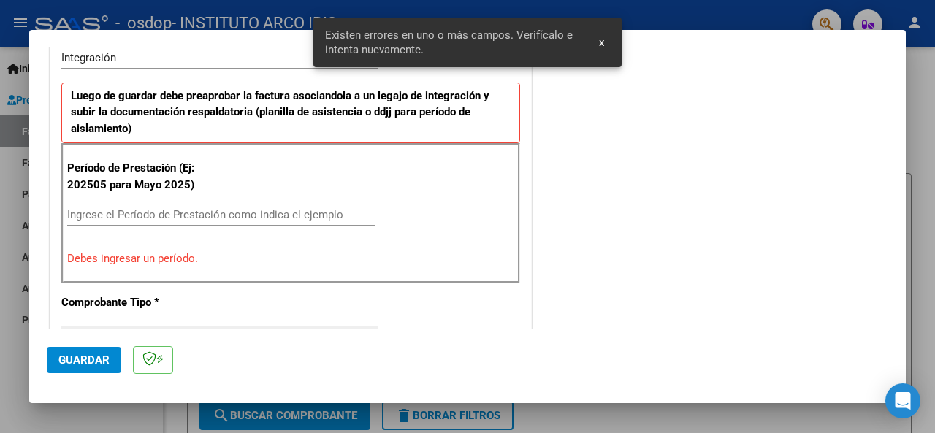
scroll to position [381, 0]
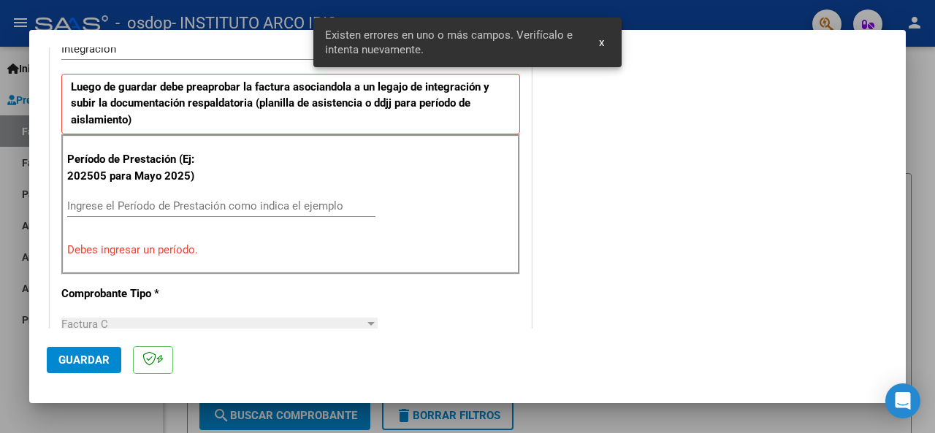
click at [105, 205] on input "Ingrese el Período de Prestación como indica el ejemplo" at bounding box center [221, 205] width 308 height 13
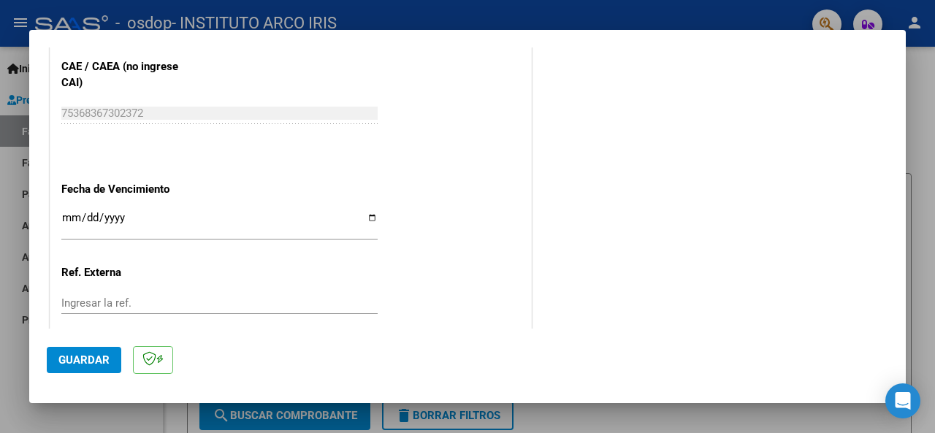
scroll to position [966, 0]
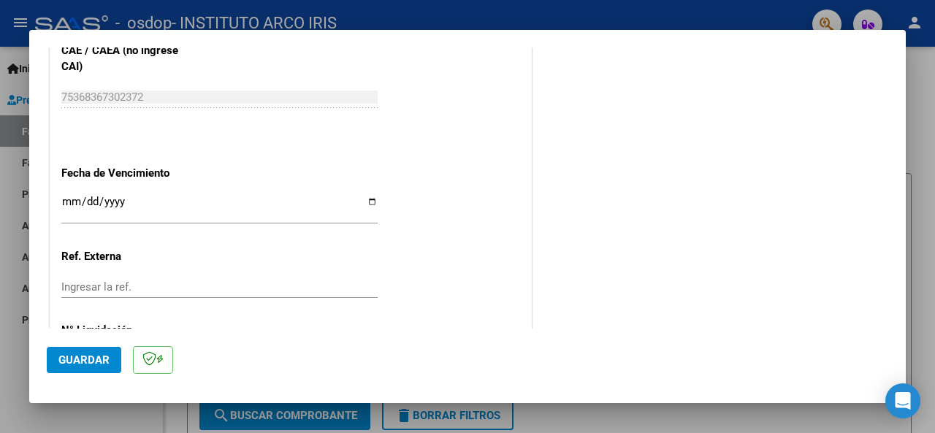
type input "202508"
click at [69, 202] on input "Ingresar la fecha" at bounding box center [219, 207] width 316 height 23
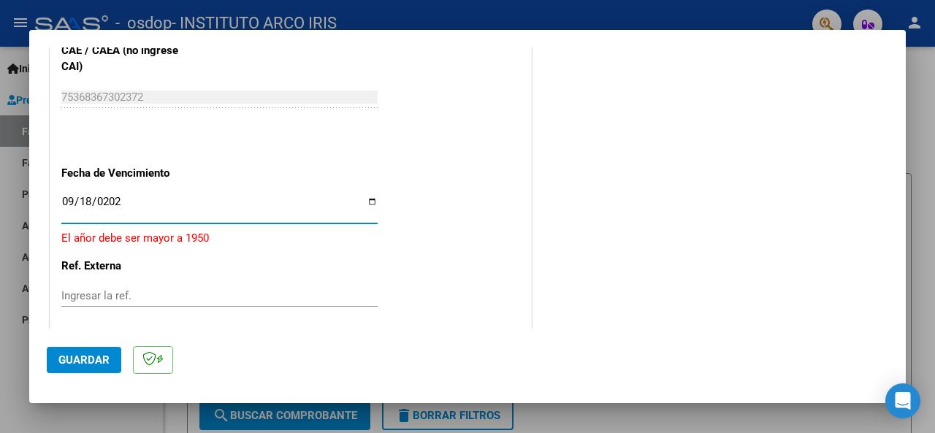
type input "[DATE]"
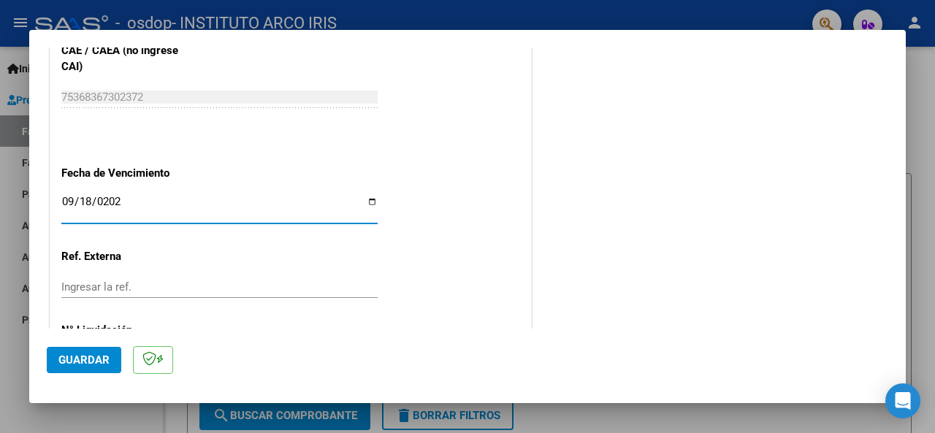
click at [89, 356] on span "Guardar" at bounding box center [83, 360] width 51 height 13
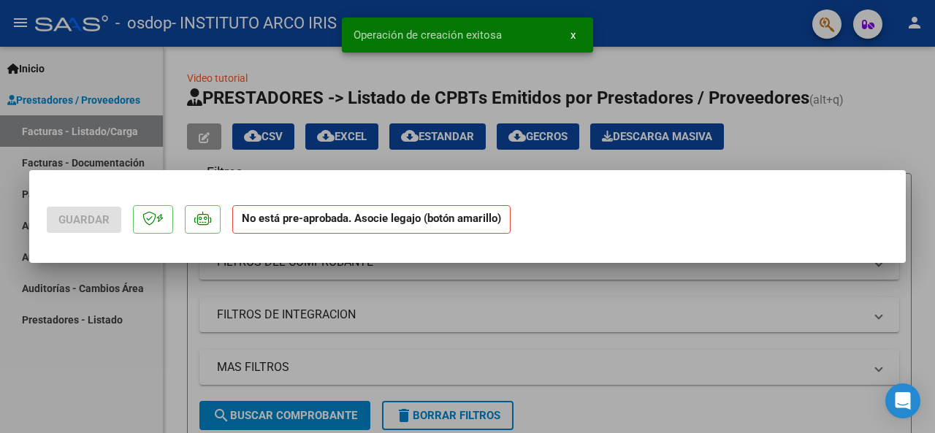
scroll to position [0, 0]
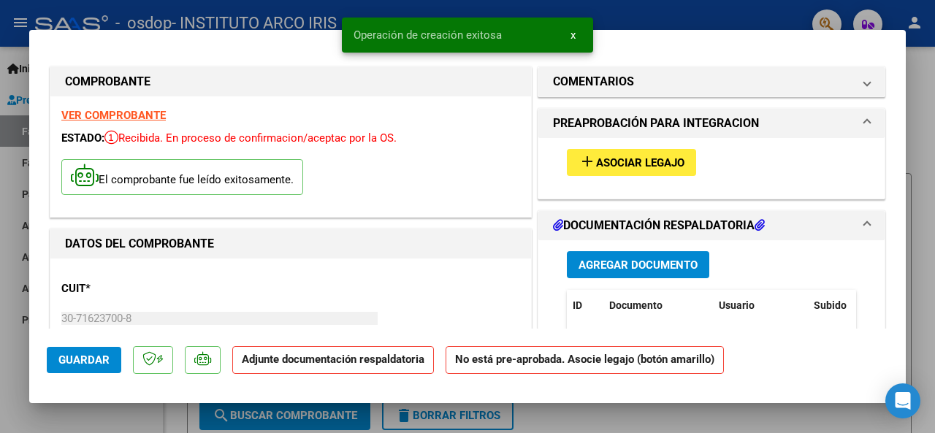
click at [618, 172] on button "add Asociar Legajo" at bounding box center [631, 162] width 129 height 27
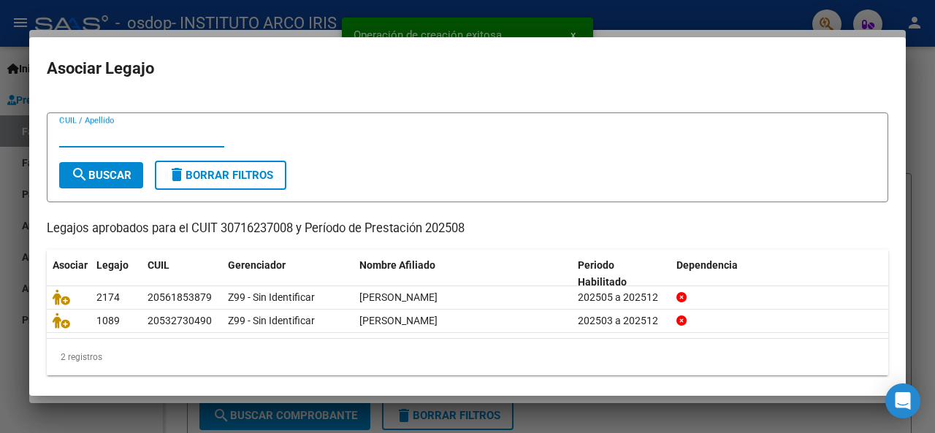
scroll to position [26, 0]
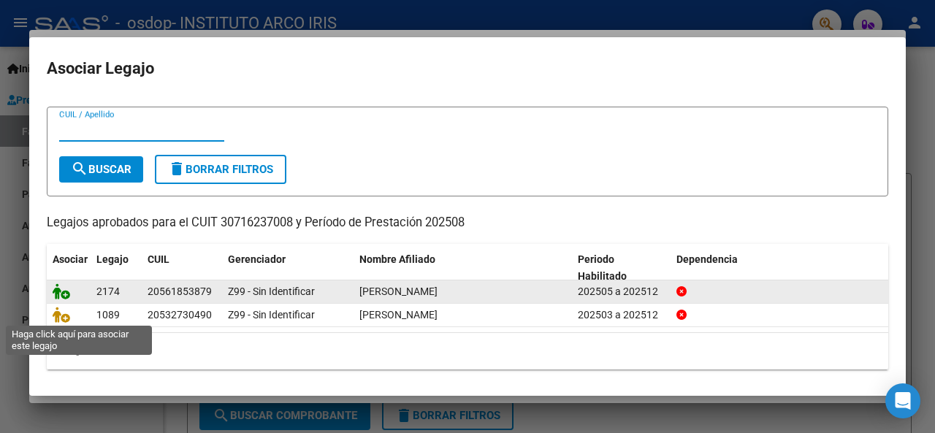
click at [66, 293] on icon at bounding box center [62, 292] width 18 height 16
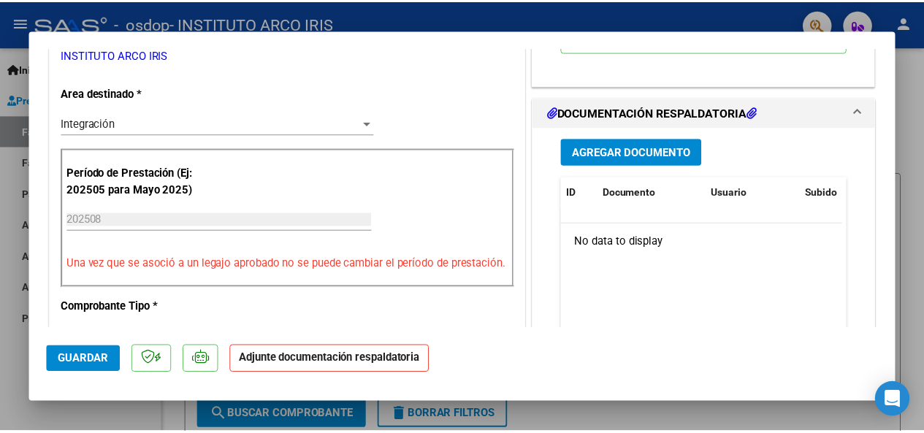
scroll to position [365, 0]
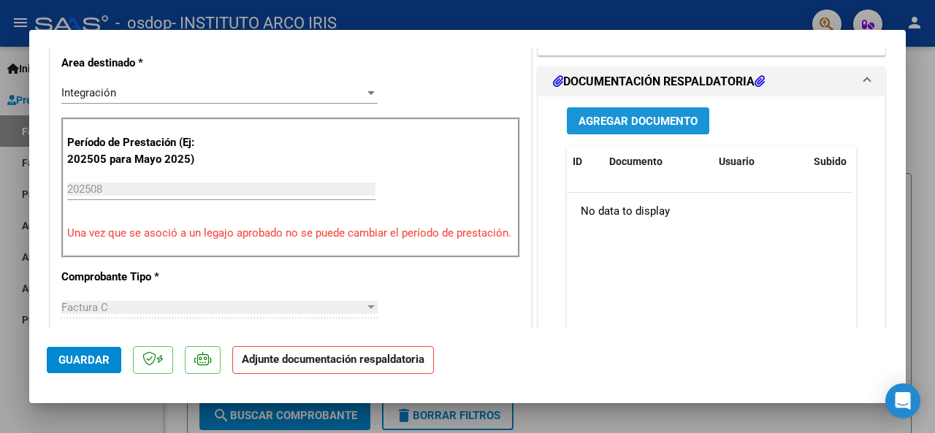
click at [644, 125] on span "Agregar Documento" at bounding box center [638, 121] width 119 height 13
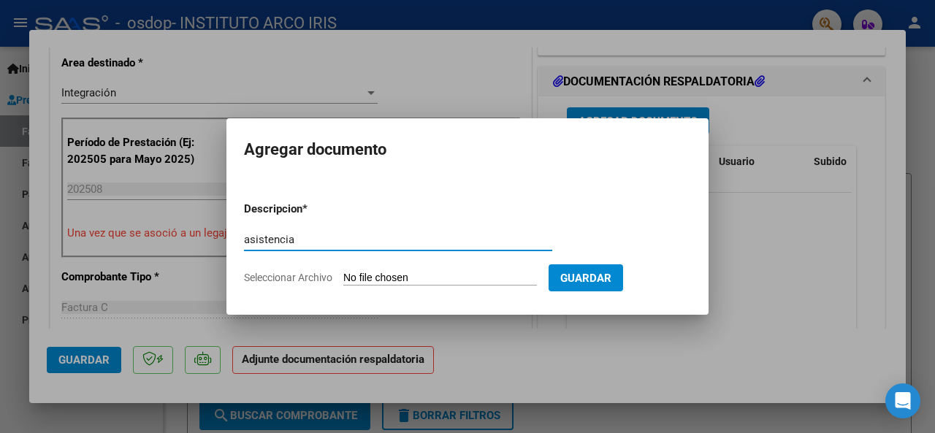
type input "asistencia"
click at [418, 279] on input "Seleccionar Archivo" at bounding box center [440, 279] width 194 height 14
type input "C:\fakepath\Asistencia.pdf"
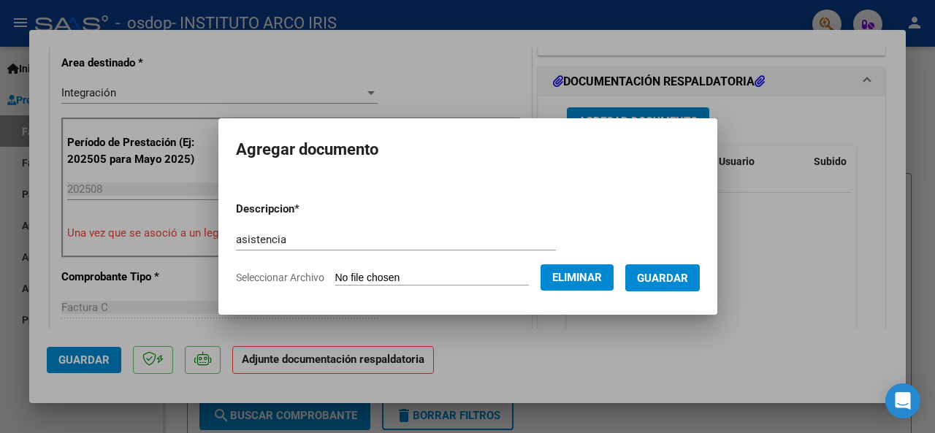
click at [677, 280] on span "Guardar" at bounding box center [662, 278] width 51 height 13
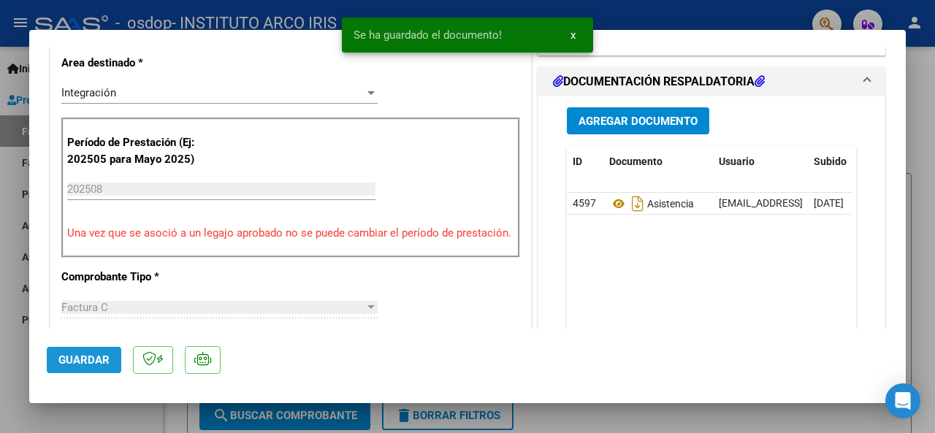
click at [108, 365] on span "Guardar" at bounding box center [83, 360] width 51 height 13
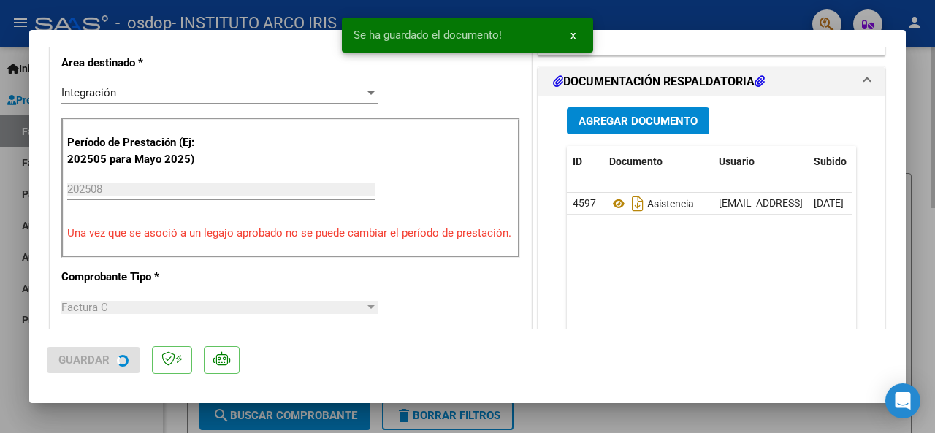
click at [916, 318] on div at bounding box center [467, 216] width 935 height 433
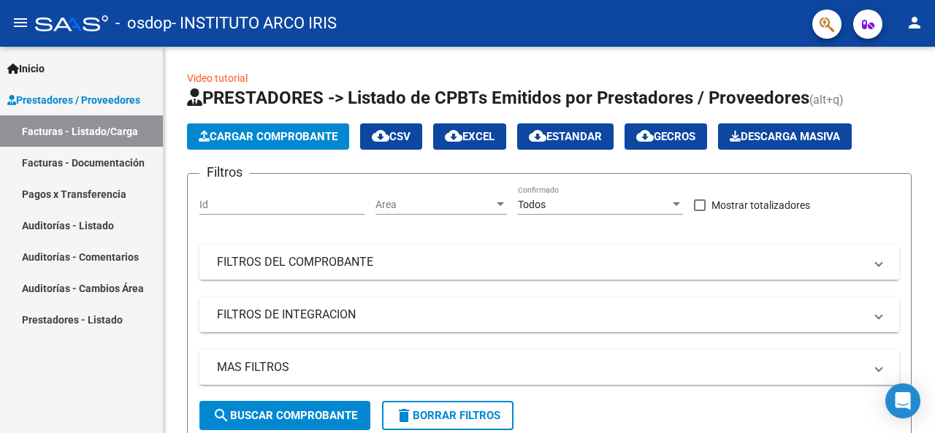
click at [919, 28] on mat-icon "person" at bounding box center [915, 23] width 18 height 18
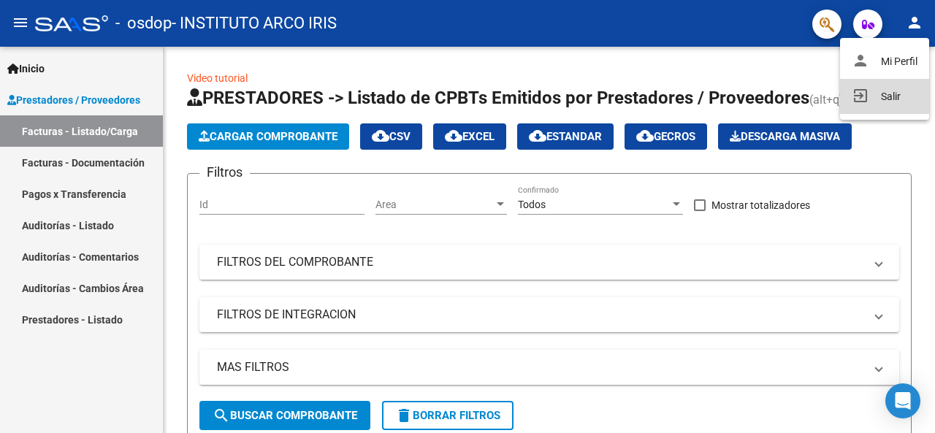
click at [891, 94] on button "exit_to_app Salir" at bounding box center [884, 96] width 89 height 35
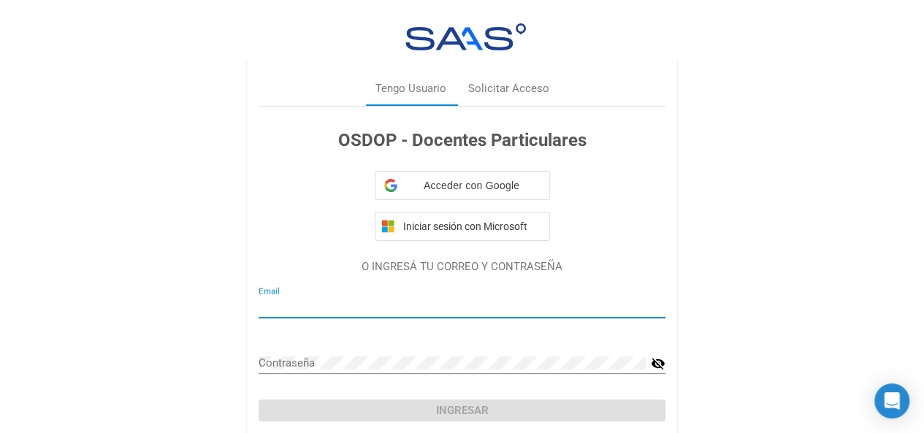
type input "instituto.arcoiris.adm@gmail.com"
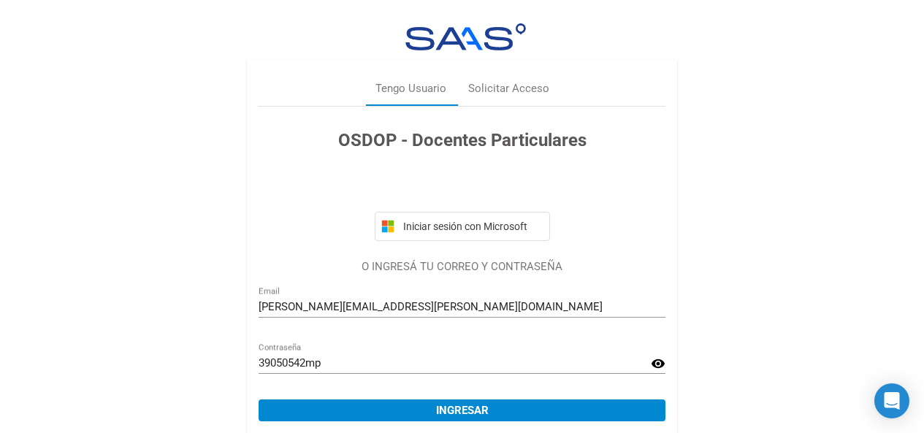
scroll to position [55, 0]
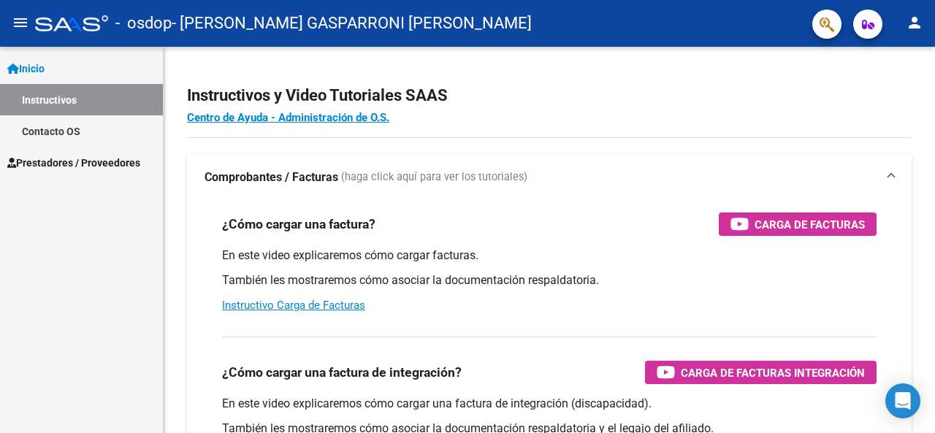
click at [115, 155] on span "Prestadores / Proveedores" at bounding box center [73, 163] width 133 height 16
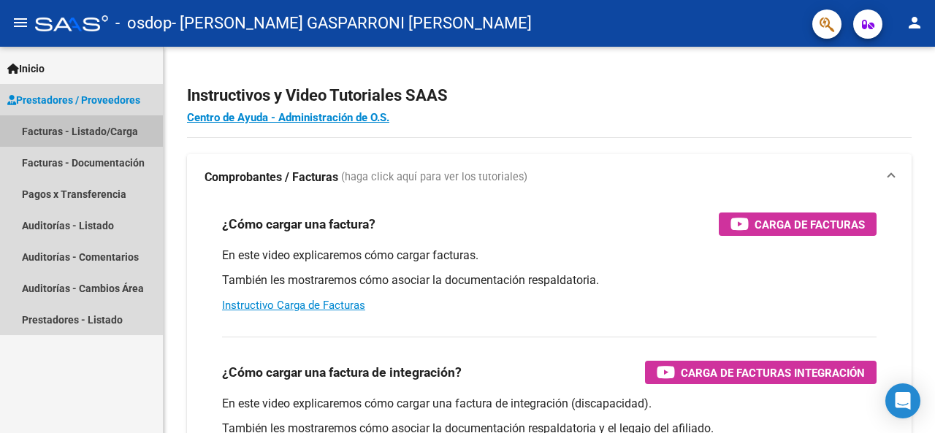
drag, startPoint x: 99, startPoint y: 126, endPoint x: 132, endPoint y: 126, distance: 32.2
click at [101, 126] on link "Facturas - Listado/Carga" at bounding box center [81, 130] width 163 height 31
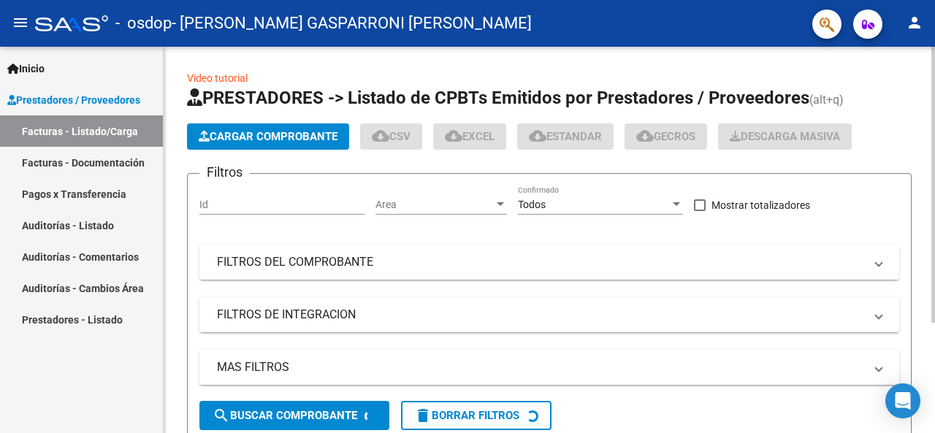
click at [297, 141] on span "Cargar Comprobante" at bounding box center [268, 136] width 139 height 13
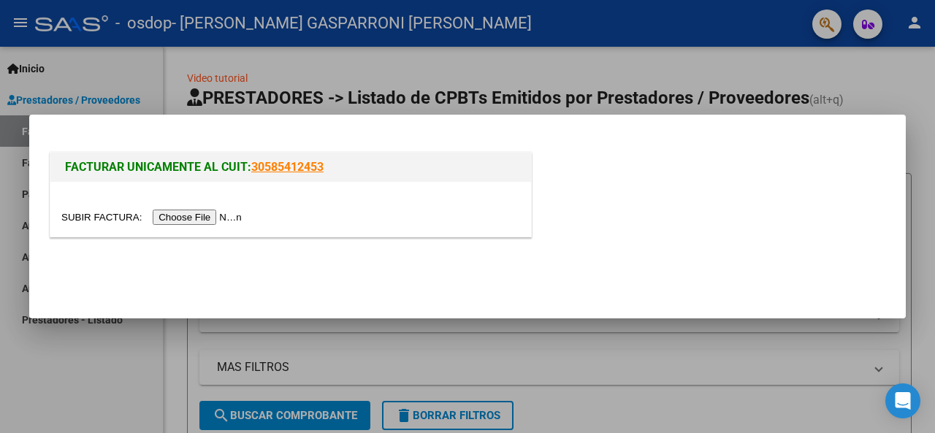
click at [194, 221] on input "file" at bounding box center [153, 217] width 185 height 15
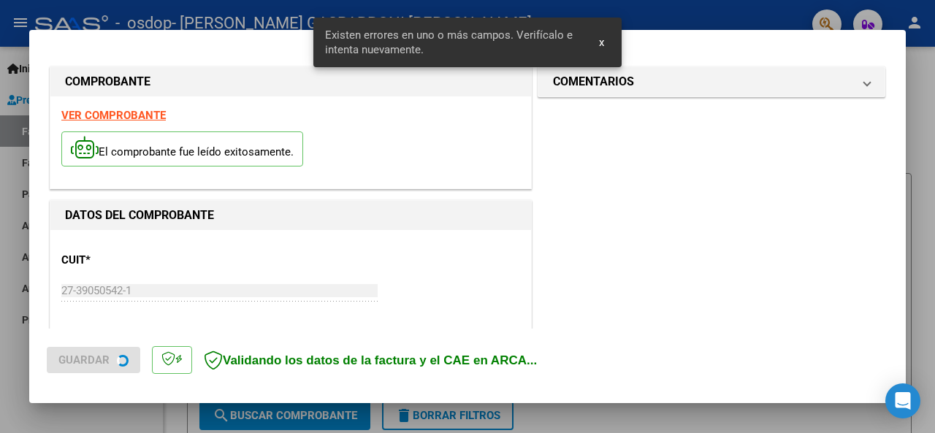
scroll to position [354, 0]
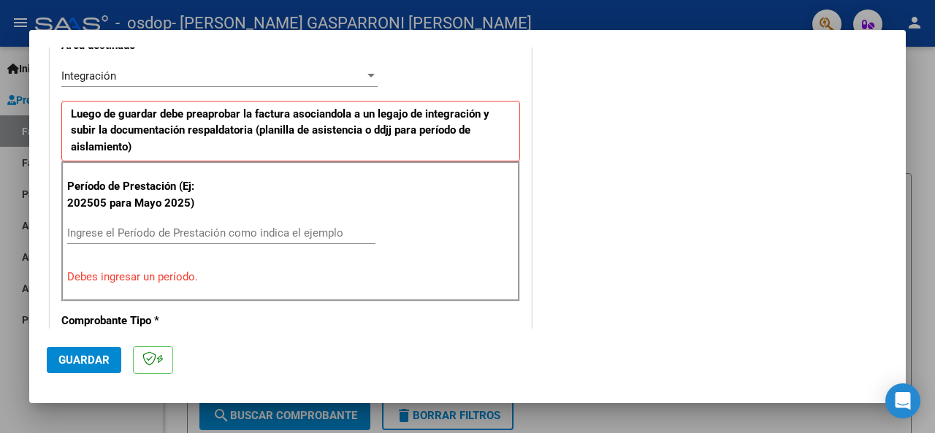
click at [155, 232] on input "Ingrese el Período de Prestación como indica el ejemplo" at bounding box center [221, 233] width 308 height 13
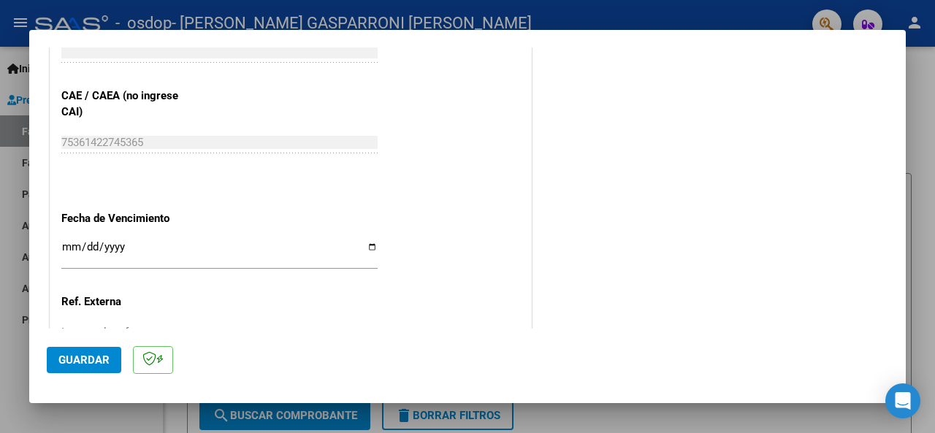
scroll to position [1012, 0]
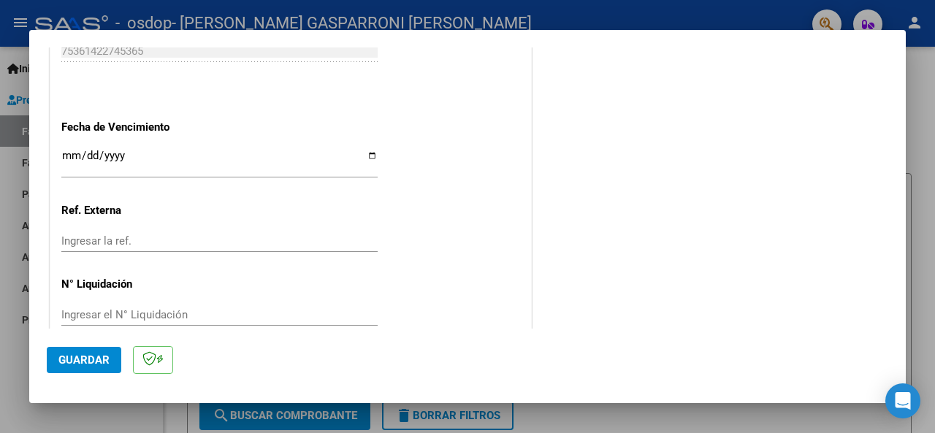
type input "202508"
click at [70, 156] on input "Ingresar la fecha" at bounding box center [219, 161] width 316 height 23
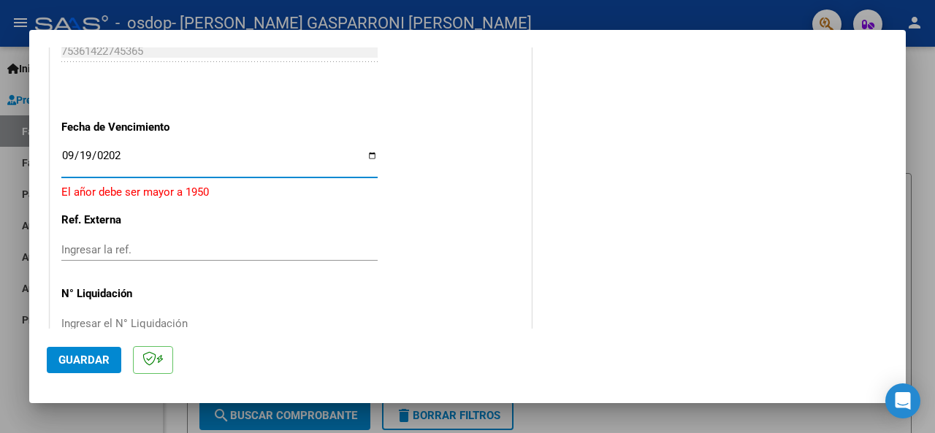
type input "2025-09-19"
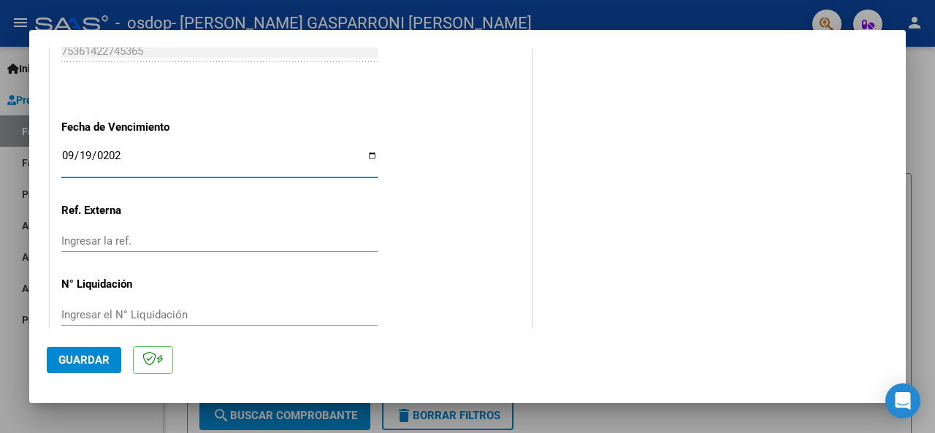
click at [70, 358] on span "Guardar" at bounding box center [83, 360] width 51 height 13
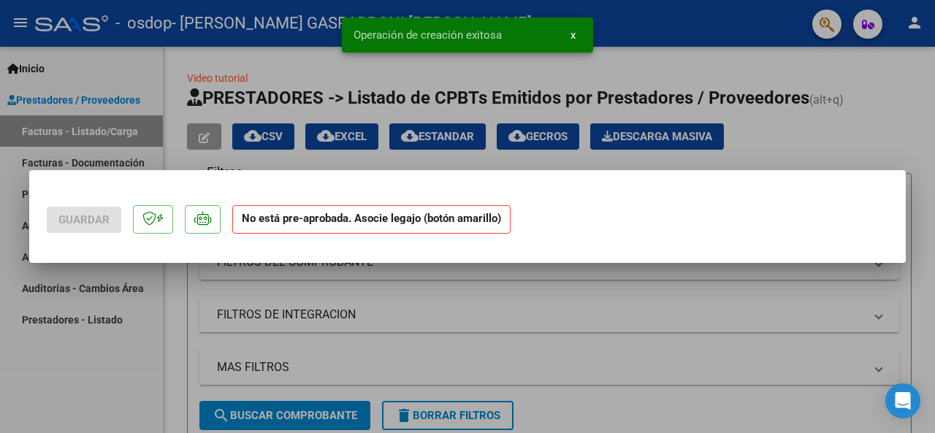
scroll to position [0, 0]
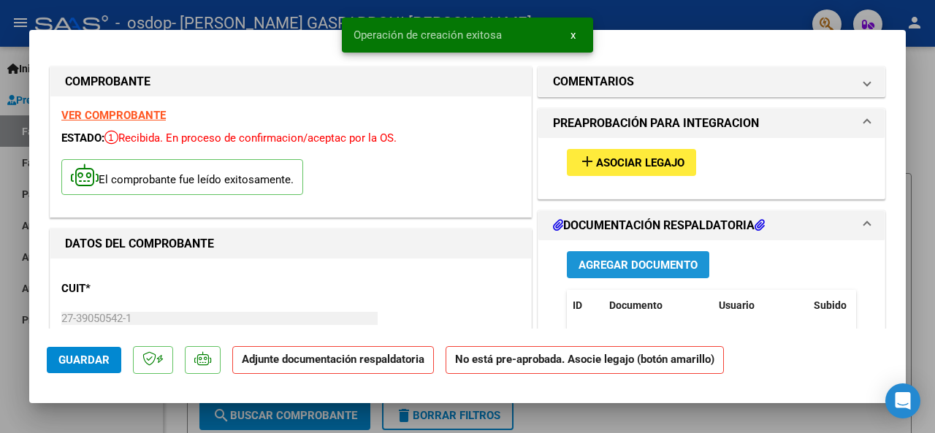
click at [620, 263] on span "Agregar Documento" at bounding box center [638, 265] width 119 height 13
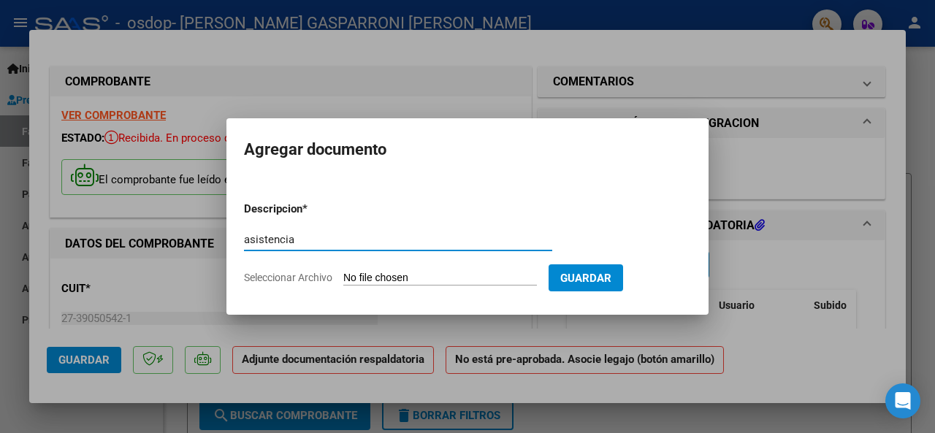
type input "asistencia"
click at [422, 273] on input "Seleccionar Archivo" at bounding box center [440, 279] width 194 height 14
type input "C:\fakepath\Asistencia Fono.pdf"
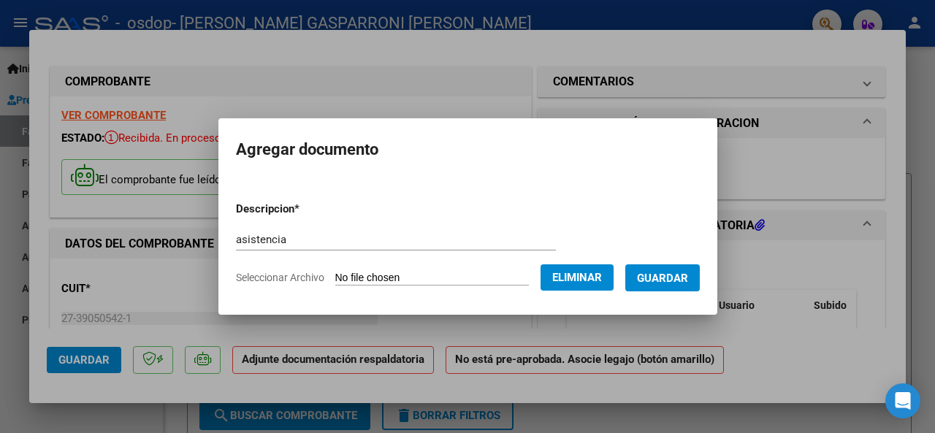
click at [687, 277] on span "Guardar" at bounding box center [662, 278] width 51 height 13
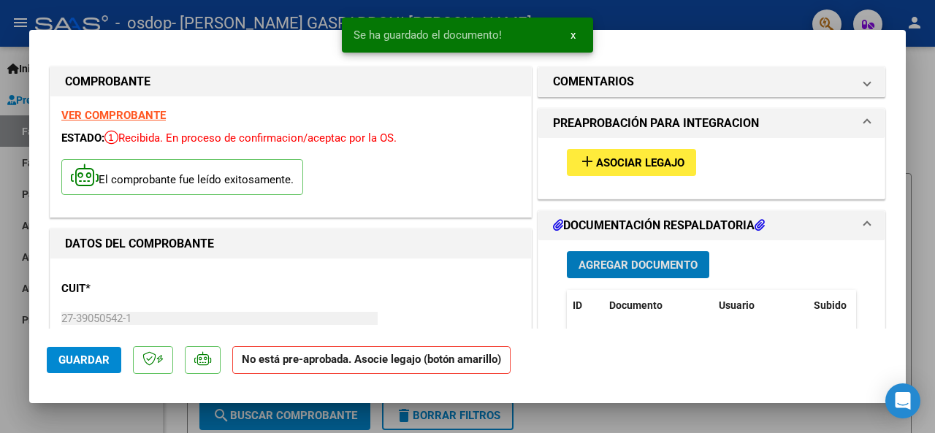
click at [643, 160] on span "Asociar Legajo" at bounding box center [640, 162] width 88 height 13
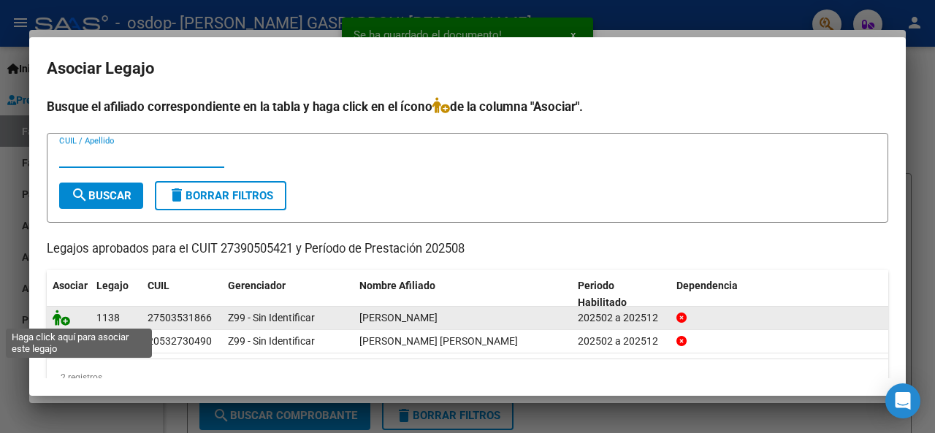
click at [61, 317] on icon at bounding box center [62, 318] width 18 height 16
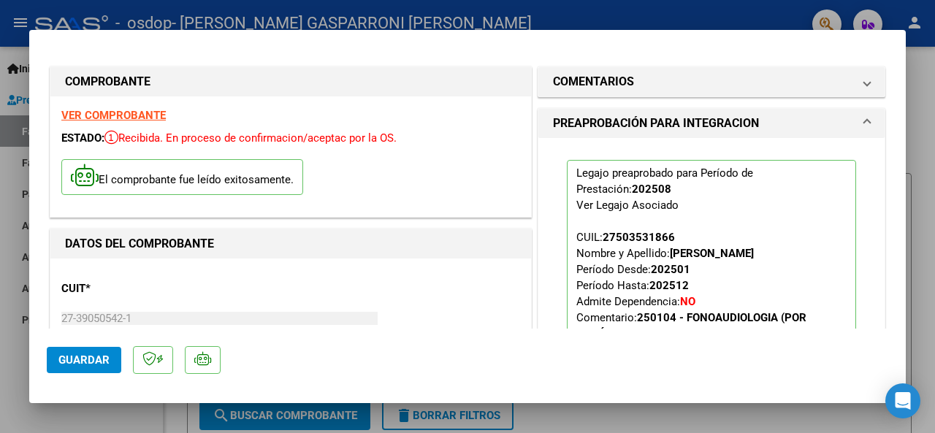
click at [95, 356] on span "Guardar" at bounding box center [83, 360] width 51 height 13
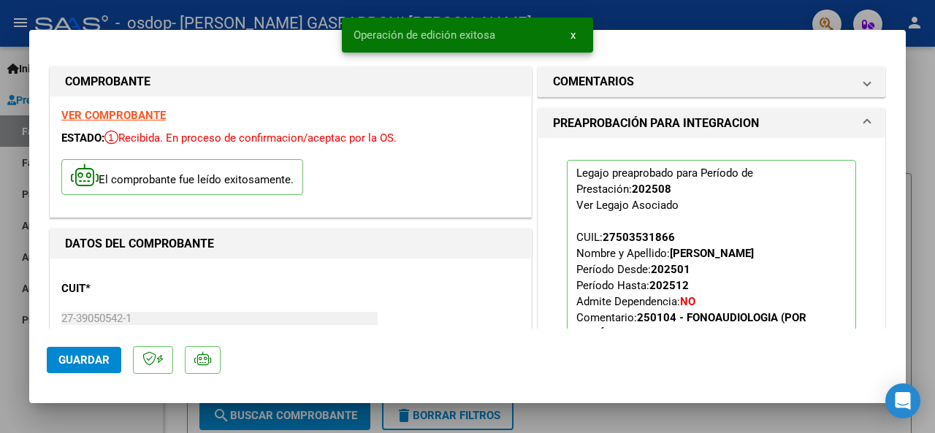
click at [921, 303] on div at bounding box center [467, 216] width 935 height 433
type input "$ 0,00"
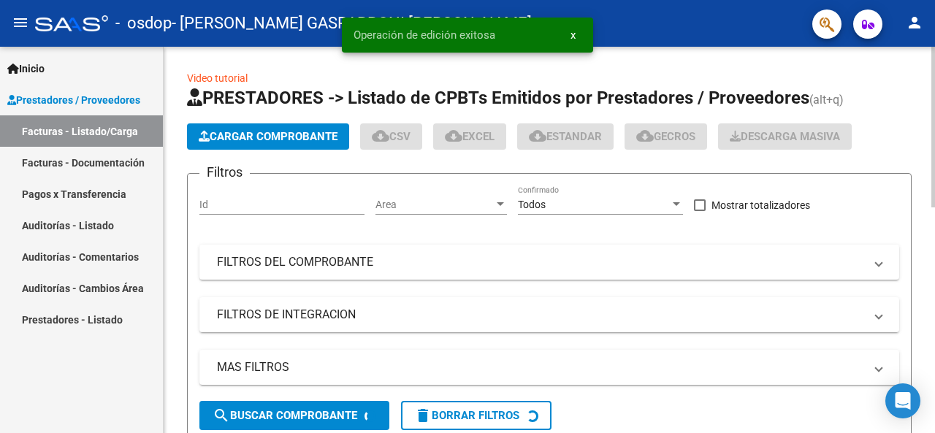
click at [286, 140] on span "Cargar Comprobante" at bounding box center [268, 136] width 139 height 13
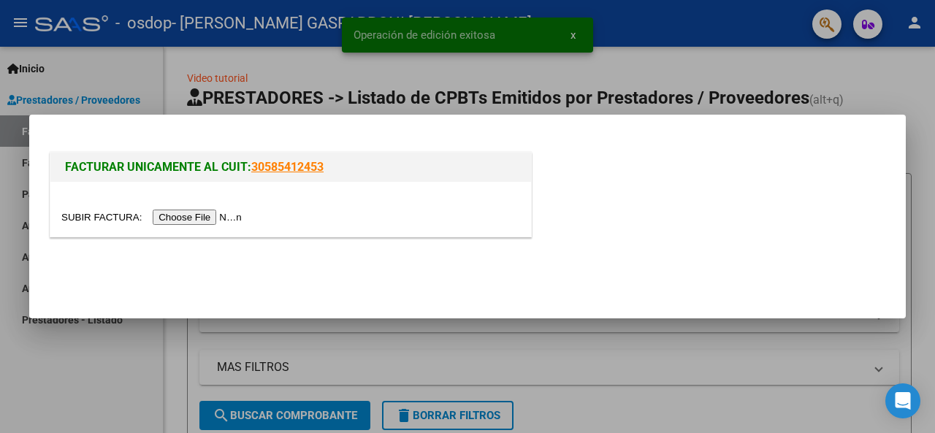
click at [213, 216] on input "file" at bounding box center [153, 217] width 185 height 15
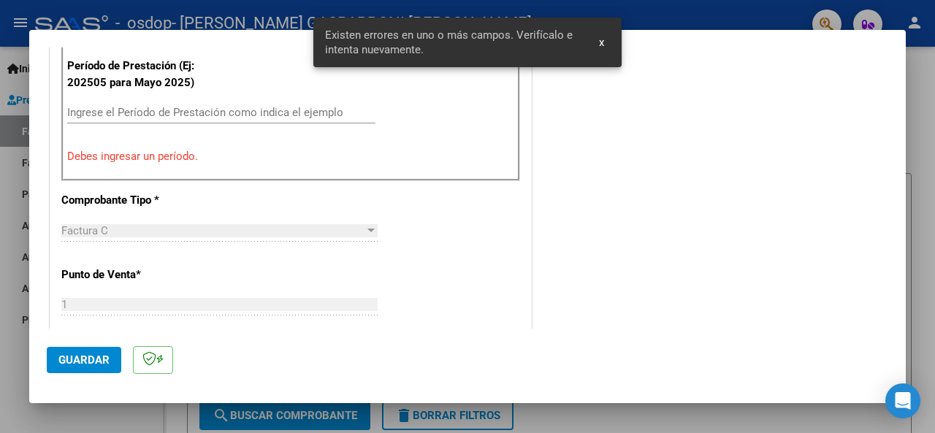
scroll to position [521, 0]
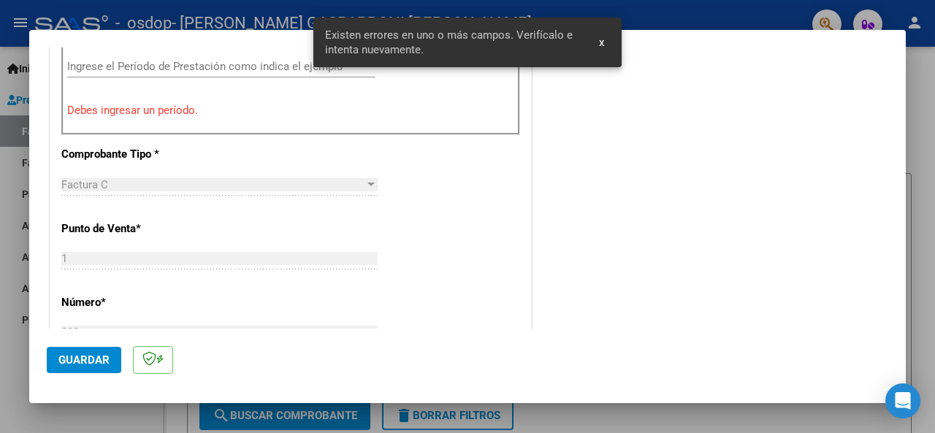
click at [126, 66] on input "Ingrese el Período de Prestación como indica el ejemplo" at bounding box center [221, 66] width 308 height 13
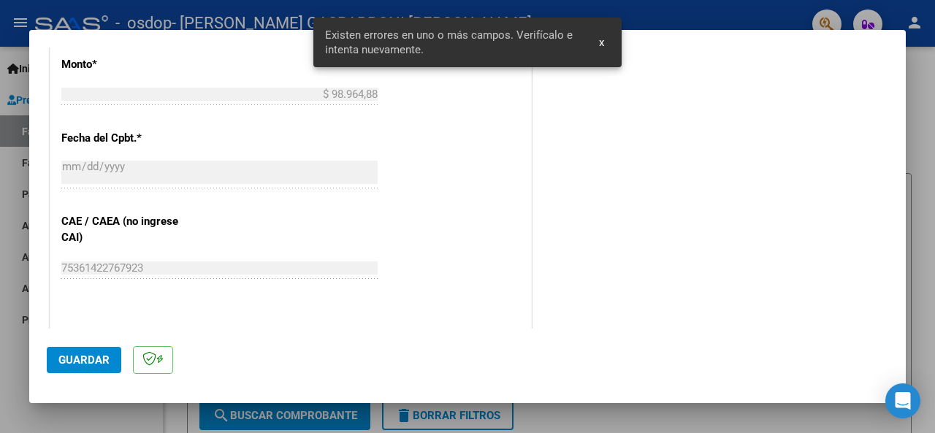
scroll to position [886, 0]
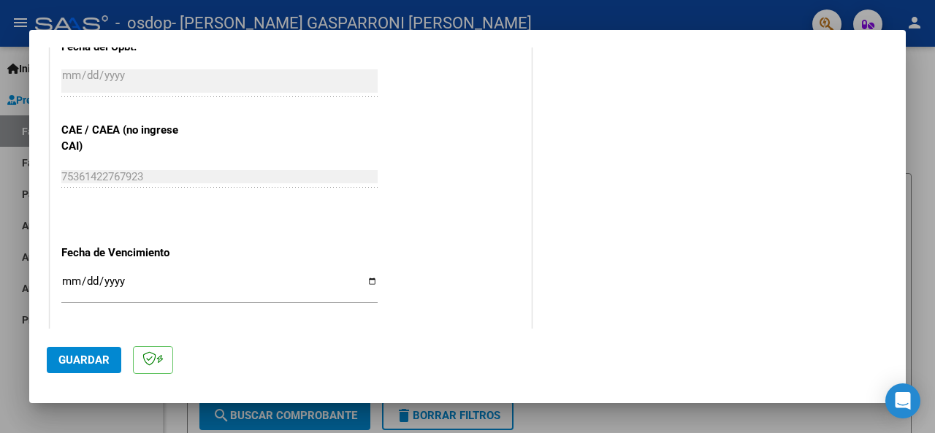
type input "202508"
click at [69, 278] on input "Ingresar la fecha" at bounding box center [219, 286] width 316 height 23
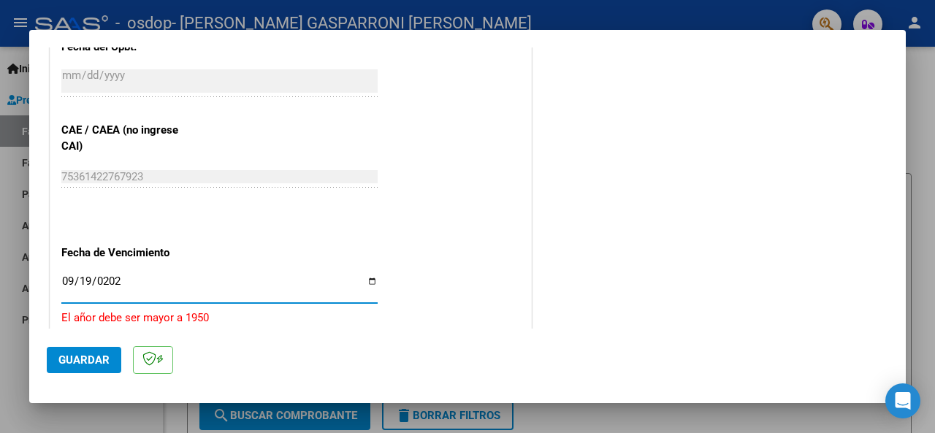
type input "2025-09-19"
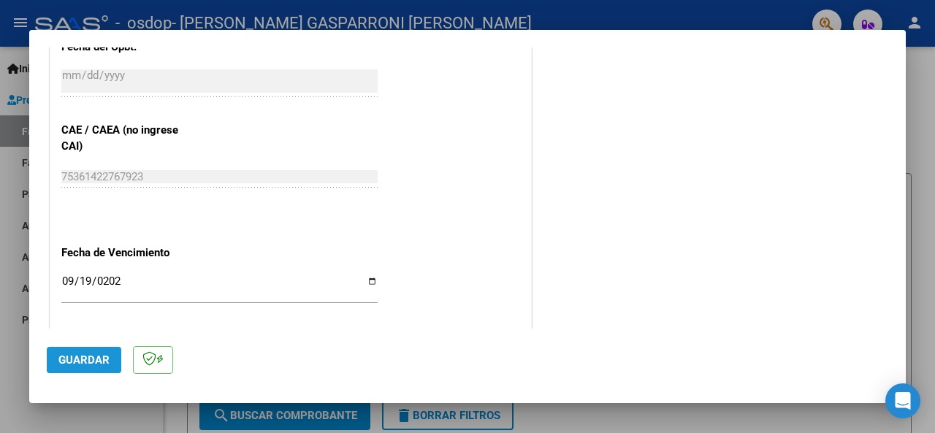
drag, startPoint x: 94, startPoint y: 362, endPoint x: 265, endPoint y: 289, distance: 186.2
click at [94, 362] on span "Guardar" at bounding box center [83, 360] width 51 height 13
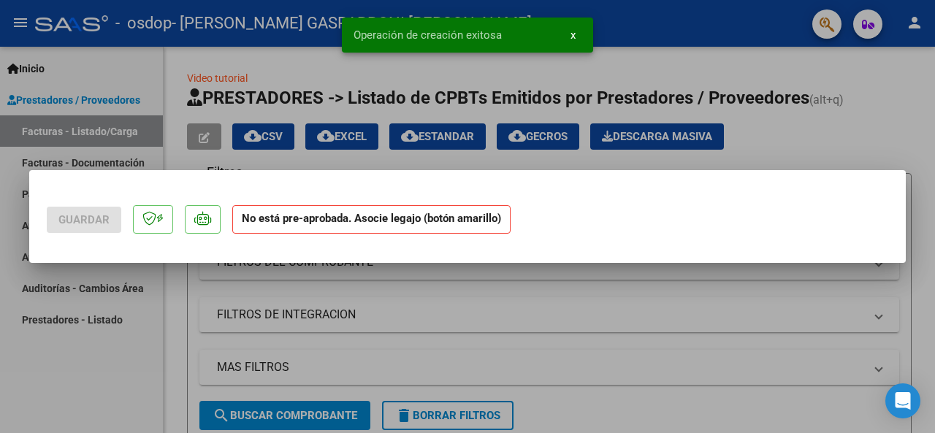
scroll to position [0, 0]
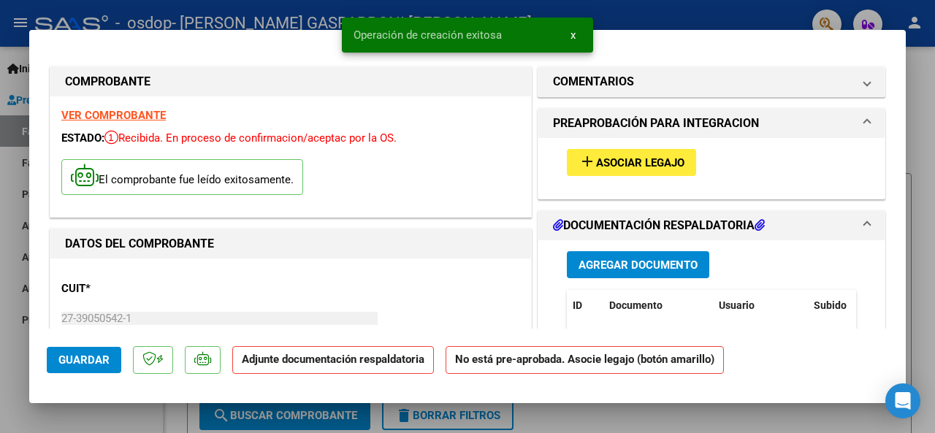
click at [612, 170] on button "add Asociar Legajo" at bounding box center [631, 162] width 129 height 27
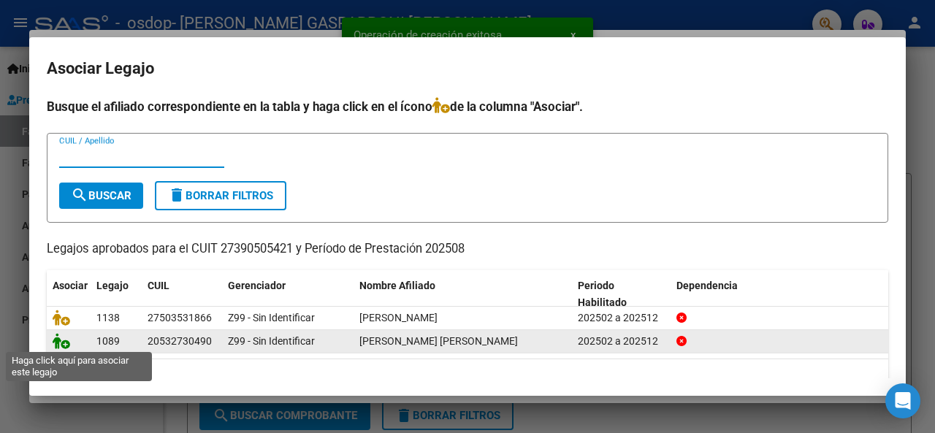
click at [58, 342] on icon at bounding box center [62, 341] width 18 height 16
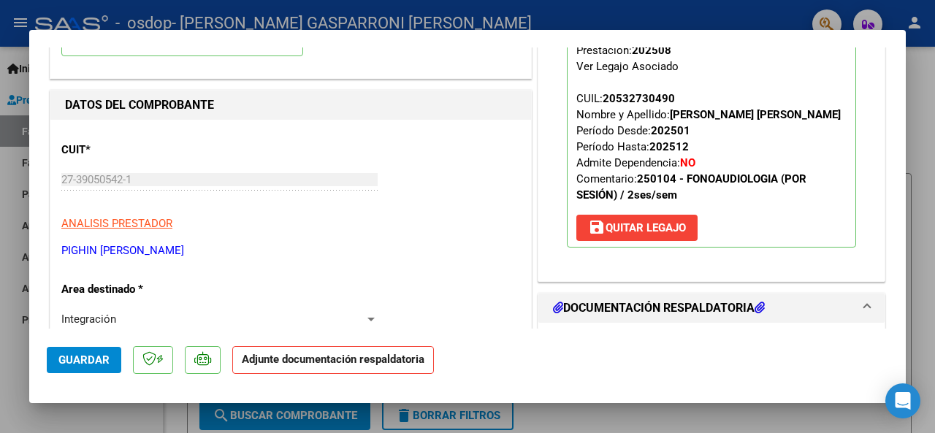
scroll to position [219, 0]
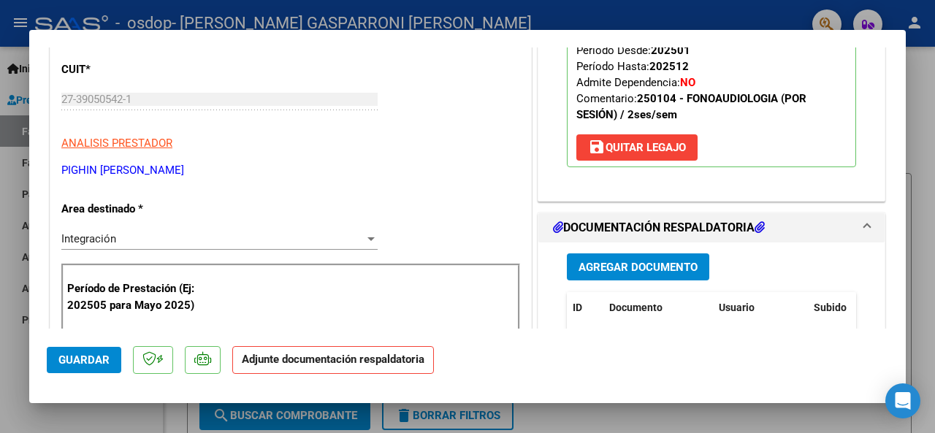
click at [624, 268] on span "Agregar Documento" at bounding box center [638, 267] width 119 height 13
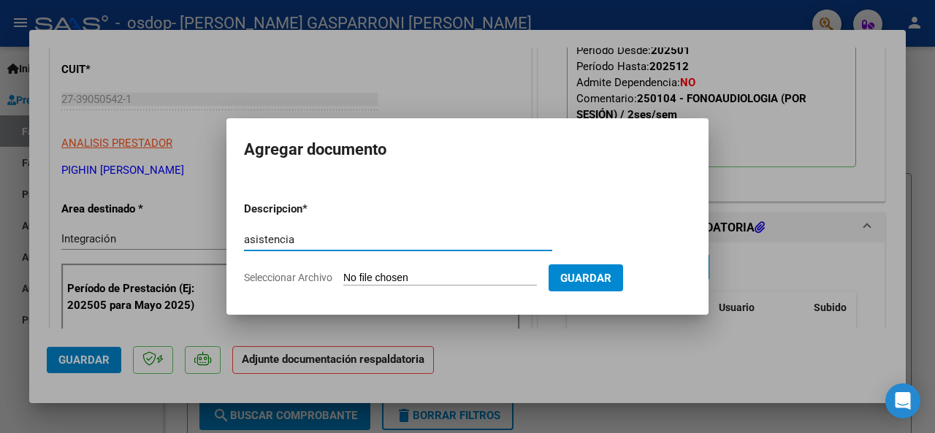
type input "asistencia"
click at [430, 283] on input "Seleccionar Archivo" at bounding box center [440, 279] width 194 height 14
type input "C:\fakepath\Asistencia Fono.pdf"
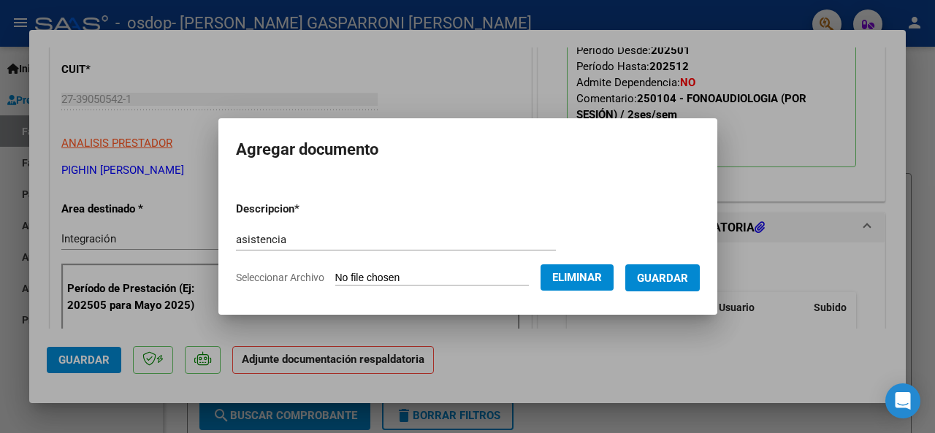
click at [688, 276] on span "Guardar" at bounding box center [662, 278] width 51 height 13
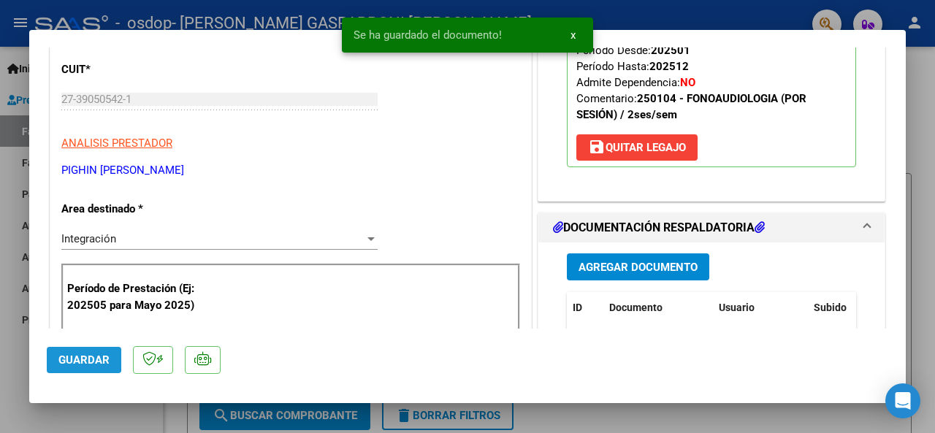
click at [70, 360] on span "Guardar" at bounding box center [83, 360] width 51 height 13
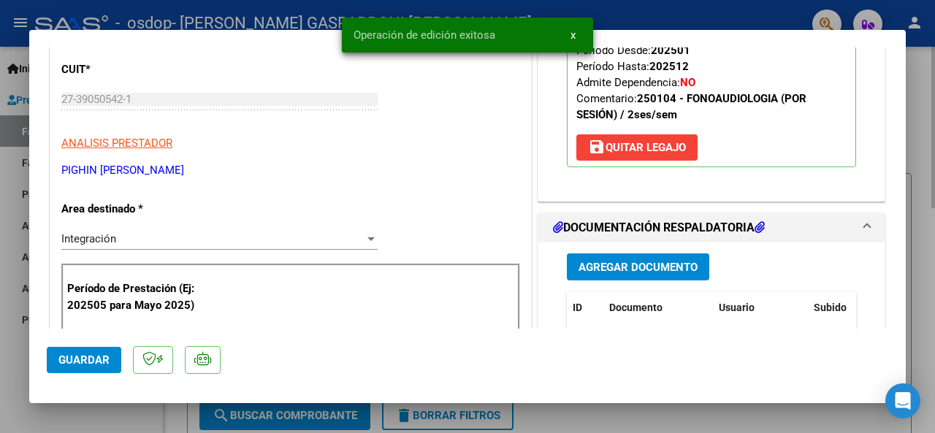
click at [924, 344] on div at bounding box center [467, 216] width 935 height 433
type input "$ 0,00"
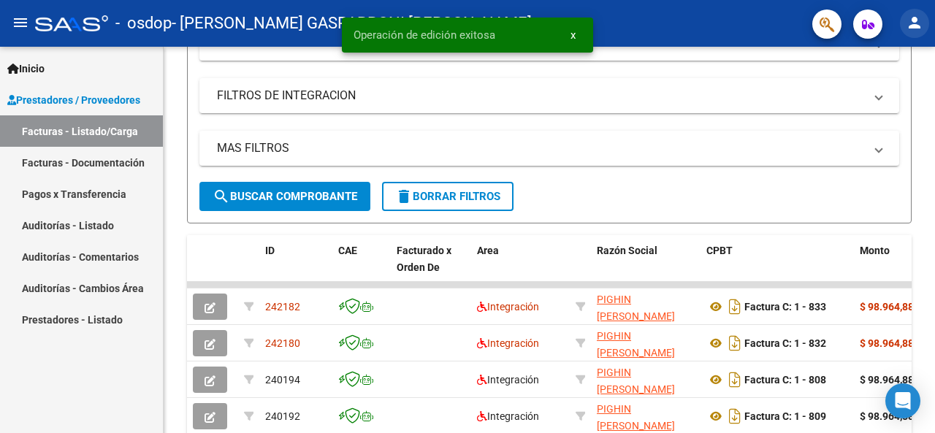
click at [918, 23] on mat-icon "person" at bounding box center [915, 23] width 18 height 18
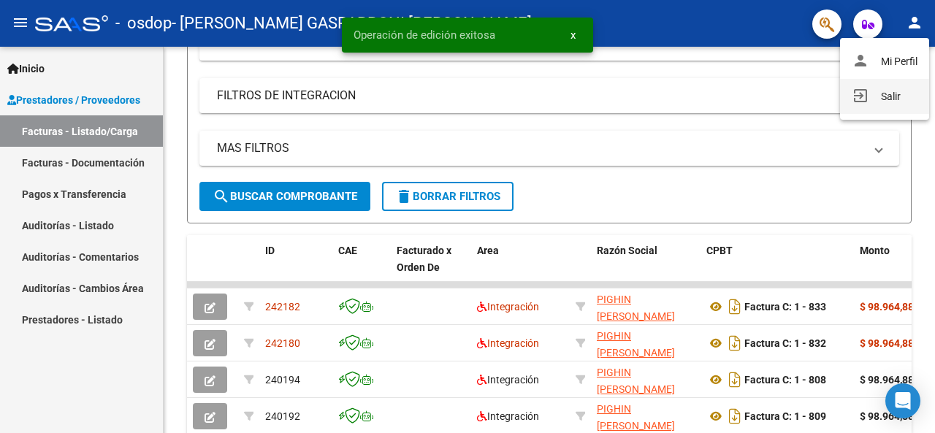
click at [881, 101] on button "exit_to_app Salir" at bounding box center [884, 96] width 89 height 35
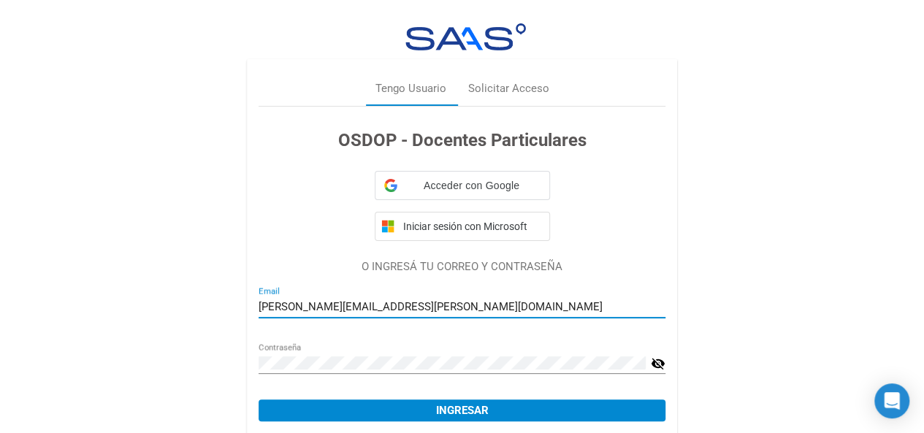
click at [414, 310] on input "maira.pighin@gmail.com" at bounding box center [462, 306] width 407 height 13
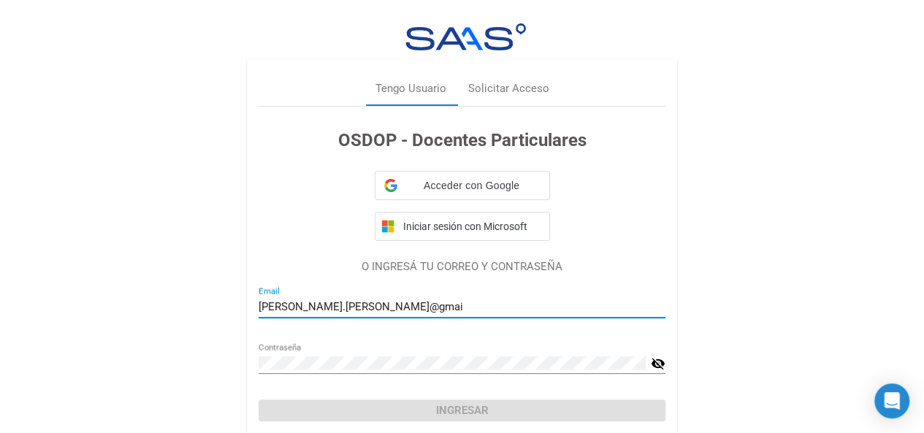
type input "maira.pighin@gma"
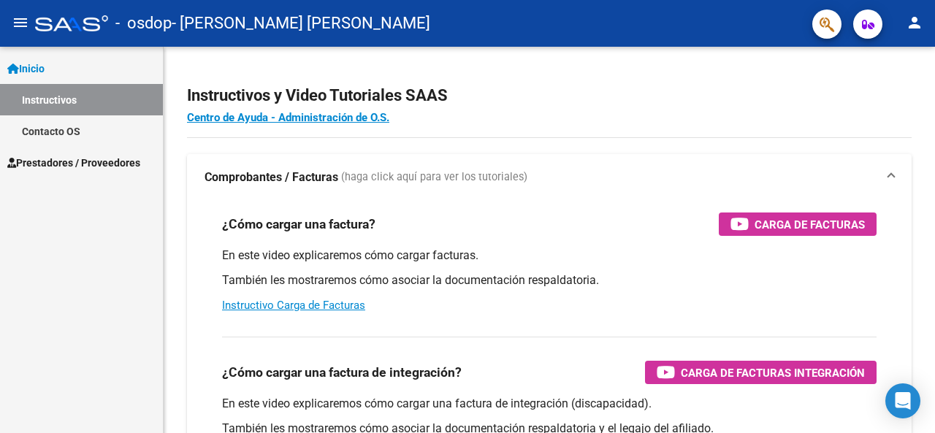
click at [112, 169] on span "Prestadores / Proveedores" at bounding box center [73, 163] width 133 height 16
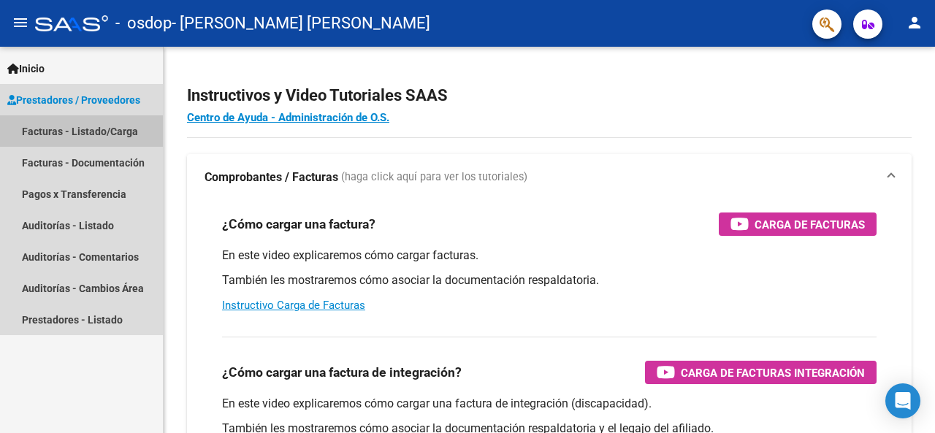
click at [104, 130] on link "Facturas - Listado/Carga" at bounding box center [81, 130] width 163 height 31
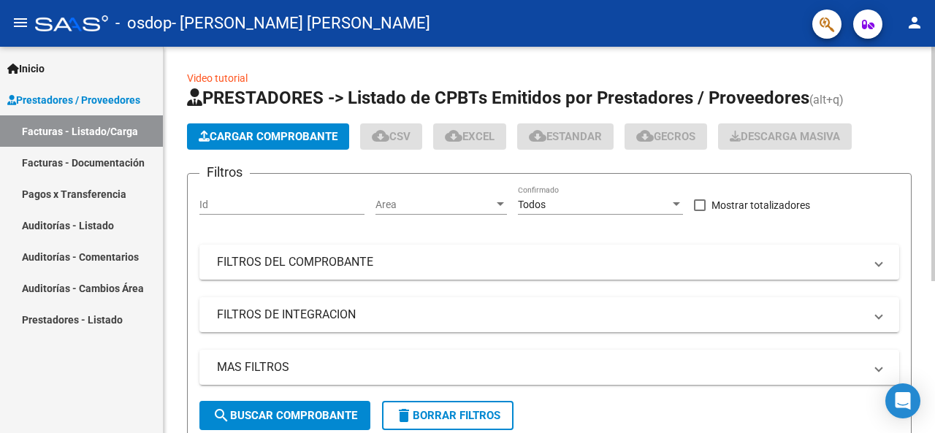
click at [288, 130] on span "Cargar Comprobante" at bounding box center [268, 136] width 139 height 13
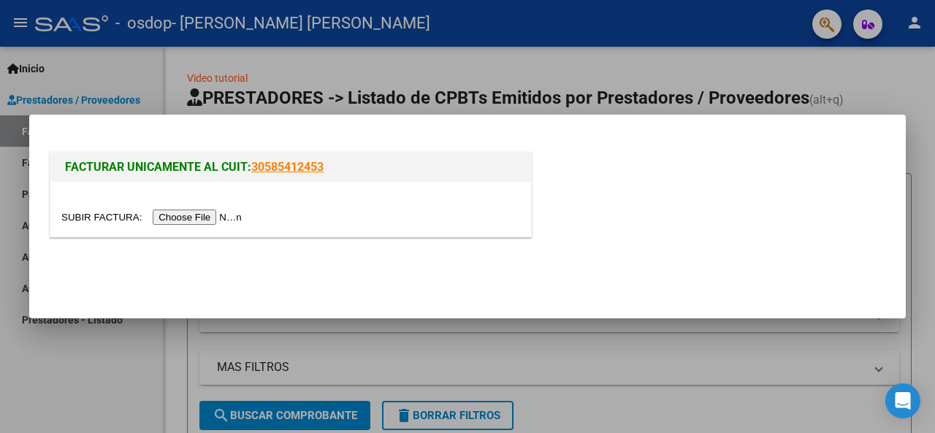
click at [195, 211] on input "file" at bounding box center [153, 217] width 185 height 15
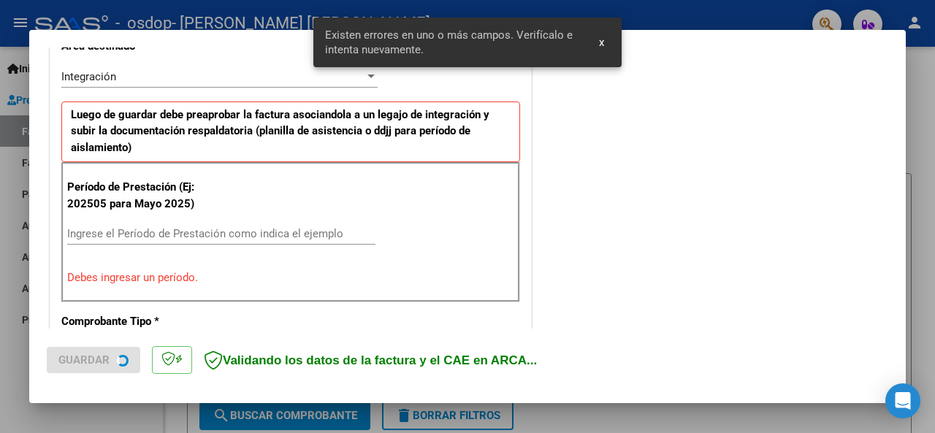
scroll to position [354, 0]
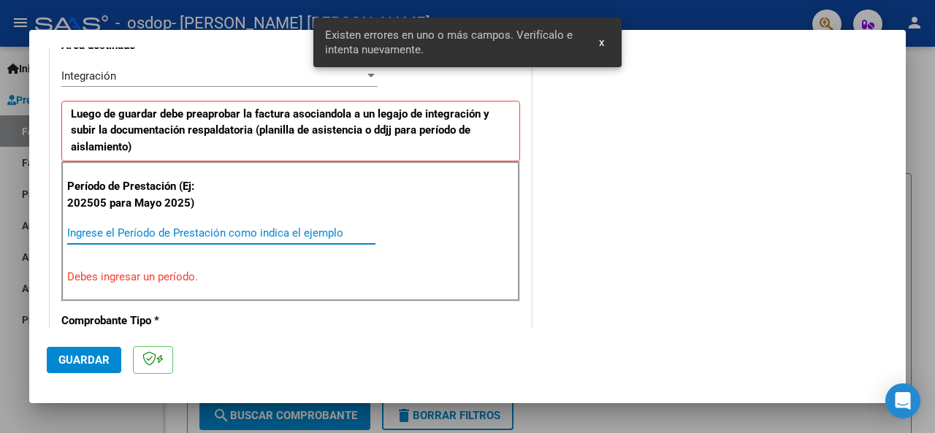
click at [151, 232] on input "Ingrese el Período de Prestación como indica el ejemplo" at bounding box center [221, 233] width 308 height 13
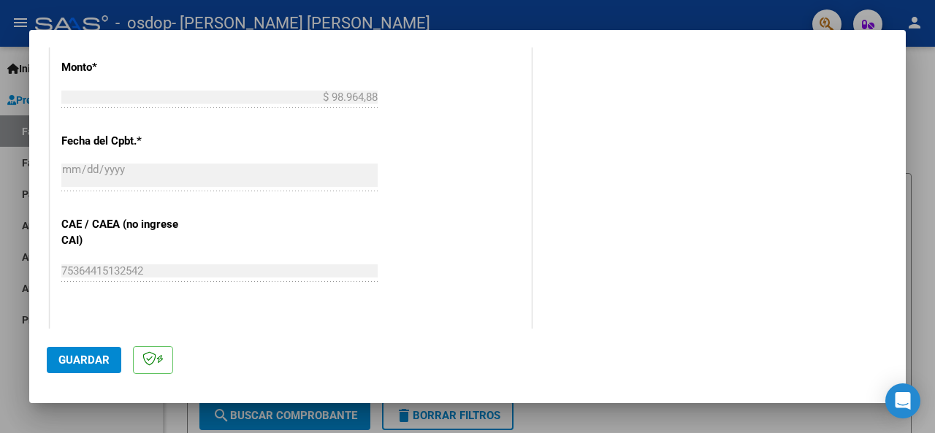
scroll to position [939, 0]
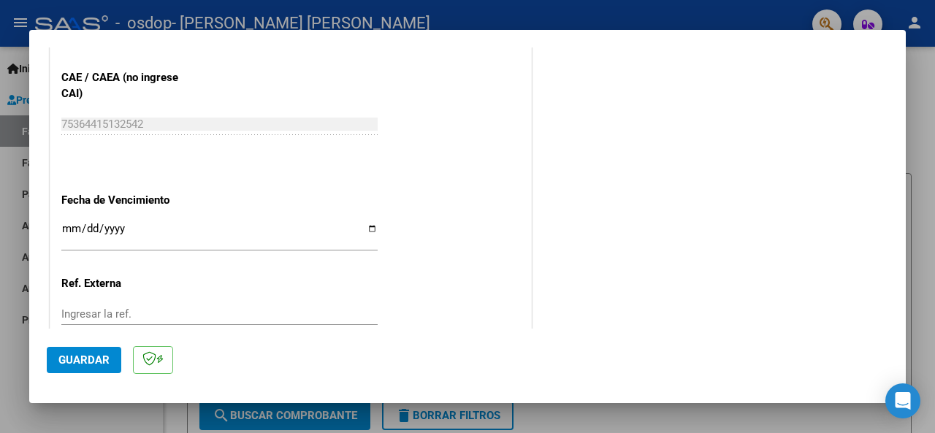
type input "202508"
click at [65, 227] on input "Ingresar la fecha" at bounding box center [219, 234] width 316 height 23
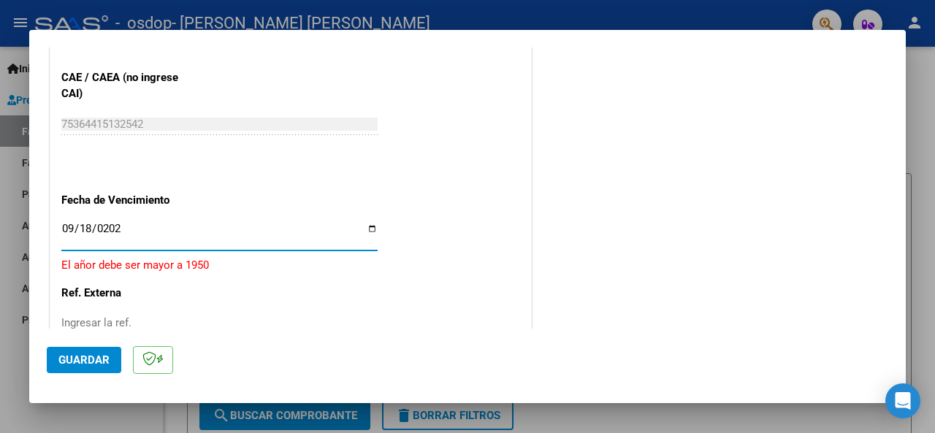
type input "[DATE]"
click at [104, 360] on span "Guardar" at bounding box center [83, 360] width 51 height 13
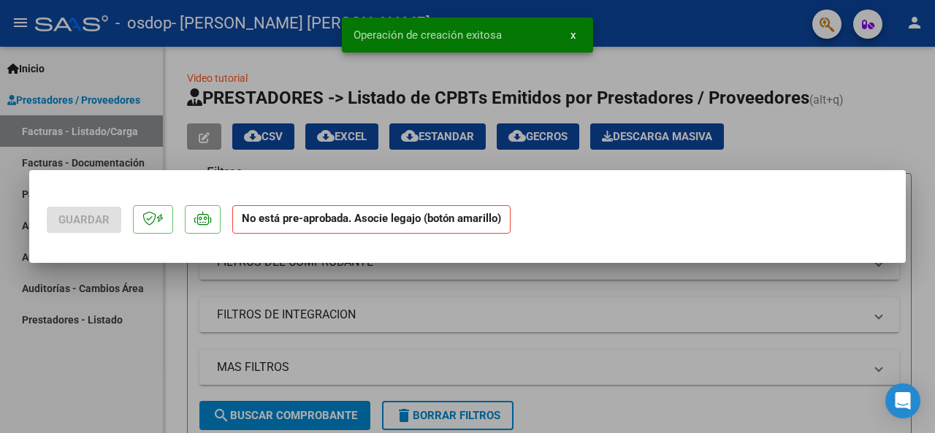
scroll to position [0, 0]
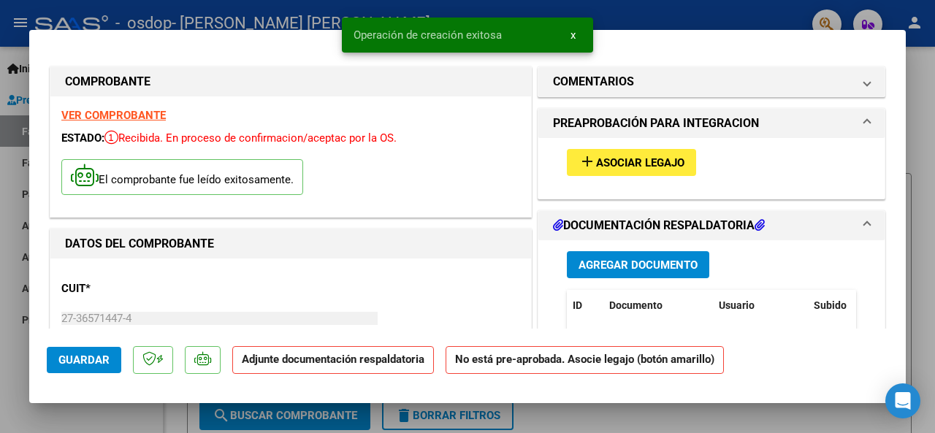
click at [643, 162] on span "Asociar Legajo" at bounding box center [640, 162] width 88 height 13
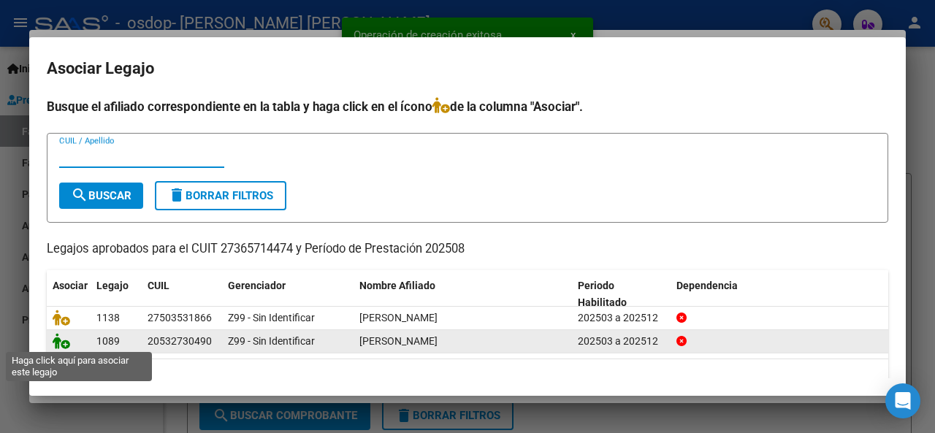
click at [67, 342] on icon at bounding box center [62, 341] width 18 height 16
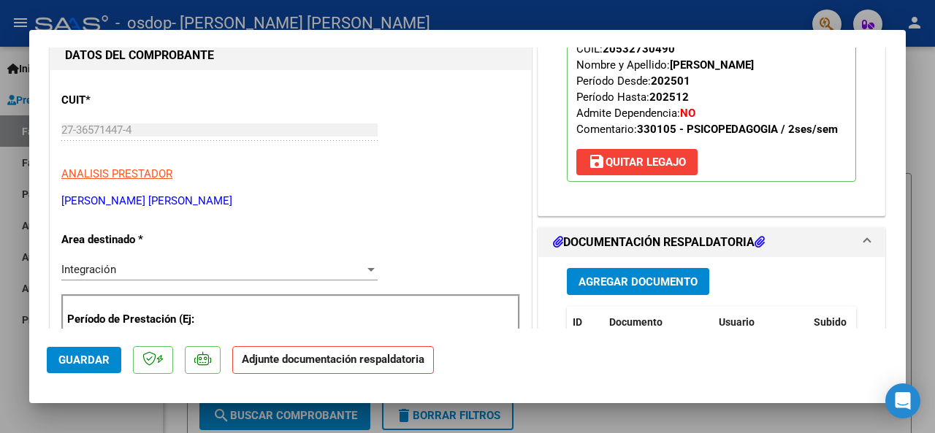
scroll to position [292, 0]
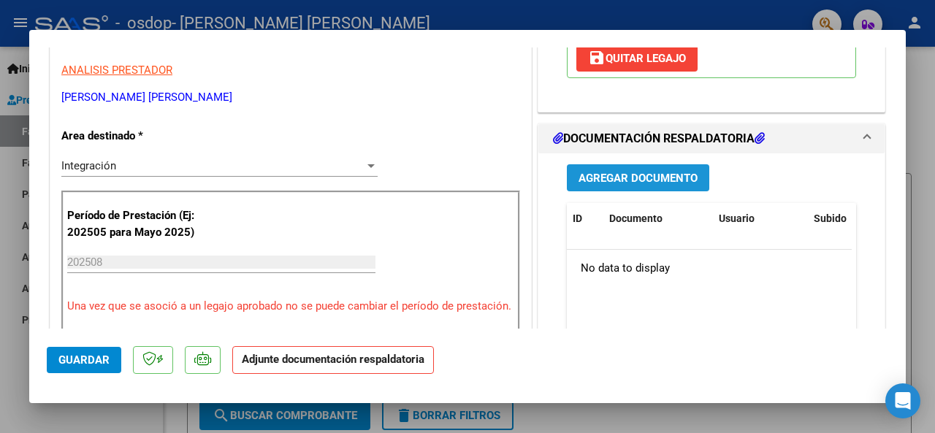
click at [643, 173] on span "Agregar Documento" at bounding box center [638, 178] width 119 height 13
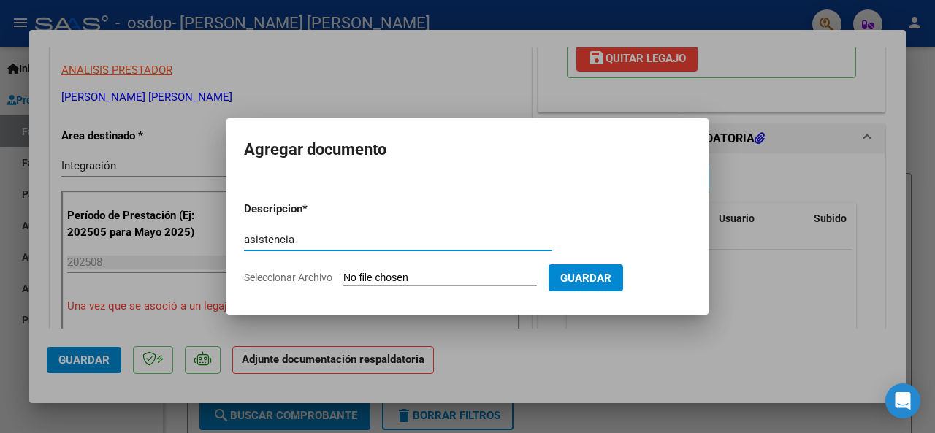
type input "asistencia"
click at [414, 275] on input "Seleccionar Archivo" at bounding box center [440, 279] width 194 height 14
type input "C:\fakepath\Asistencia Psicop.pdf"
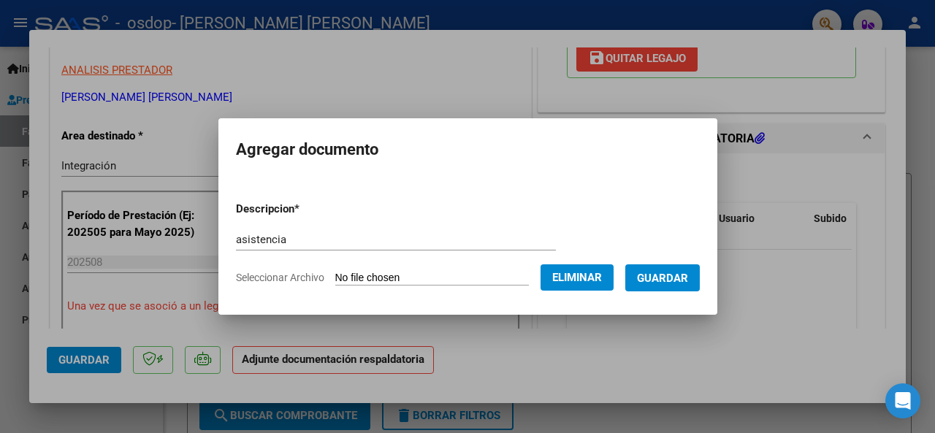
click at [688, 274] on span "Guardar" at bounding box center [662, 278] width 51 height 13
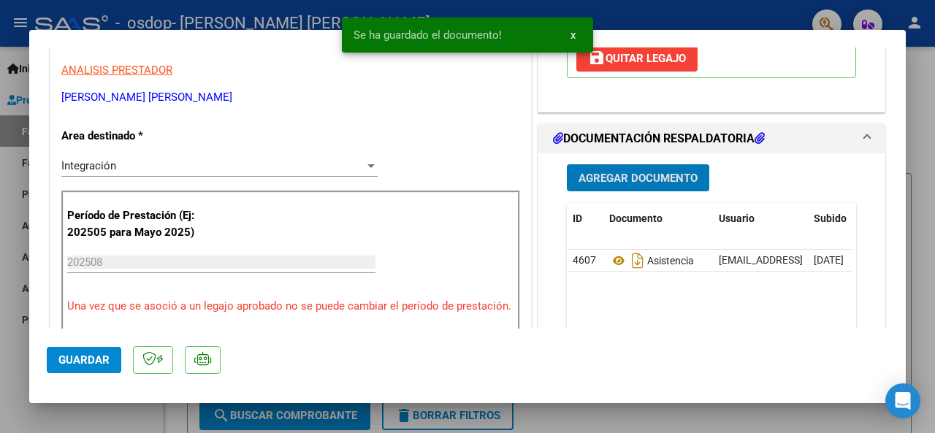
click at [82, 360] on span "Guardar" at bounding box center [83, 360] width 51 height 13
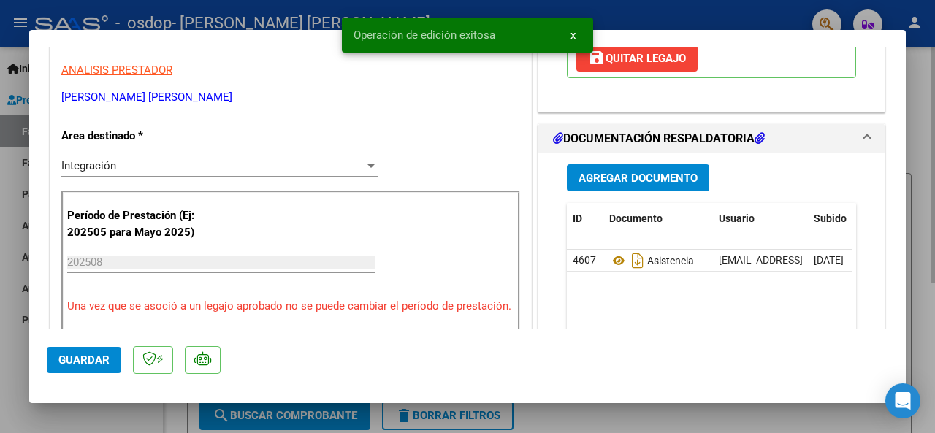
click at [913, 259] on div at bounding box center [467, 216] width 935 height 433
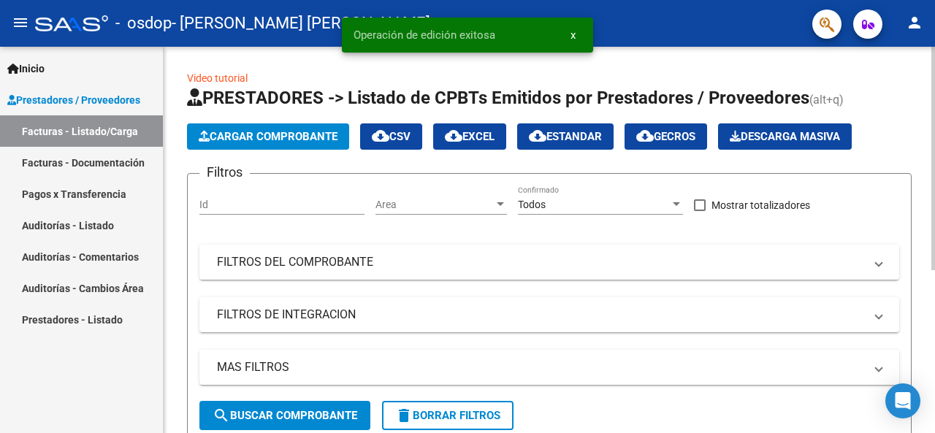
click at [334, 135] on span "Cargar Comprobante" at bounding box center [268, 136] width 139 height 13
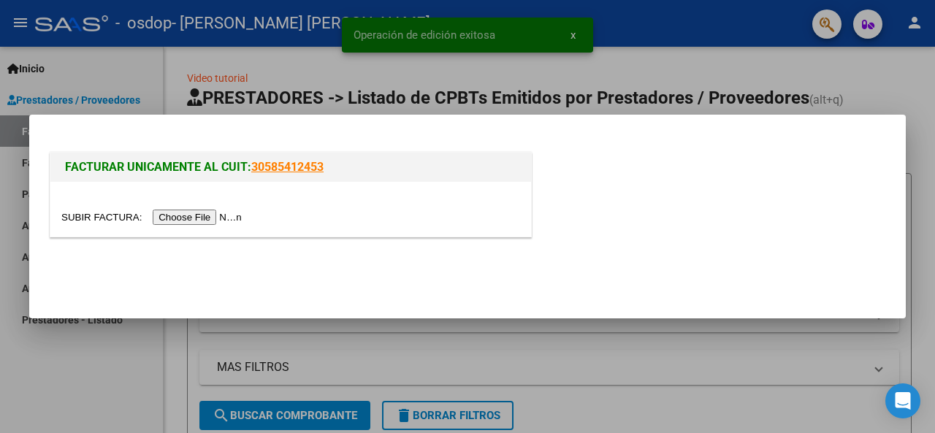
click at [222, 216] on input "file" at bounding box center [153, 217] width 185 height 15
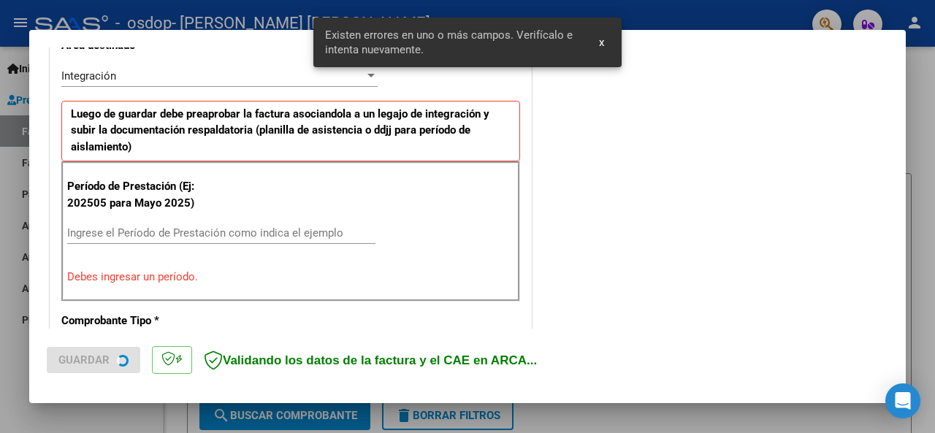
scroll to position [520, 0]
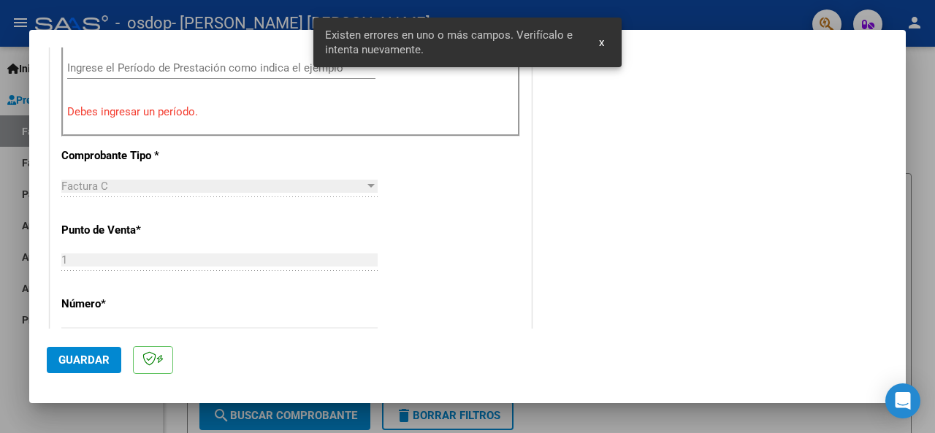
click at [111, 64] on input "Ingrese el Período de Prestación como indica el ejemplo" at bounding box center [221, 67] width 308 height 13
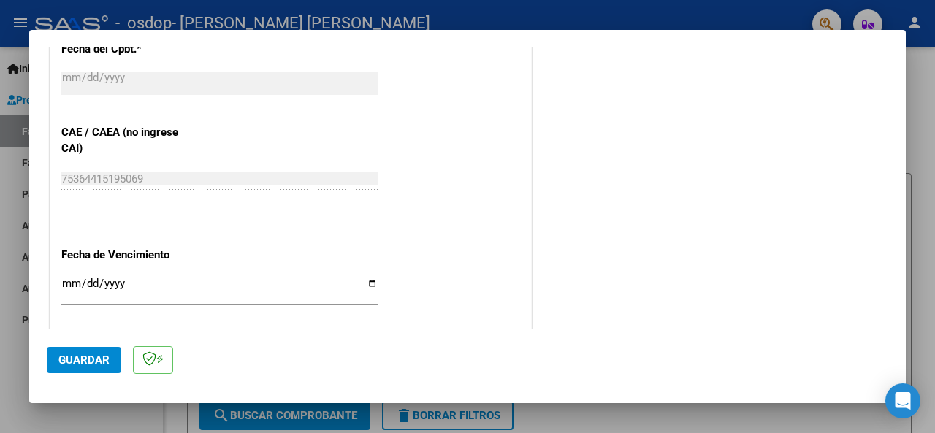
scroll to position [885, 0]
type input "202508"
click at [72, 281] on input "Ingresar la fecha" at bounding box center [219, 288] width 316 height 23
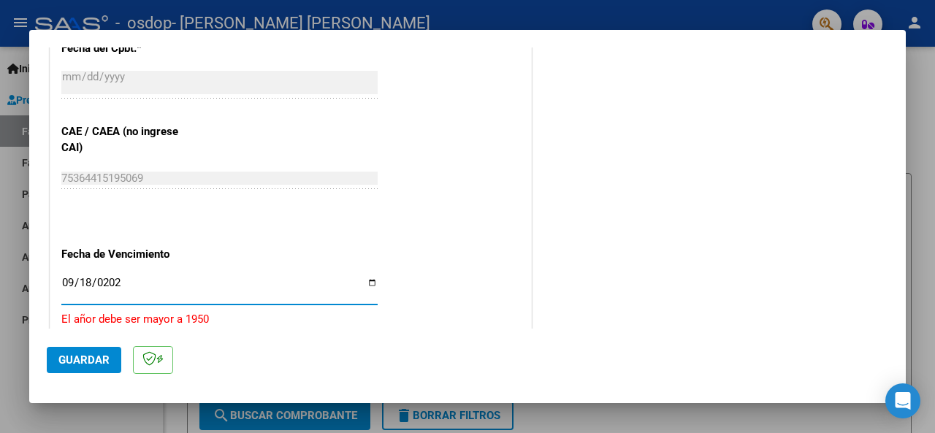
type input "[DATE]"
click at [85, 357] on span "Guardar" at bounding box center [83, 360] width 51 height 13
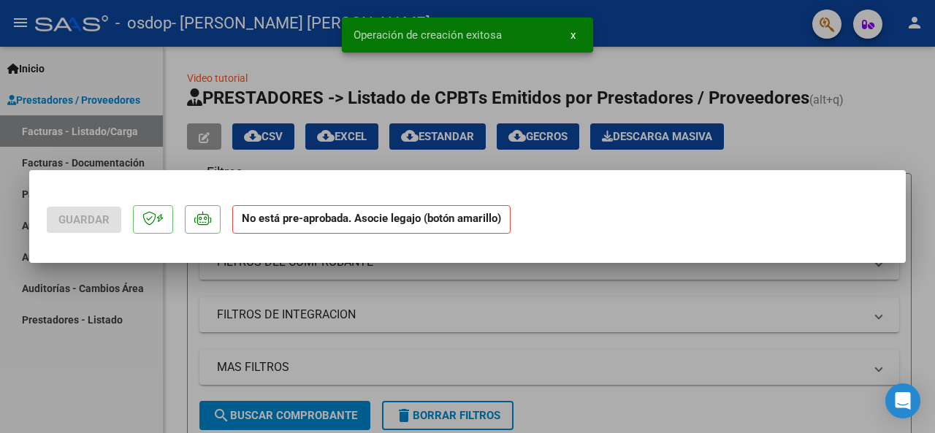
scroll to position [0, 0]
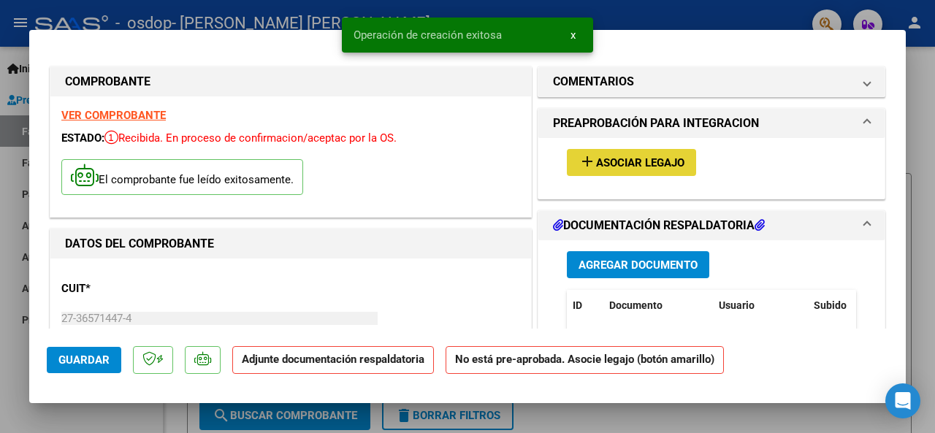
click at [599, 172] on button "add Asociar Legajo" at bounding box center [631, 162] width 129 height 27
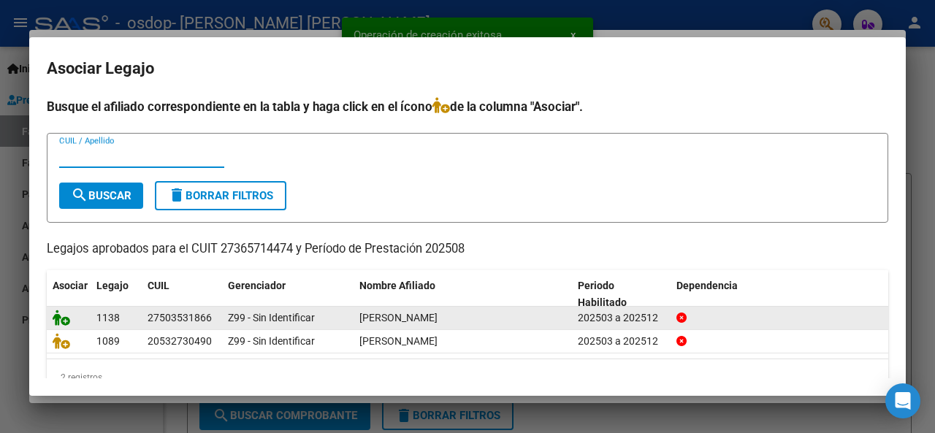
click at [61, 319] on icon at bounding box center [62, 318] width 18 height 16
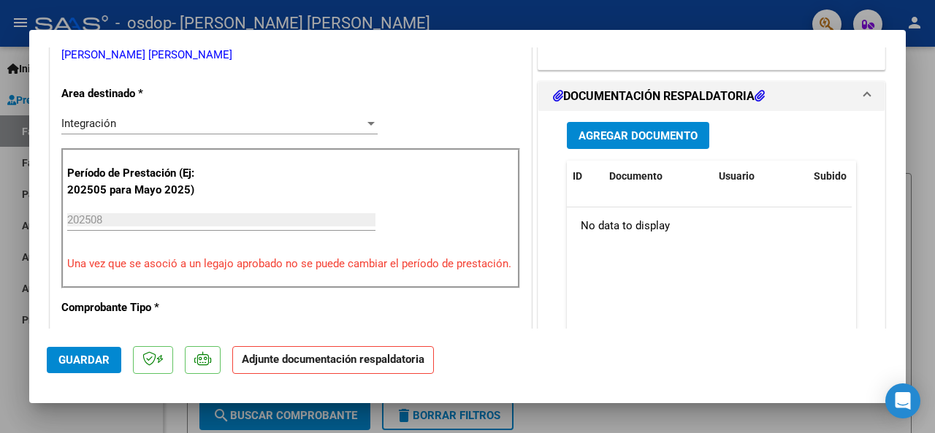
scroll to position [365, 0]
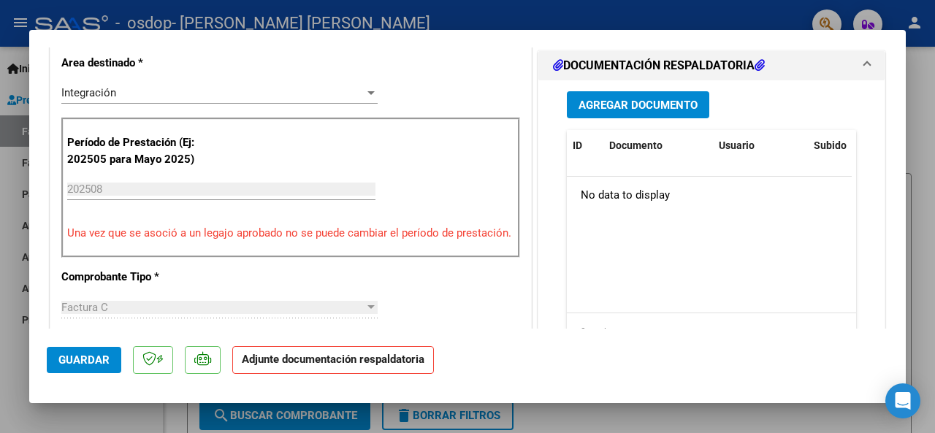
click at [651, 110] on button "Agregar Documento" at bounding box center [638, 104] width 142 height 27
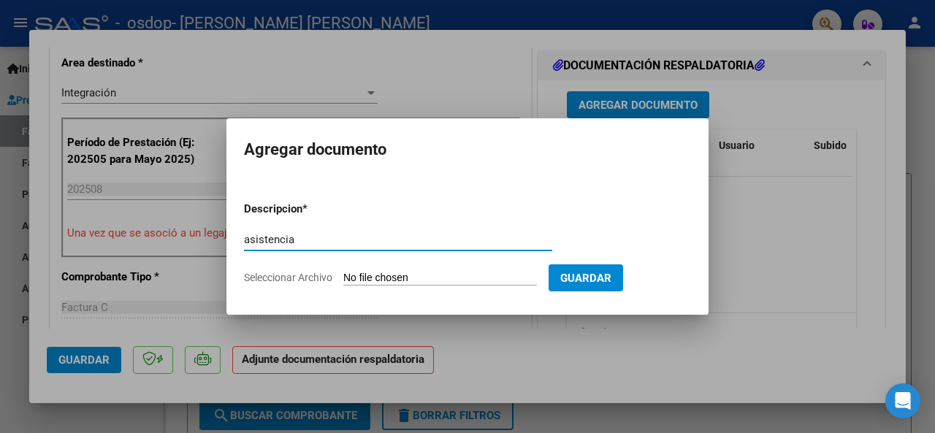
type input "asistencia"
click at [416, 275] on input "Seleccionar Archivo" at bounding box center [440, 279] width 194 height 14
type input "C:\fakepath\Asistencia Psicop.pdf"
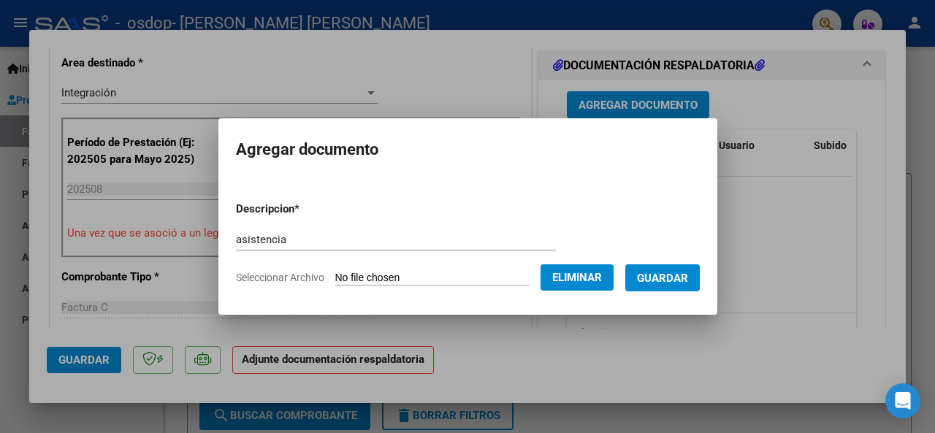
click at [672, 279] on span "Guardar" at bounding box center [662, 278] width 51 height 13
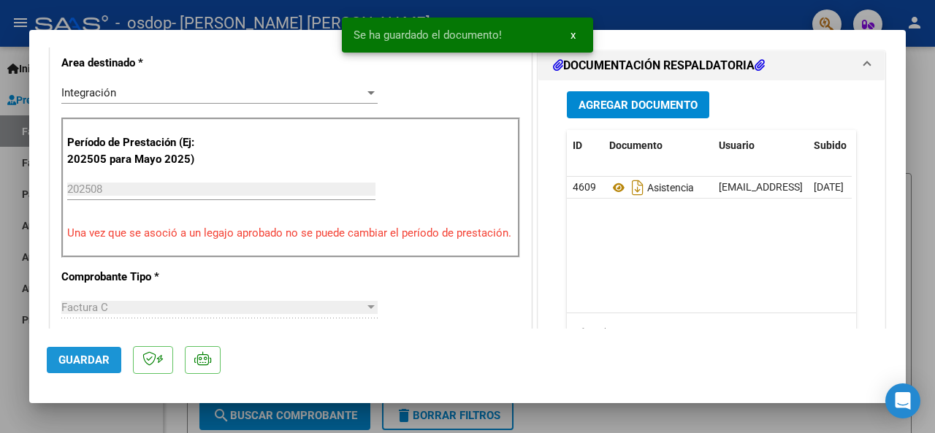
click at [94, 357] on span "Guardar" at bounding box center [83, 360] width 51 height 13
click at [918, 305] on div at bounding box center [467, 216] width 935 height 433
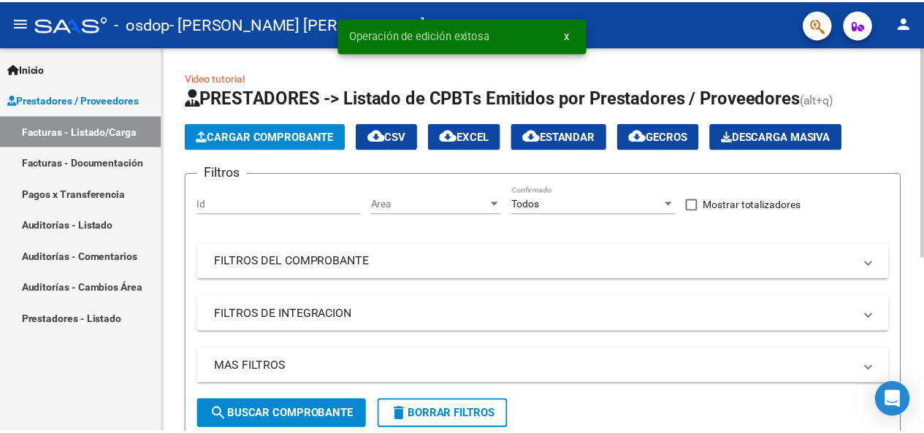
scroll to position [292, 0]
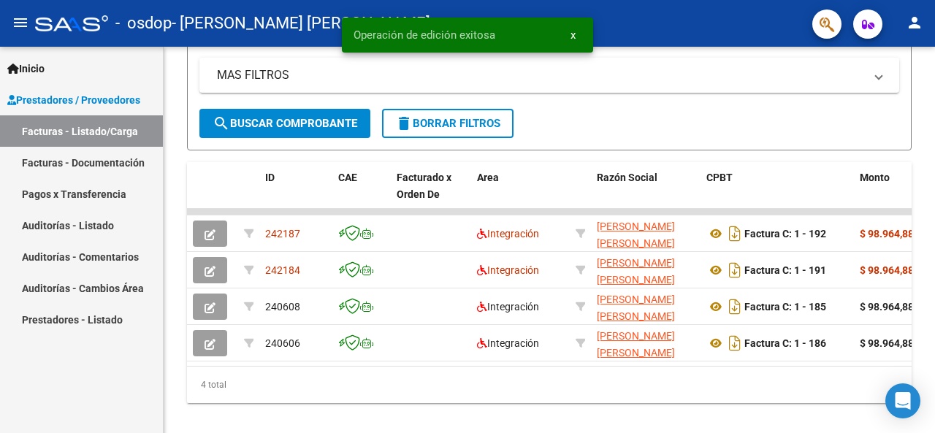
click at [913, 26] on mat-icon "person" at bounding box center [915, 23] width 18 height 18
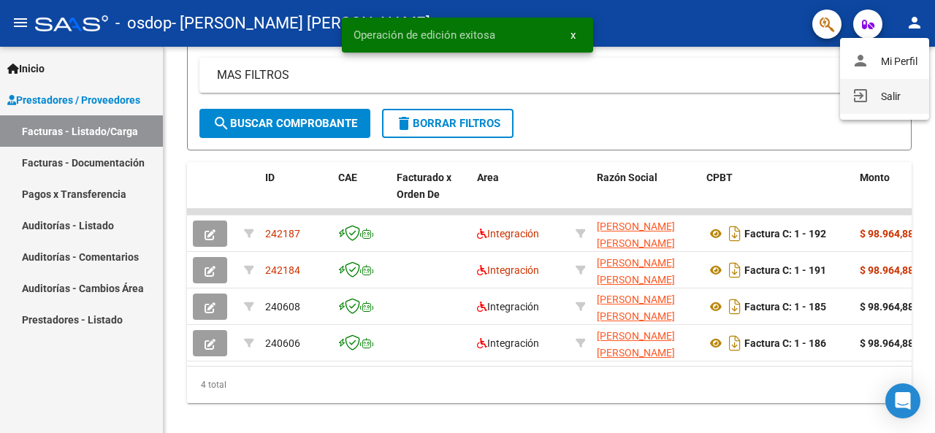
click at [858, 96] on mat-icon "exit_to_app" at bounding box center [861, 96] width 18 height 18
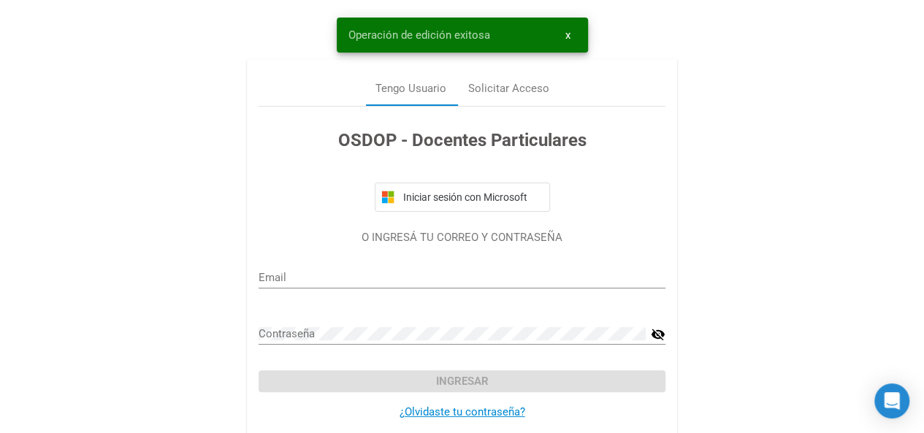
type input "[EMAIL_ADDRESS][DOMAIN_NAME]"
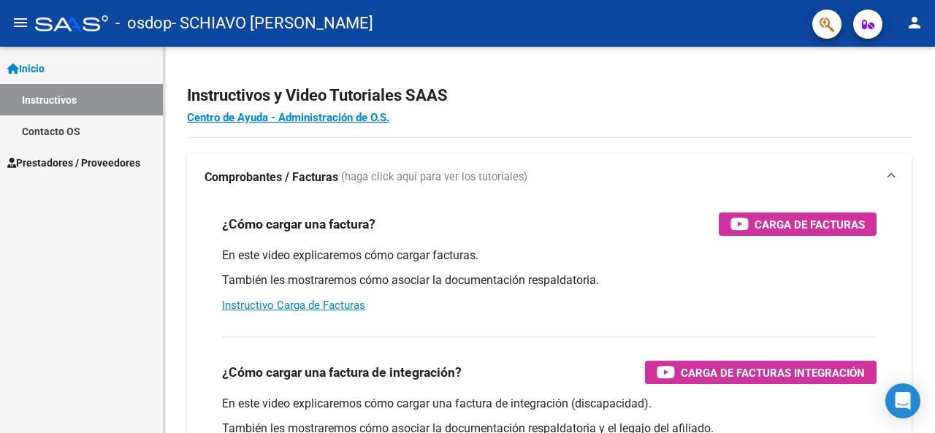
click at [123, 166] on span "Prestadores / Proveedores" at bounding box center [73, 163] width 133 height 16
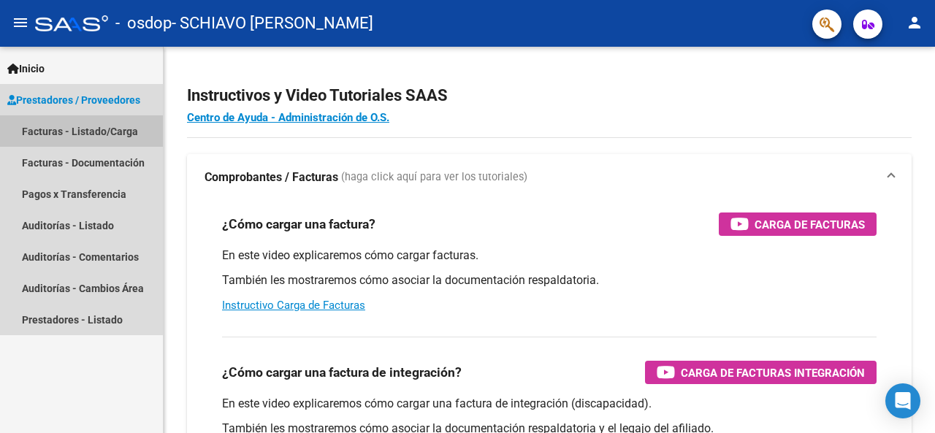
click at [131, 123] on link "Facturas - Listado/Carga" at bounding box center [81, 130] width 163 height 31
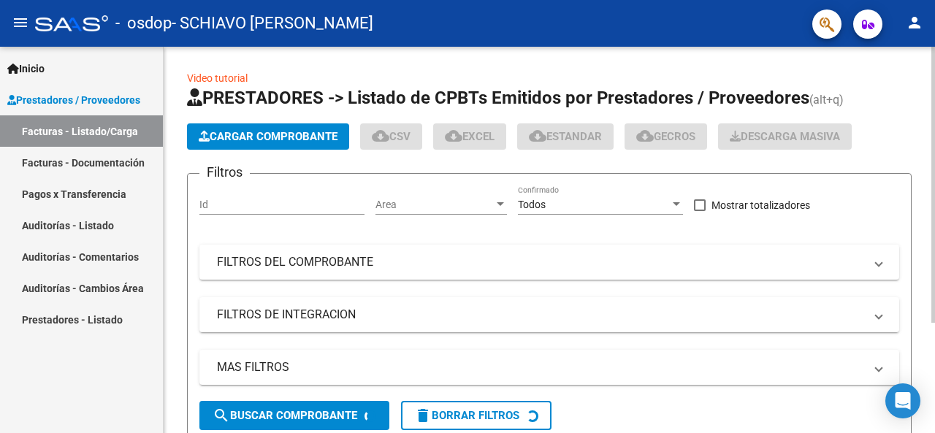
click at [302, 134] on span "Cargar Comprobante" at bounding box center [268, 136] width 139 height 13
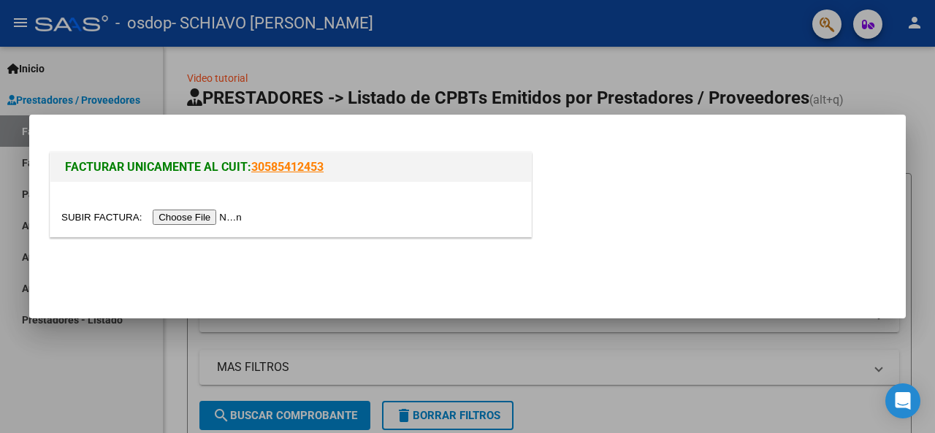
click at [197, 216] on input "file" at bounding box center [153, 217] width 185 height 15
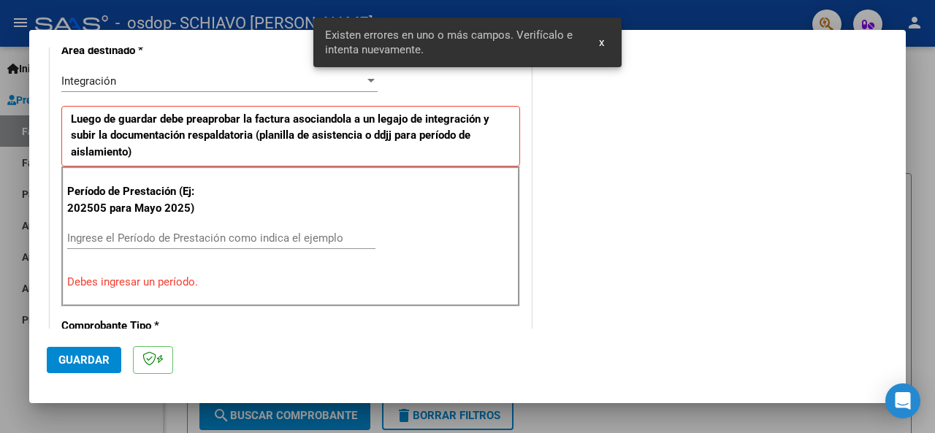
scroll to position [354, 0]
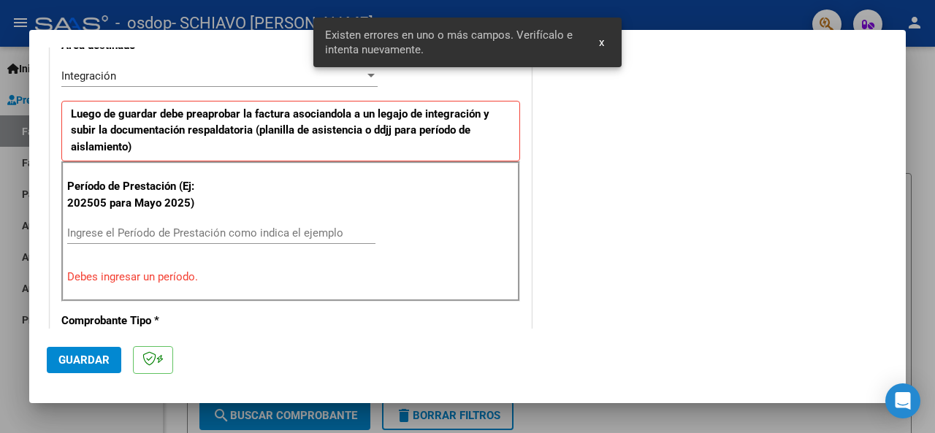
click at [194, 230] on input "Ingrese el Período de Prestación como indica el ejemplo" at bounding box center [221, 233] width 308 height 13
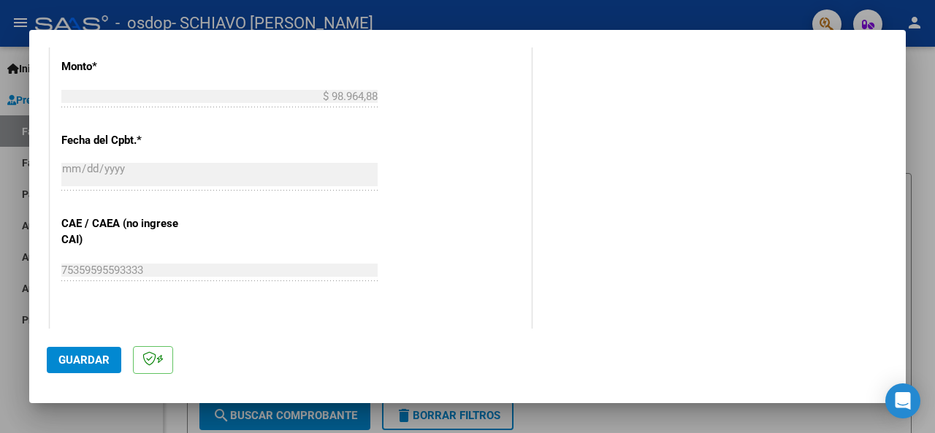
scroll to position [866, 0]
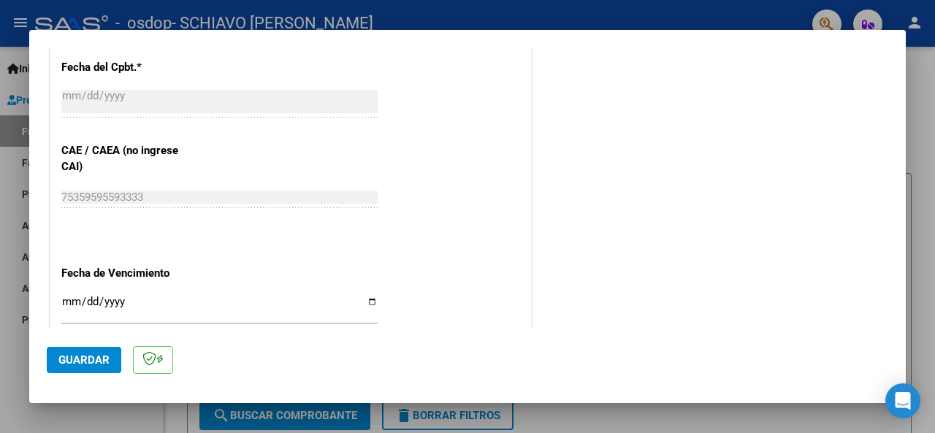
type input "202508"
click at [73, 299] on input "Ingresar la fecha" at bounding box center [219, 307] width 316 height 23
type input "2025-09-12"
click at [83, 358] on span "Guardar" at bounding box center [83, 360] width 51 height 13
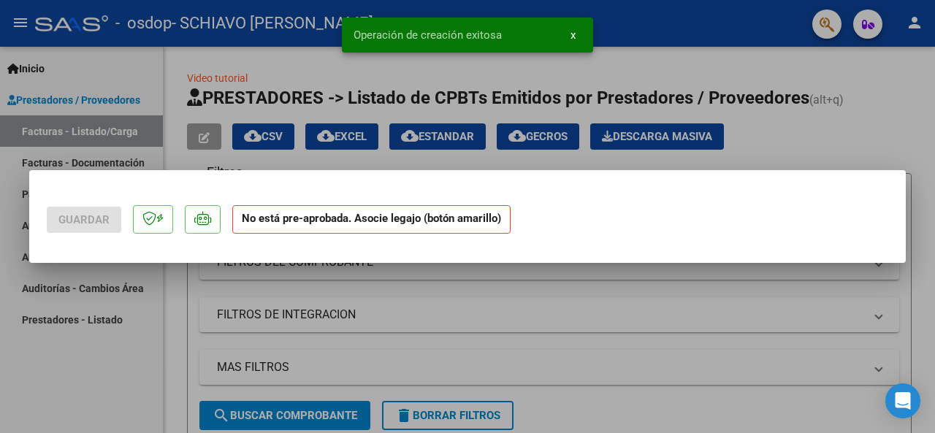
scroll to position [0, 0]
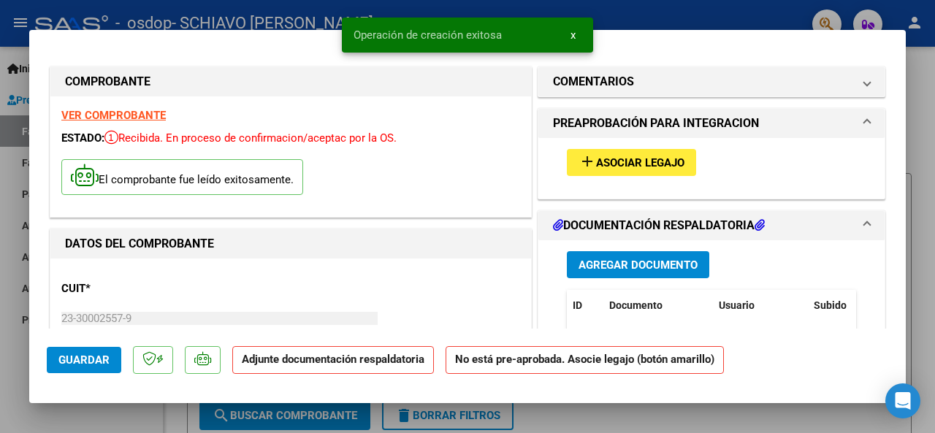
click at [631, 158] on span "Asociar Legajo" at bounding box center [640, 162] width 88 height 13
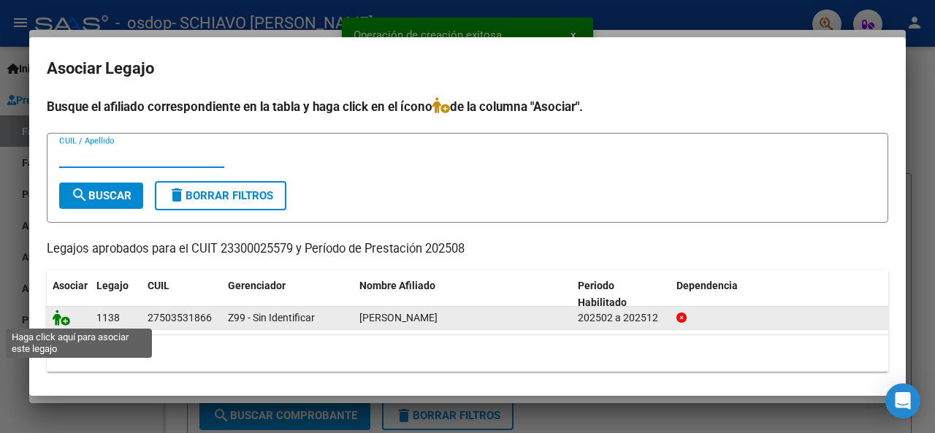
click at [61, 320] on icon at bounding box center [62, 318] width 18 height 16
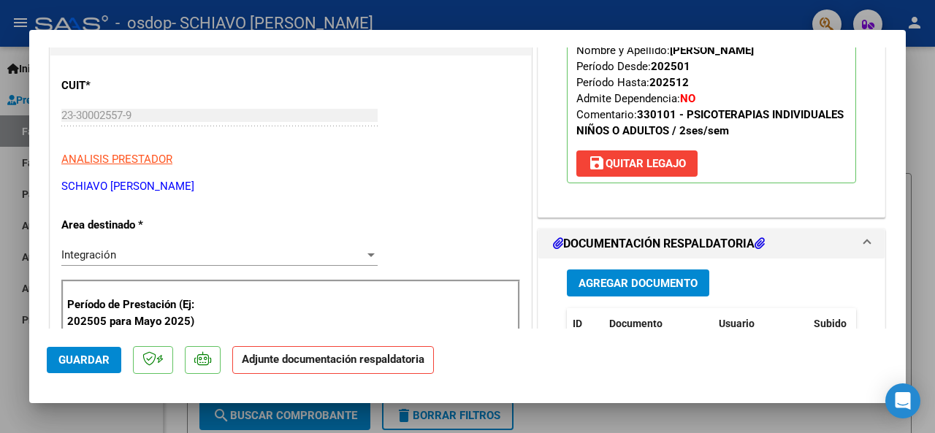
scroll to position [292, 0]
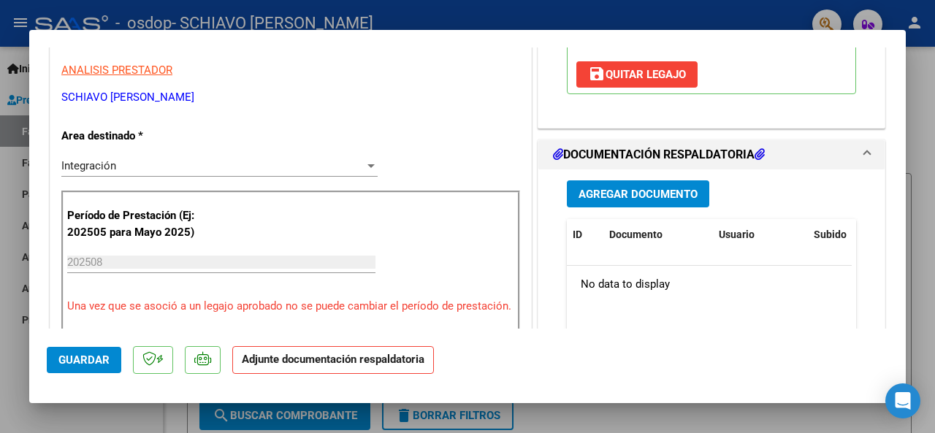
click at [610, 189] on span "Agregar Documento" at bounding box center [638, 194] width 119 height 13
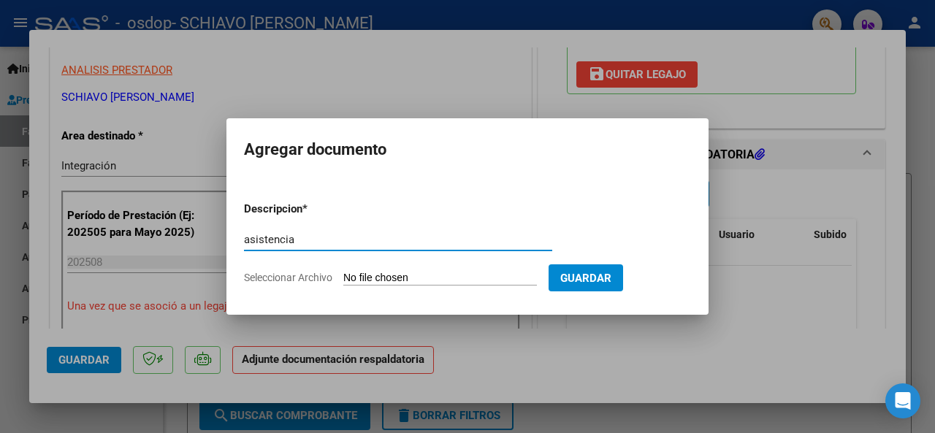
type input "asistencia"
click at [435, 271] on app-file-uploader "Seleccionar Archivo" at bounding box center [396, 277] width 305 height 13
click at [433, 281] on input "Seleccionar Archivo" at bounding box center [440, 279] width 194 height 14
type input "C:\fakepath\Asistencia Psico.pdf"
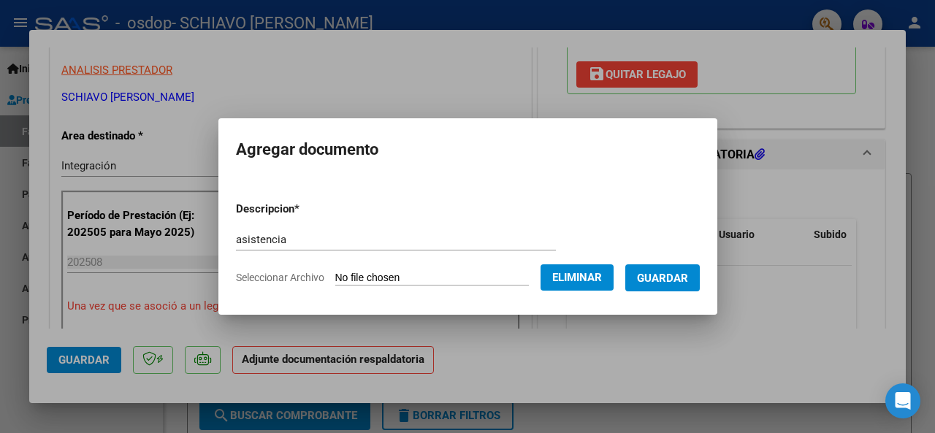
click at [685, 282] on span "Guardar" at bounding box center [662, 278] width 51 height 13
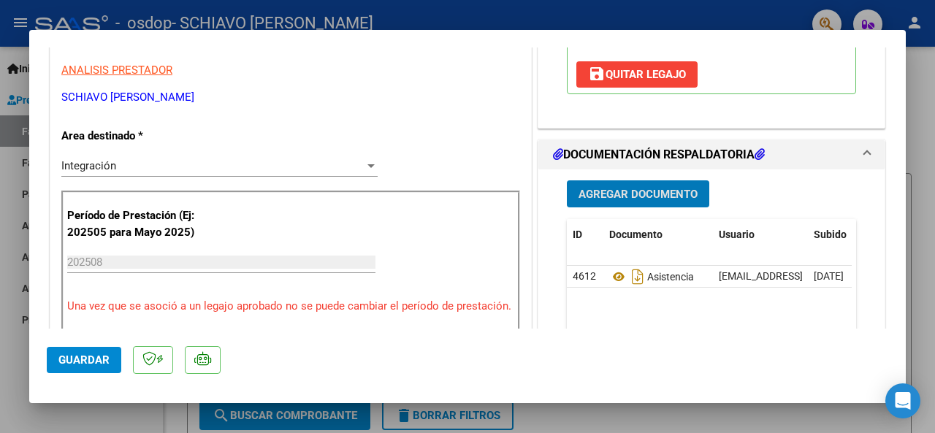
click at [99, 365] on span "Guardar" at bounding box center [83, 360] width 51 height 13
click at [924, 257] on div at bounding box center [467, 216] width 935 height 433
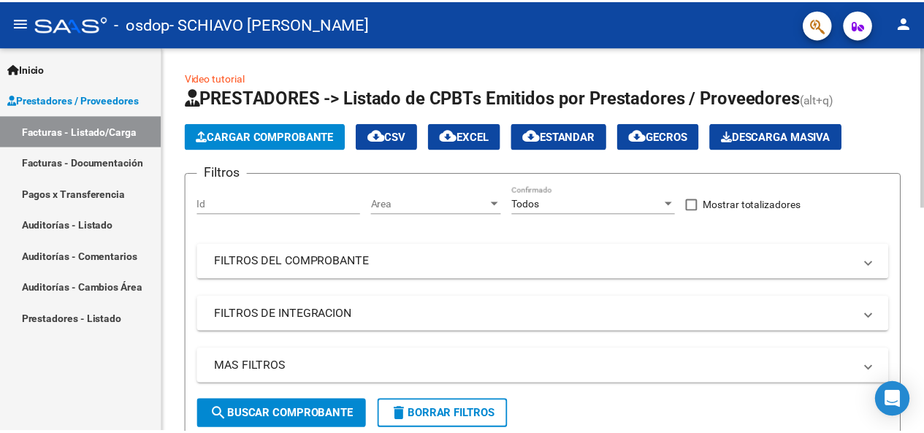
scroll to position [219, 0]
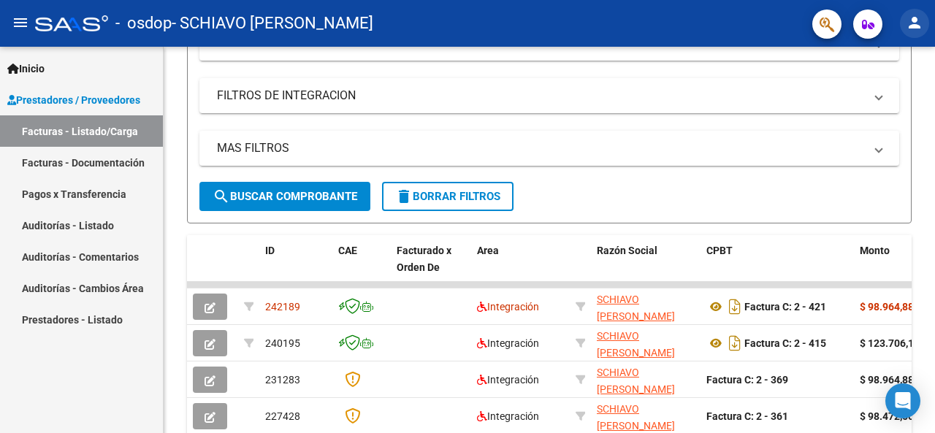
click at [922, 20] on mat-icon "person" at bounding box center [915, 23] width 18 height 18
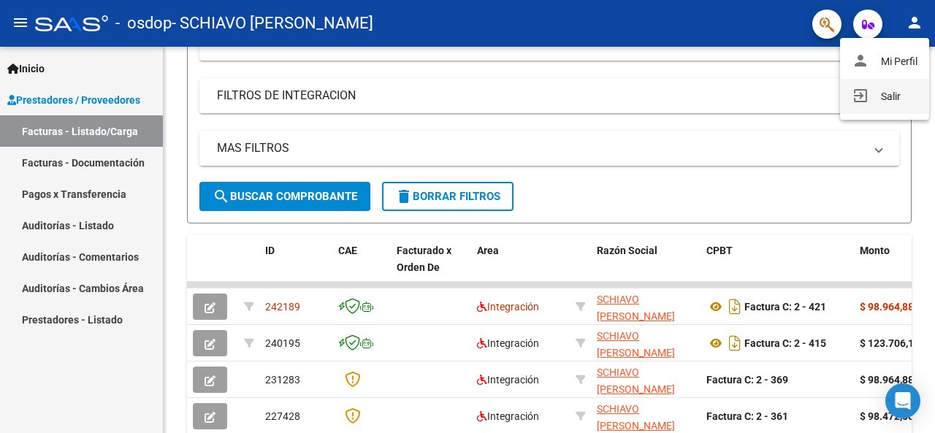
click at [872, 96] on button "exit_to_app Salir" at bounding box center [884, 96] width 89 height 35
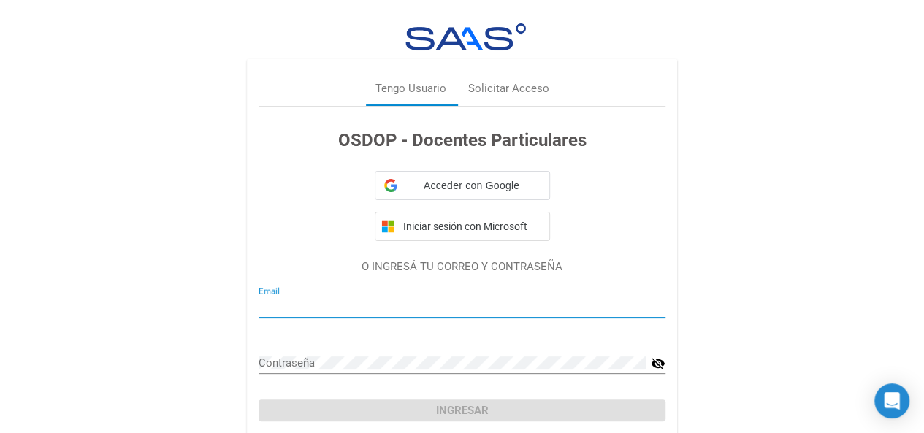
type input "rodrigodamianschiavo@gmail.com"
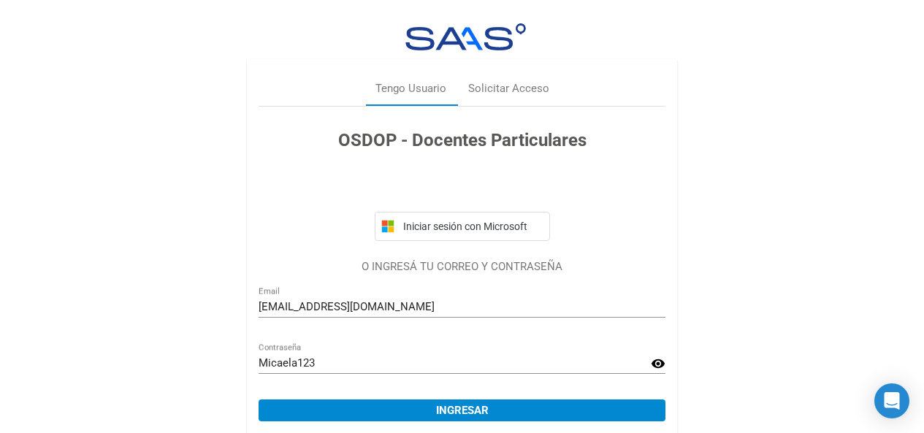
scroll to position [55, 0]
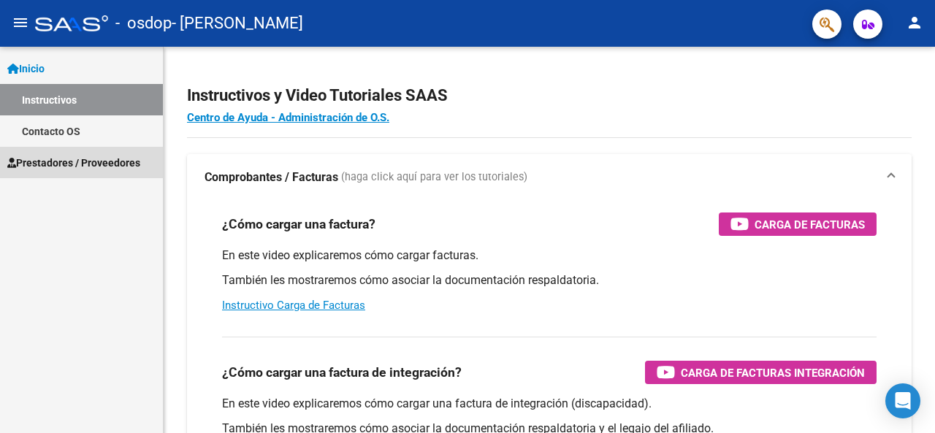
click at [100, 163] on span "Prestadores / Proveedores" at bounding box center [73, 163] width 133 height 16
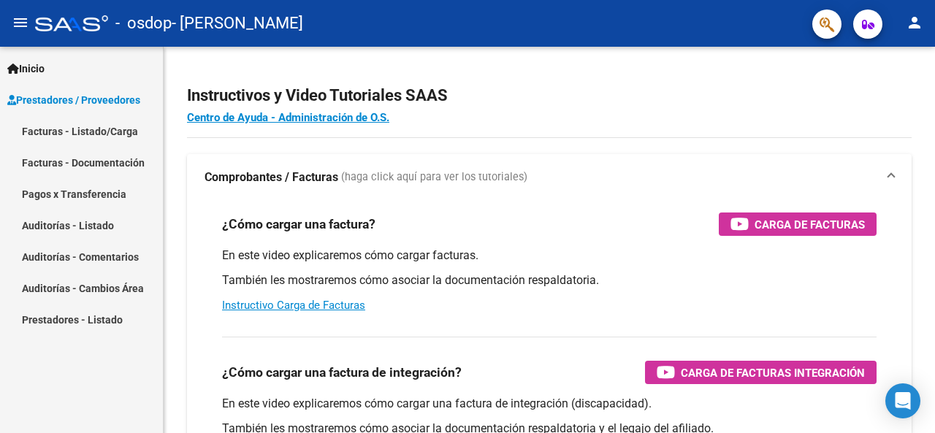
click at [133, 129] on link "Facturas - Listado/Carga" at bounding box center [81, 130] width 163 height 31
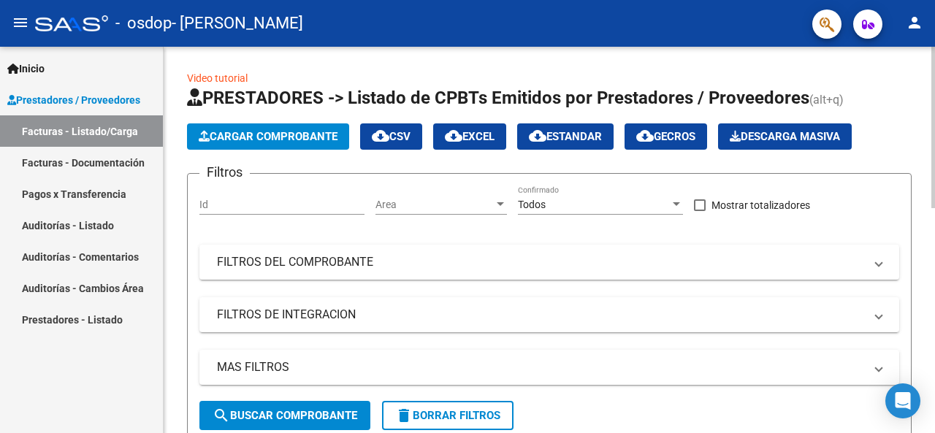
click at [297, 134] on span "Cargar Comprobante" at bounding box center [268, 136] width 139 height 13
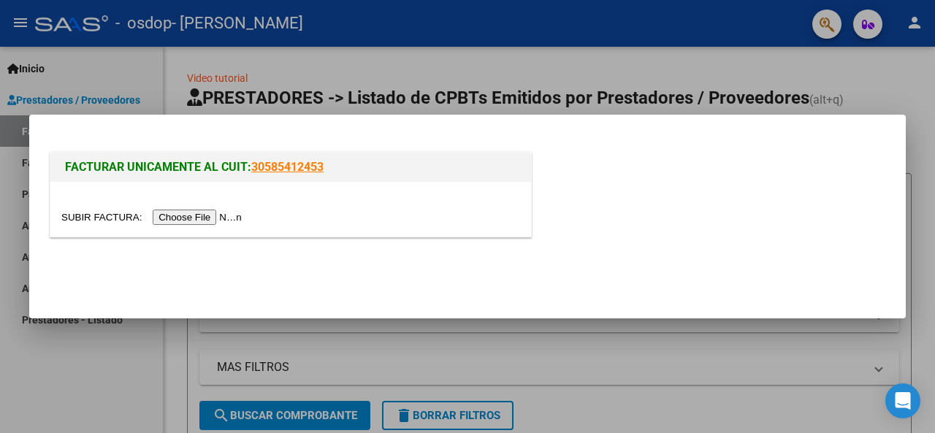
click at [186, 217] on input "file" at bounding box center [153, 217] width 185 height 15
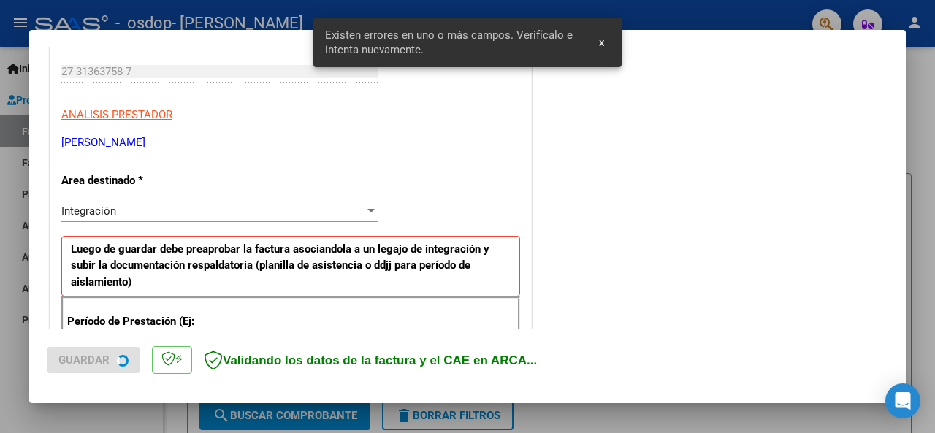
scroll to position [381, 0]
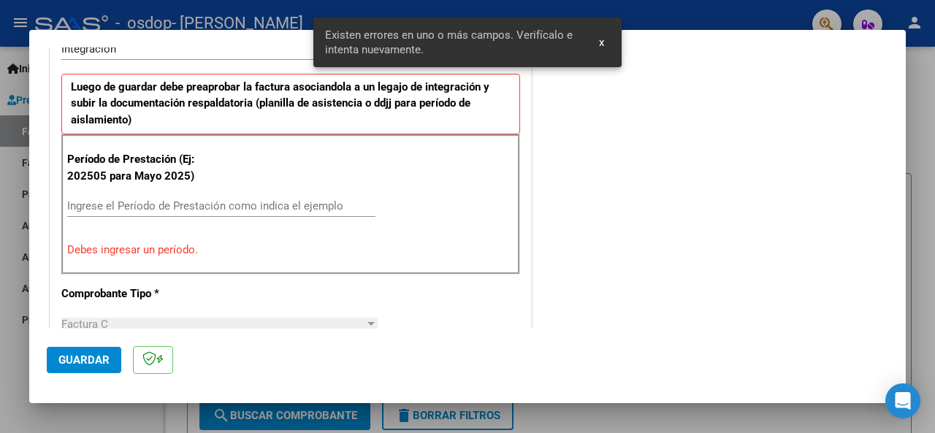
click at [175, 205] on input "Ingrese el Período de Prestación como indica el ejemplo" at bounding box center [221, 205] width 308 height 13
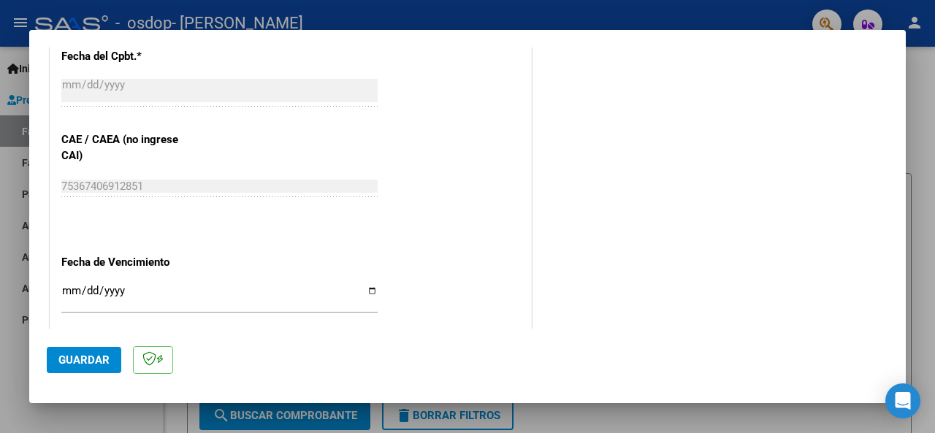
scroll to position [1033, 0]
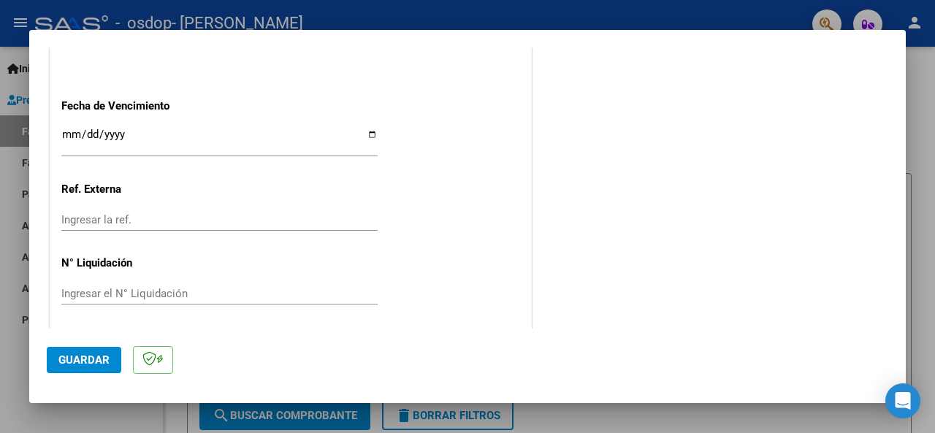
type input "202508"
click at [66, 129] on input "Ingresar la fecha" at bounding box center [219, 140] width 316 height 23
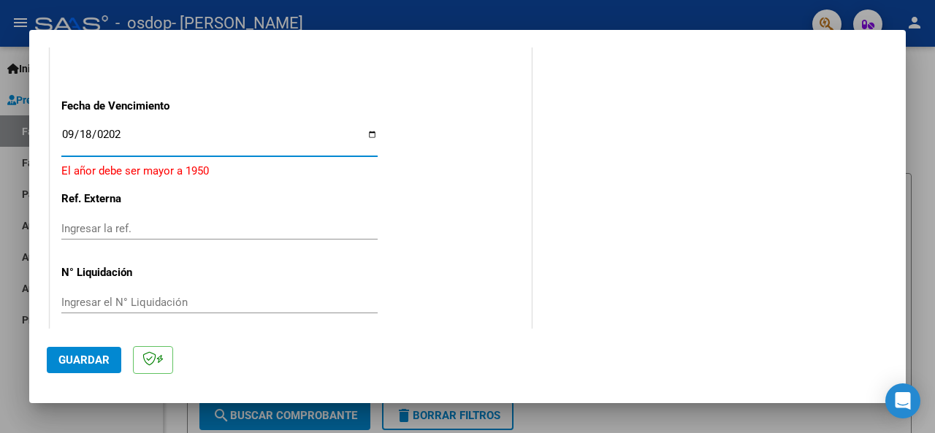
type input "[DATE]"
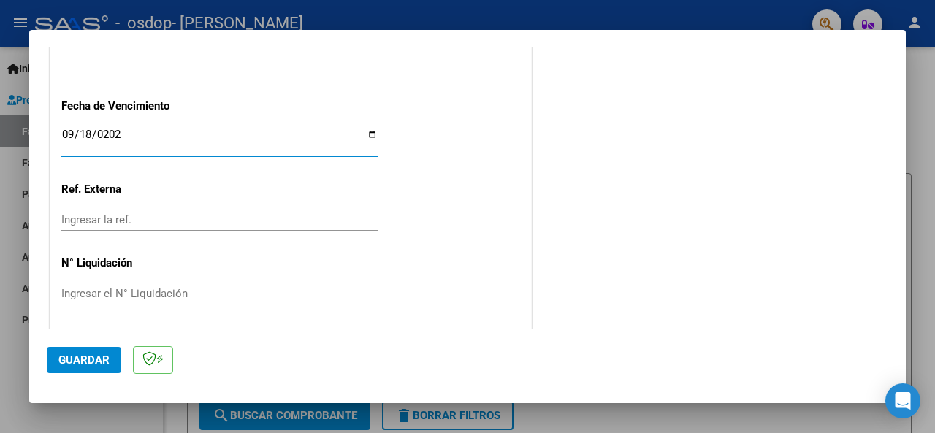
click at [80, 362] on span "Guardar" at bounding box center [83, 360] width 51 height 13
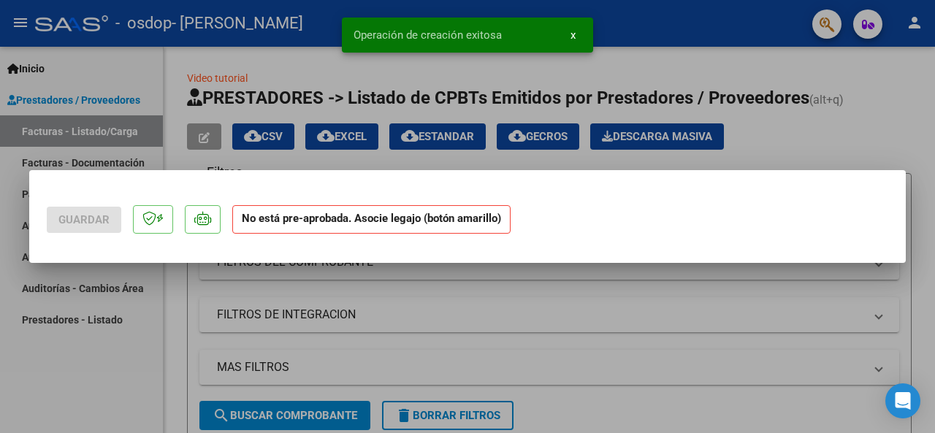
scroll to position [0, 0]
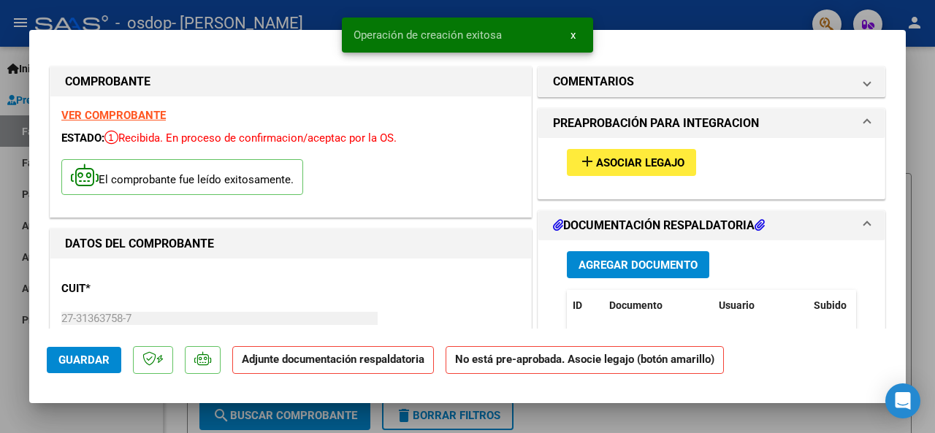
click at [604, 164] on span "Asociar Legajo" at bounding box center [640, 162] width 88 height 13
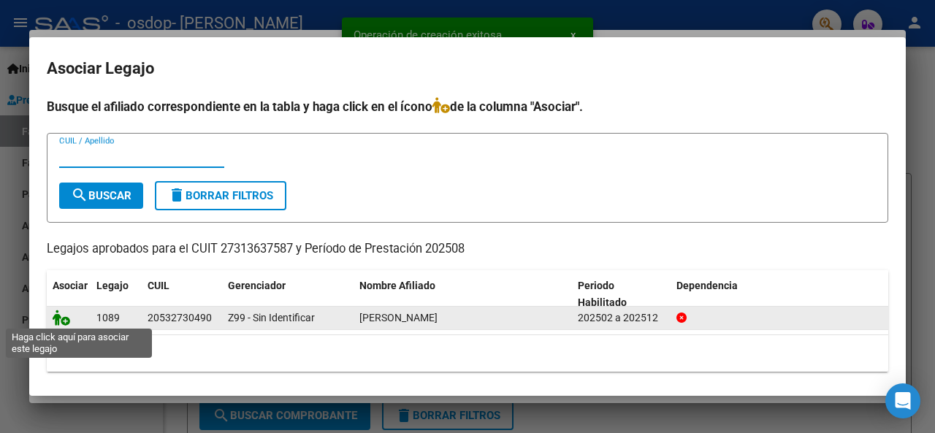
click at [61, 318] on icon at bounding box center [62, 318] width 18 height 16
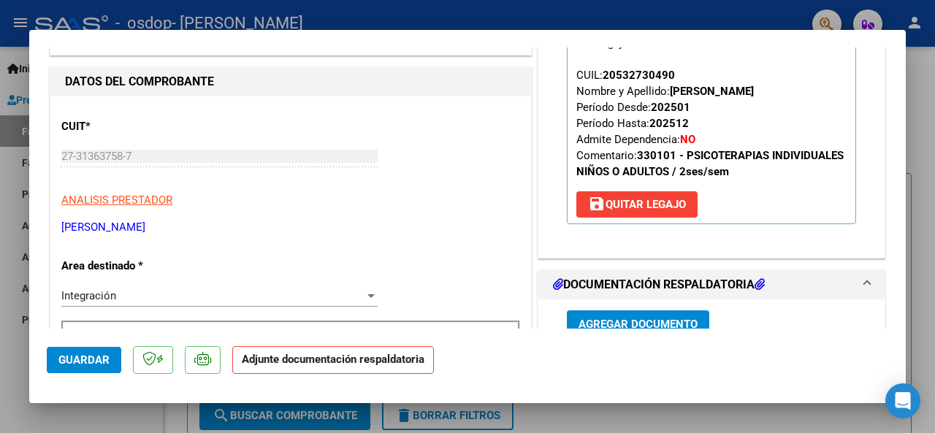
scroll to position [219, 0]
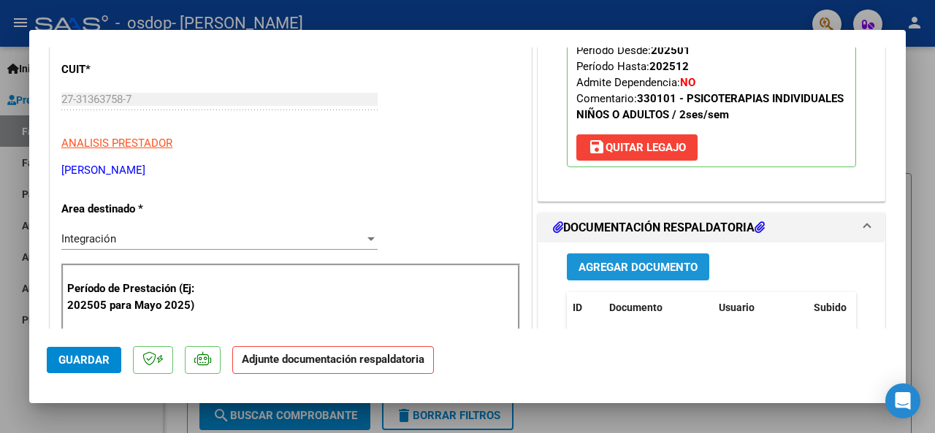
click at [653, 264] on span "Agregar Documento" at bounding box center [638, 267] width 119 height 13
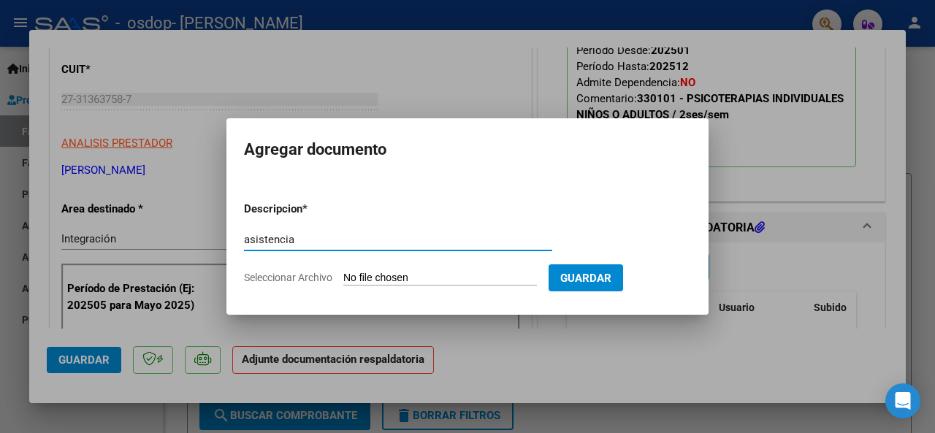
type input "asistencia"
click at [411, 275] on input "Seleccionar Archivo" at bounding box center [440, 279] width 194 height 14
type input "C:\fakepath\Asistencia Psico.pdf"
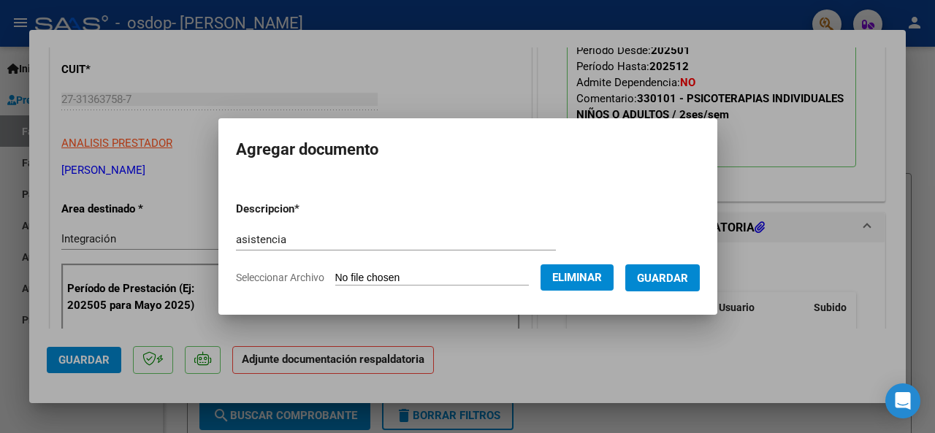
click at [670, 272] on span "Guardar" at bounding box center [662, 278] width 51 height 13
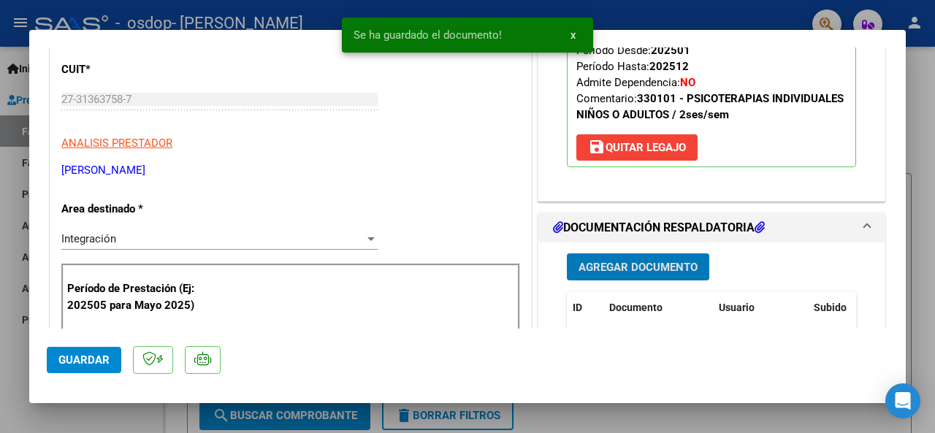
click at [80, 357] on span "Guardar" at bounding box center [83, 360] width 51 height 13
click at [917, 260] on div at bounding box center [467, 216] width 935 height 433
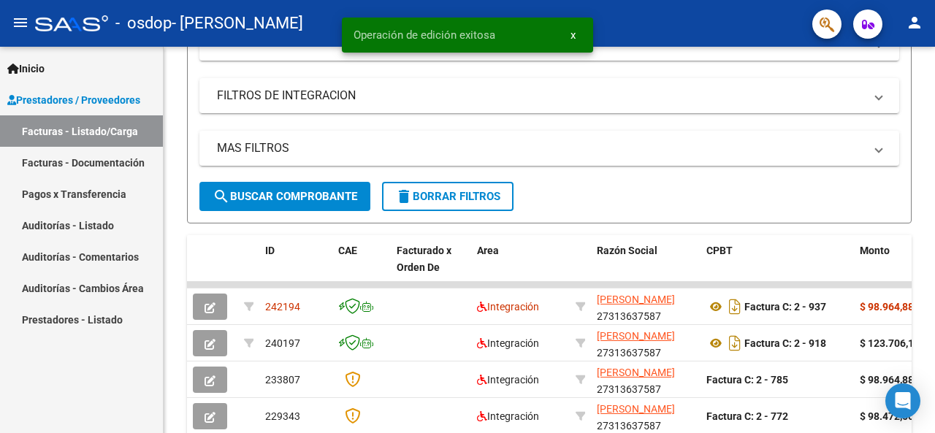
click at [915, 28] on mat-icon "person" at bounding box center [915, 23] width 18 height 18
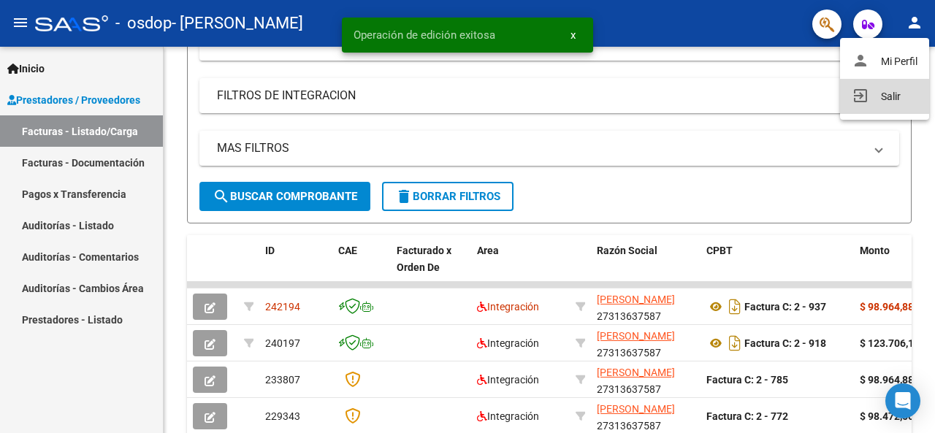
click at [887, 99] on button "exit_to_app Salir" at bounding box center [884, 96] width 89 height 35
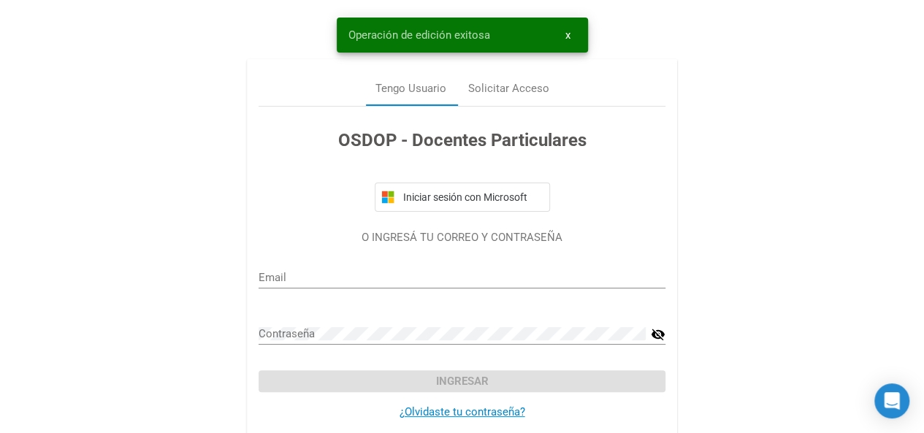
type input "[EMAIL_ADDRESS][DOMAIN_NAME]"
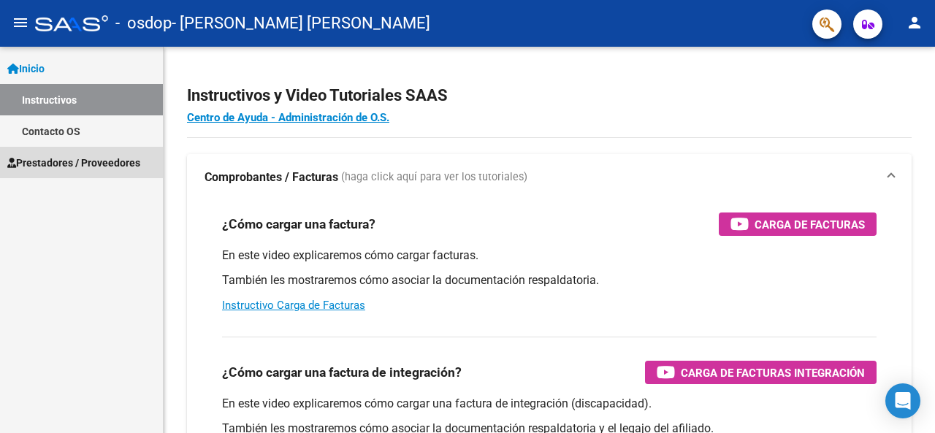
click at [95, 159] on span "Prestadores / Proveedores" at bounding box center [73, 163] width 133 height 16
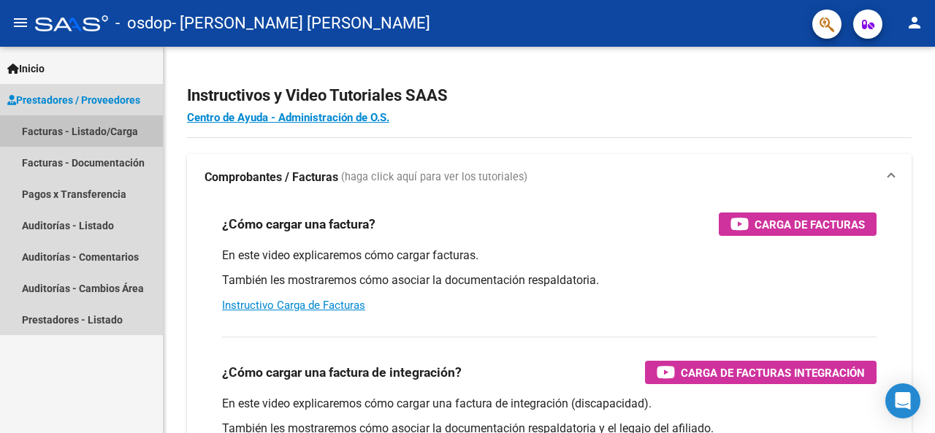
click at [94, 117] on link "Facturas - Listado/Carga" at bounding box center [81, 130] width 163 height 31
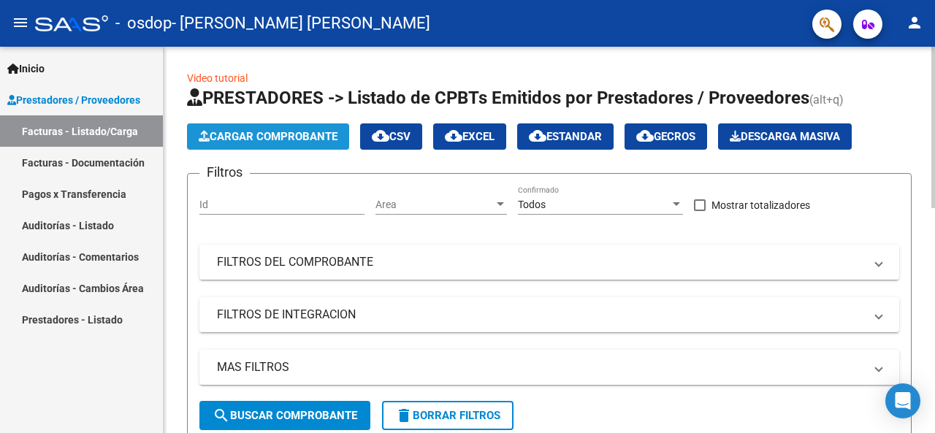
click at [300, 143] on button "Cargar Comprobante" at bounding box center [268, 136] width 162 height 26
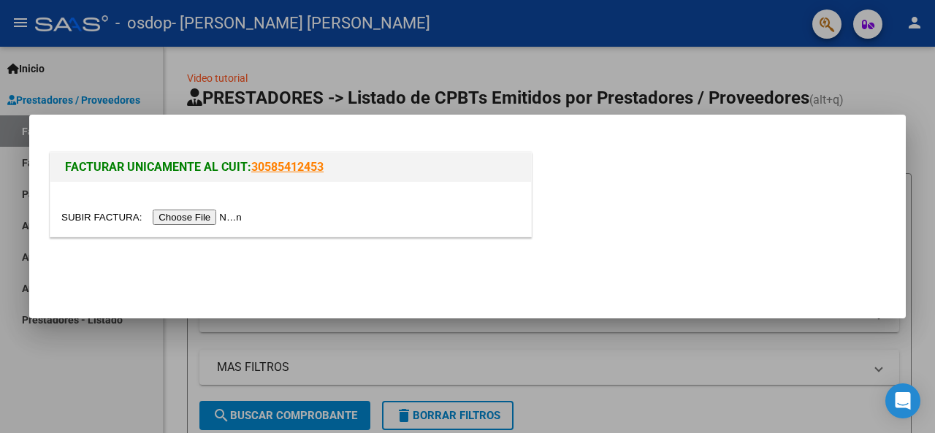
click at [212, 222] on input "file" at bounding box center [153, 217] width 185 height 15
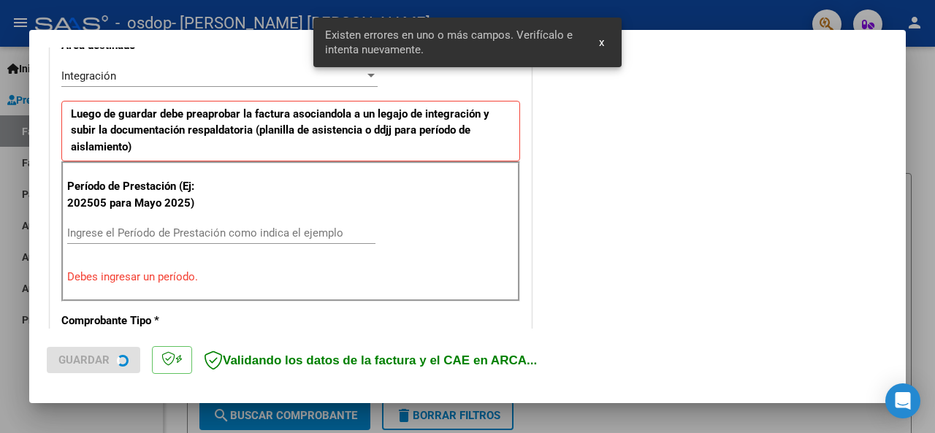
scroll to position [381, 0]
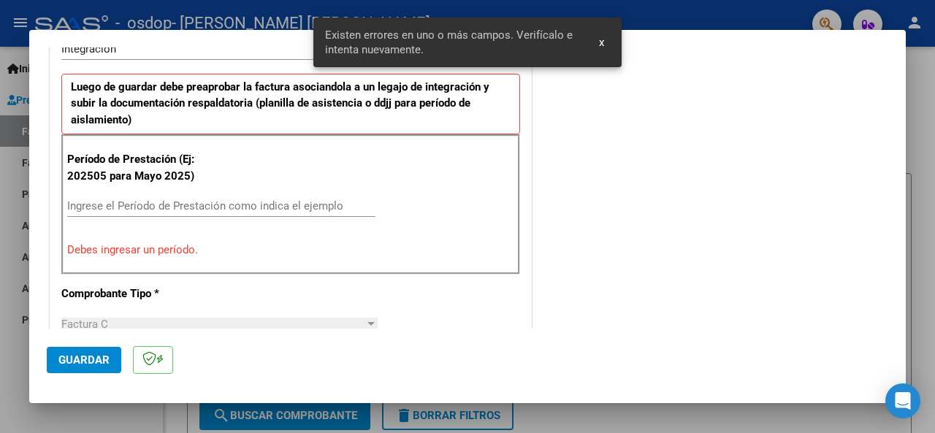
click at [177, 206] on input "Ingrese el Período de Prestación como indica el ejemplo" at bounding box center [221, 205] width 308 height 13
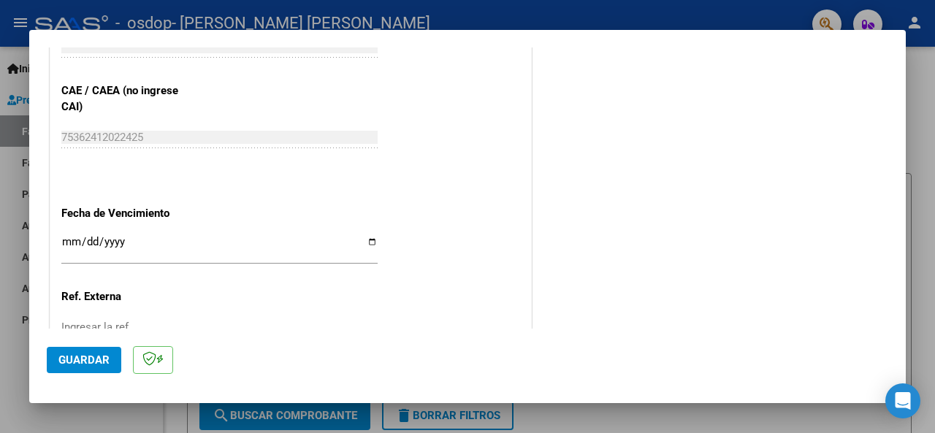
scroll to position [1033, 0]
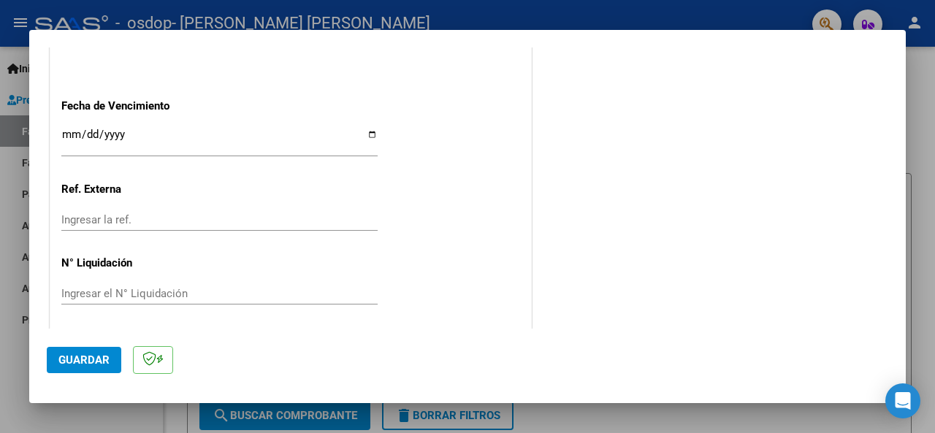
type input "202508"
click at [69, 129] on input "Ingresar la fecha" at bounding box center [219, 140] width 316 height 23
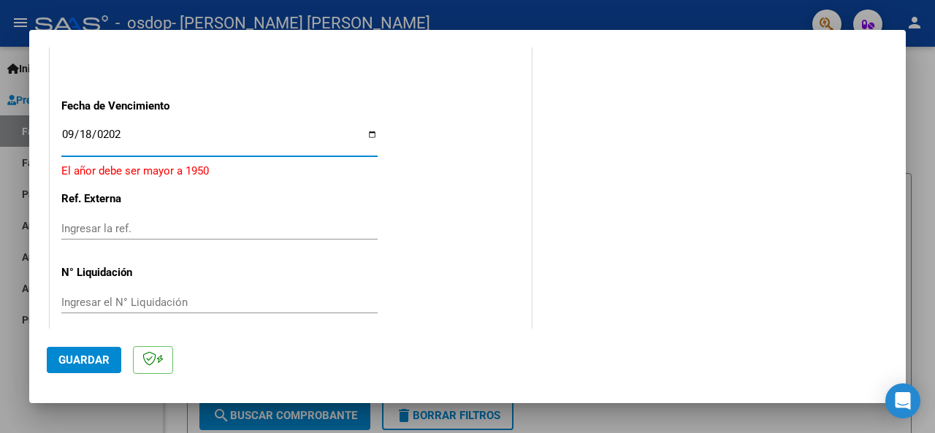
type input "[DATE]"
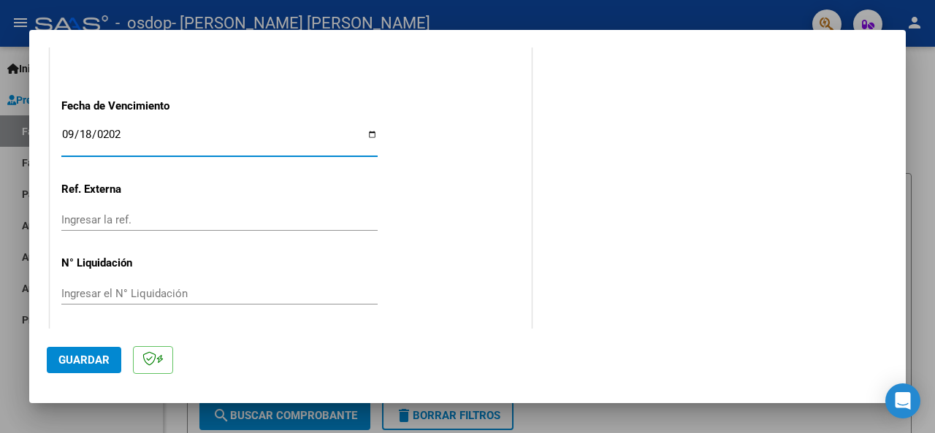
click at [87, 359] on span "Guardar" at bounding box center [83, 360] width 51 height 13
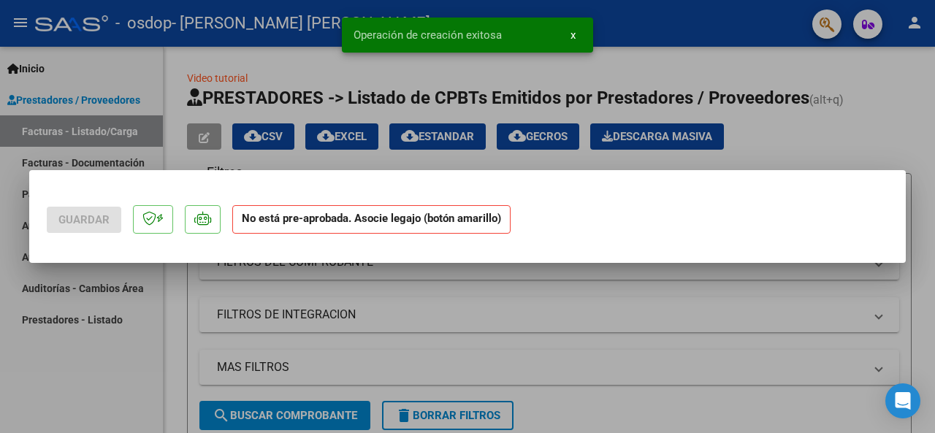
scroll to position [0, 0]
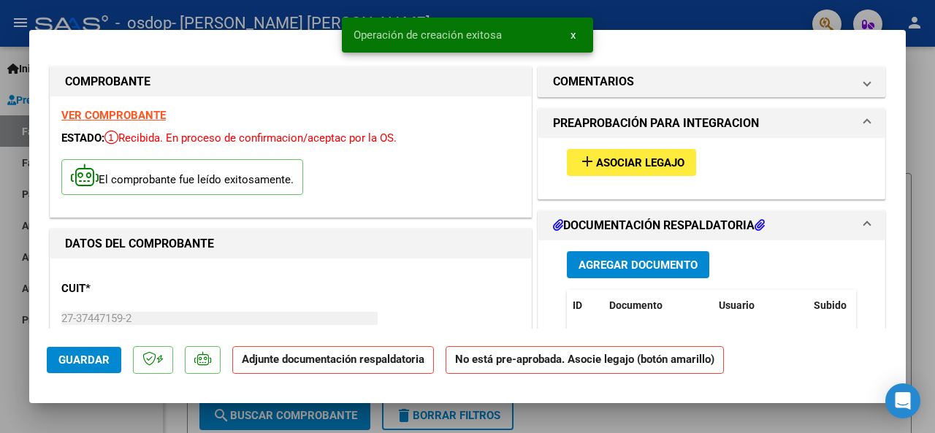
click at [601, 170] on button "add Asociar Legajo" at bounding box center [631, 162] width 129 height 27
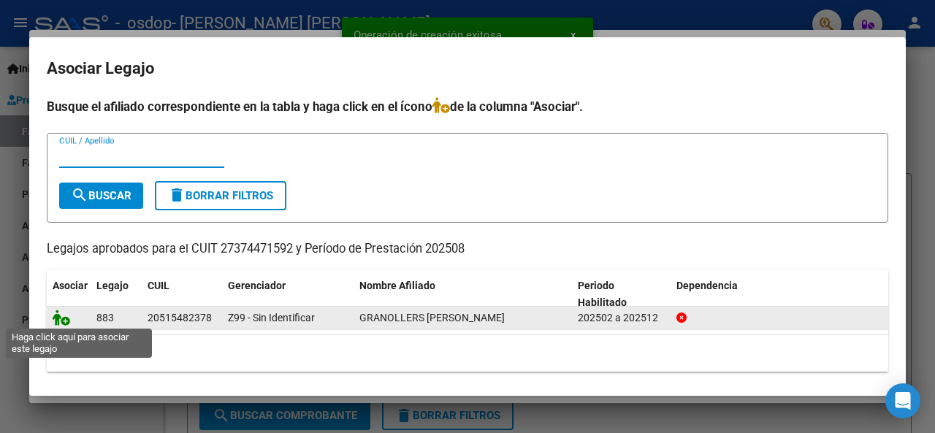
click at [58, 318] on icon at bounding box center [62, 318] width 18 height 16
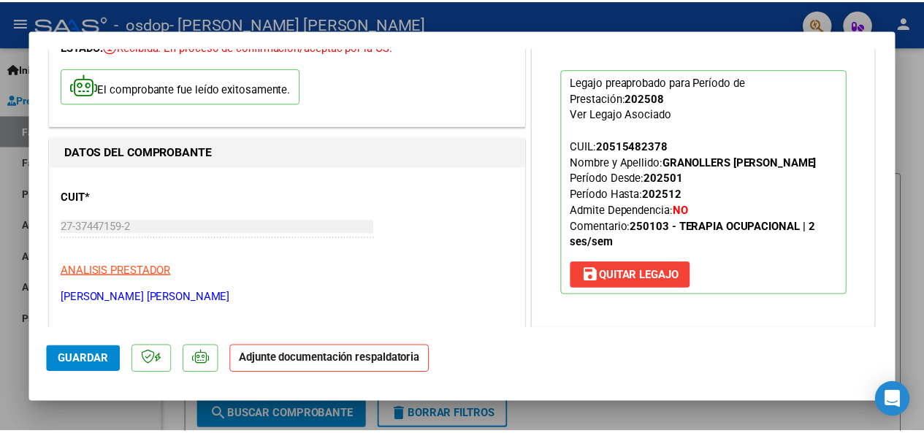
scroll to position [219, 0]
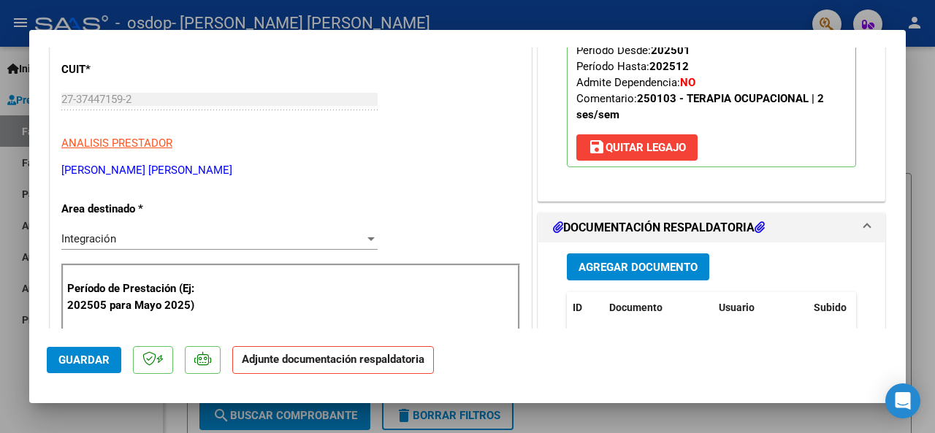
click at [641, 263] on span "Agregar Documento" at bounding box center [638, 267] width 119 height 13
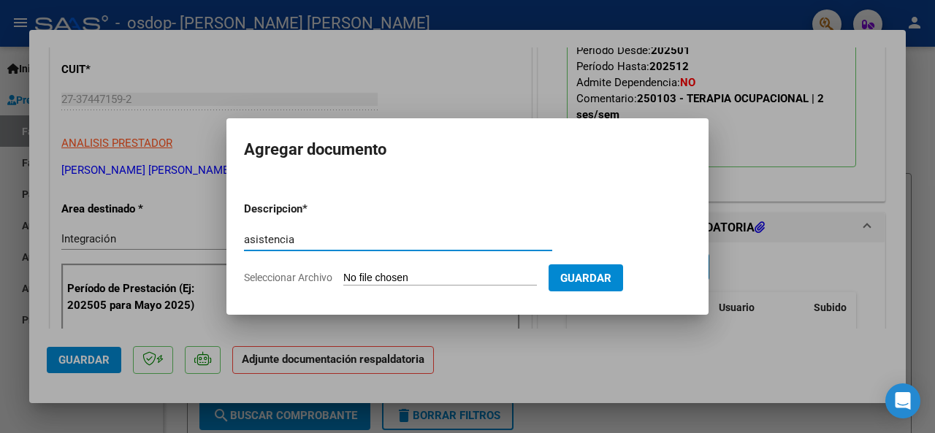
type input "asistencia"
click at [433, 283] on input "Seleccionar Archivo" at bounding box center [440, 279] width 194 height 14
type input "C:\fakepath\Asistencia T.O.pdf"
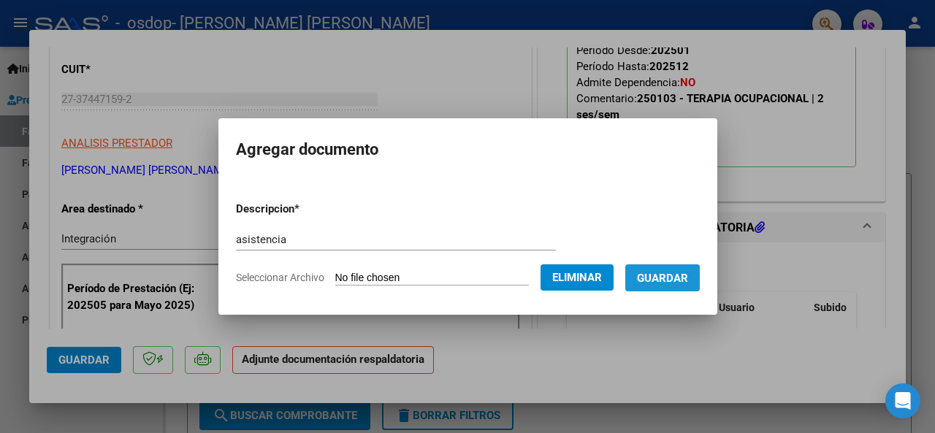
click at [674, 281] on span "Guardar" at bounding box center [662, 278] width 51 height 13
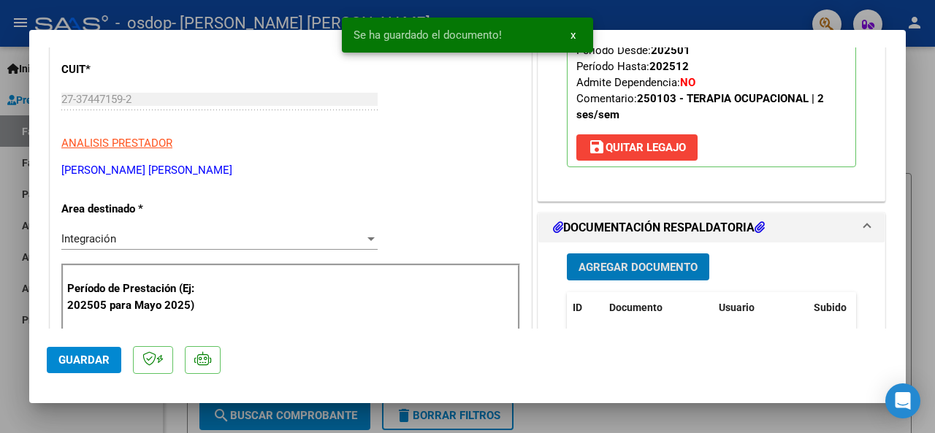
click at [92, 361] on span "Guardar" at bounding box center [83, 360] width 51 height 13
click at [924, 316] on div at bounding box center [467, 216] width 935 height 433
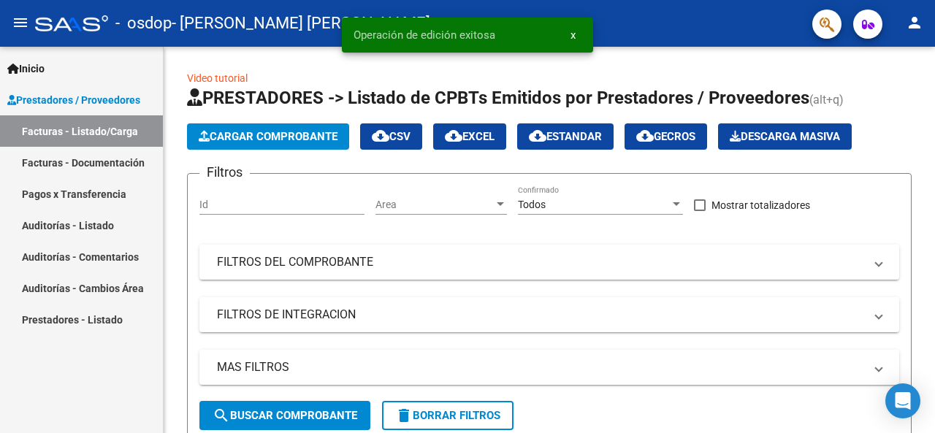
click at [920, 27] on mat-icon "person" at bounding box center [915, 23] width 18 height 18
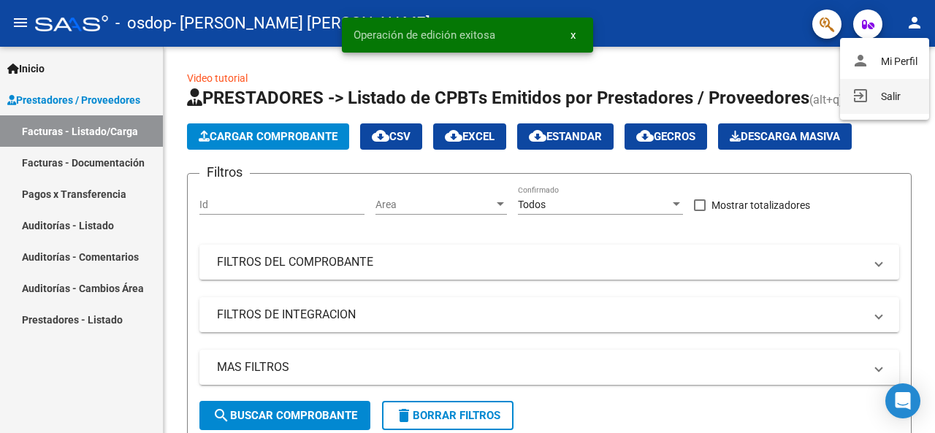
click at [861, 96] on mat-icon "exit_to_app" at bounding box center [861, 96] width 18 height 18
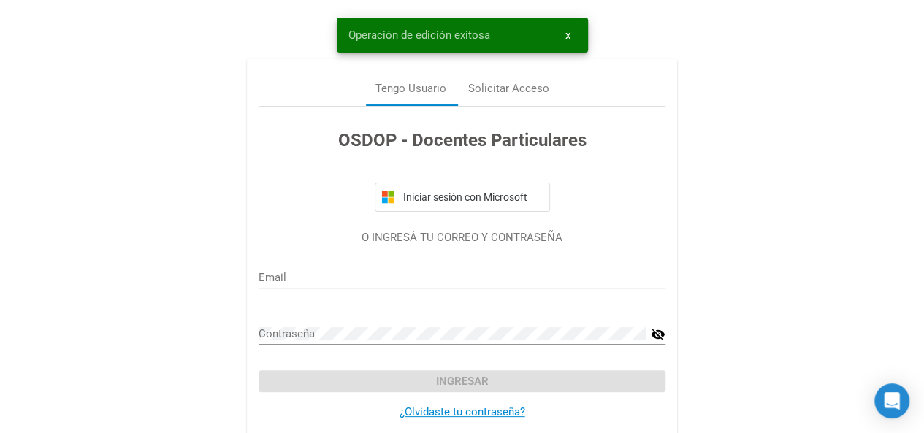
type input "paola.adm63@gmail.com"
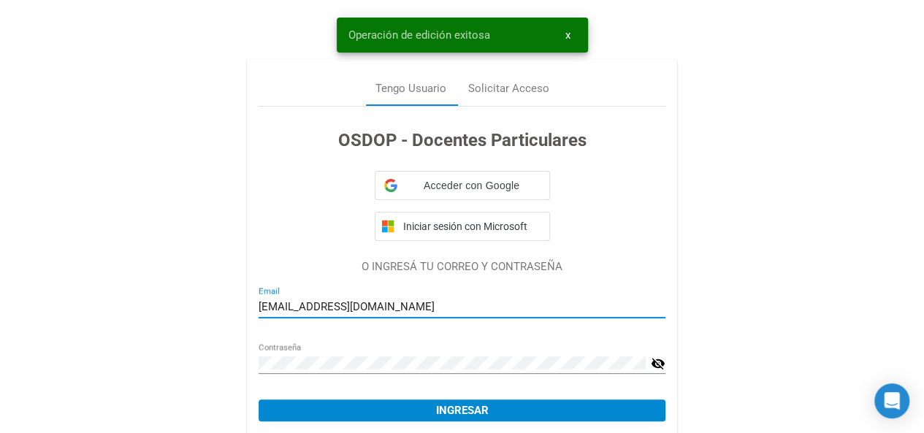
click at [409, 308] on input "paola.adm63@gmail.com" at bounding box center [462, 306] width 407 height 13
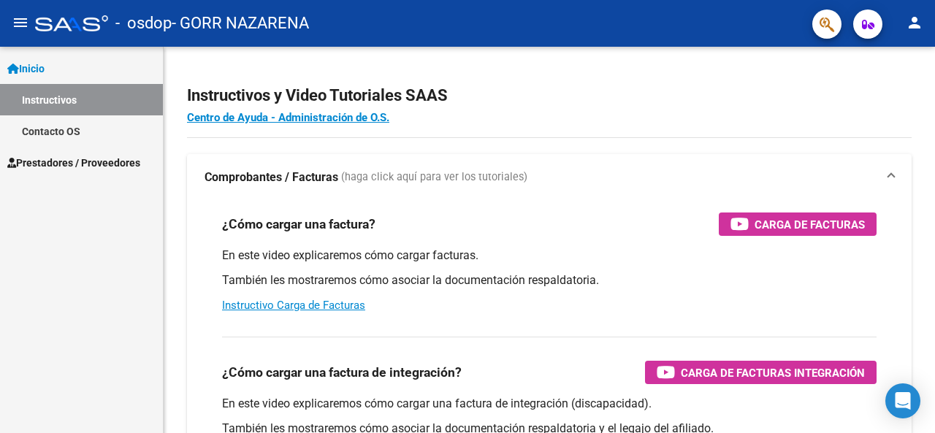
click at [80, 163] on span "Prestadores / Proveedores" at bounding box center [73, 163] width 133 height 16
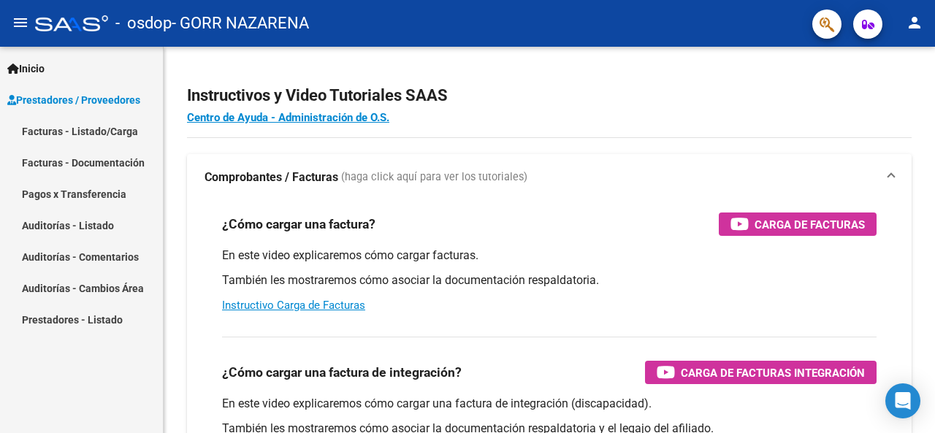
click at [130, 134] on link "Facturas - Listado/Carga" at bounding box center [81, 130] width 163 height 31
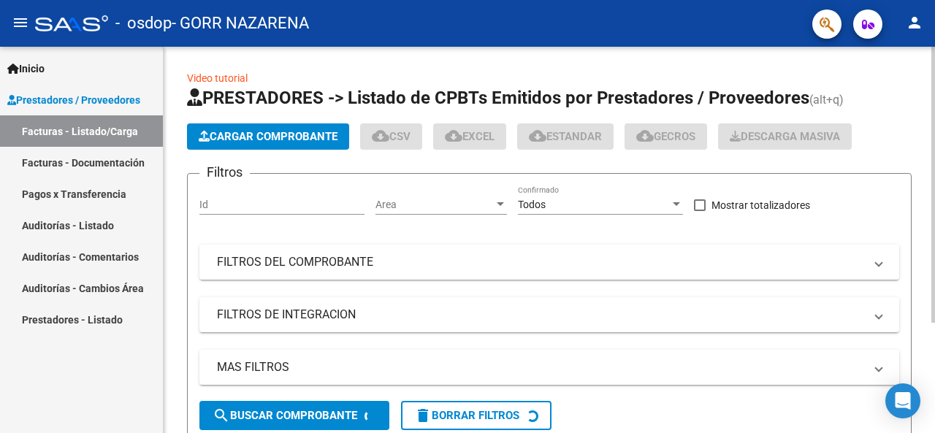
click at [277, 126] on button "Cargar Comprobante" at bounding box center [268, 136] width 162 height 26
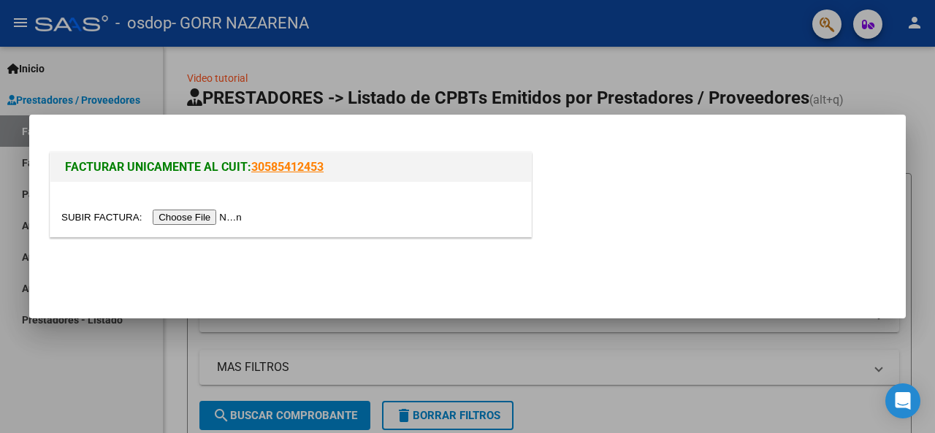
click at [221, 211] on input "file" at bounding box center [153, 217] width 185 height 15
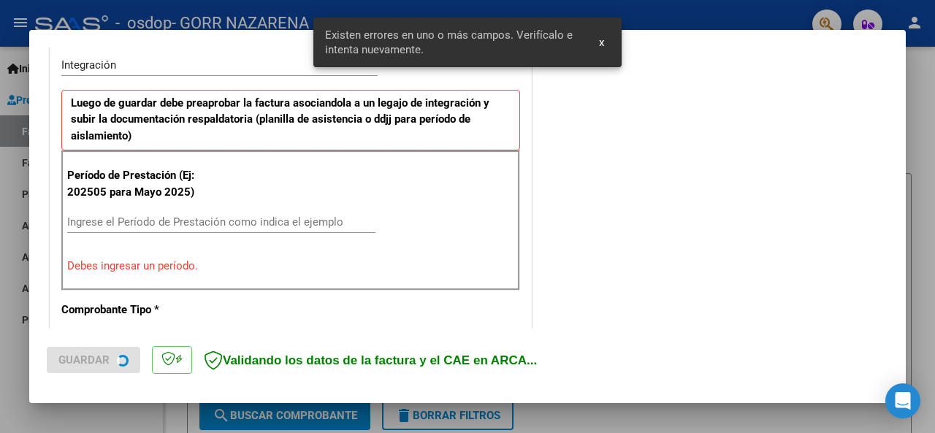
scroll to position [381, 0]
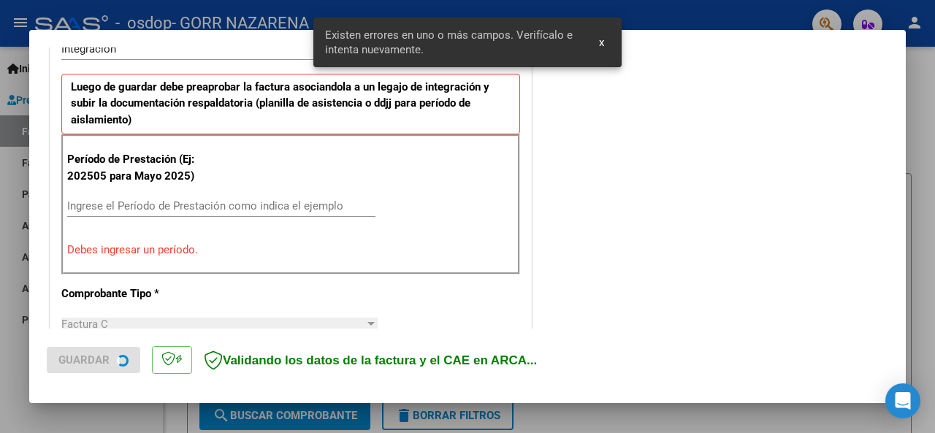
click at [121, 204] on input "Ingrese el Período de Prestación como indica el ejemplo" at bounding box center [221, 205] width 308 height 13
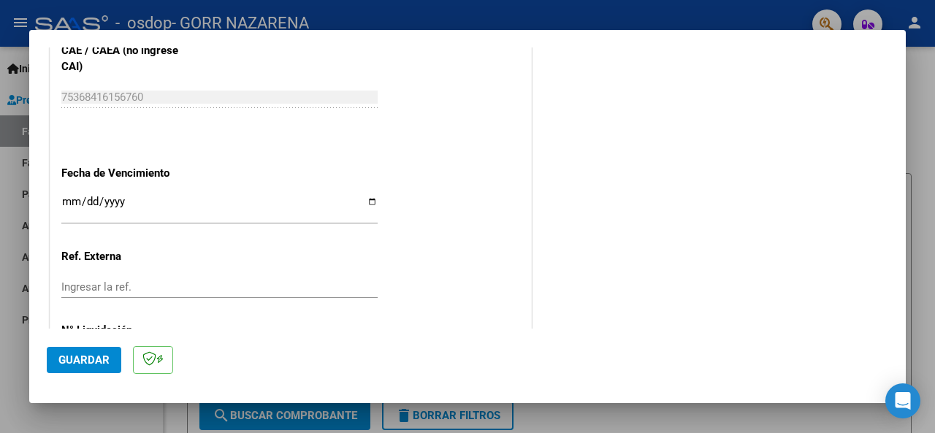
scroll to position [1033, 0]
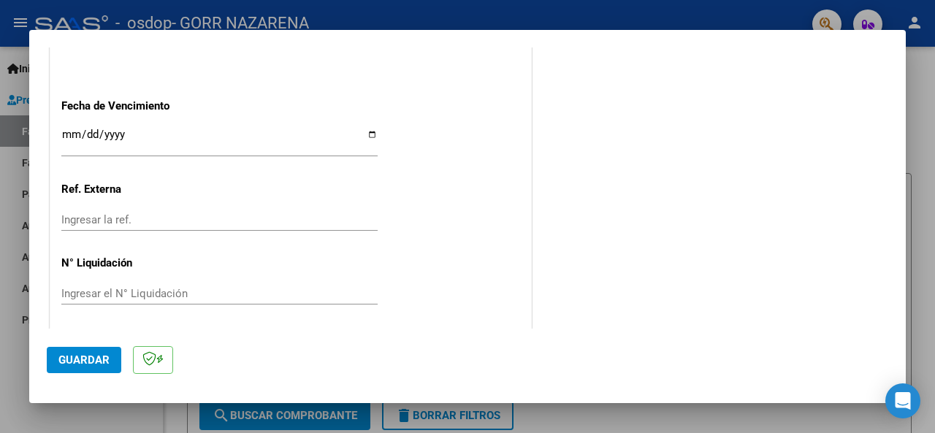
type input "202508"
click at [64, 129] on input "Ingresar la fecha" at bounding box center [219, 140] width 316 height 23
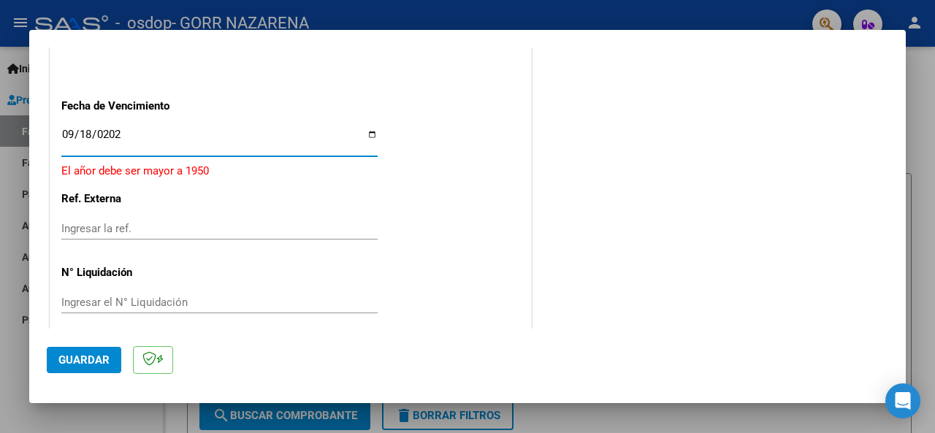
type input "[DATE]"
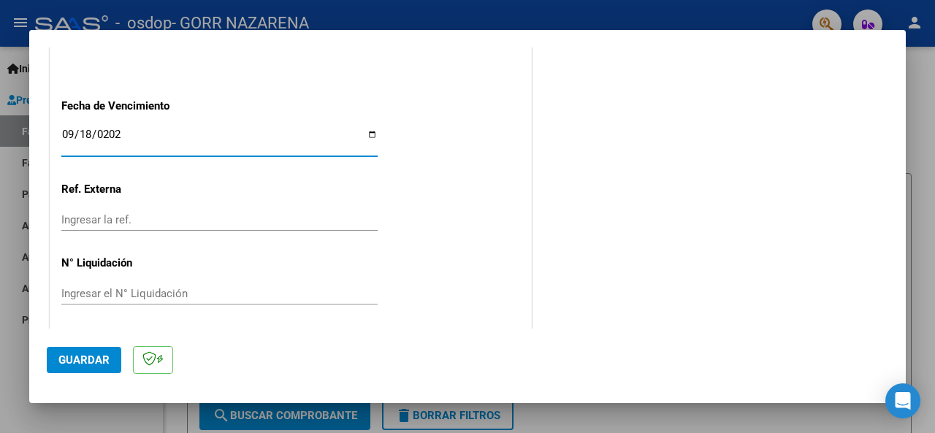
click at [101, 354] on span "Guardar" at bounding box center [83, 360] width 51 height 13
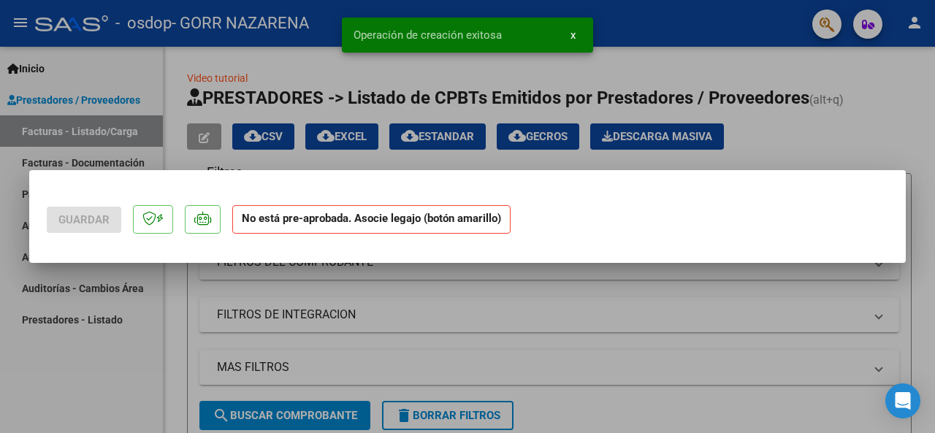
scroll to position [0, 0]
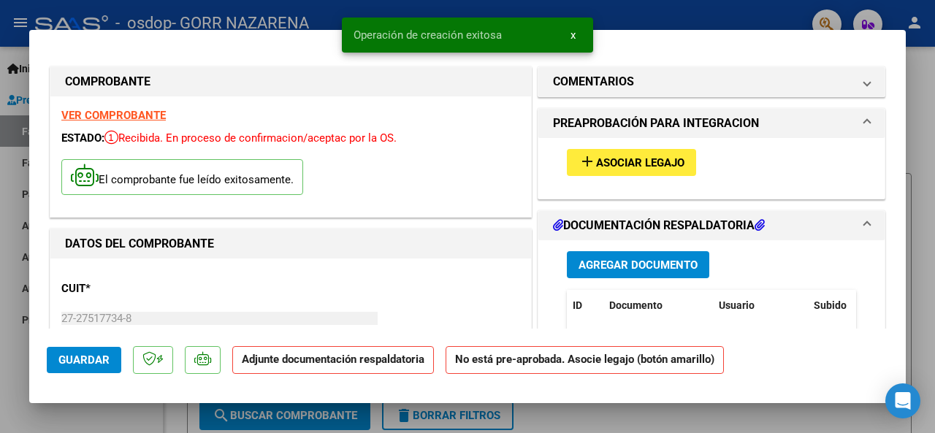
click at [609, 159] on span "Asociar Legajo" at bounding box center [640, 162] width 88 height 13
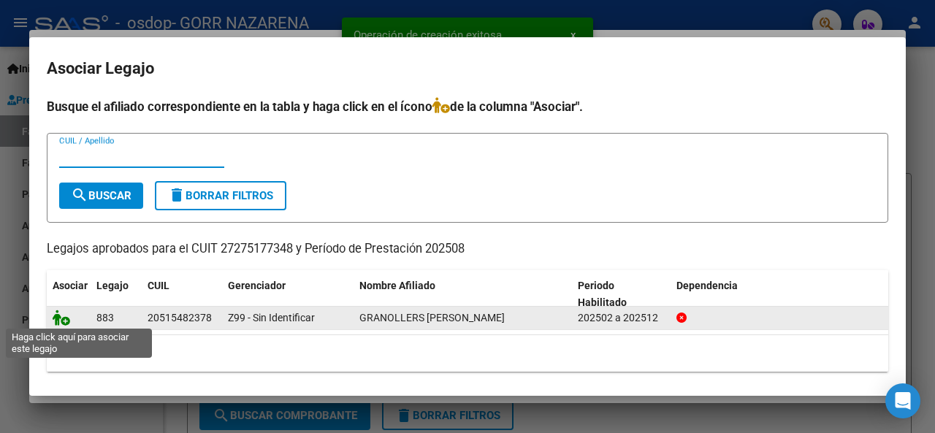
click at [66, 318] on icon at bounding box center [62, 318] width 18 height 16
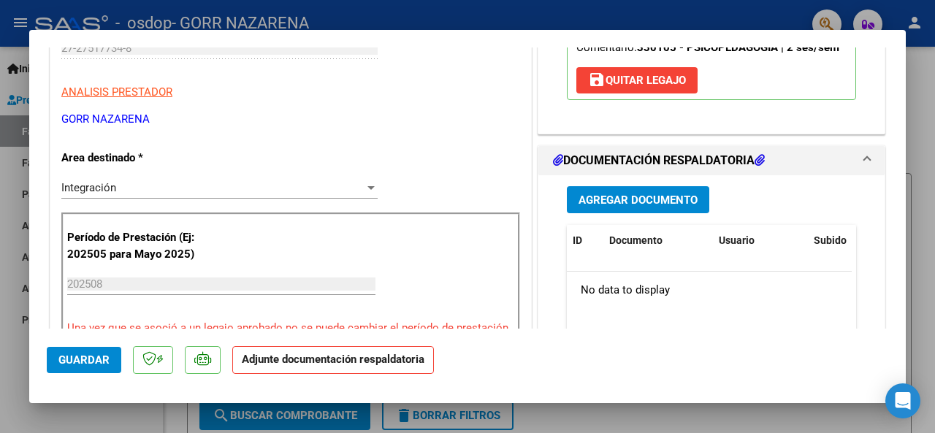
scroll to position [292, 0]
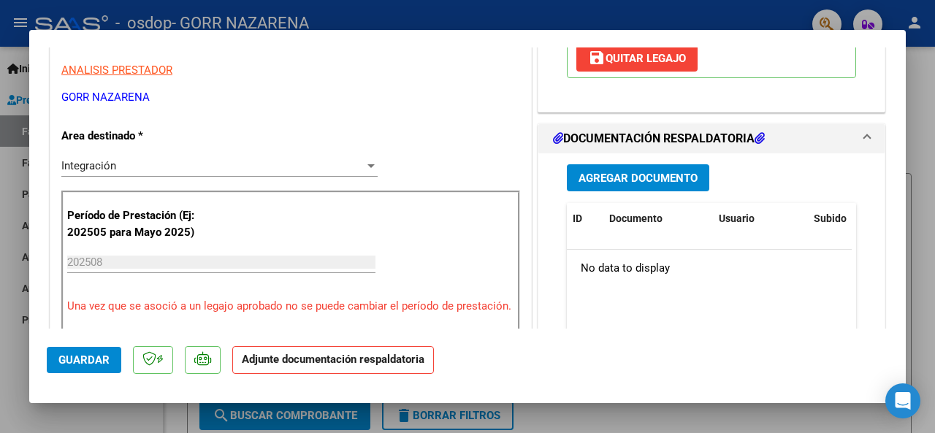
click at [651, 177] on span "Agregar Documento" at bounding box center [638, 178] width 119 height 13
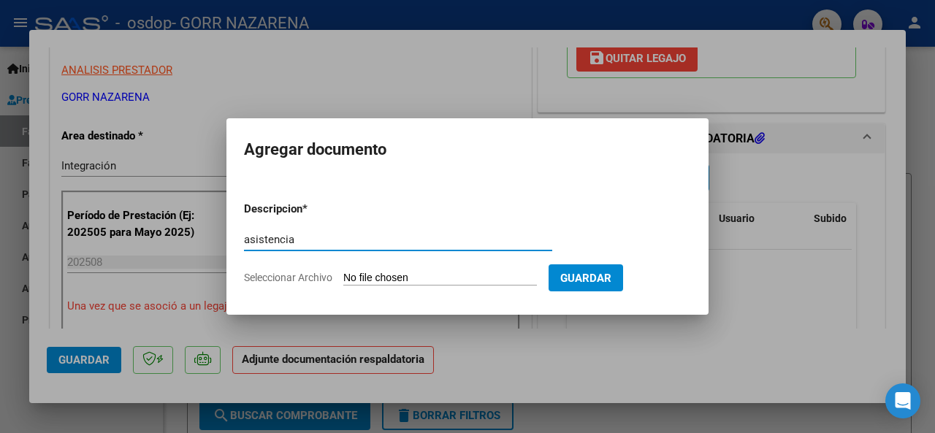
type input "asistencia"
click at [418, 277] on input "Seleccionar Archivo" at bounding box center [440, 279] width 194 height 14
type input "C:\fakepath\Asistencia Psicop.pdf"
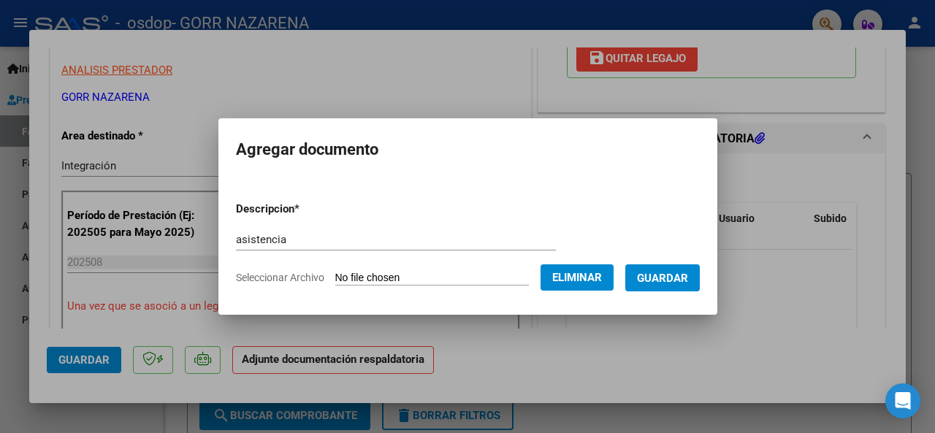
click at [683, 276] on span "Guardar" at bounding box center [662, 278] width 51 height 13
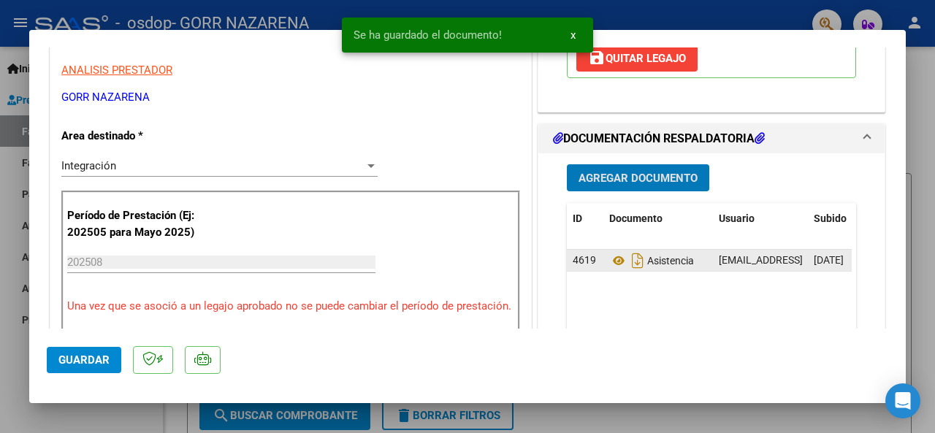
scroll to position [365, 0]
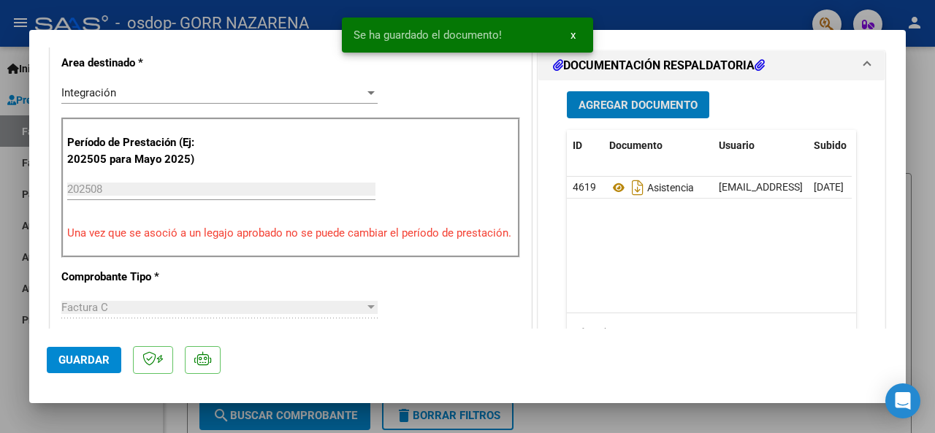
click at [102, 365] on span "Guardar" at bounding box center [83, 360] width 51 height 13
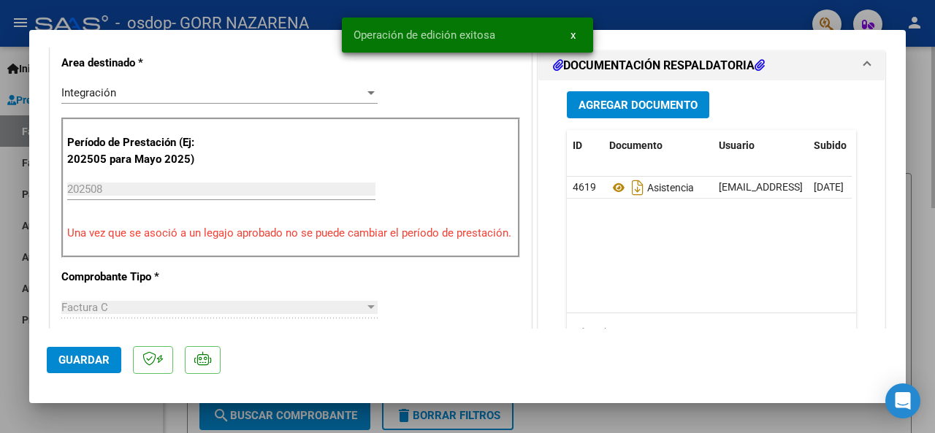
click at [924, 262] on div at bounding box center [467, 216] width 935 height 433
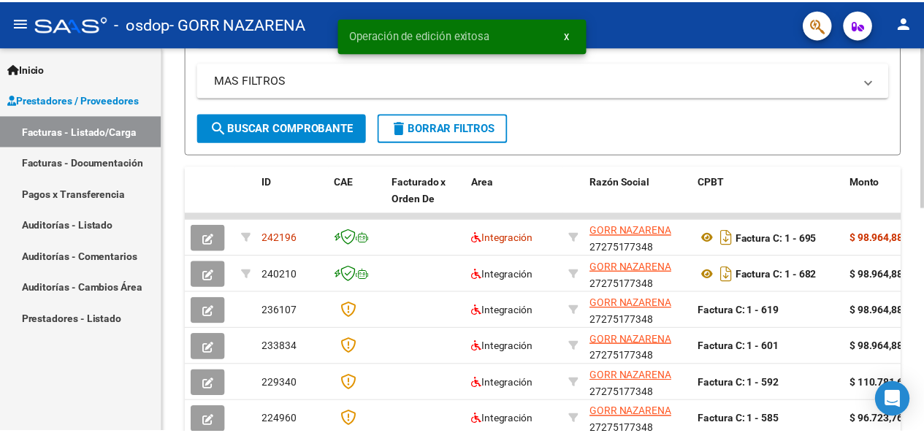
scroll to position [292, 0]
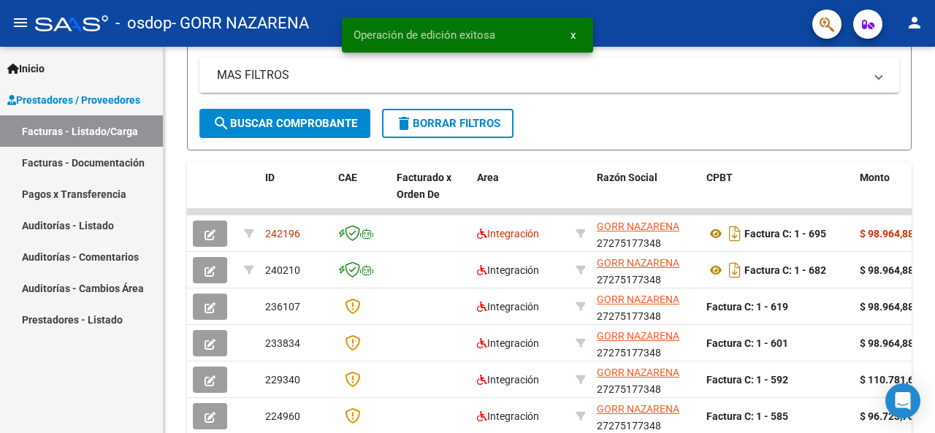
click at [923, 27] on mat-icon "person" at bounding box center [915, 23] width 18 height 18
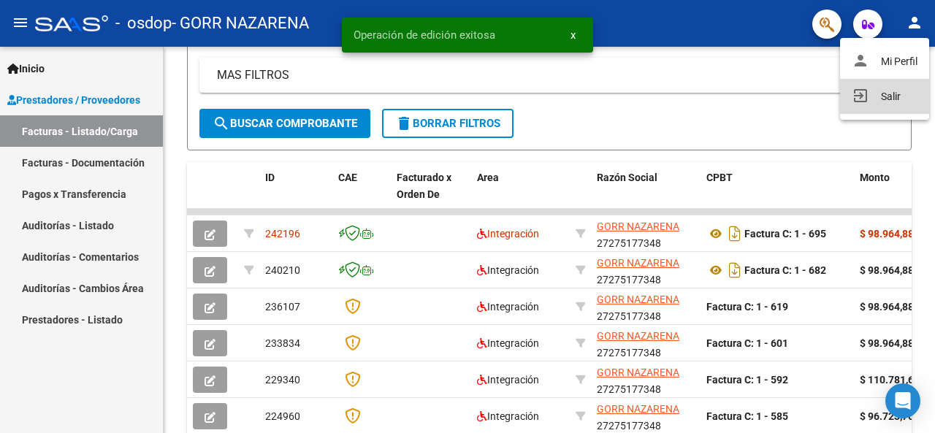
click at [894, 102] on button "exit_to_app Salir" at bounding box center [884, 96] width 89 height 35
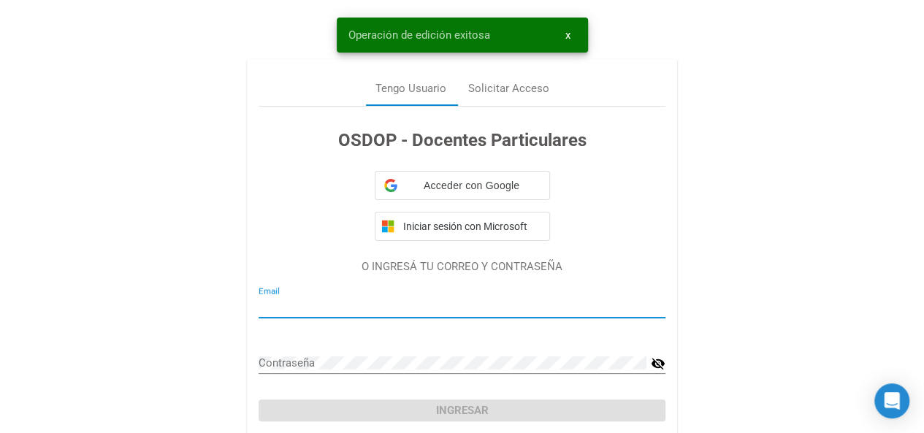
type input "[EMAIL_ADDRESS][DOMAIN_NAME]"
